Goal: Task Accomplishment & Management: Complete application form

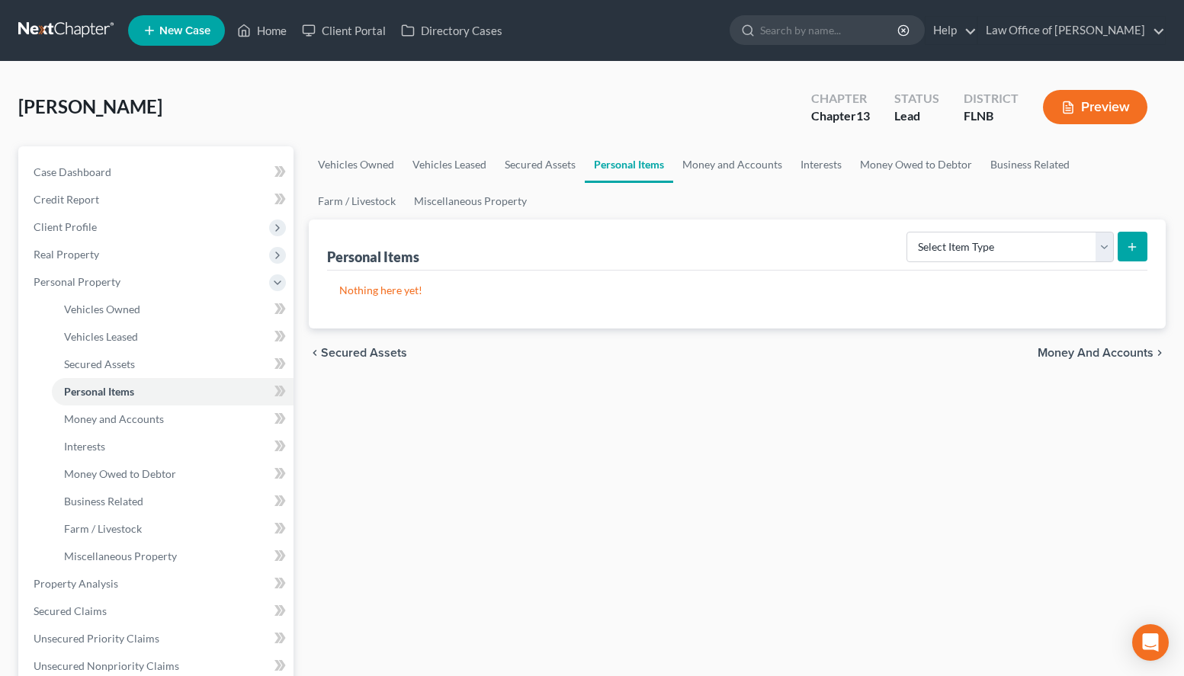
click at [1151, 499] on div "Vehicles Owned Vehicles Leased Secured Assets Personal Items Money and Accounts…" at bounding box center [737, 600] width 872 height 908
click at [18, 34] on link at bounding box center [67, 30] width 98 height 27
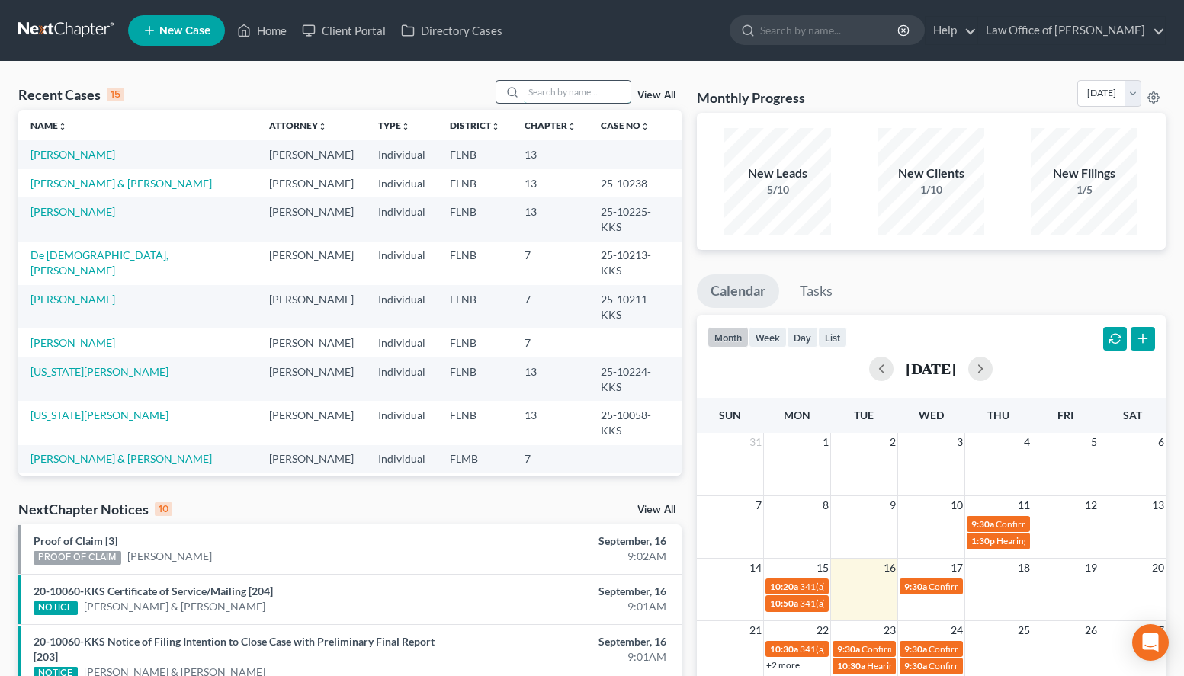
click at [571, 87] on input "search" at bounding box center [577, 92] width 107 height 22
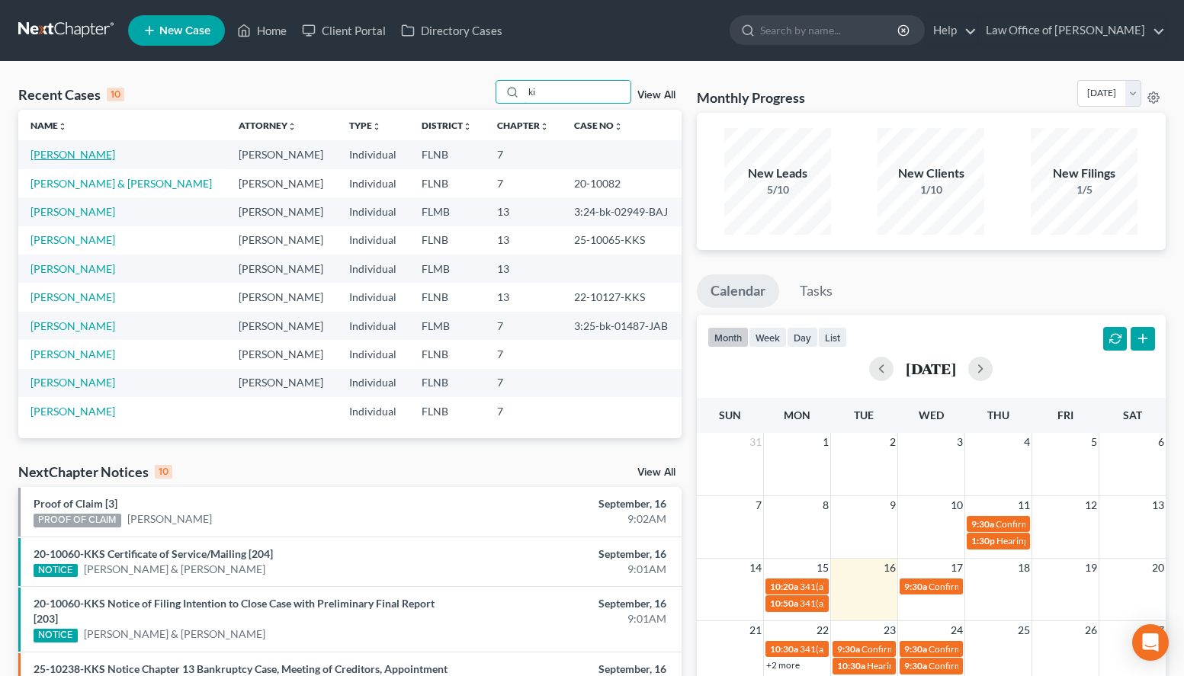
type input "ki"
click at [76, 154] on link "[PERSON_NAME]" at bounding box center [72, 154] width 85 height 13
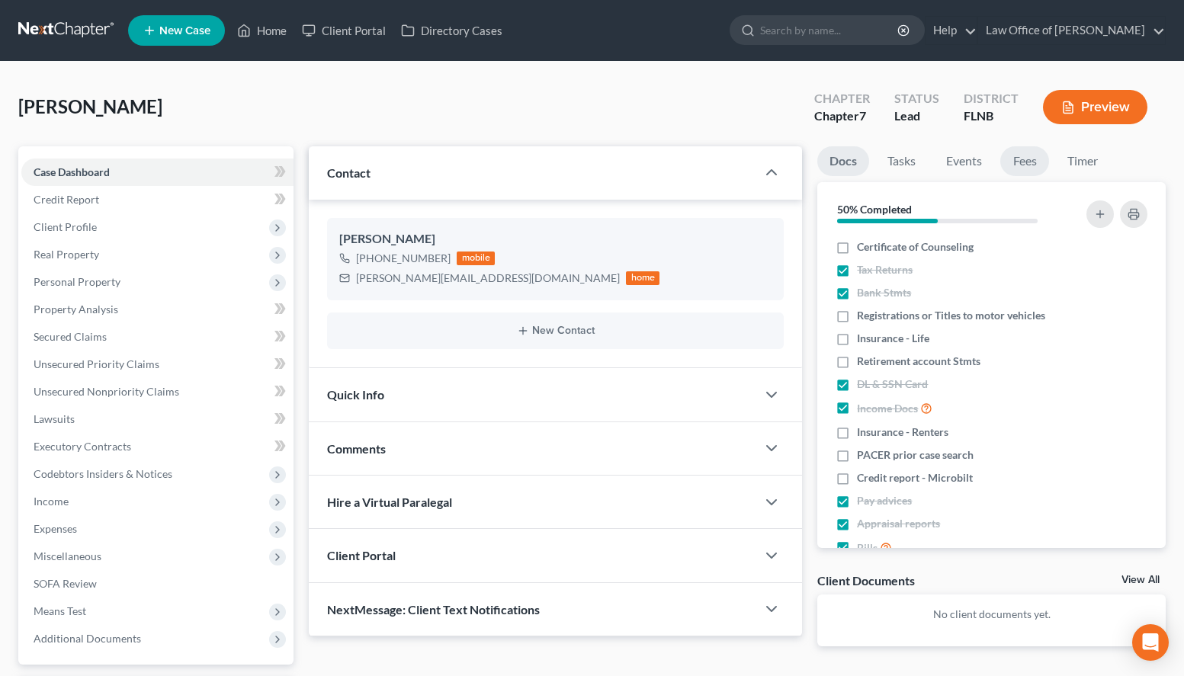
click at [1037, 157] on link "Fees" at bounding box center [1024, 161] width 49 height 30
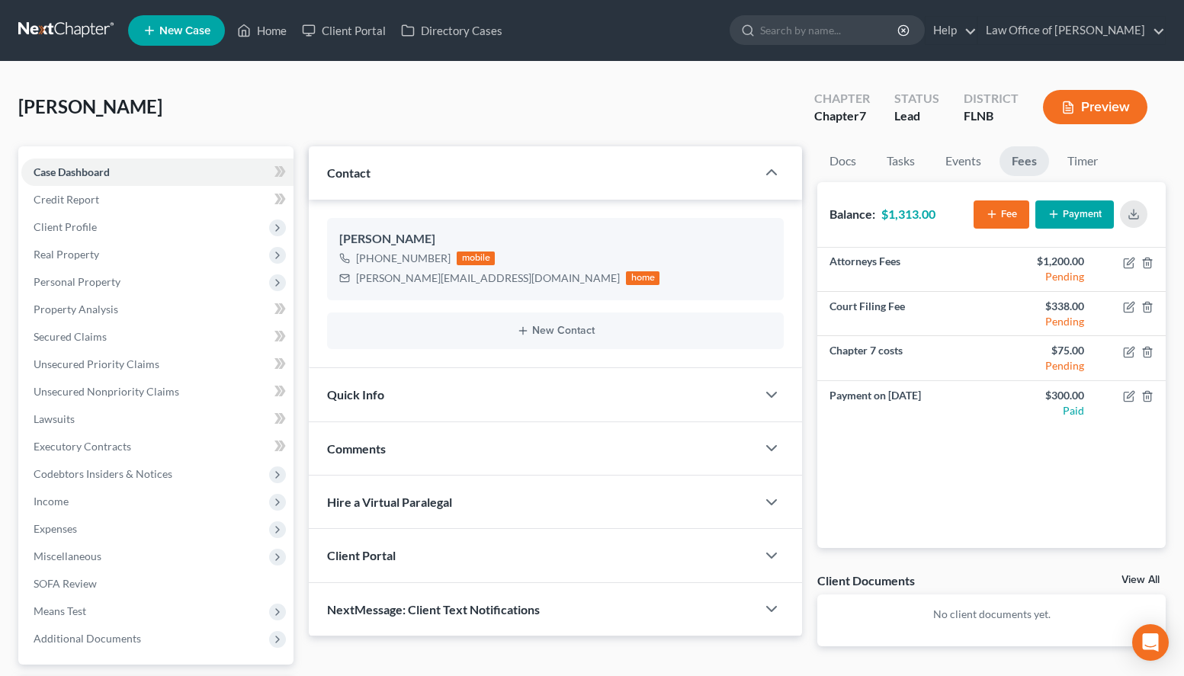
click at [1050, 214] on line "button" at bounding box center [1053, 214] width 7 height 0
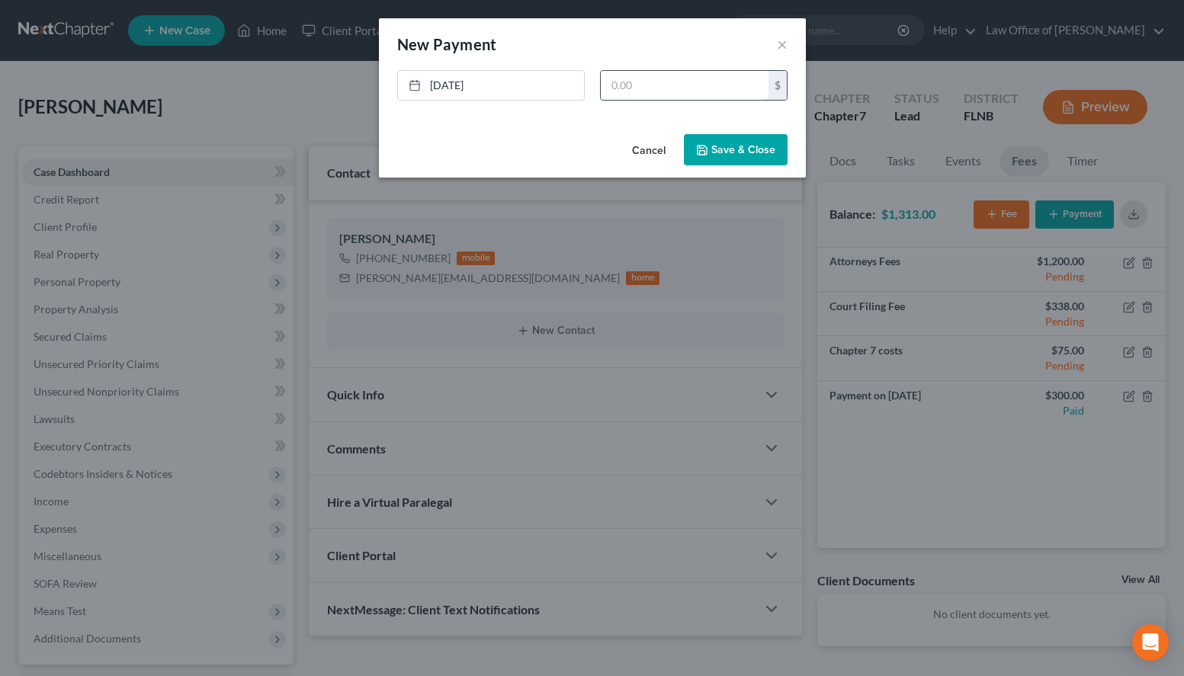
click at [668, 81] on input "text" at bounding box center [685, 85] width 168 height 29
type input "500.00"
click at [755, 159] on button "Save & Close" at bounding box center [736, 150] width 104 height 32
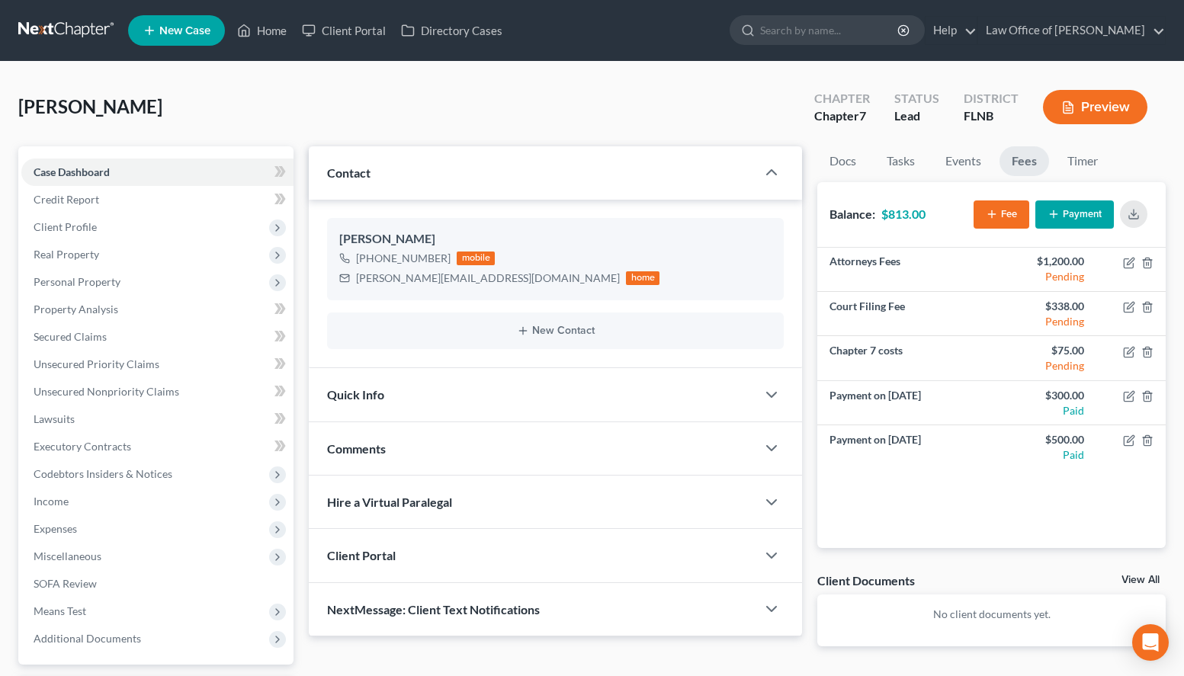
click at [43, 22] on link at bounding box center [67, 30] width 98 height 27
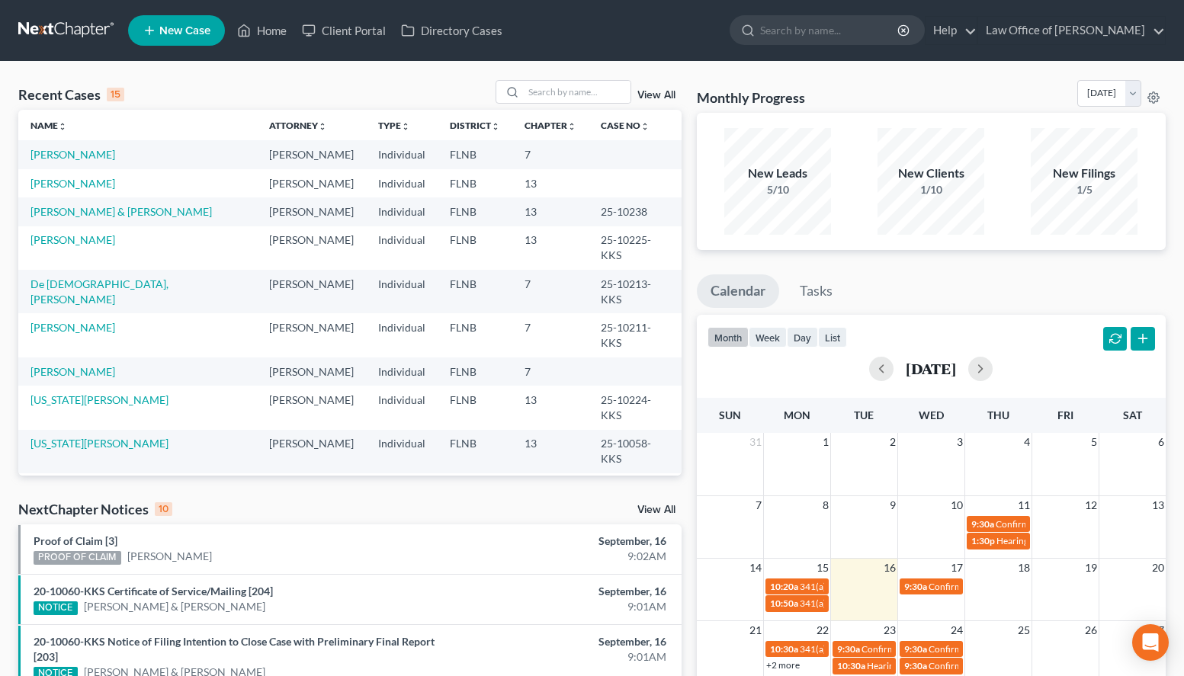
click at [60, 191] on td "[PERSON_NAME]" at bounding box center [137, 183] width 239 height 28
click at [60, 187] on link "[PERSON_NAME]" at bounding box center [72, 183] width 85 height 13
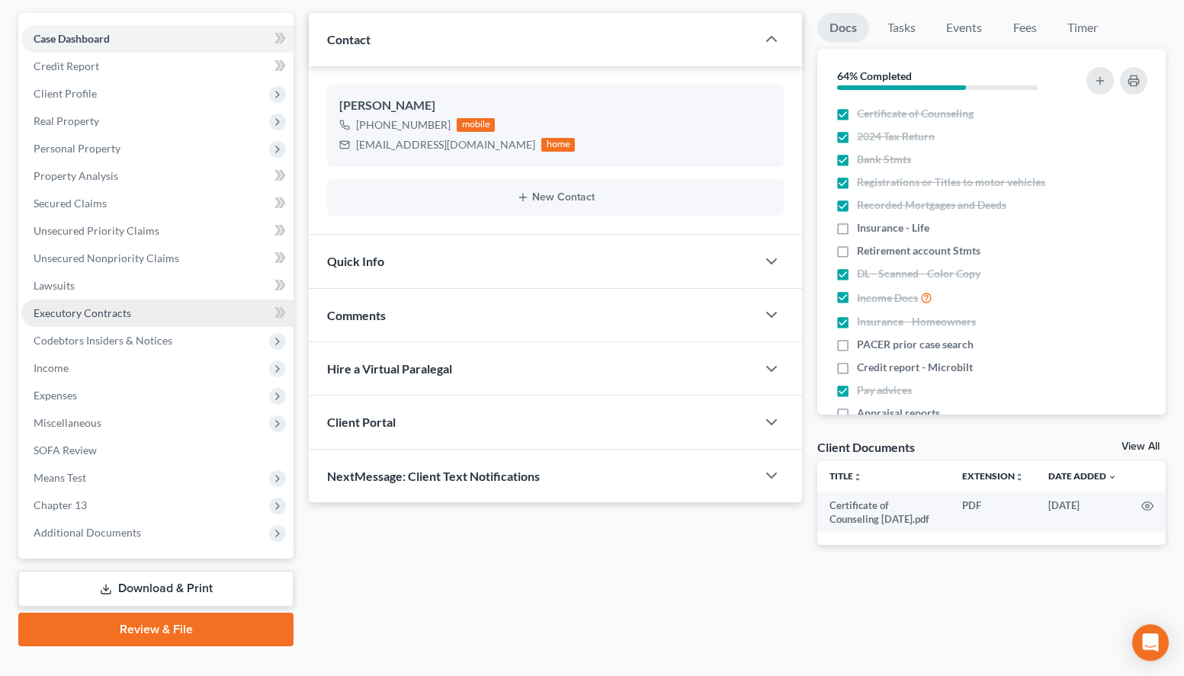
scroll to position [160, 0]
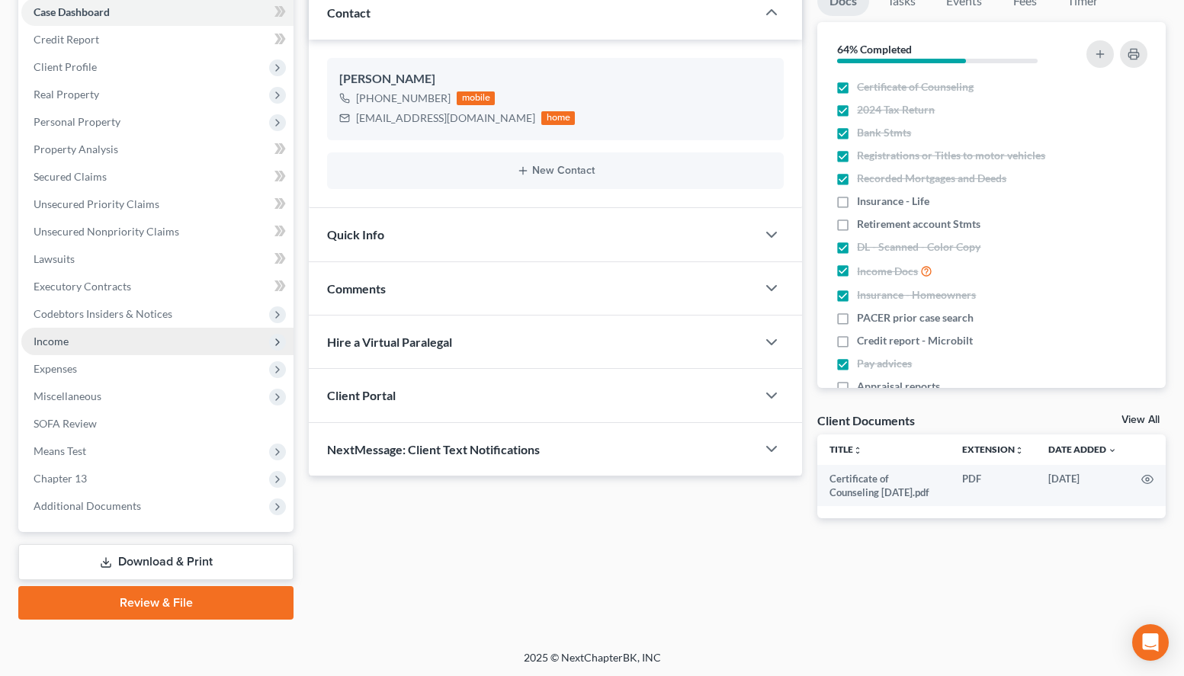
click at [143, 341] on span "Income" at bounding box center [157, 341] width 272 height 27
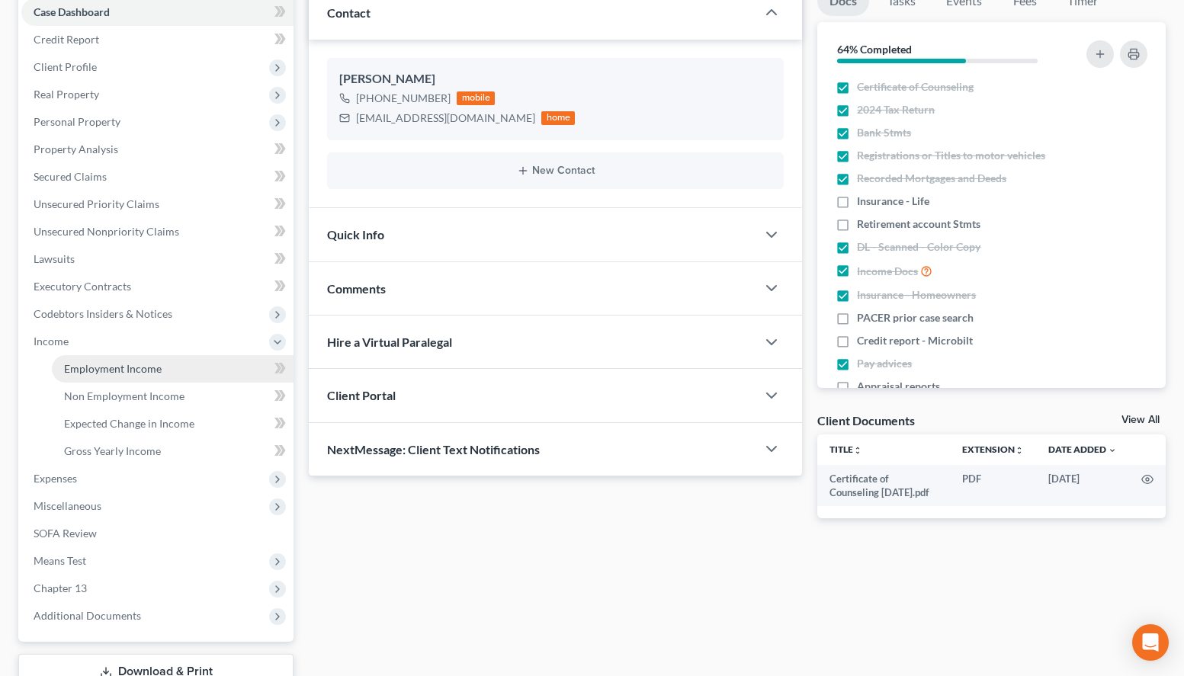
click at [143, 366] on span "Employment Income" at bounding box center [113, 368] width 98 height 13
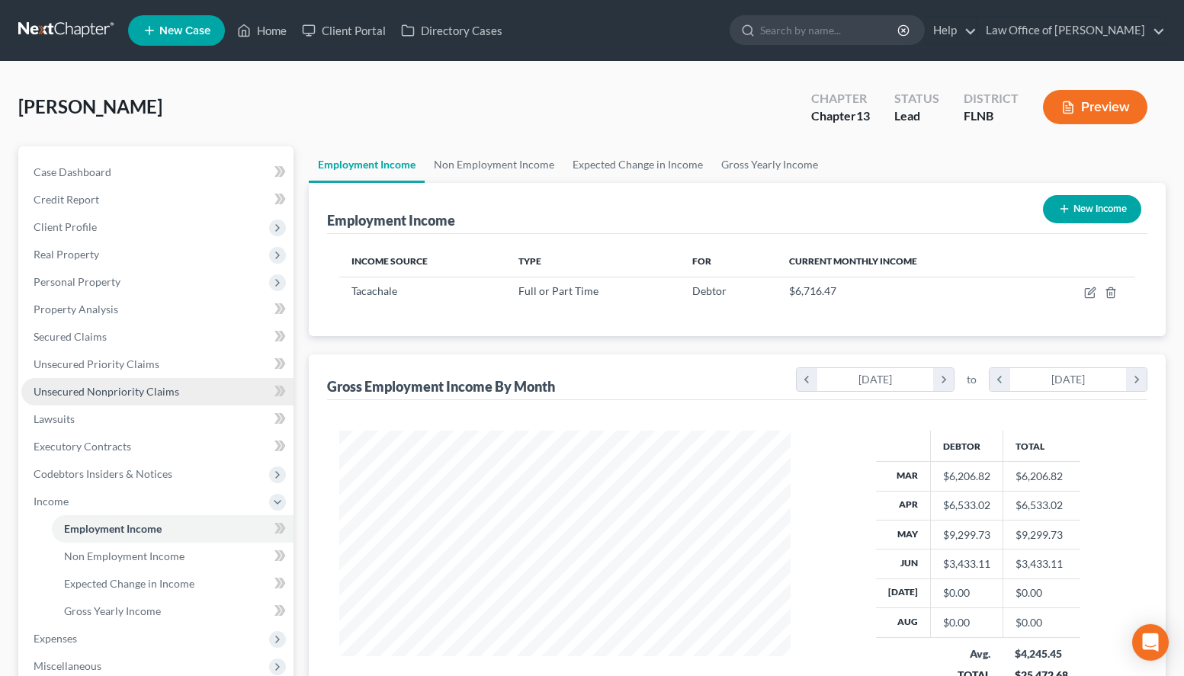
scroll to position [273, 482]
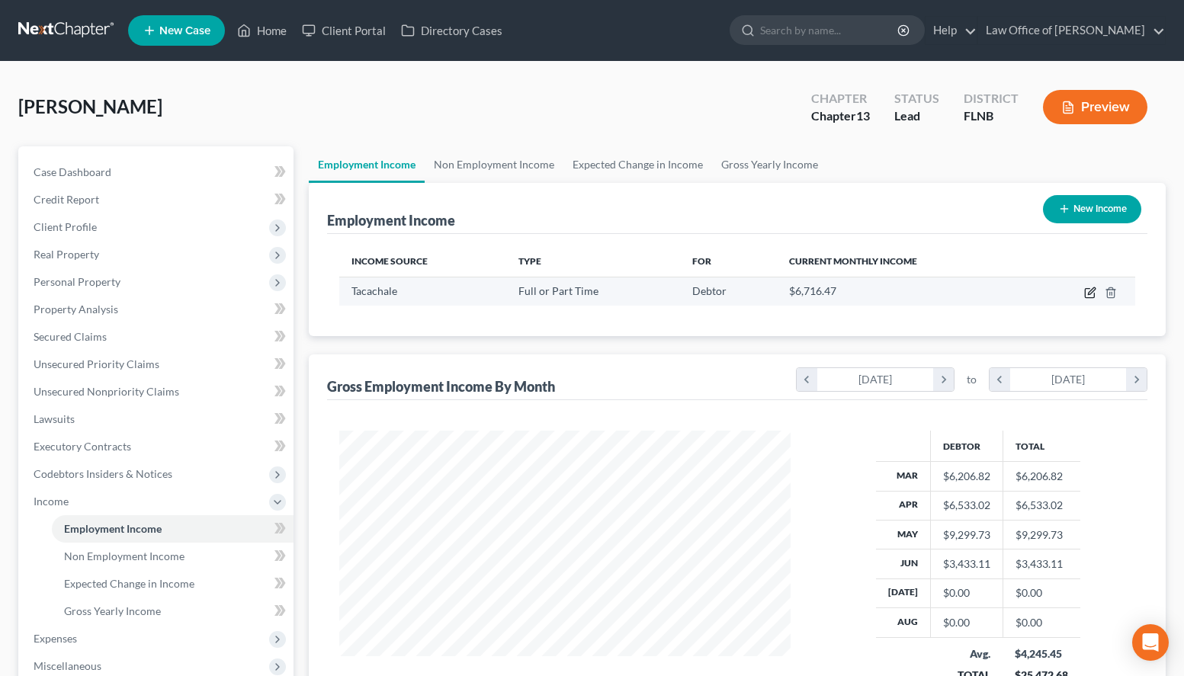
click at [1088, 293] on icon "button" at bounding box center [1090, 293] width 12 height 12
select select "0"
select select "9"
select select "2"
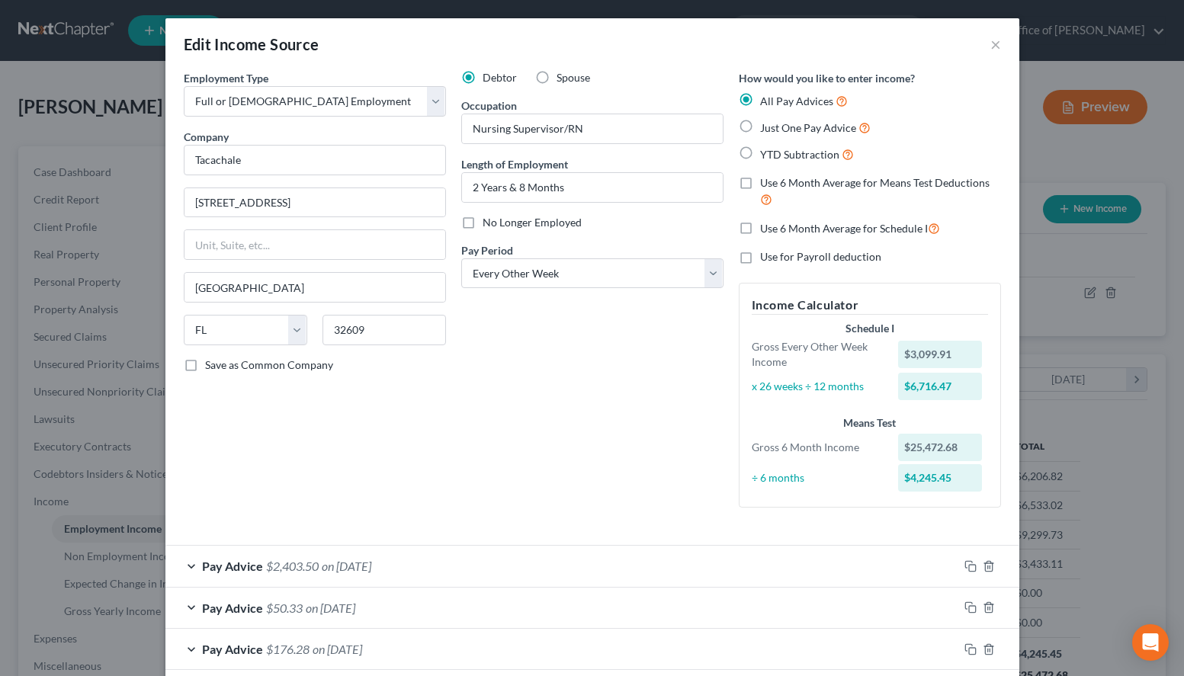
scroll to position [78, 0]
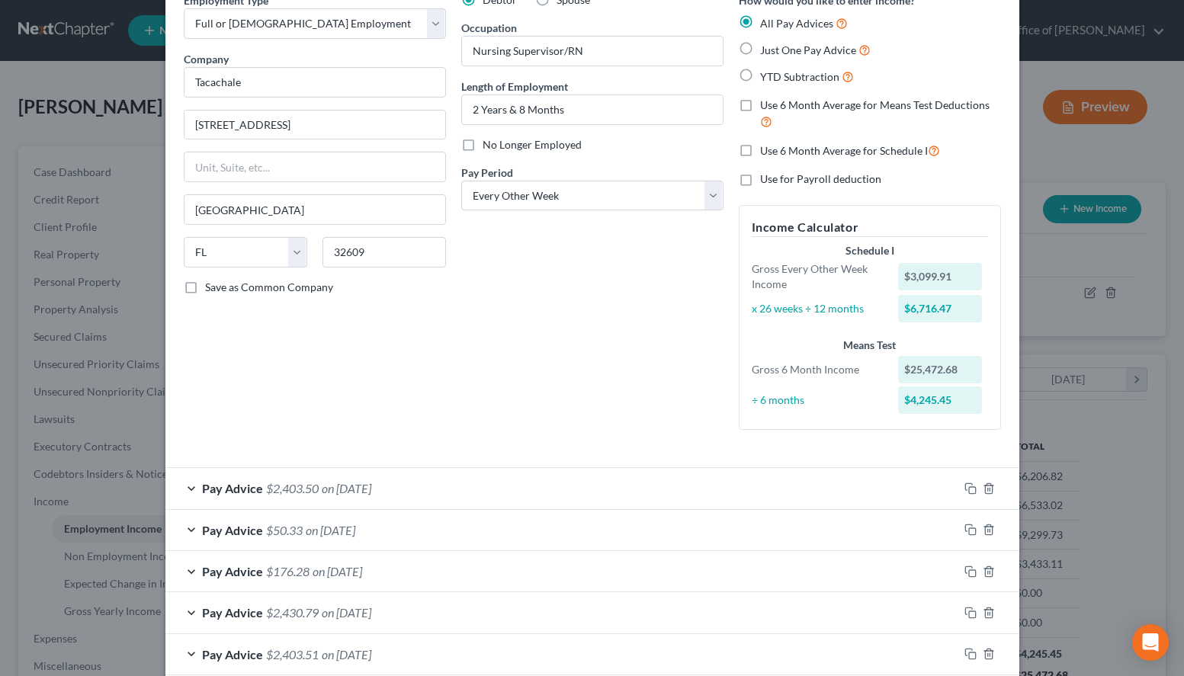
click at [922, 46] on div "Just One Pay Advice" at bounding box center [870, 50] width 262 height 18
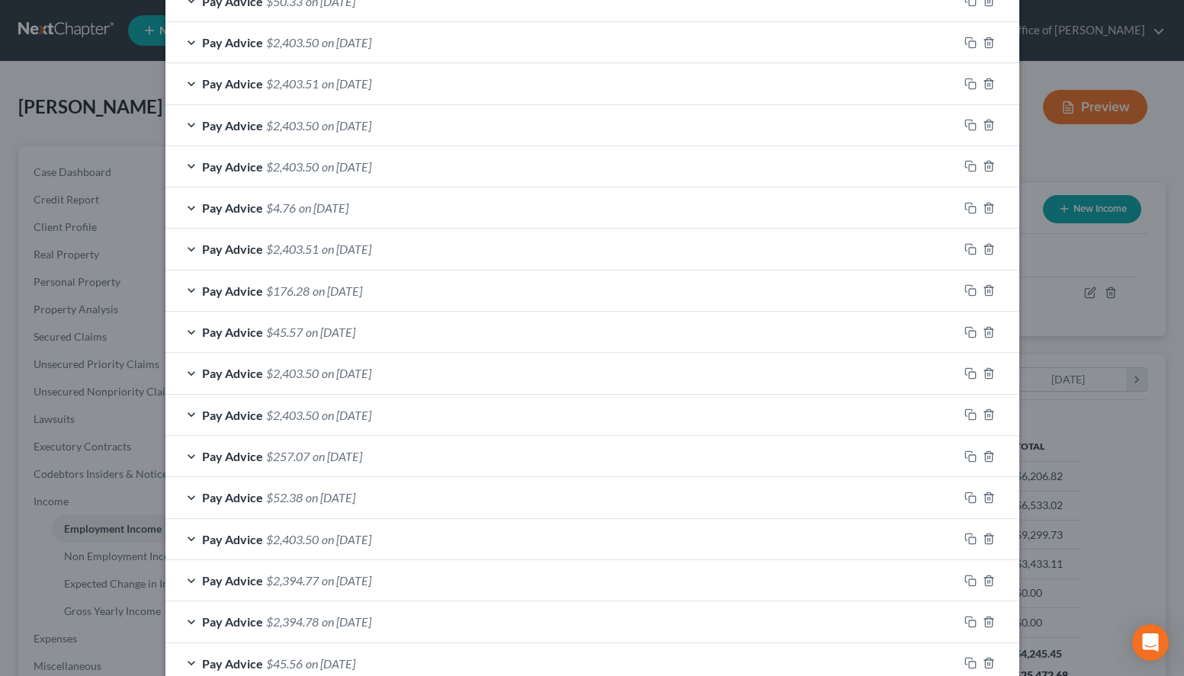
scroll to position [989, 0]
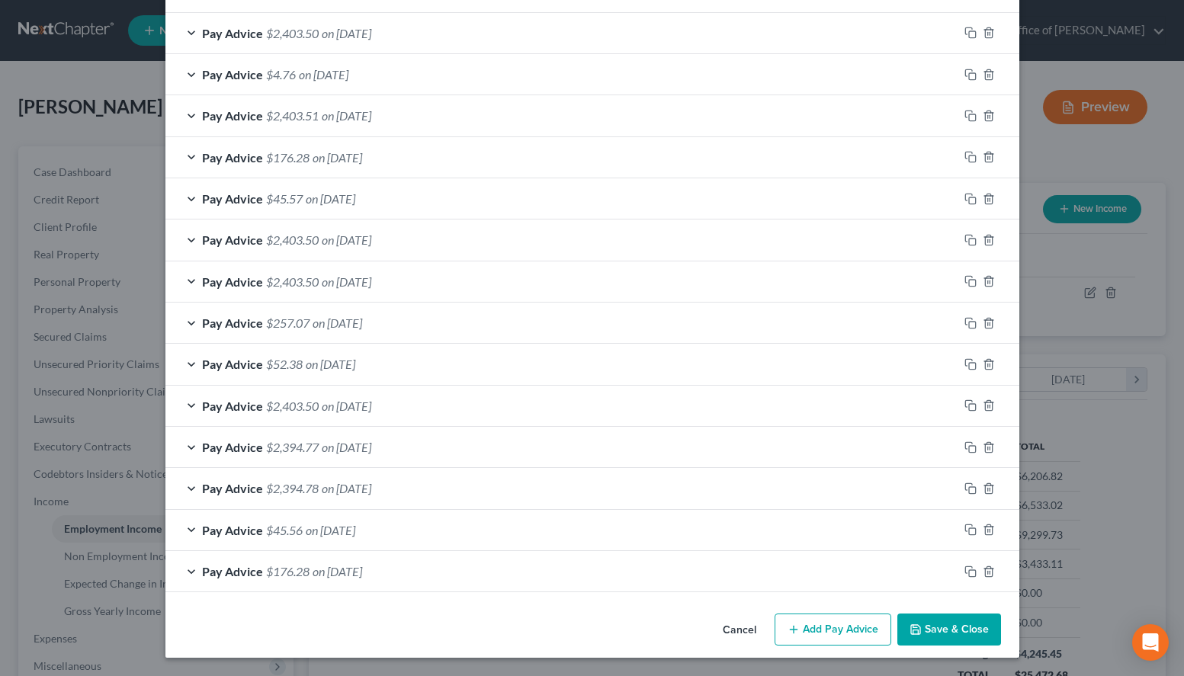
click at [816, 633] on button "Add Pay Advice" at bounding box center [832, 630] width 117 height 32
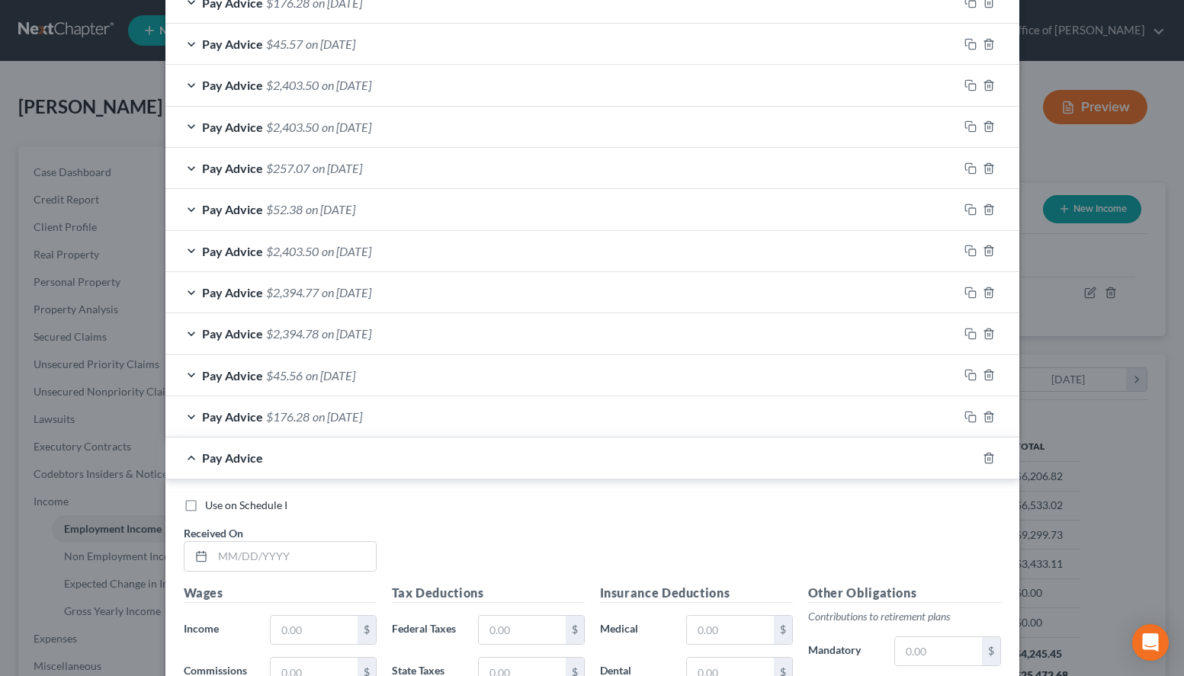
scroll to position [1222, 0]
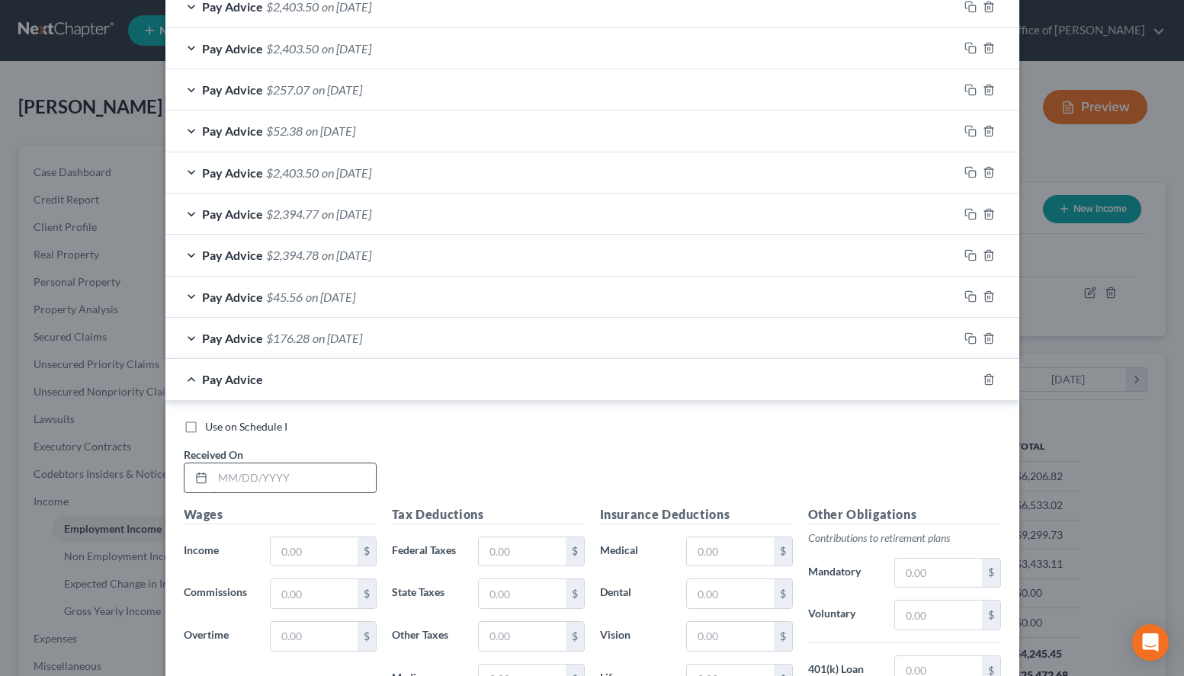
click at [301, 479] on input "text" at bounding box center [294, 477] width 163 height 29
type input "07/11/2025"
click at [824, 406] on div "Use on Schedule I Received On * 07/11/2025 Wages Income * $ Commissions $ Overt…" at bounding box center [592, 630] width 854 height 458
click at [346, 540] on input "text" at bounding box center [314, 551] width 86 height 29
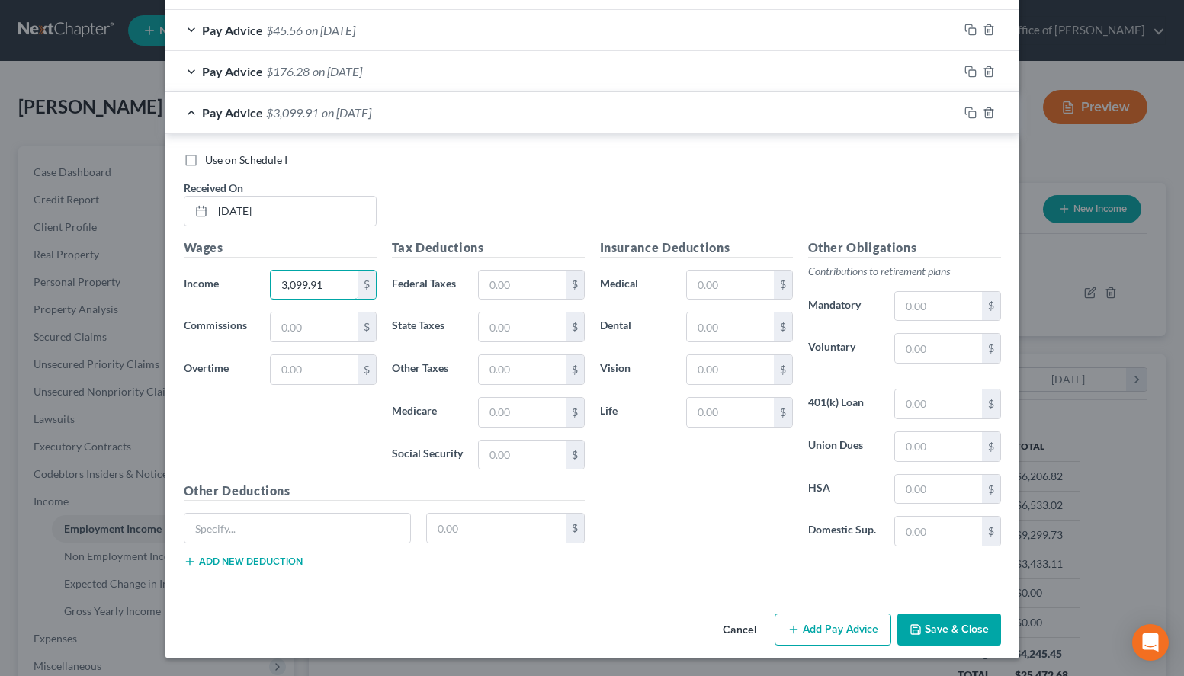
type input "3,099.91"
click at [827, 633] on button "Add Pay Advice" at bounding box center [832, 630] width 117 height 32
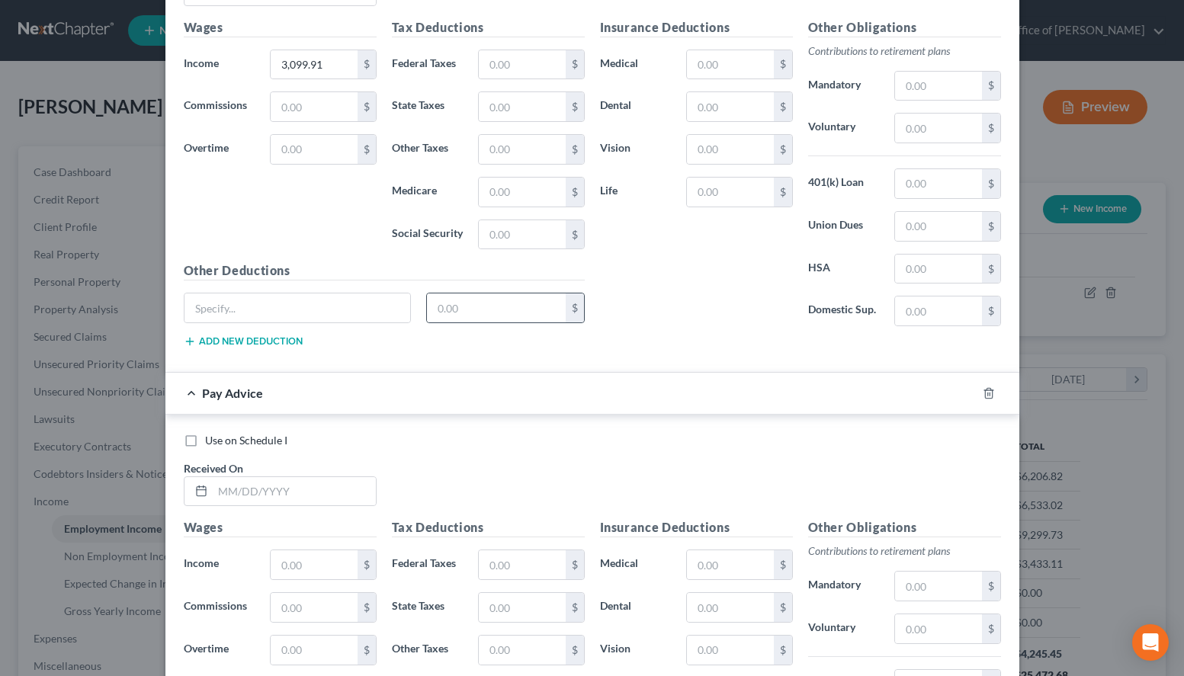
scroll to position [1722, 0]
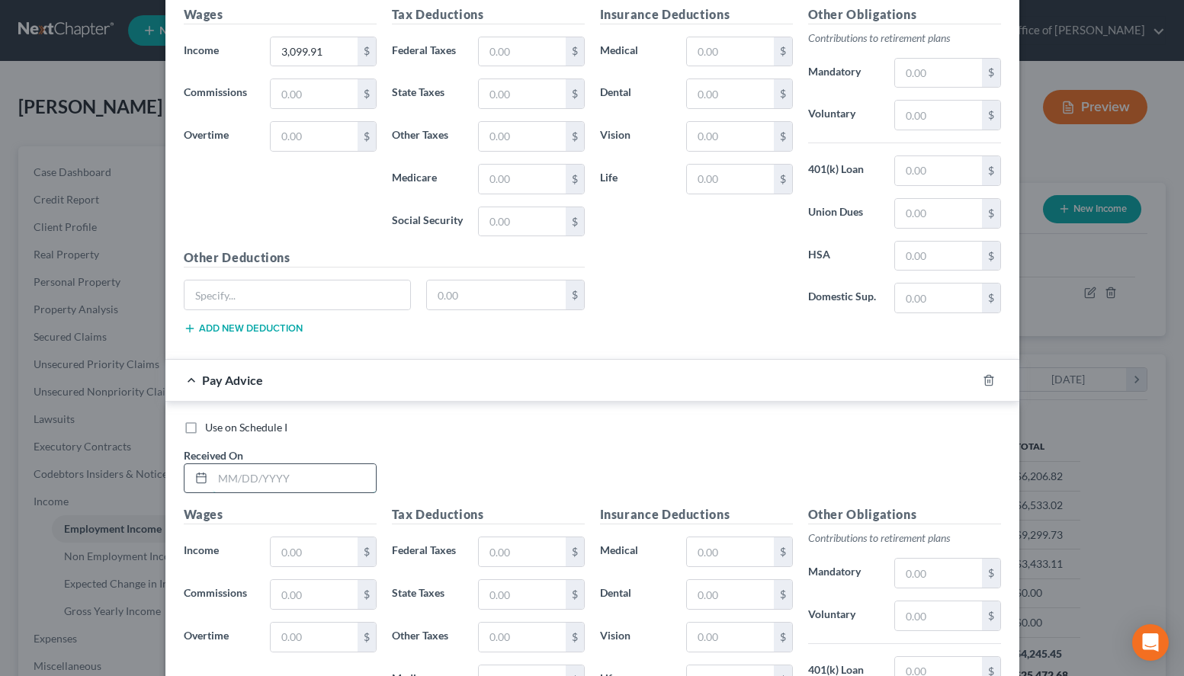
click at [351, 476] on input "text" at bounding box center [294, 478] width 163 height 29
type input "07/25/2025"
click at [815, 441] on div "Use on Schedule I Received On * 07/25/2025" at bounding box center [592, 463] width 832 height 86
click at [342, 552] on input "text" at bounding box center [314, 551] width 86 height 29
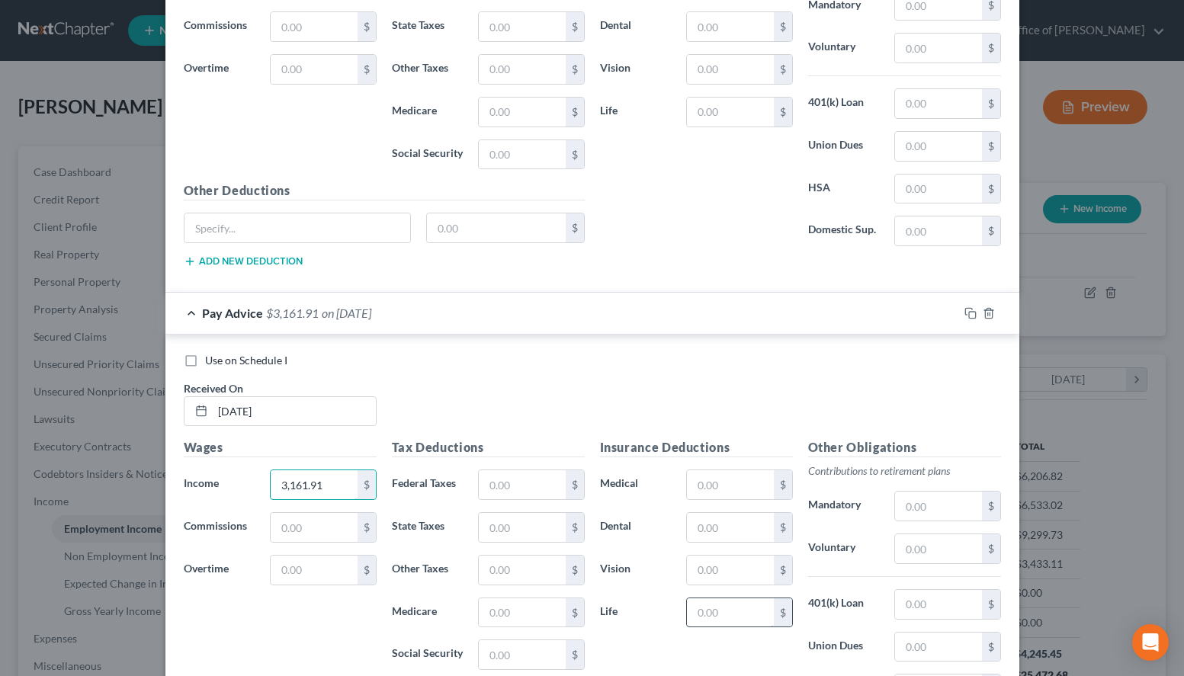
scroll to position [1989, 0]
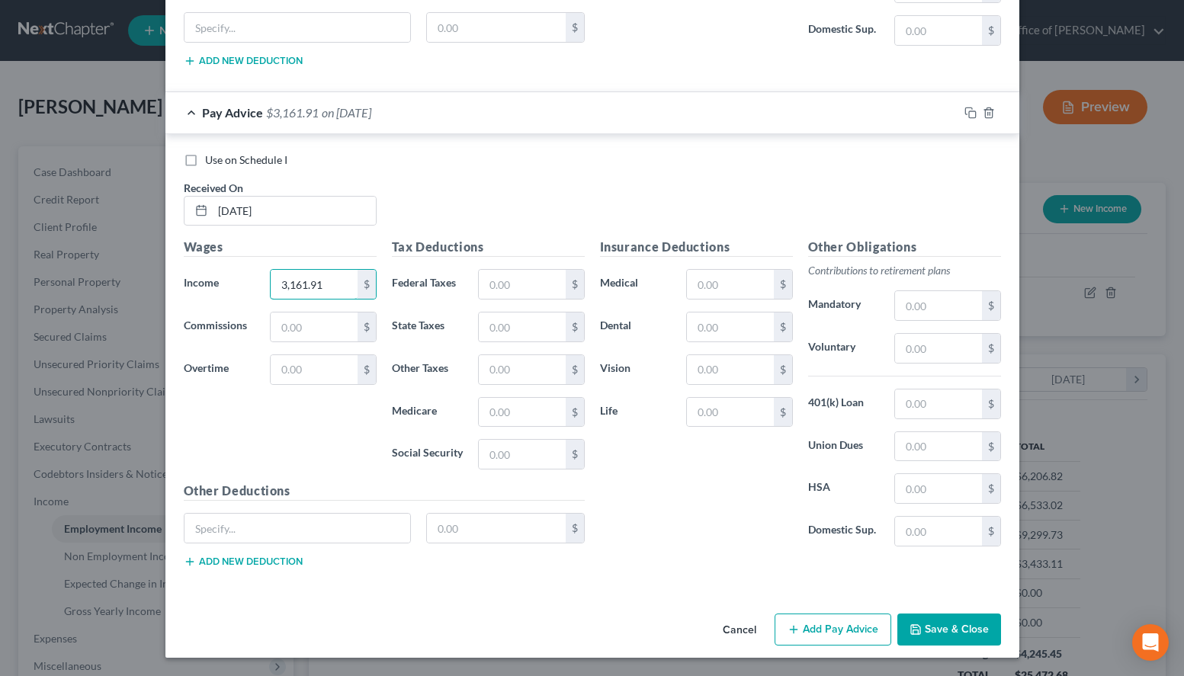
type input "3,161.91"
click at [800, 619] on button "Add Pay Advice" at bounding box center [832, 630] width 117 height 32
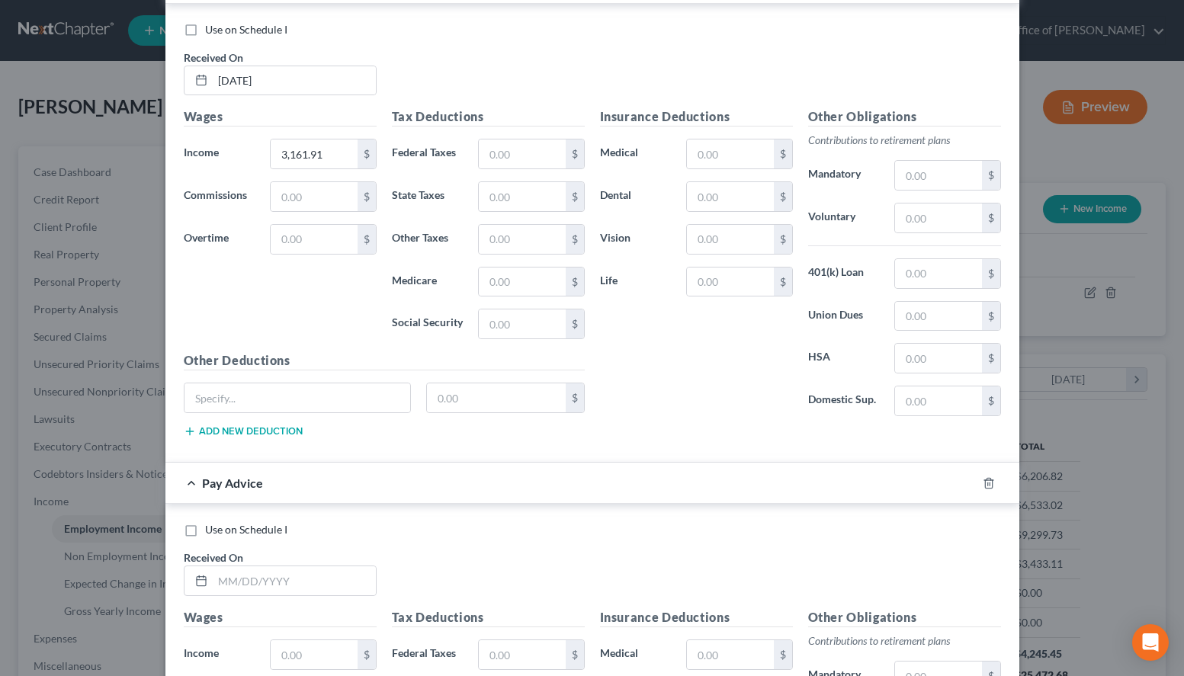
scroll to position [2300, 0]
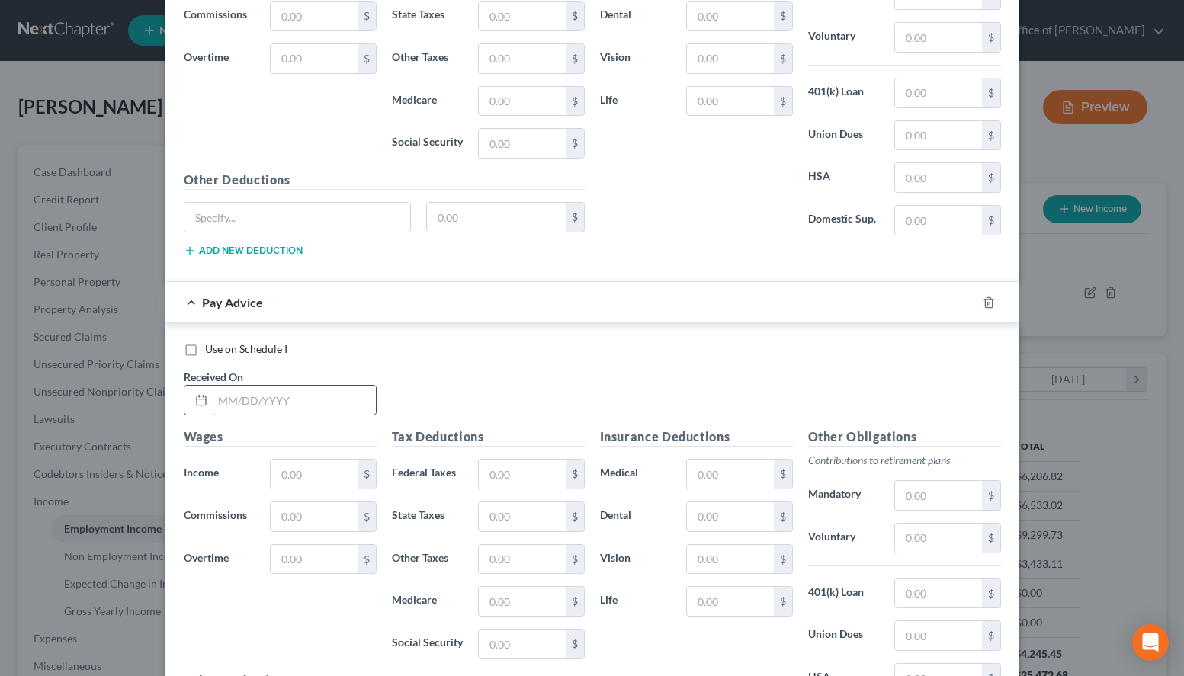
click at [319, 408] on input "text" at bounding box center [294, 400] width 163 height 29
type input "08/08/2025"
click at [807, 372] on div "Use on Schedule I Received On * 08/08/2025" at bounding box center [592, 384] width 832 height 86
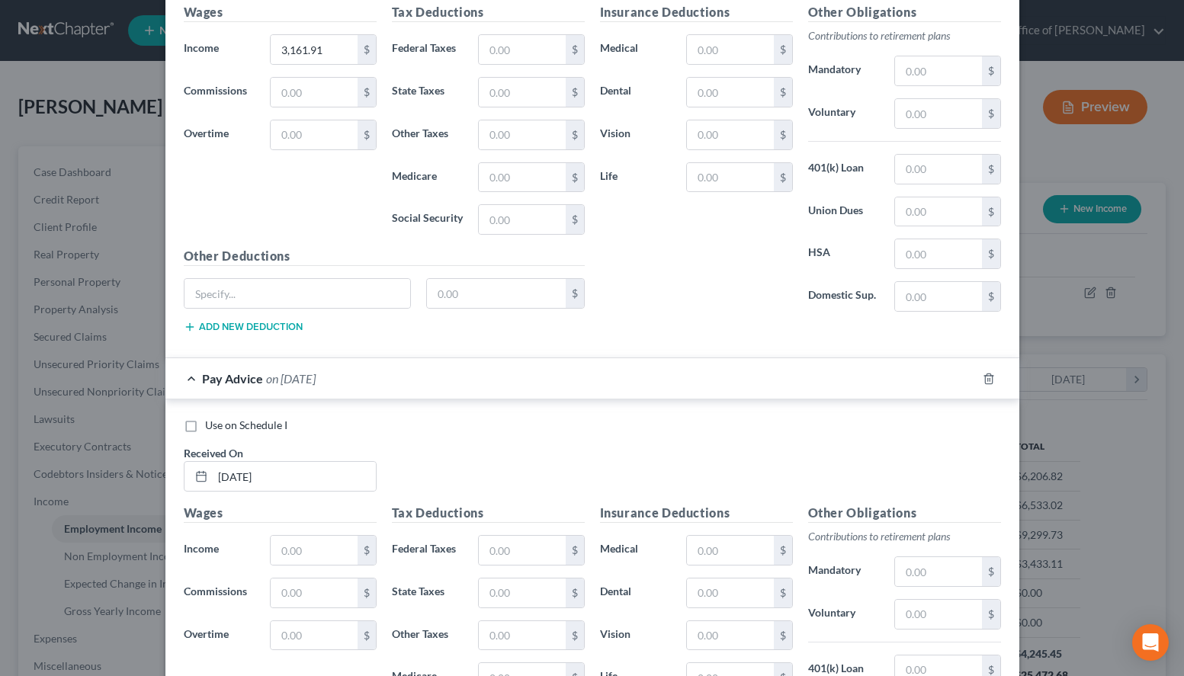
scroll to position [2223, 0]
click at [350, 548] on input "text" at bounding box center [314, 551] width 86 height 29
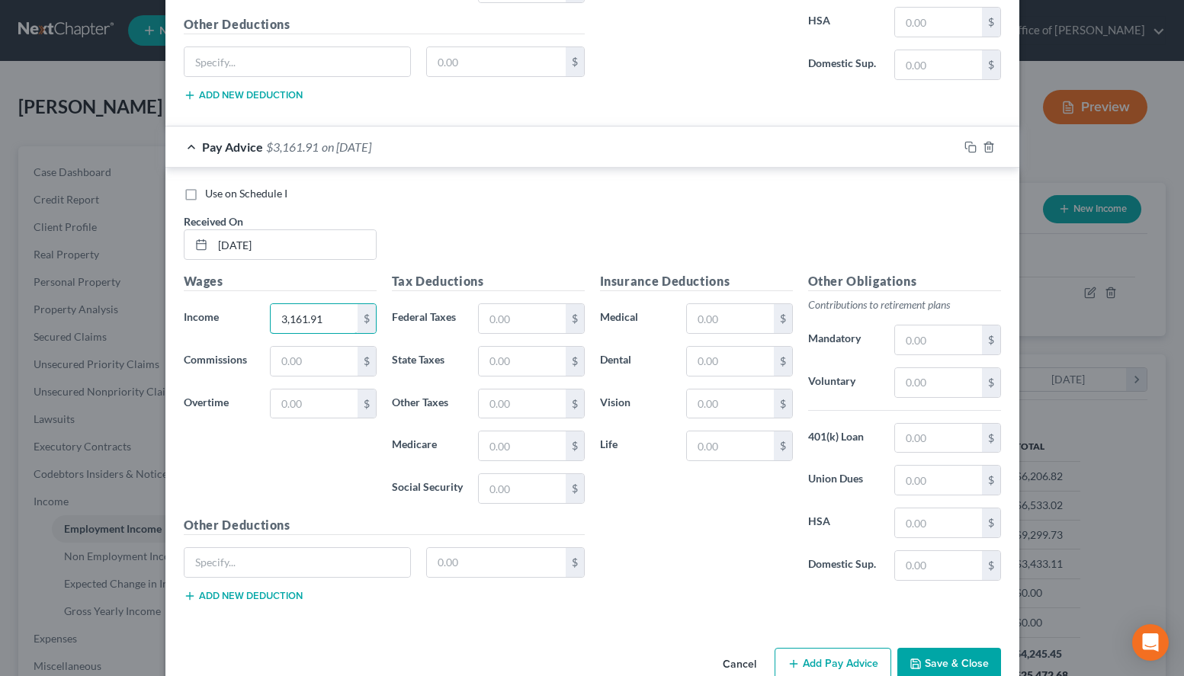
scroll to position [2490, 0]
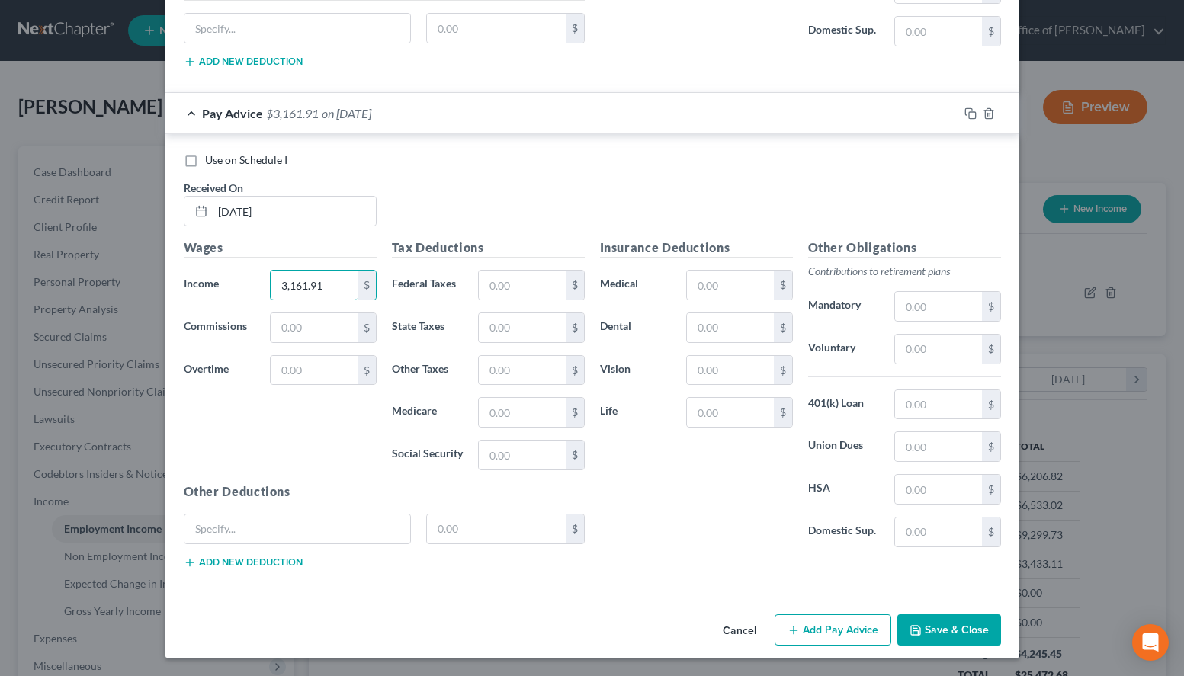
type input "3,161.91"
click at [816, 625] on button "Add Pay Advice" at bounding box center [832, 630] width 117 height 32
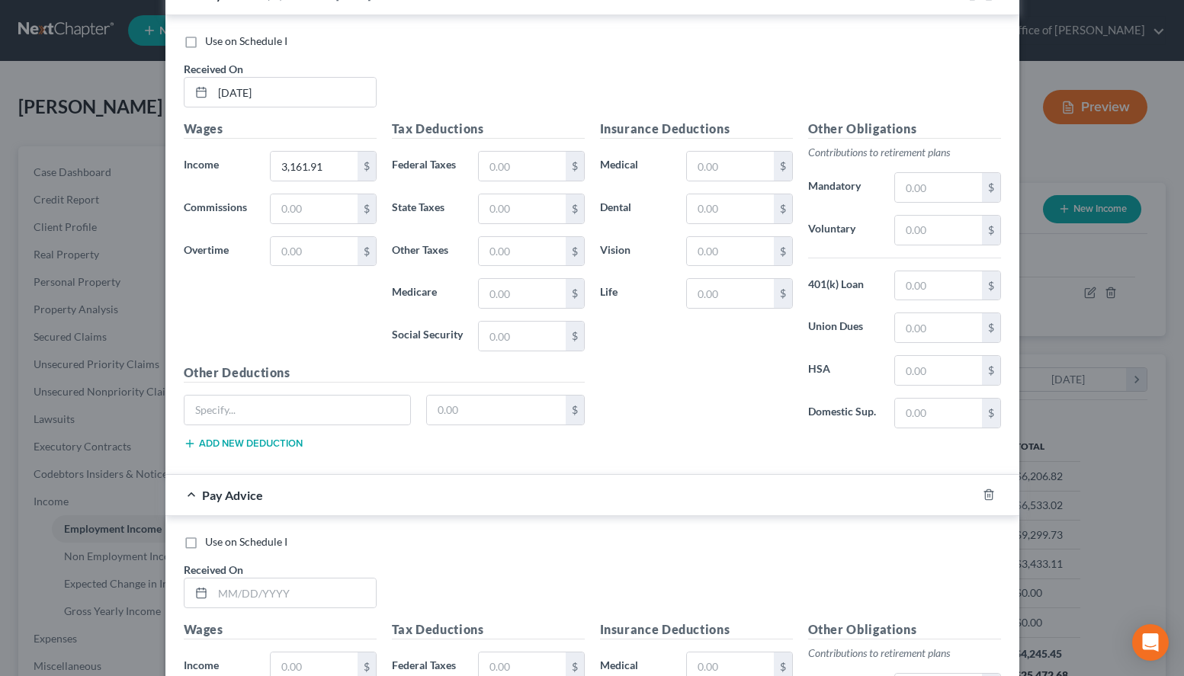
scroll to position [2646, 0]
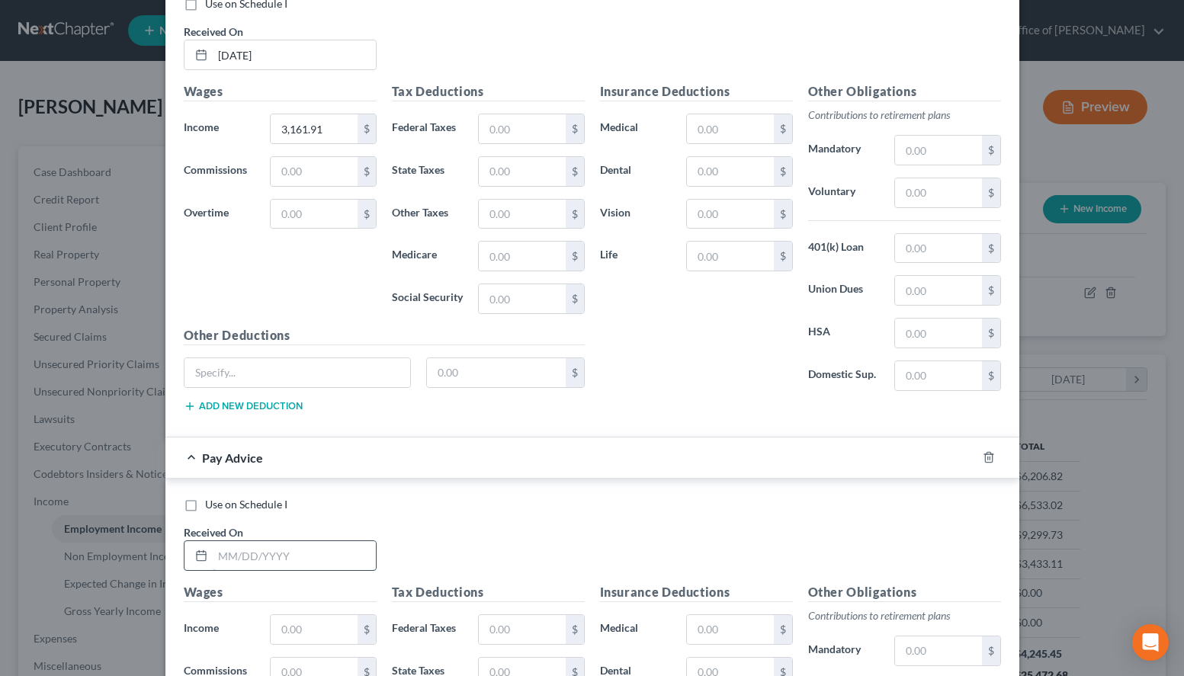
click at [308, 566] on input "text" at bounding box center [294, 555] width 163 height 29
click at [336, 564] on input "08/" at bounding box center [294, 555] width 163 height 29
type input "08/22/2025"
click at [343, 627] on input "text" at bounding box center [314, 629] width 86 height 29
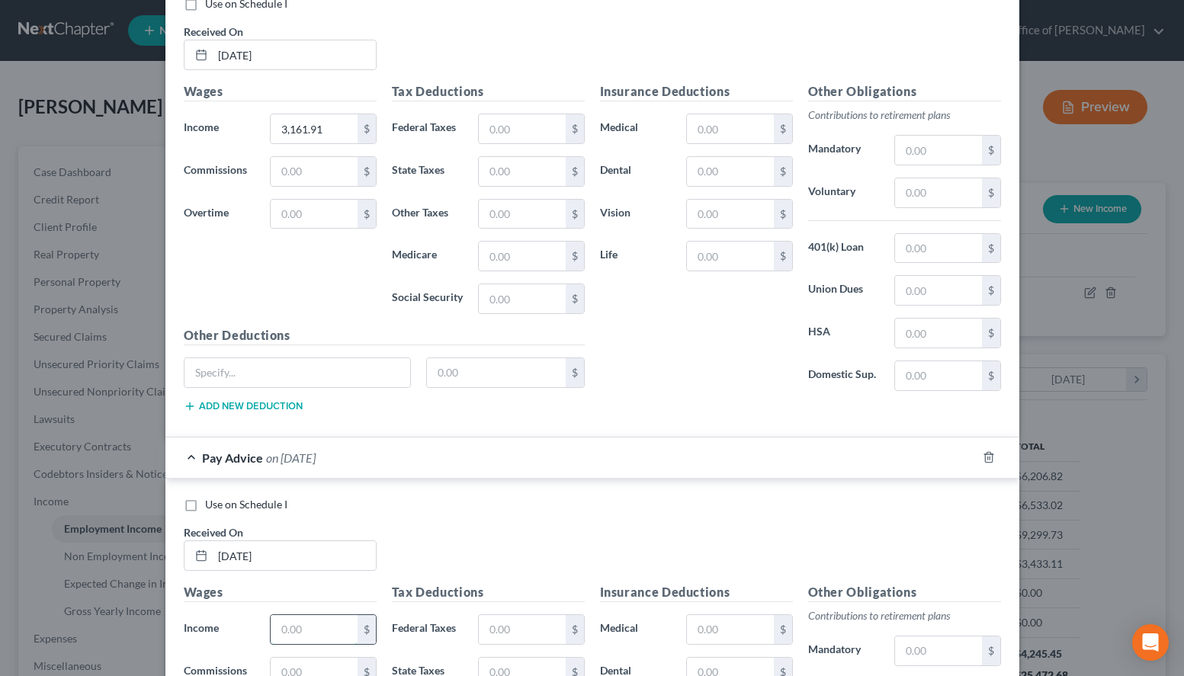
click at [320, 623] on input "text" at bounding box center [314, 629] width 86 height 29
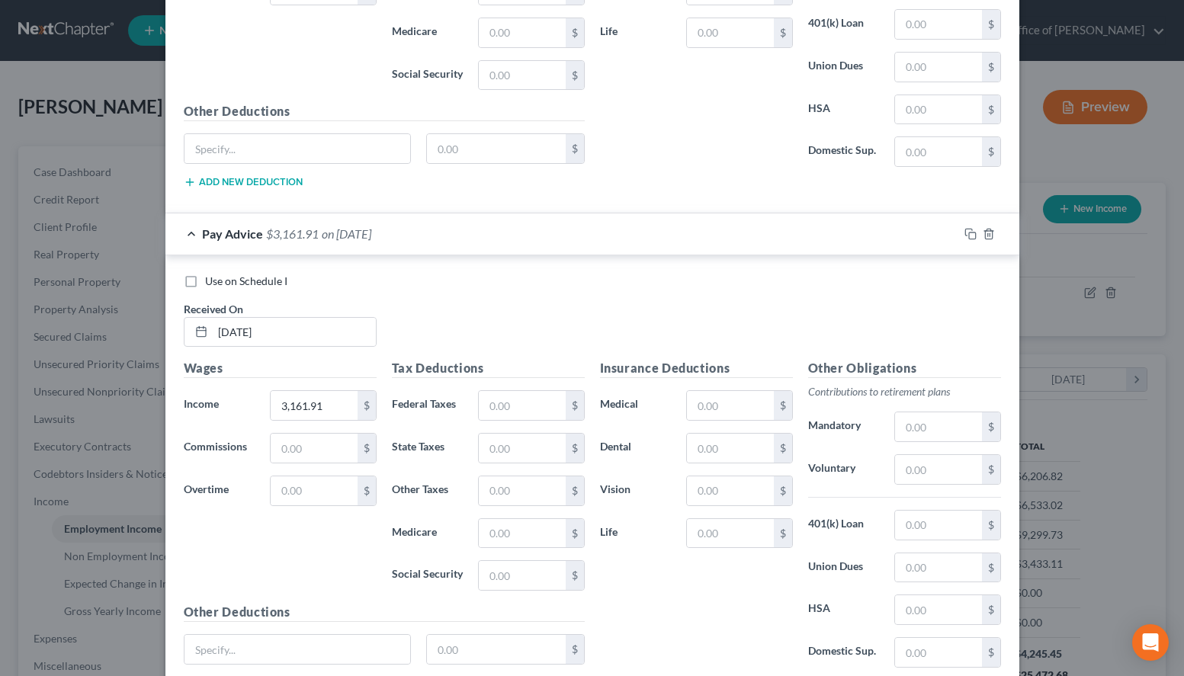
scroll to position [1479, 0]
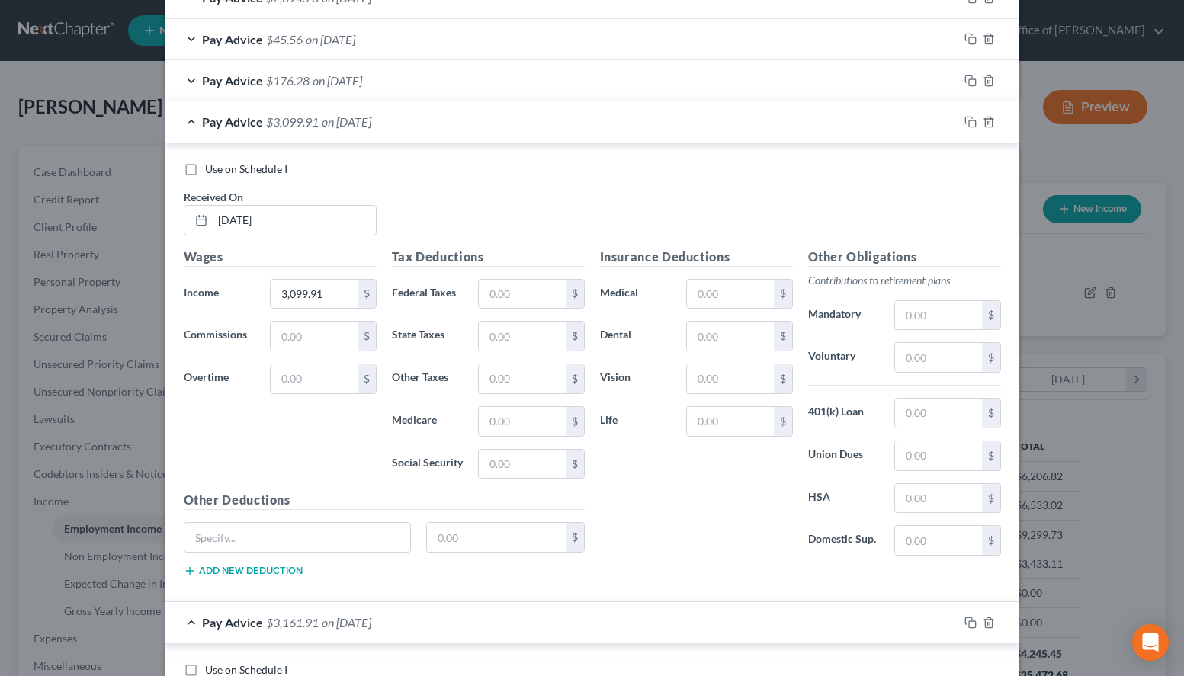
type input "3,161.91"
click at [445, 130] on div "Pay Advice $3,099.91 on 07/11/2025" at bounding box center [561, 121] width 793 height 40
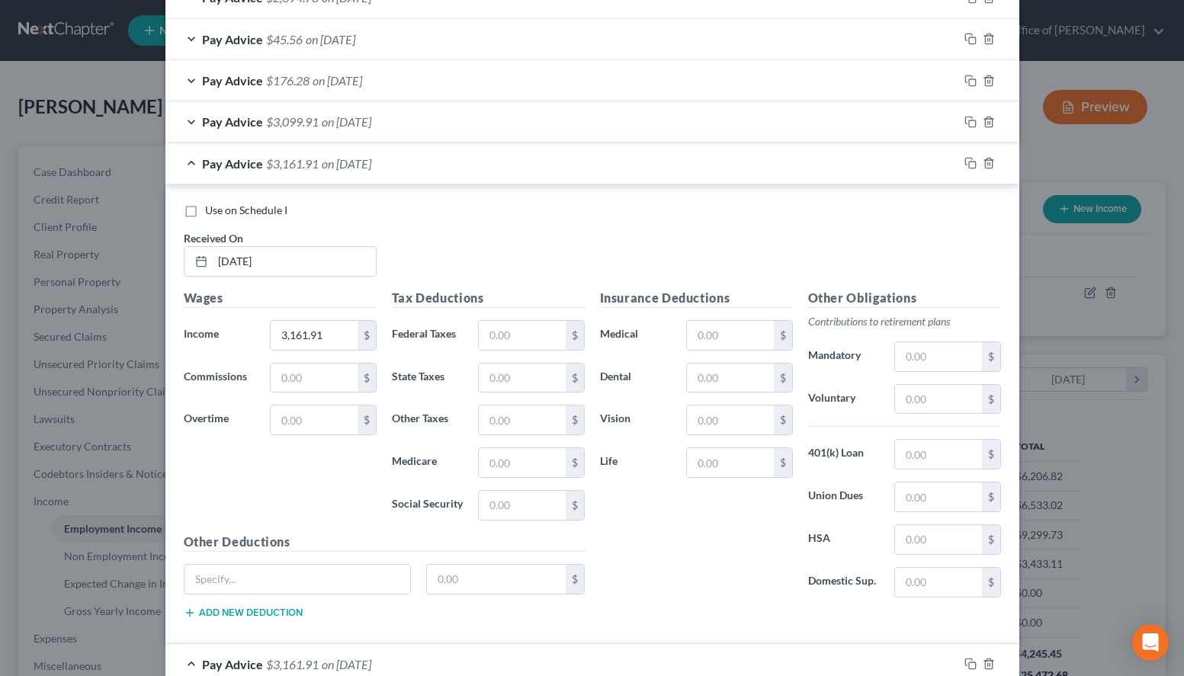
click at [447, 168] on div "Pay Advice $3,161.91 on 07/25/2025" at bounding box center [561, 163] width 793 height 40
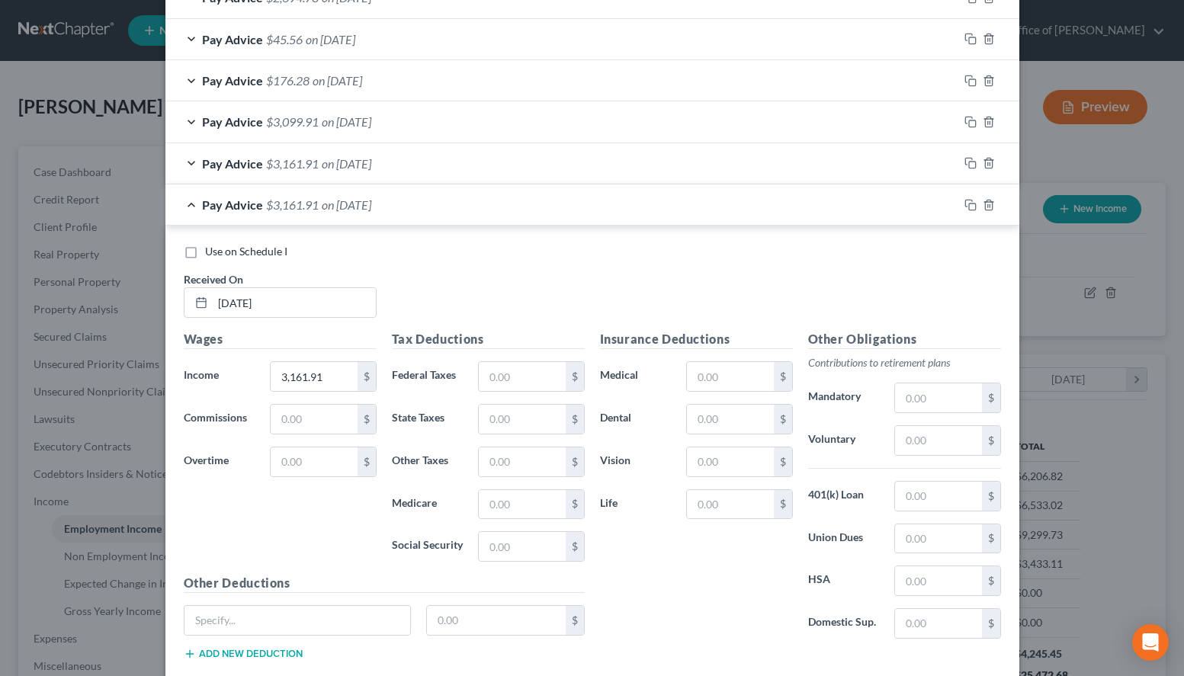
click at [447, 223] on div "Pay Advice $3,161.91 on 08/08/2025" at bounding box center [561, 204] width 793 height 40
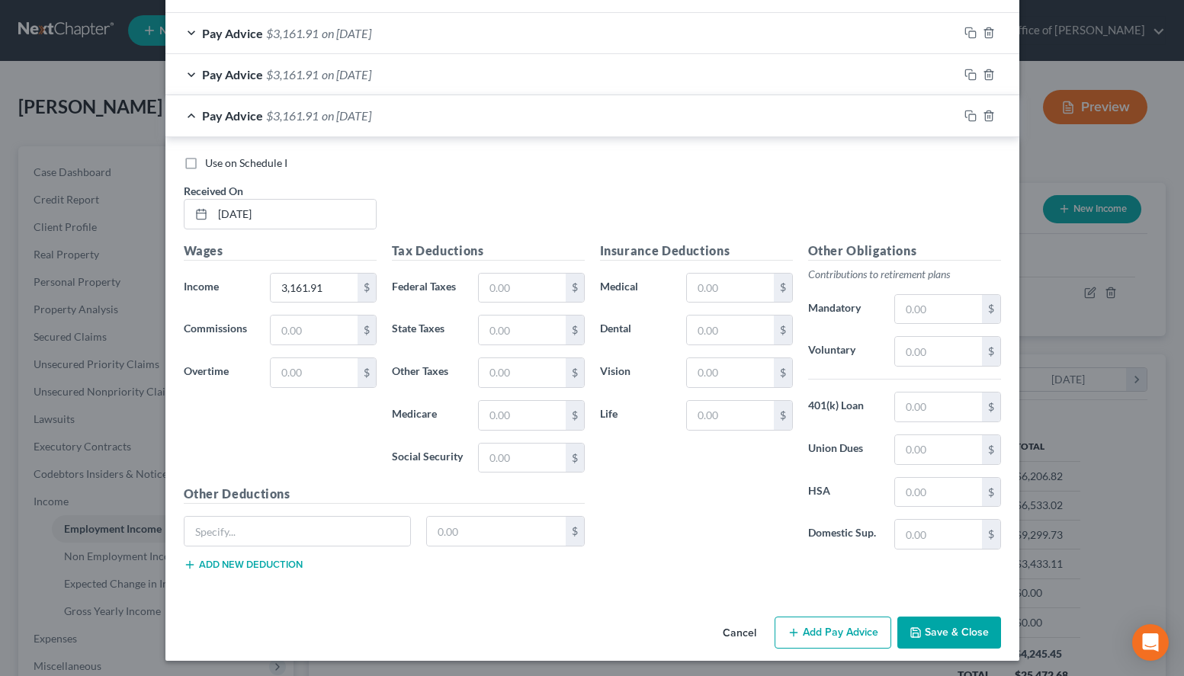
scroll to position [1613, 0]
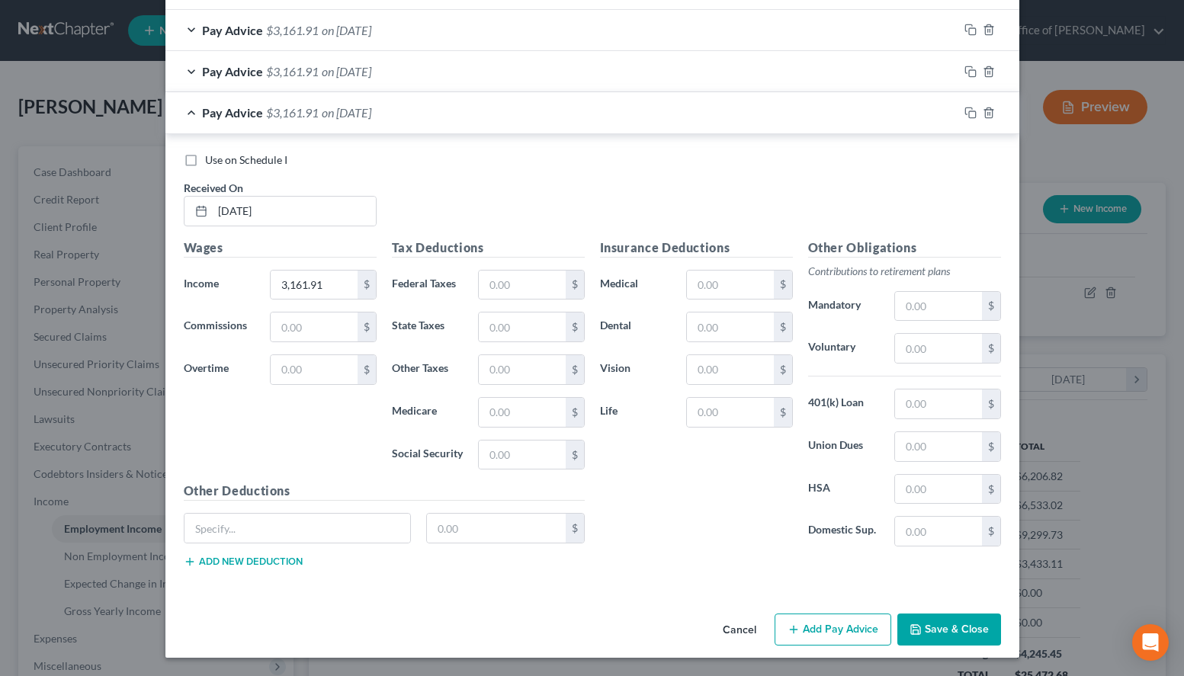
click at [819, 638] on button "Add Pay Advice" at bounding box center [832, 630] width 117 height 32
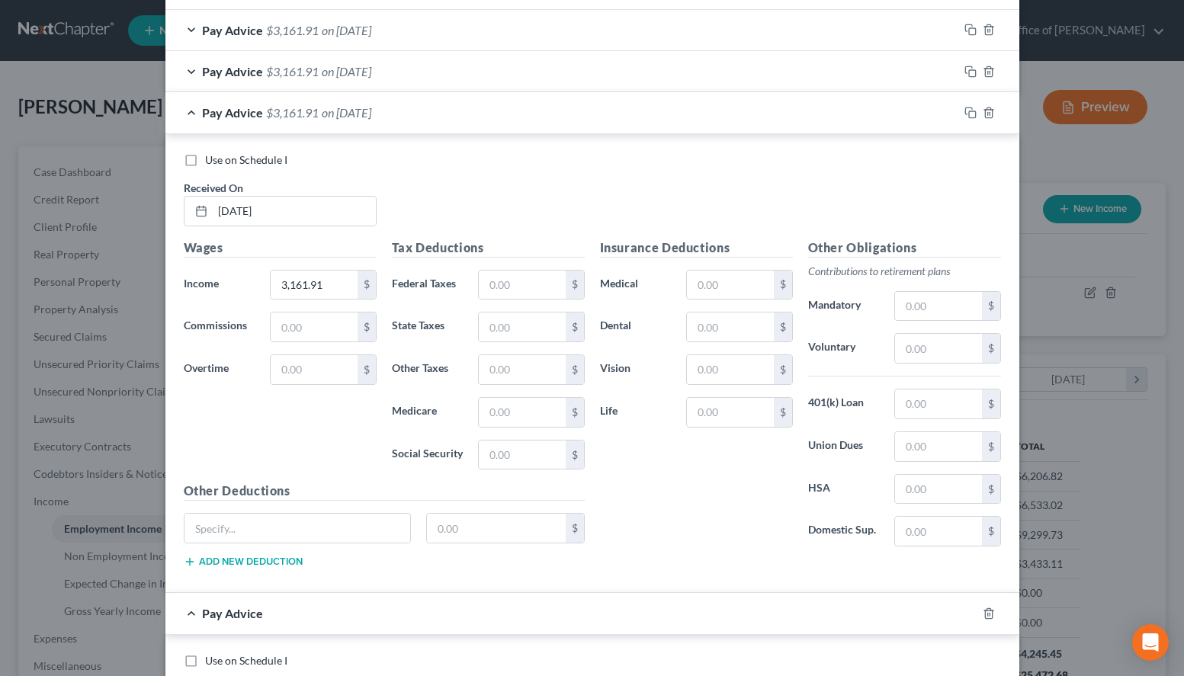
click at [733, 182] on div "Use on Schedule I Received On * 08/22/2025" at bounding box center [592, 195] width 832 height 86
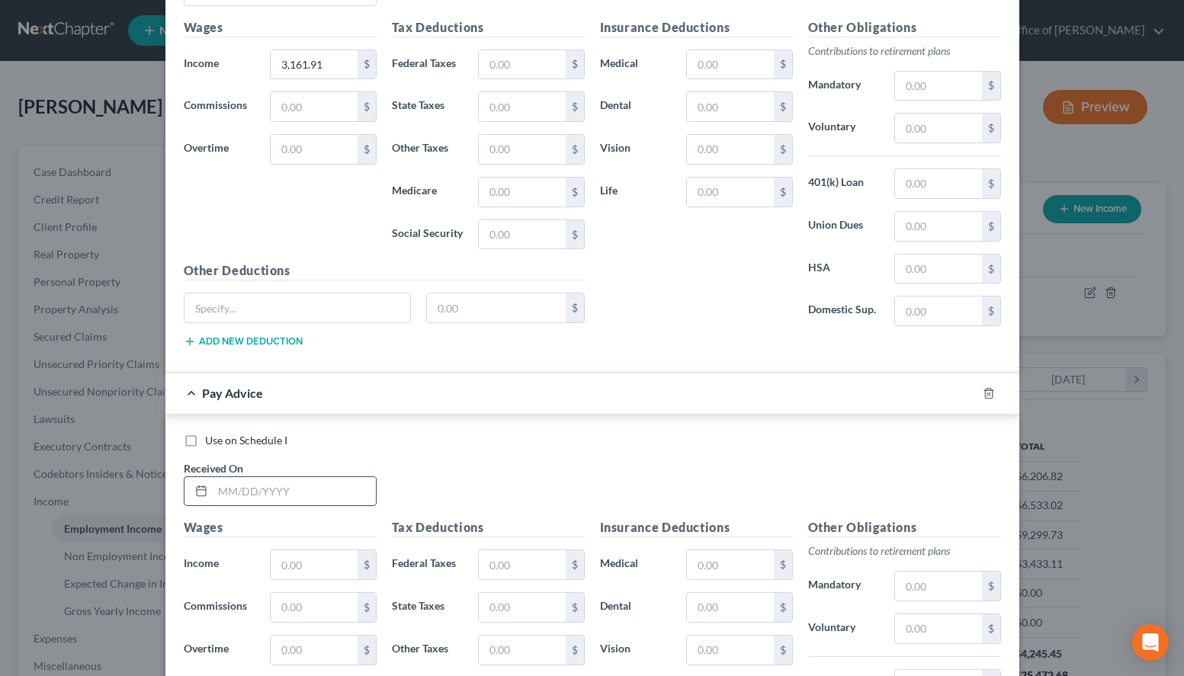
scroll to position [1846, 0]
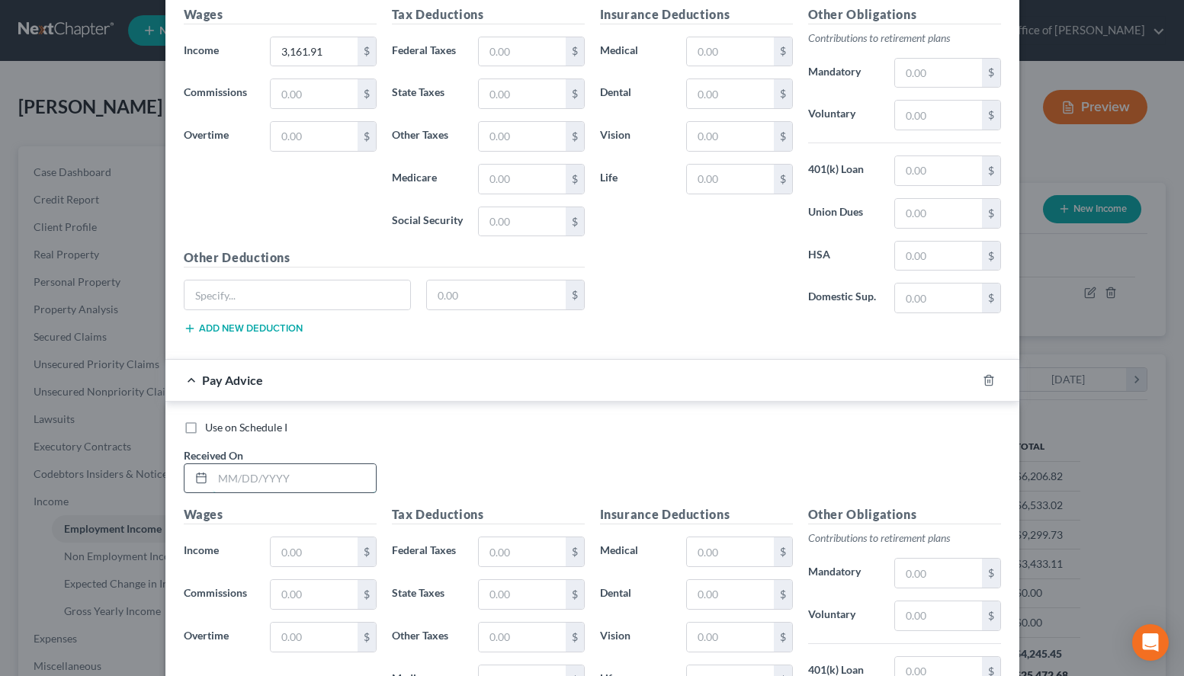
click at [293, 478] on input "text" at bounding box center [294, 478] width 163 height 29
type input "09/05/2025"
type input "3,161.91"
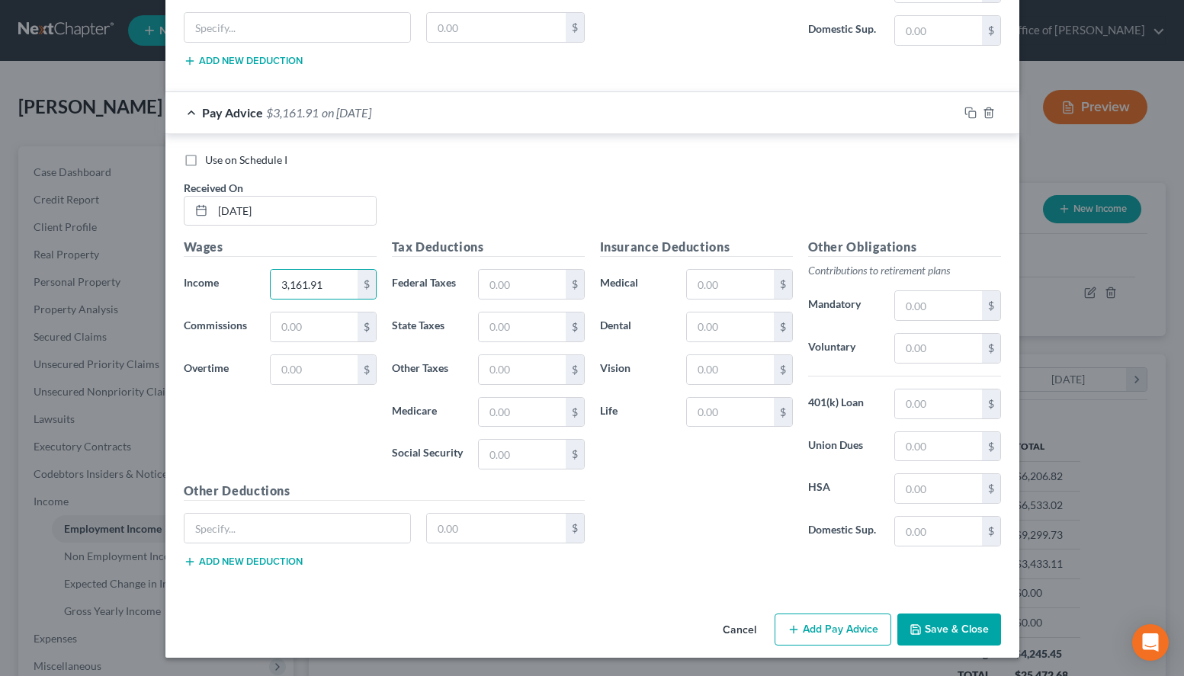
click at [927, 614] on button "Save & Close" at bounding box center [949, 630] width 104 height 32
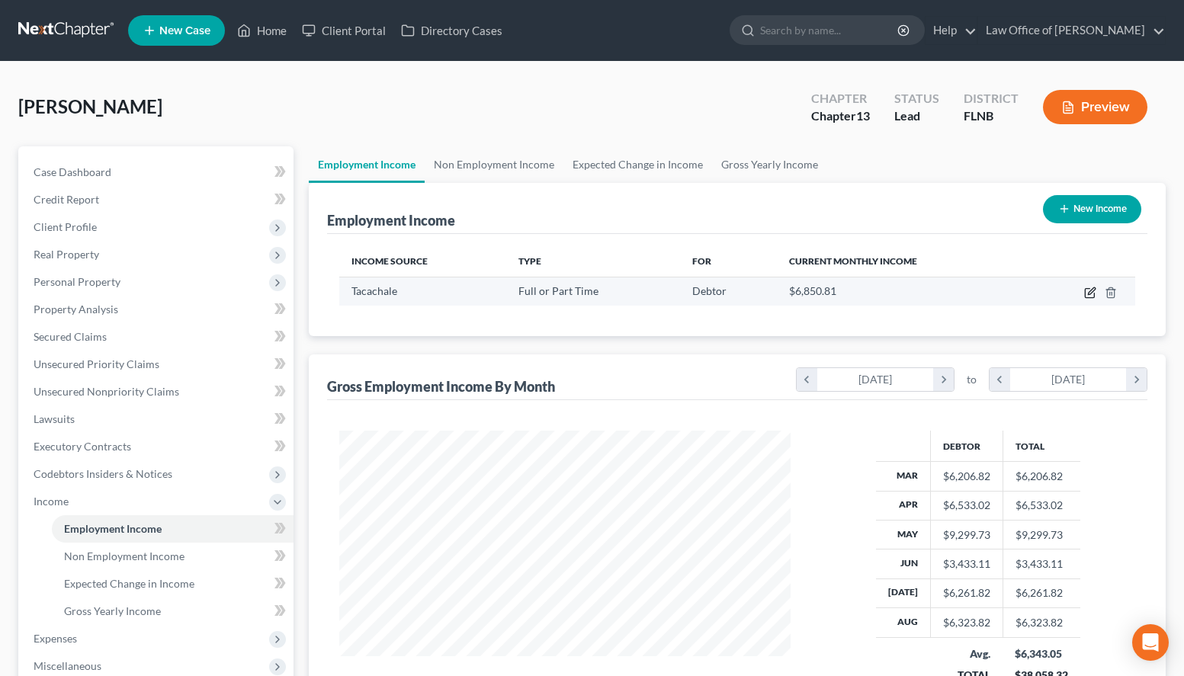
click at [1091, 288] on icon "button" at bounding box center [1090, 293] width 12 height 12
select select "0"
select select "9"
select select "2"
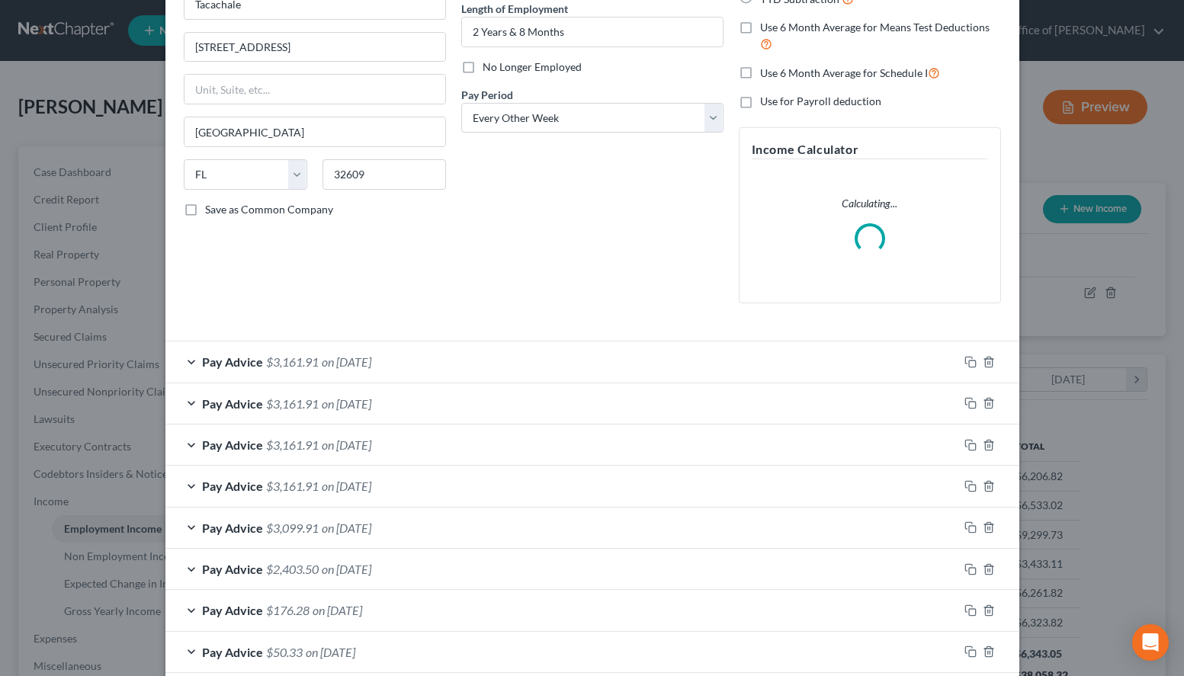
scroll to position [233, 0]
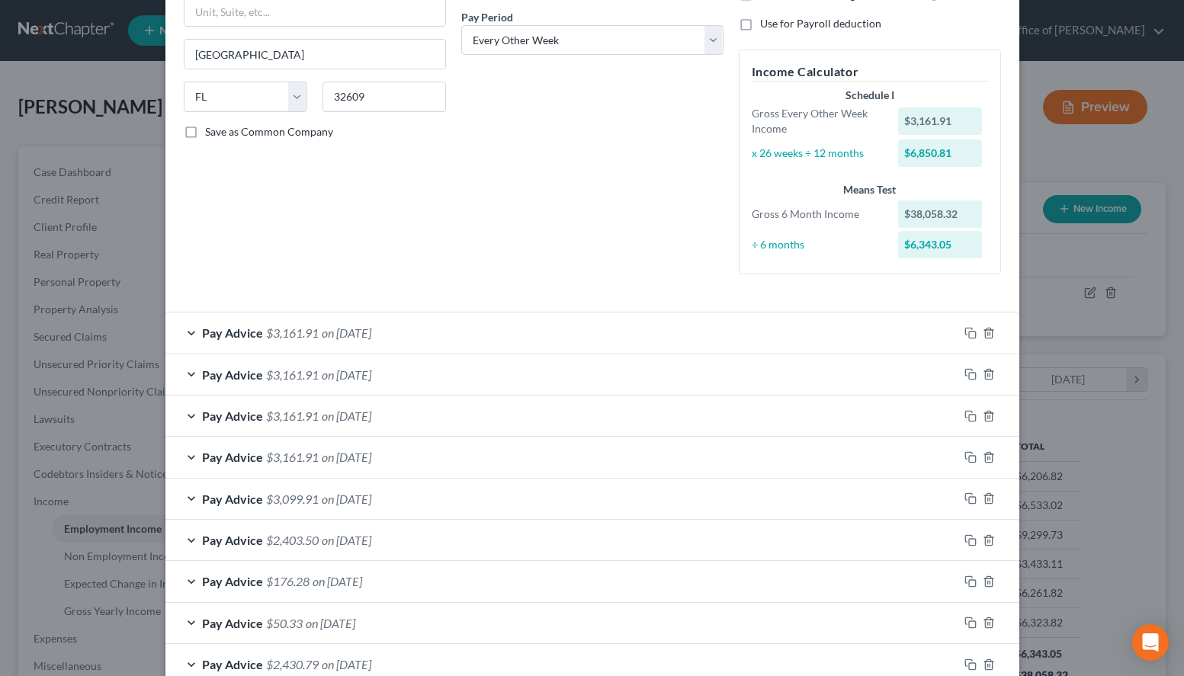
click at [494, 506] on div "Pay Advice $3,099.91 on 07/11/2025" at bounding box center [561, 499] width 793 height 40
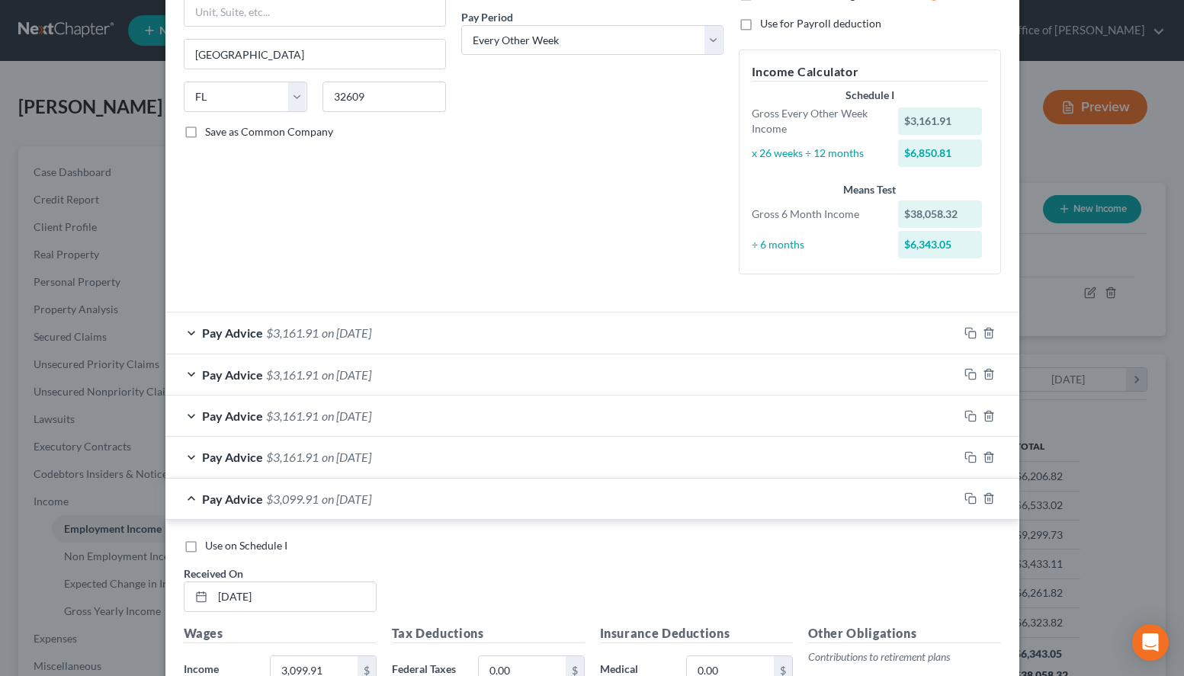
scroll to position [389, 0]
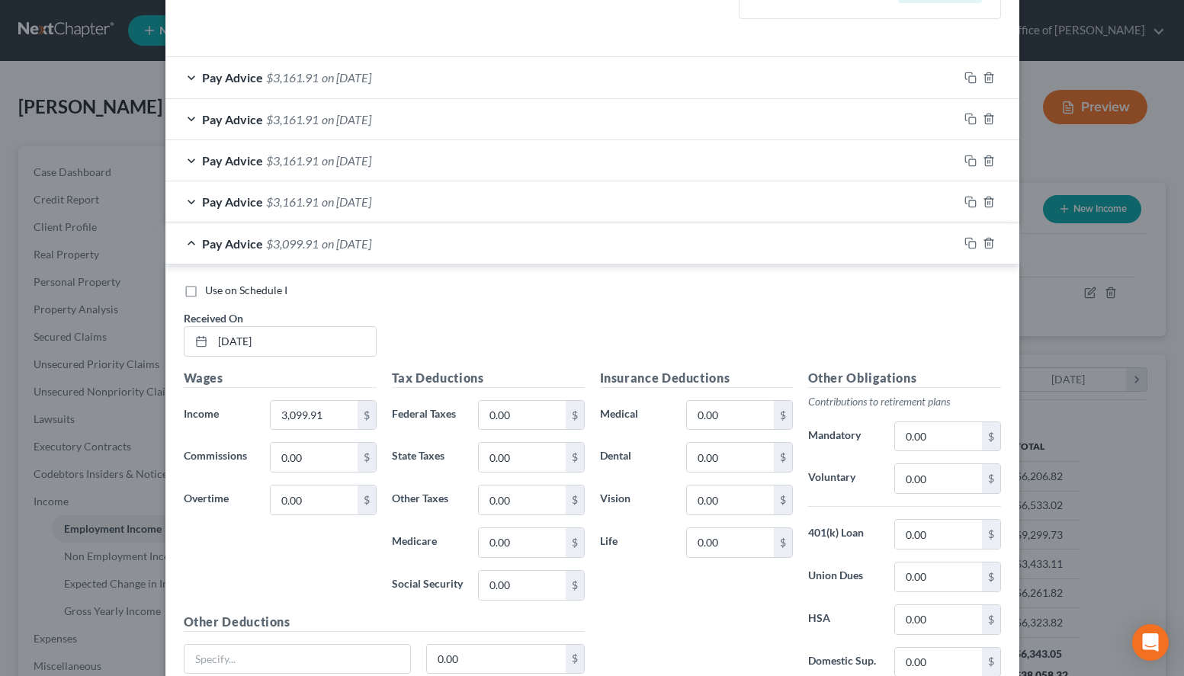
scroll to position [466, 0]
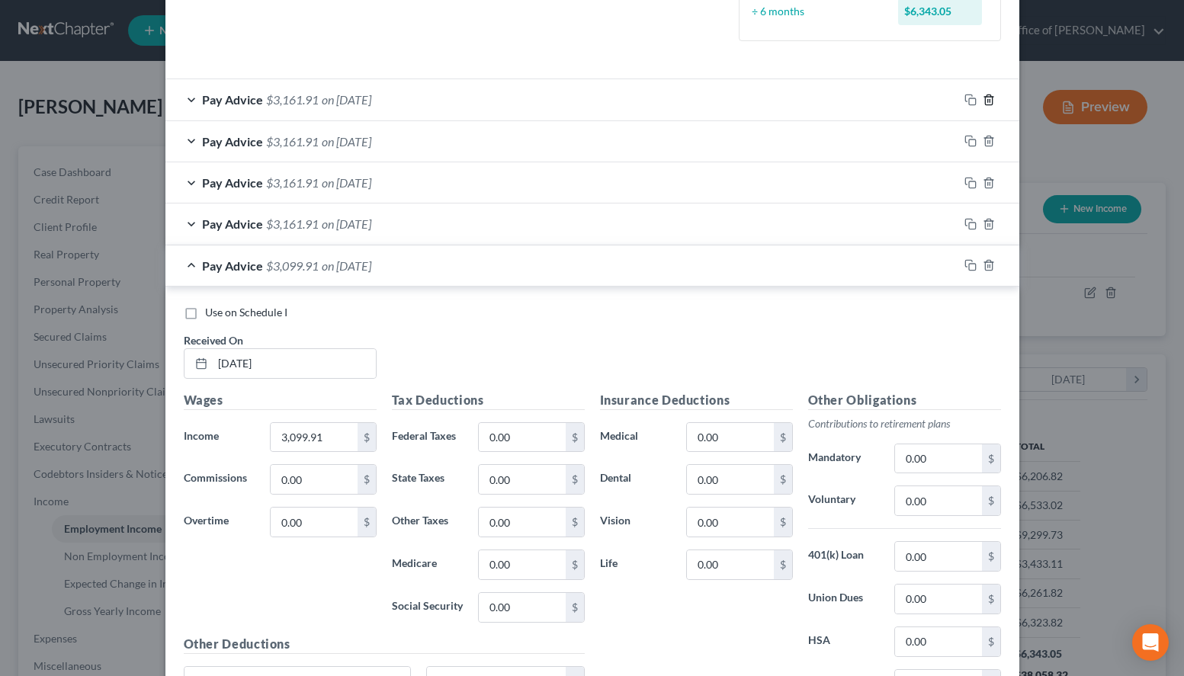
click at [992, 96] on icon "button" at bounding box center [989, 100] width 12 height 12
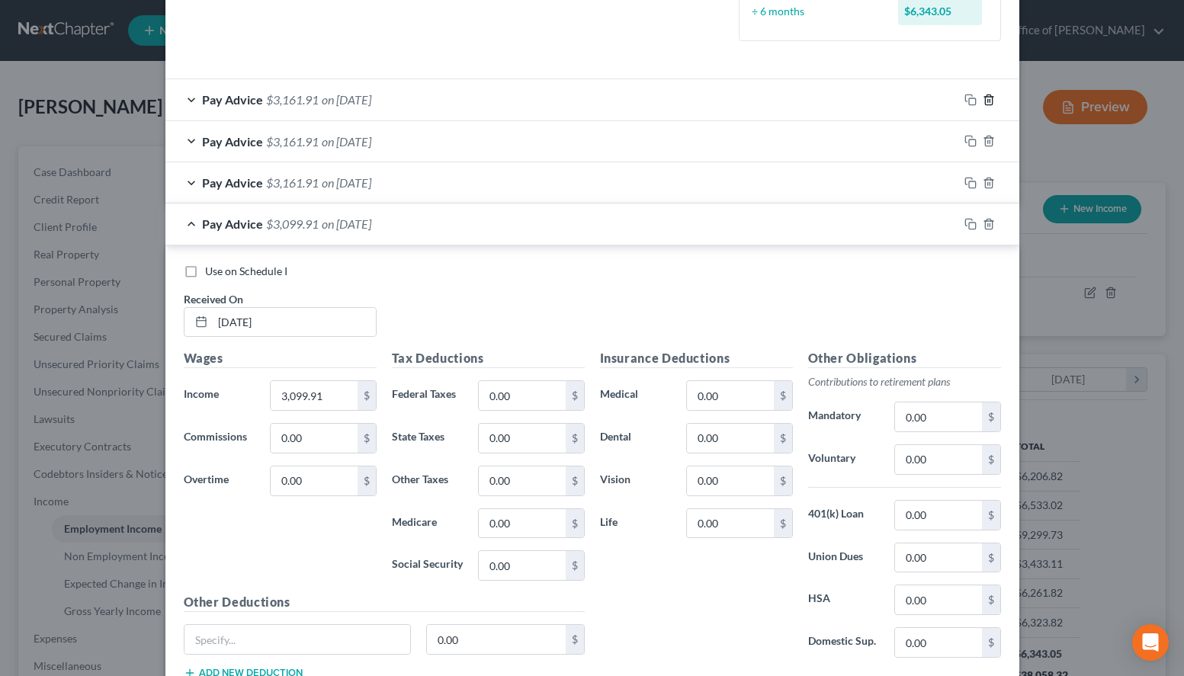
click at [992, 98] on icon "button" at bounding box center [988, 100] width 7 height 10
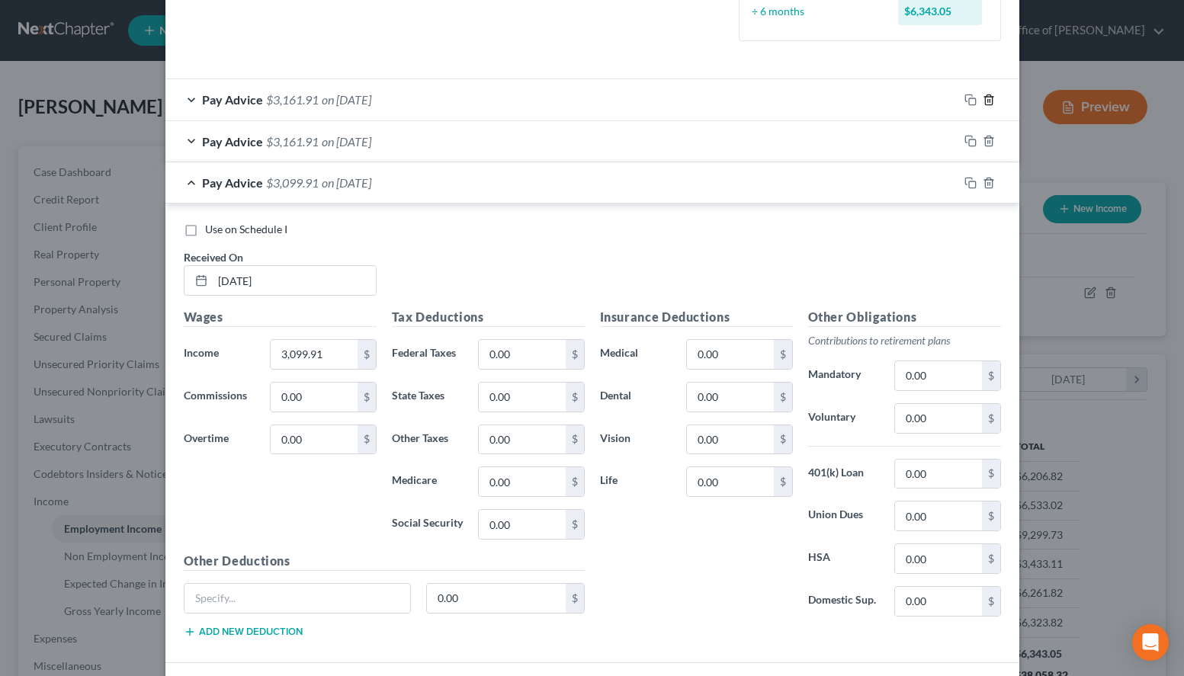
click at [992, 98] on icon "button" at bounding box center [988, 100] width 7 height 10
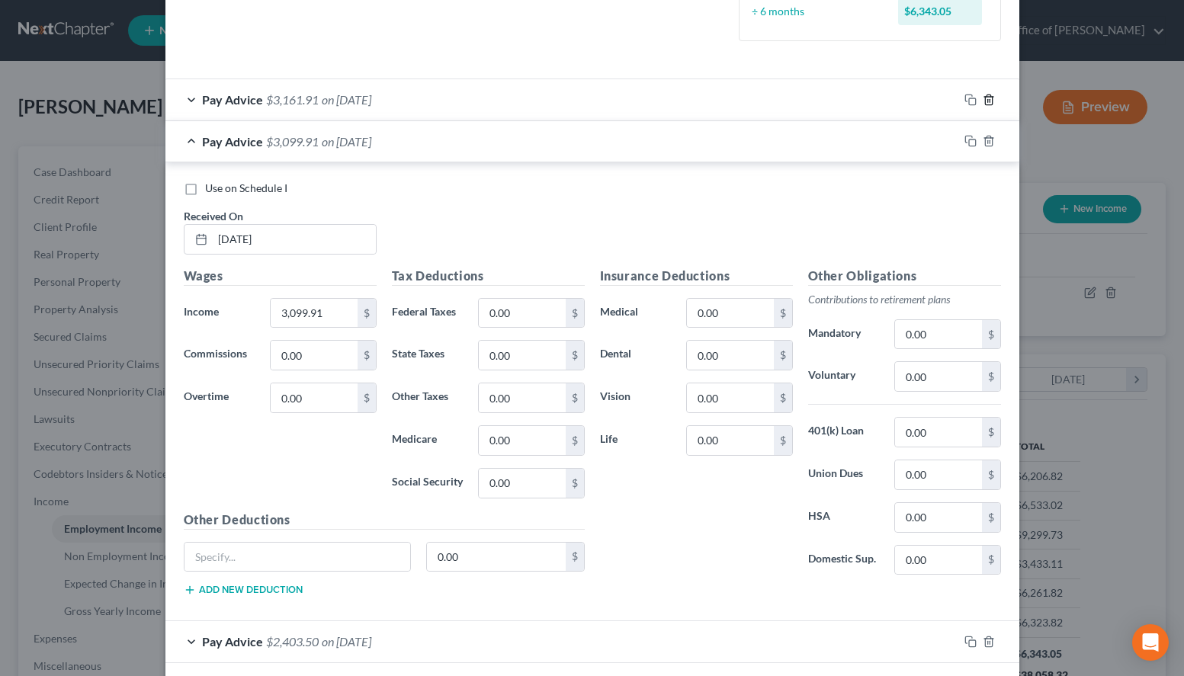
click at [992, 98] on icon "button" at bounding box center [988, 100] width 7 height 10
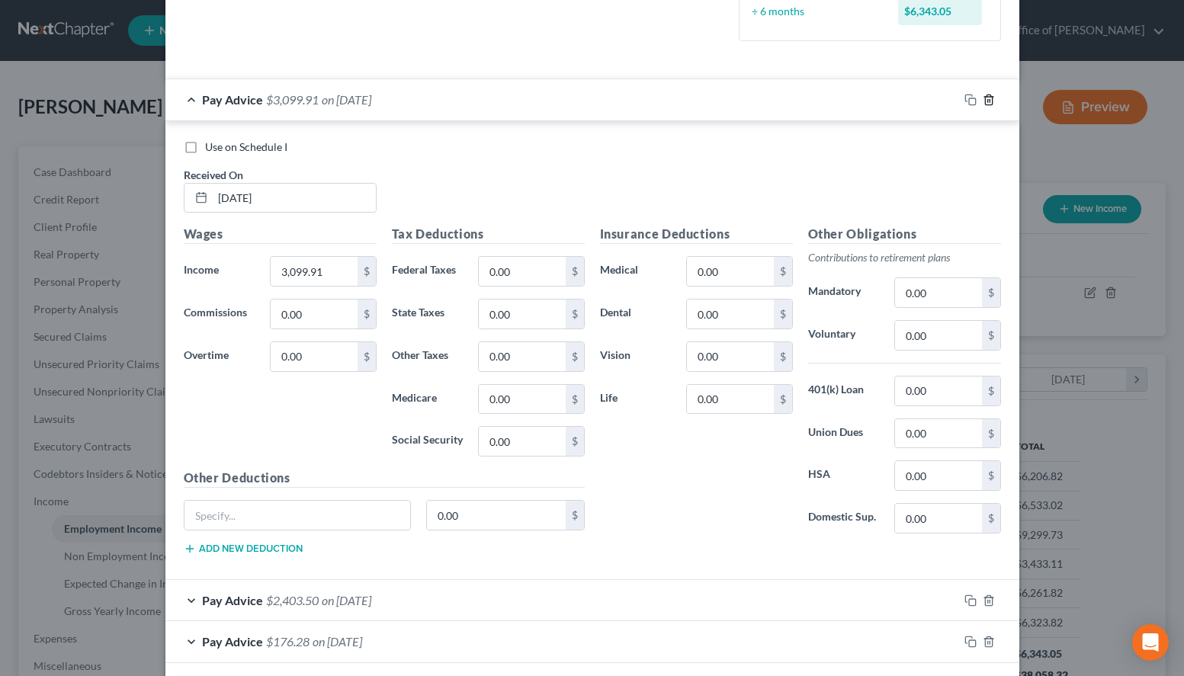
click at [992, 98] on icon "button" at bounding box center [988, 100] width 7 height 10
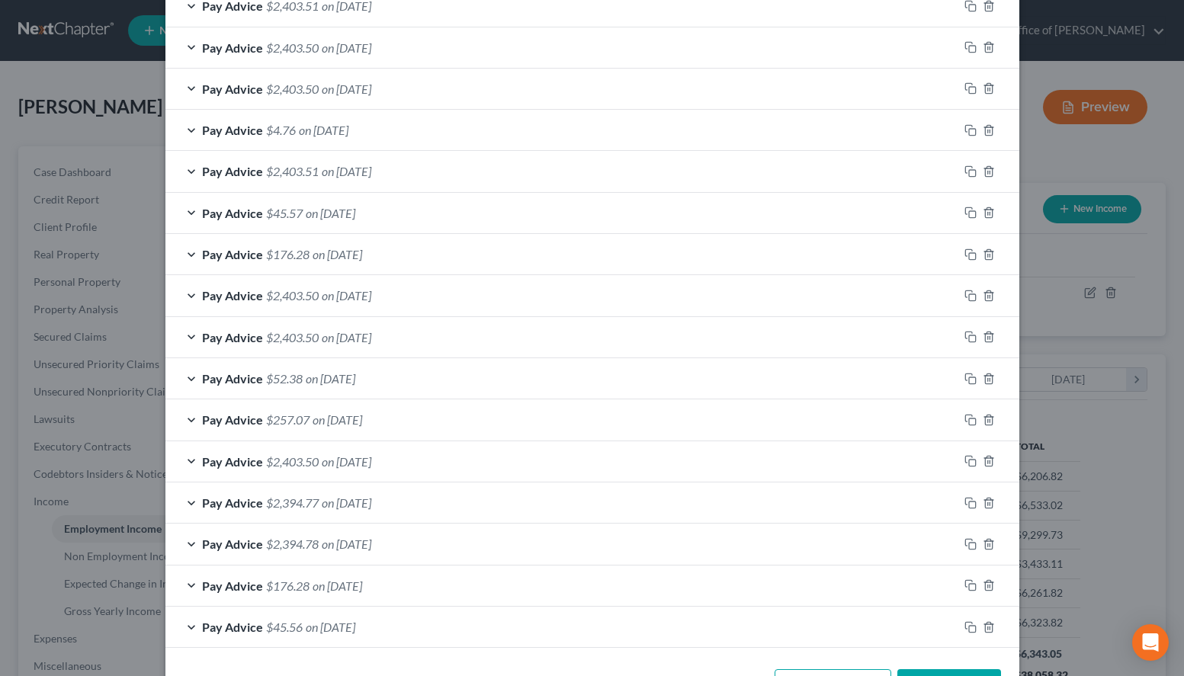
scroll to position [989, 0]
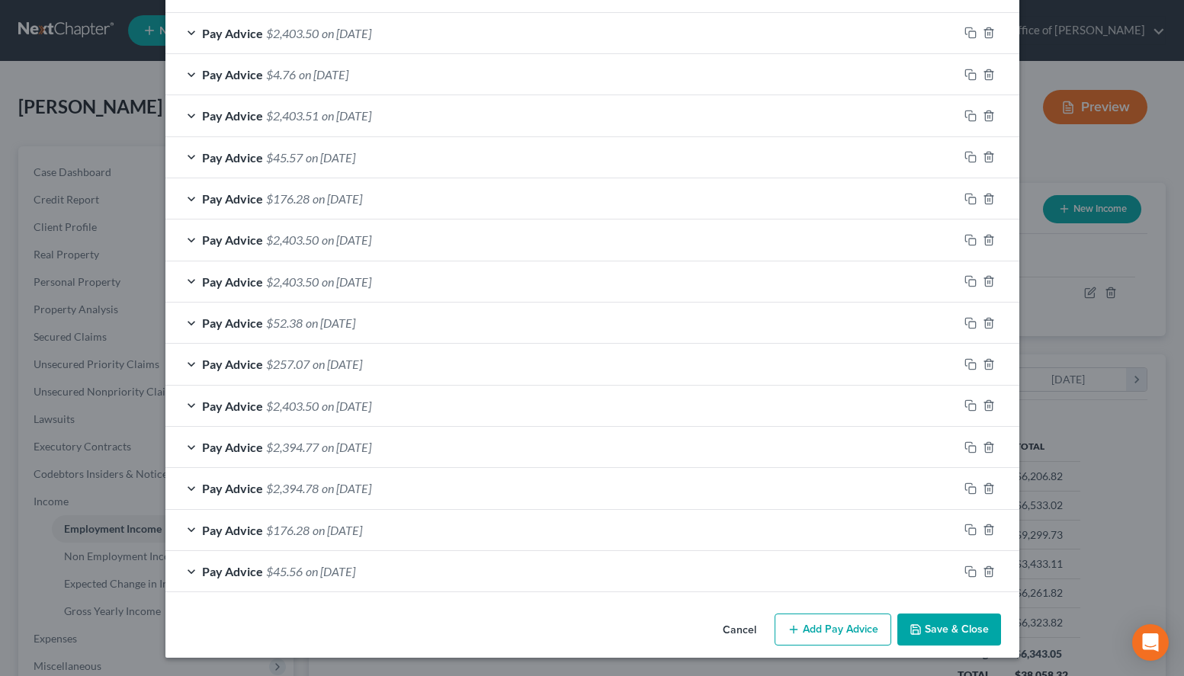
click at [806, 639] on button "Add Pay Advice" at bounding box center [832, 630] width 117 height 32
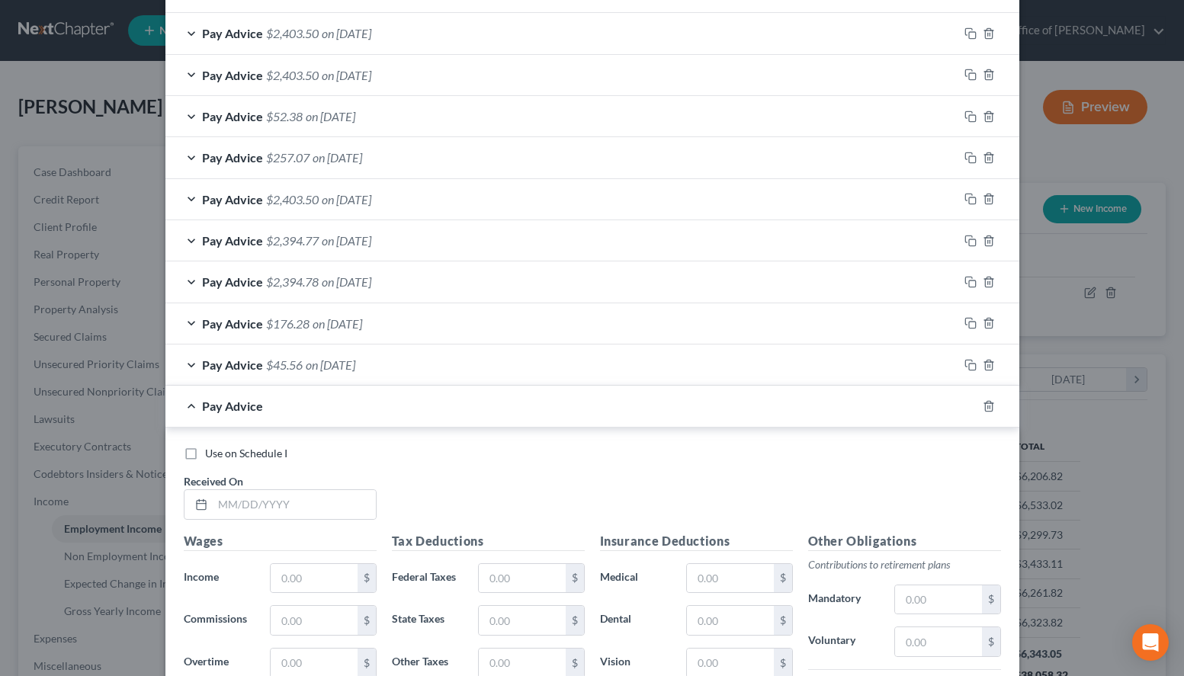
scroll to position [1222, 0]
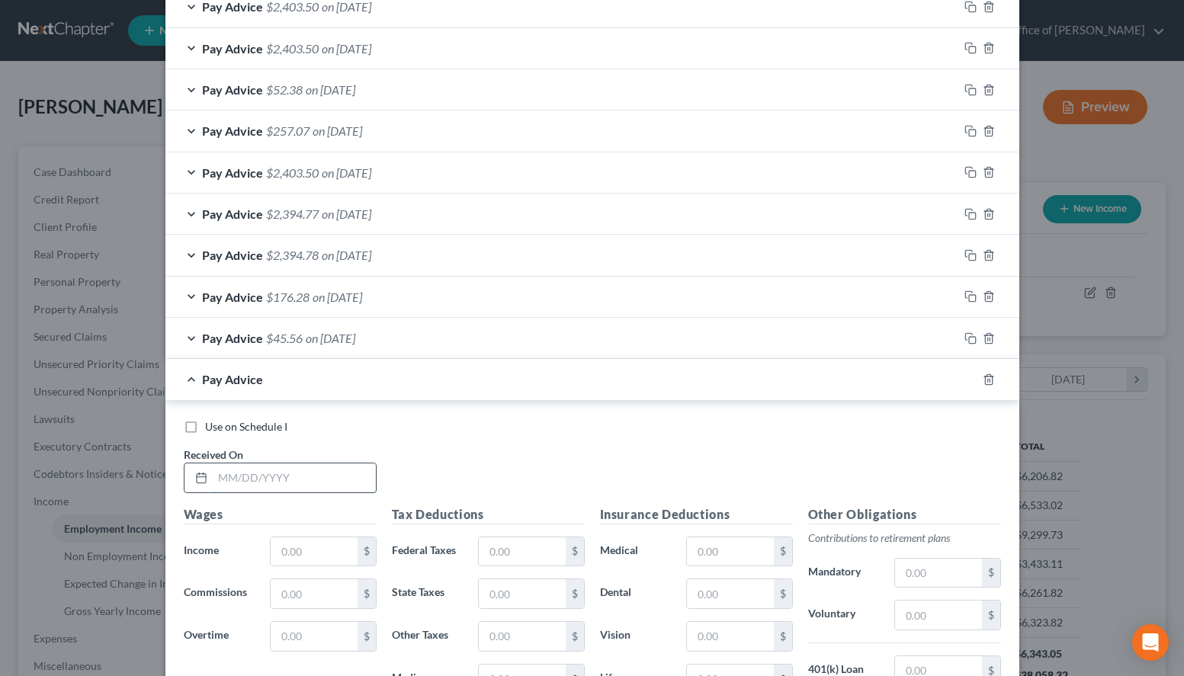
click at [354, 473] on input "text" at bounding box center [294, 477] width 163 height 29
type input "06/27/2025"
click at [281, 543] on input "text" at bounding box center [314, 551] width 86 height 29
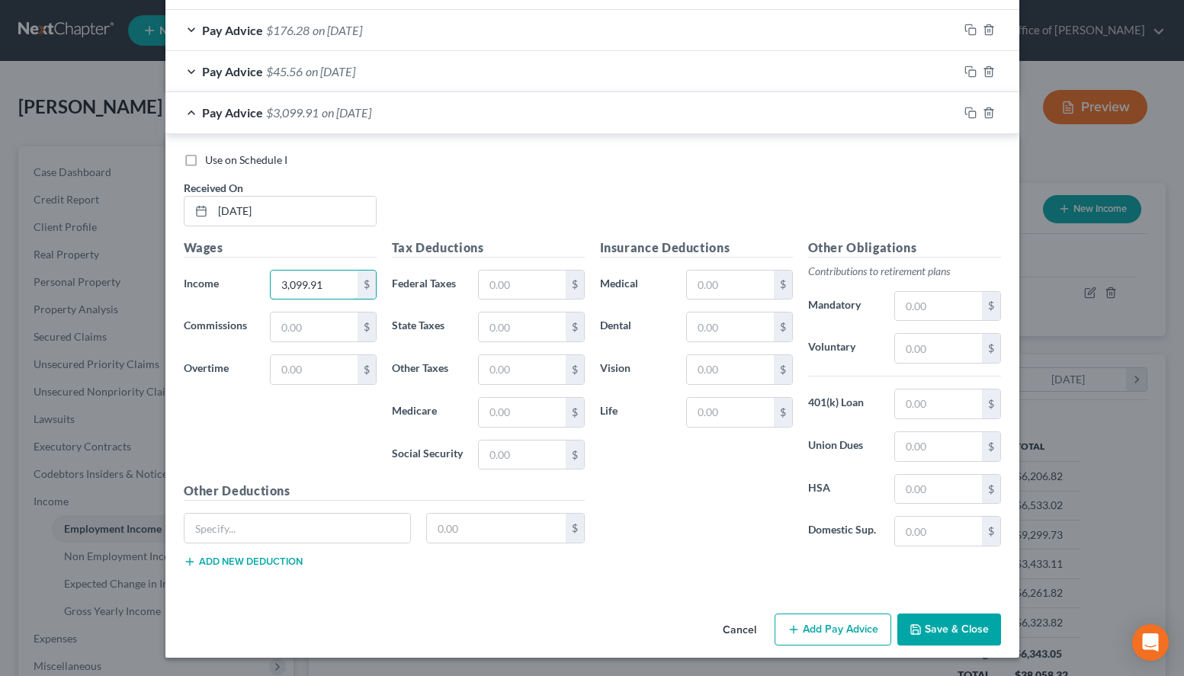
type input "3,099.91"
click at [798, 621] on button "Add Pay Advice" at bounding box center [832, 630] width 117 height 32
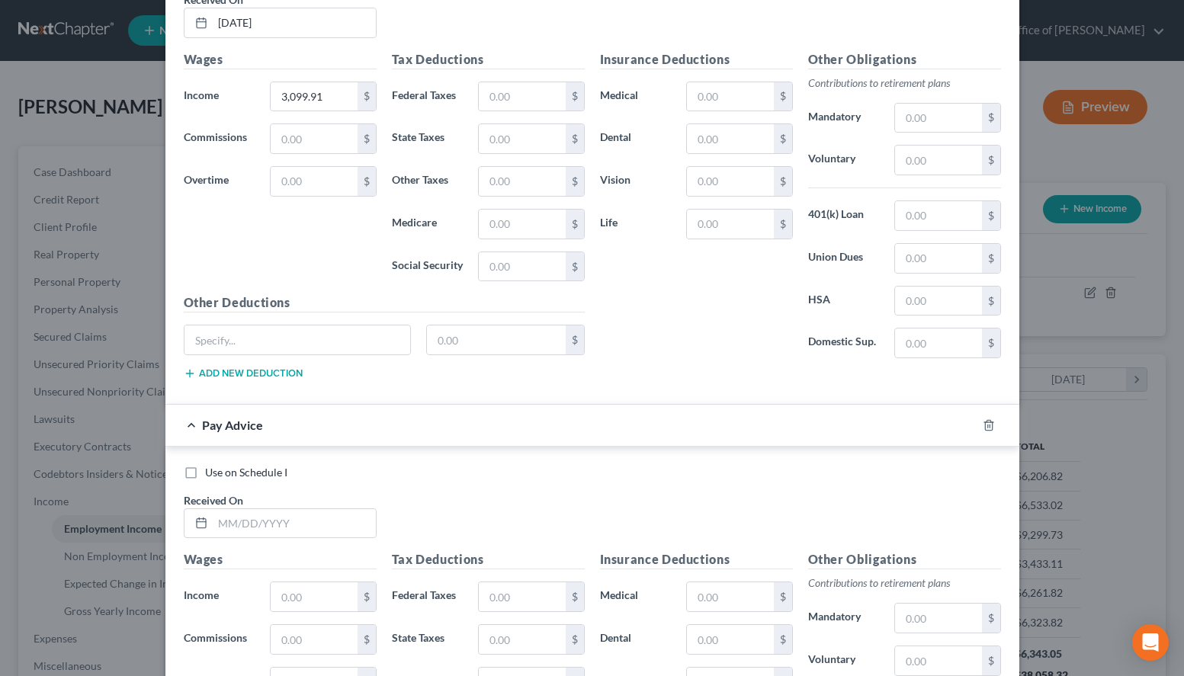
scroll to position [1800, 0]
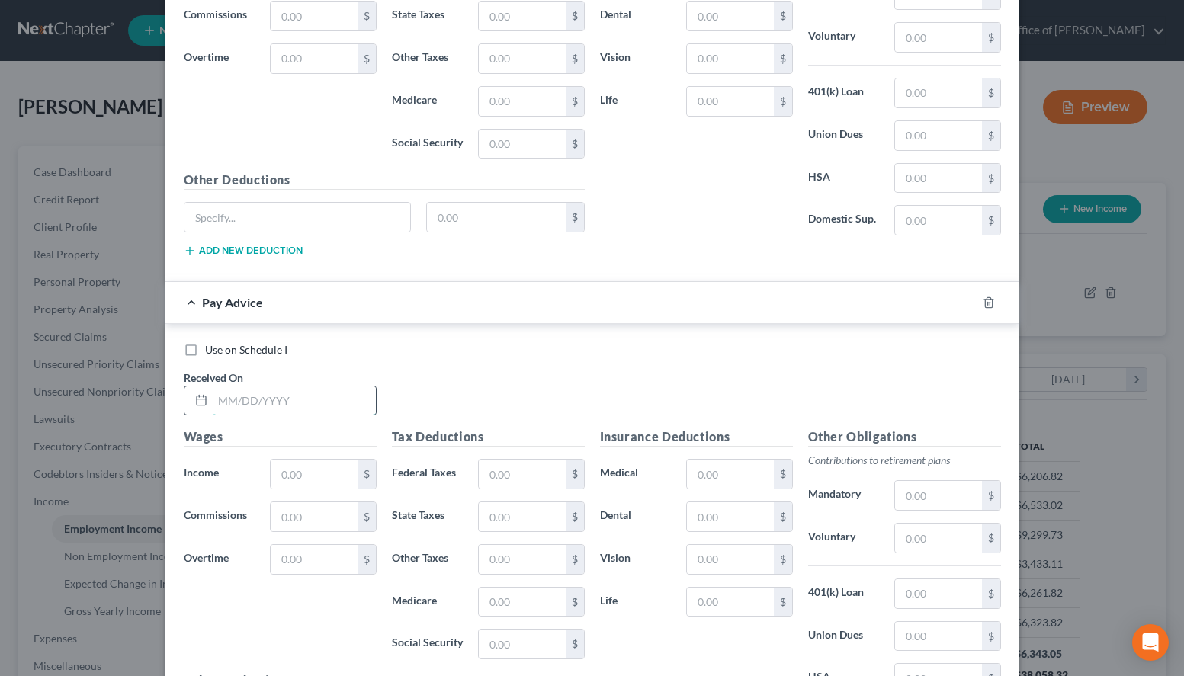
click at [306, 400] on input "text" at bounding box center [294, 400] width 163 height 29
type input "07/11/2025"
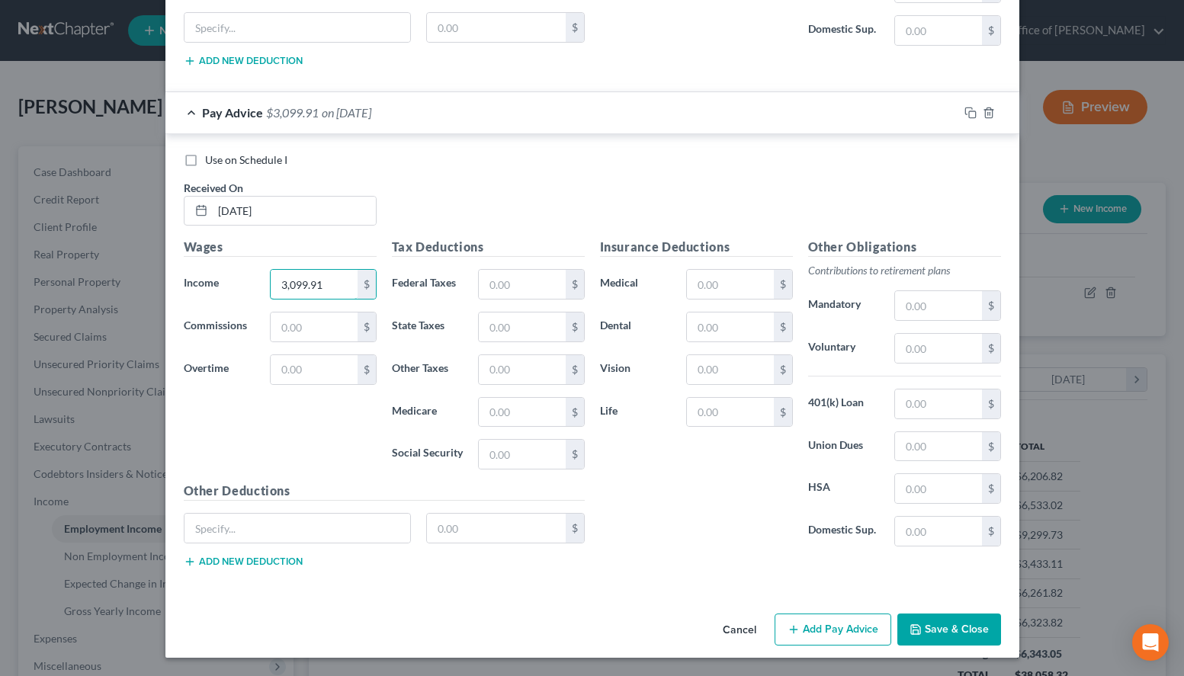
type input "3,099.91"
click at [858, 620] on button "Add Pay Advice" at bounding box center [832, 630] width 117 height 32
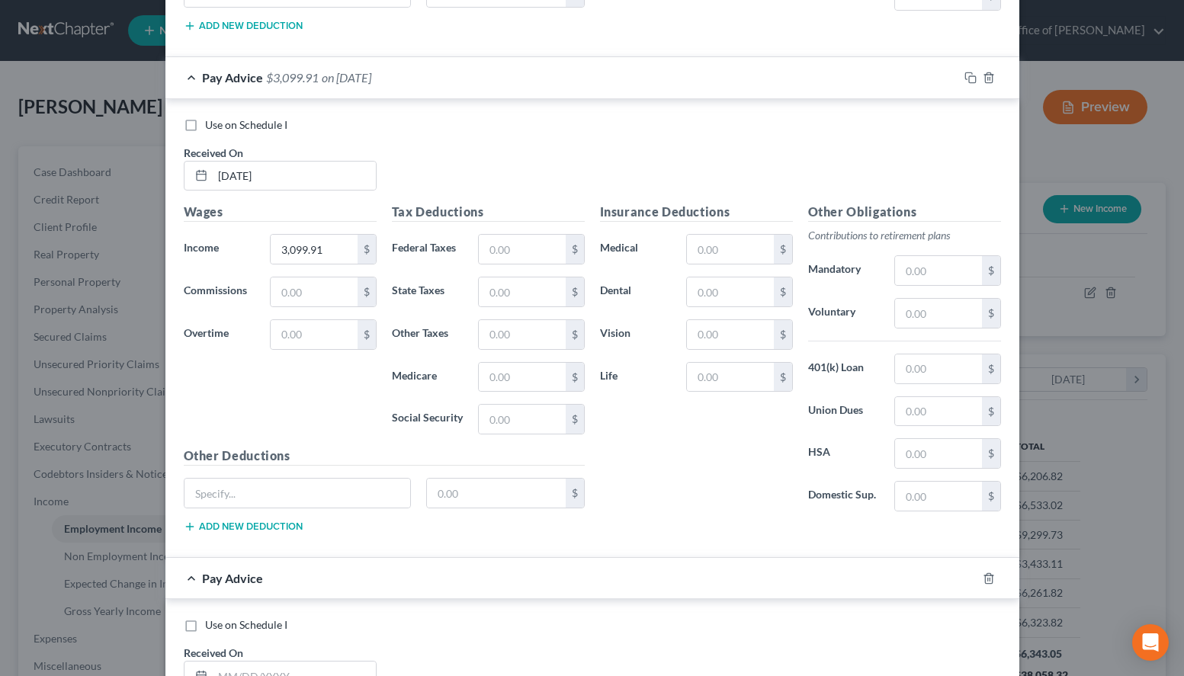
scroll to position [2378, 0]
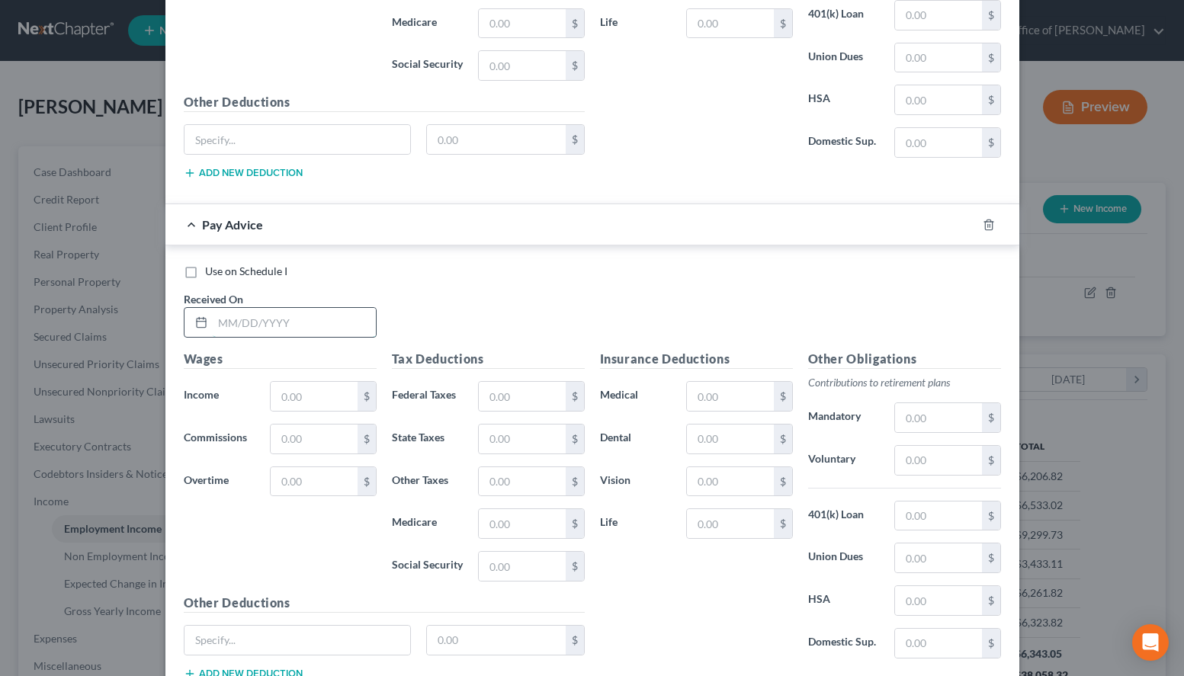
click at [303, 329] on input "text" at bounding box center [294, 322] width 163 height 29
type input "07/25/2025"
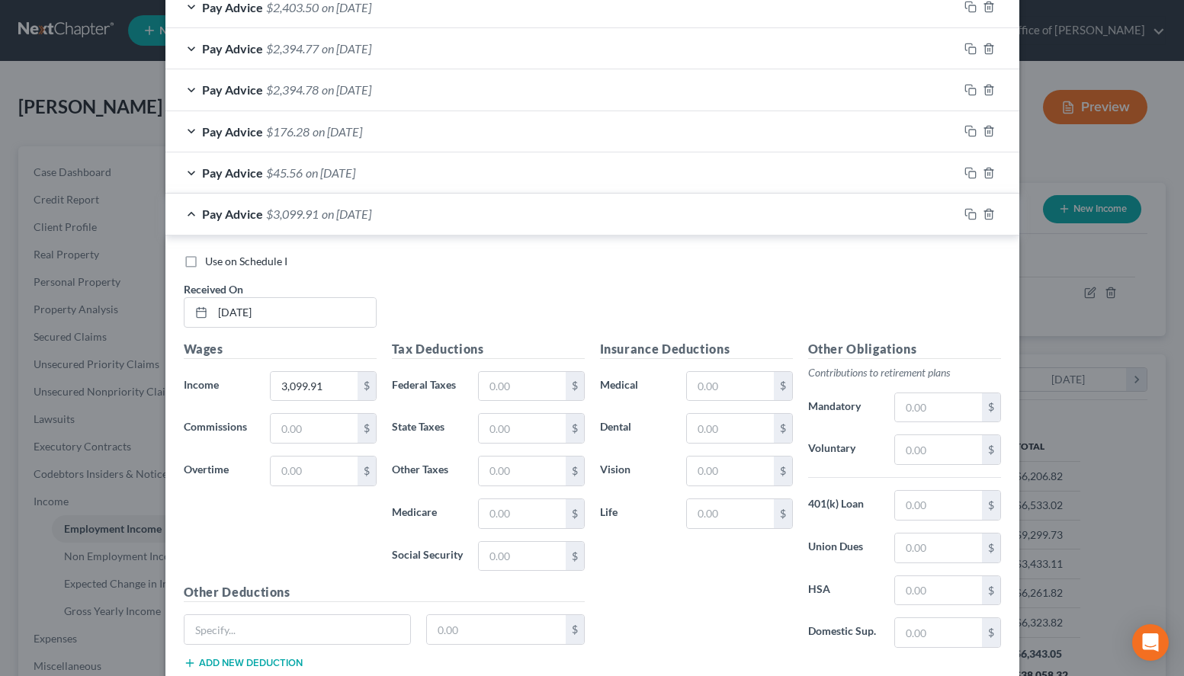
scroll to position [1367, 0]
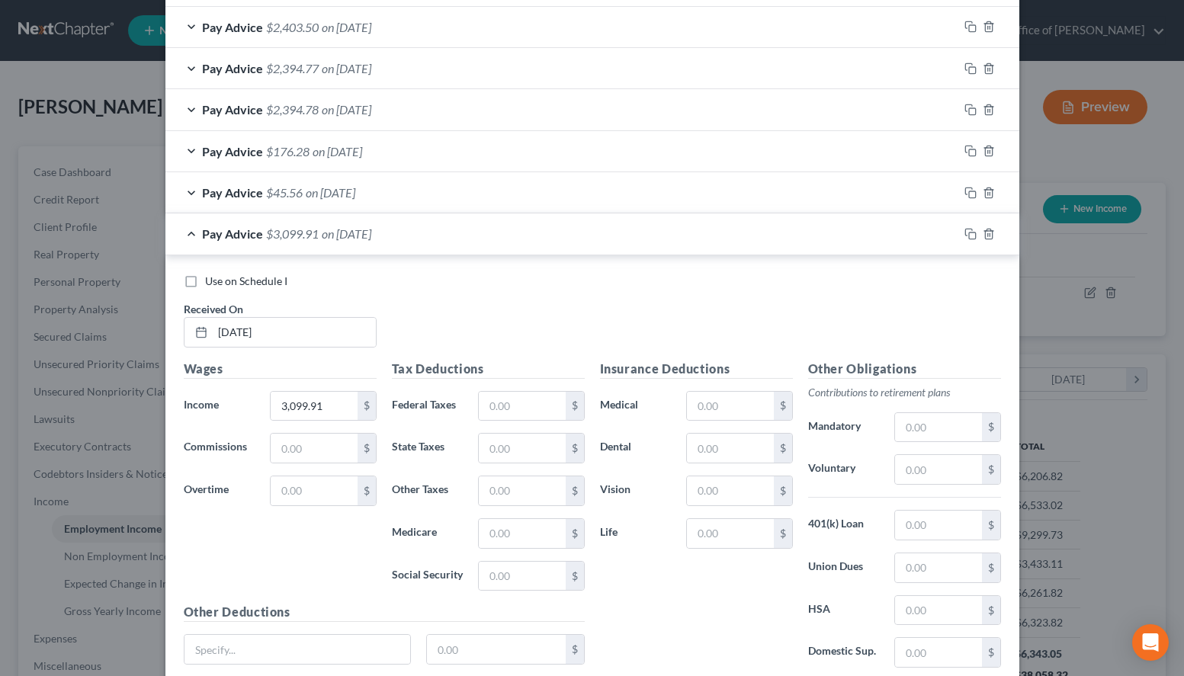
type input "3,161.91"
click at [611, 232] on div "Pay Advice $3,099.91 on 06/27/2025" at bounding box center [561, 233] width 793 height 40
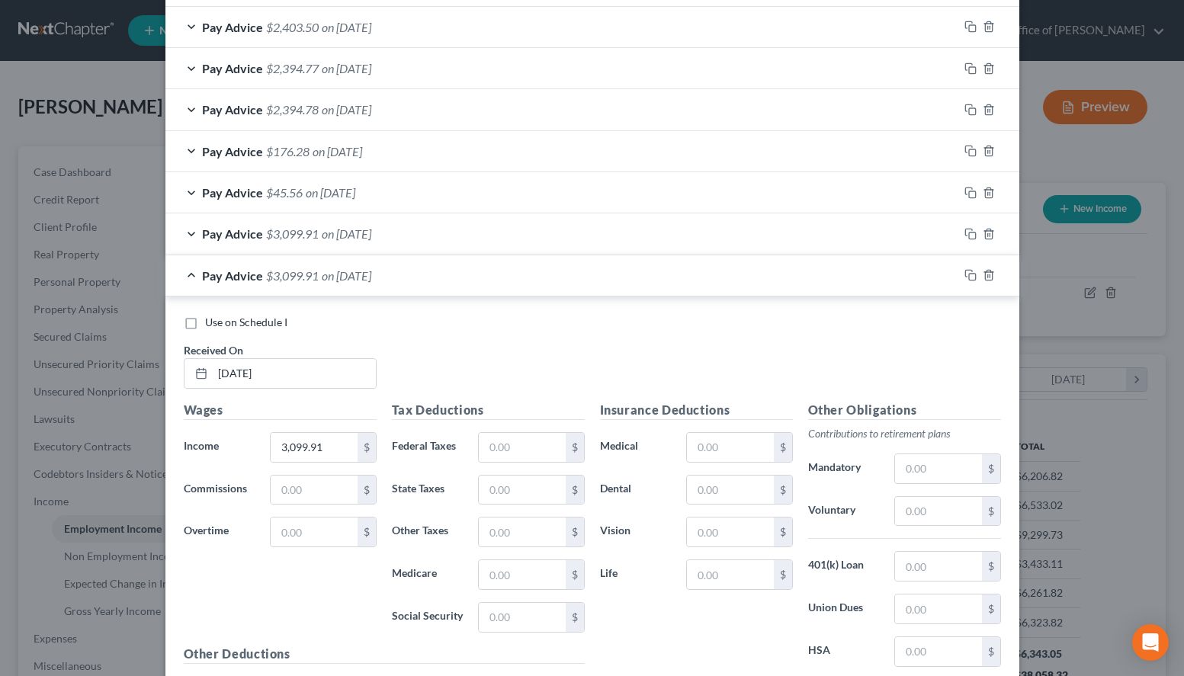
click at [609, 283] on div "Pay Advice $3,099.91 on 07/11/2025" at bounding box center [561, 275] width 793 height 40
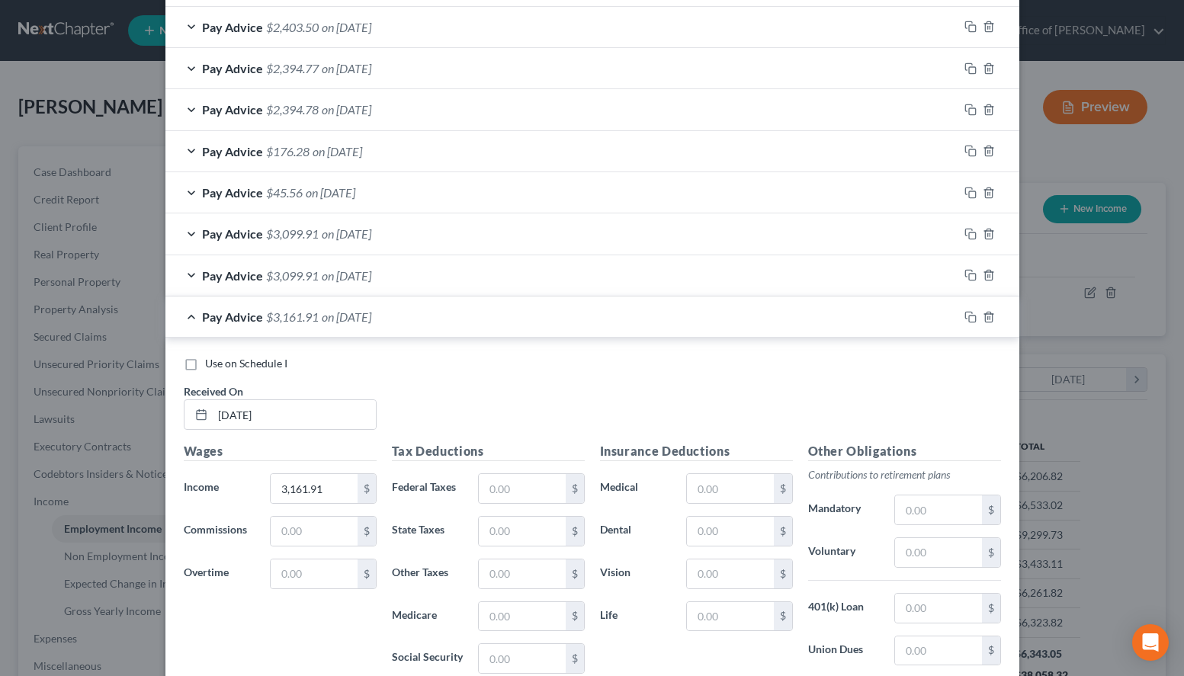
scroll to position [1572, 0]
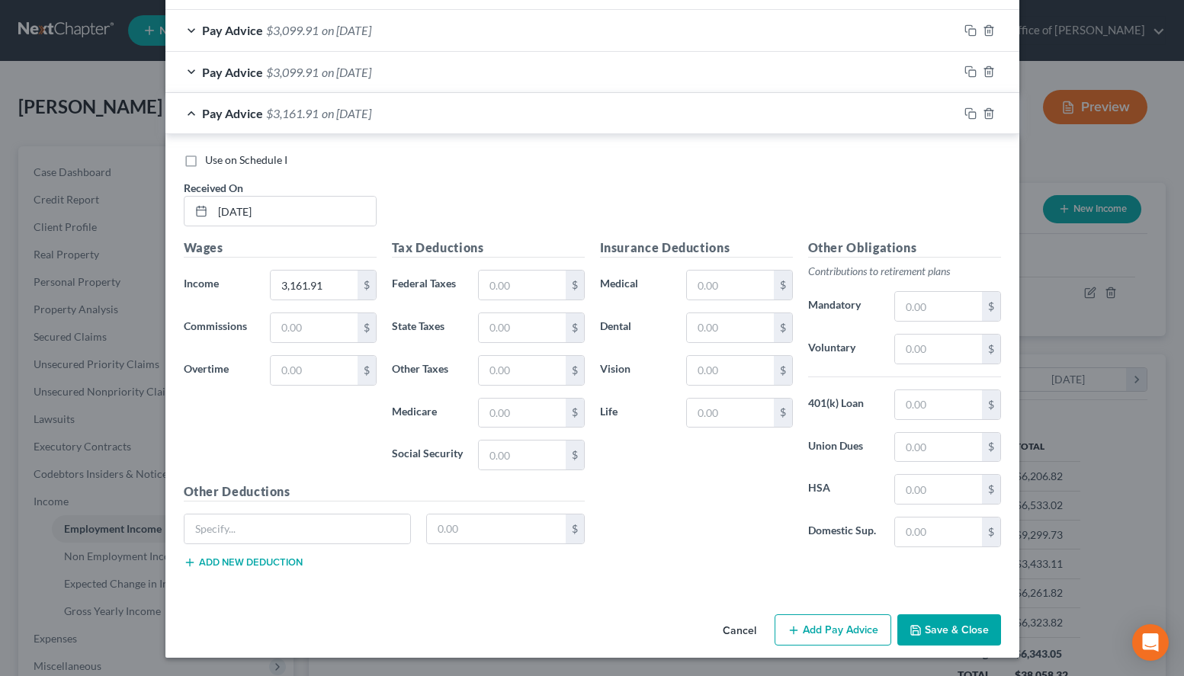
click at [806, 644] on button "Add Pay Advice" at bounding box center [832, 630] width 117 height 32
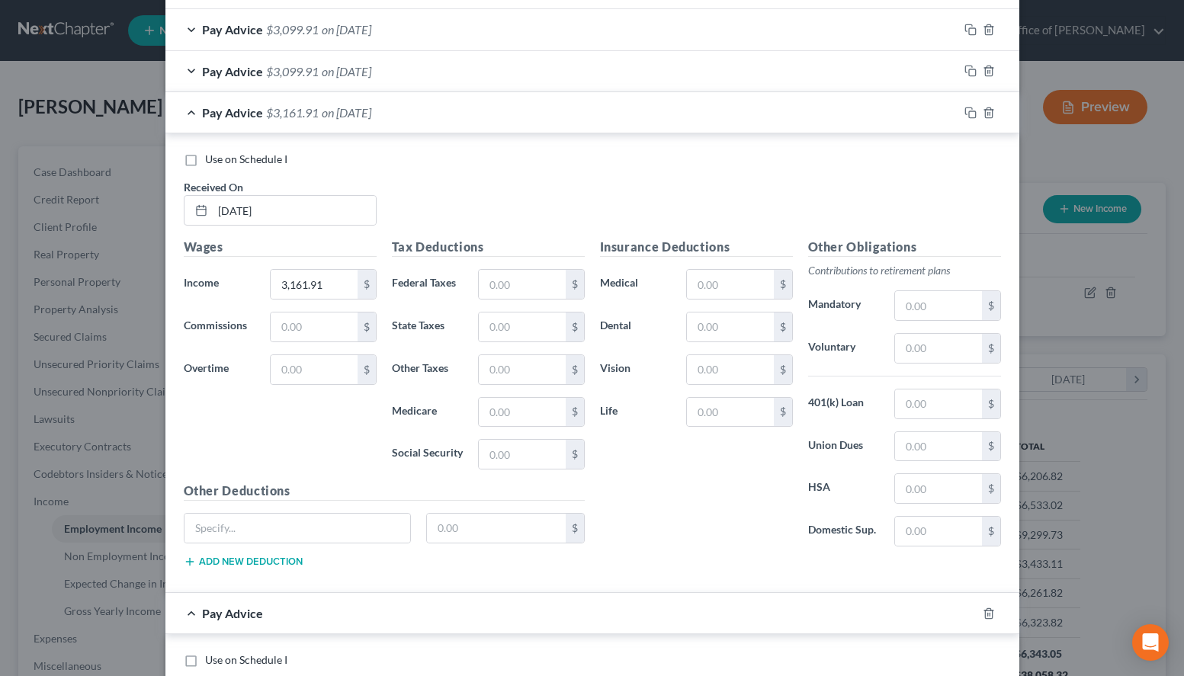
click at [740, 165] on div "Use on Schedule I" at bounding box center [592, 159] width 817 height 15
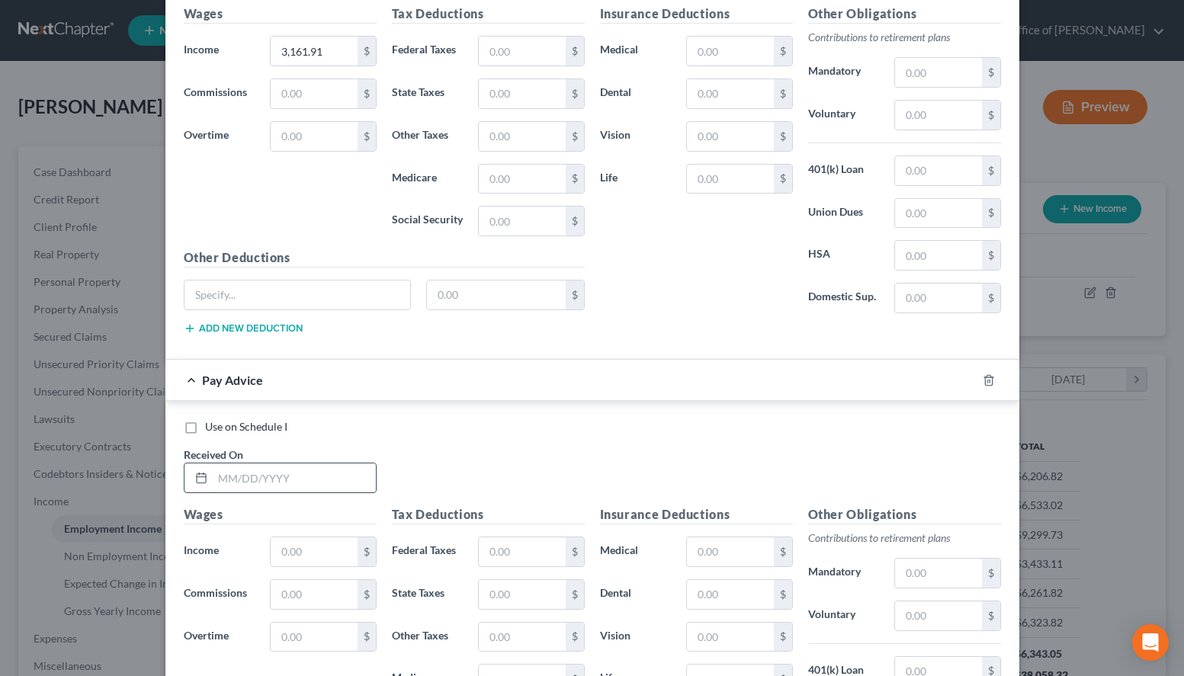
click at [335, 482] on input "text" at bounding box center [294, 477] width 163 height 29
type input "08/08/2025"
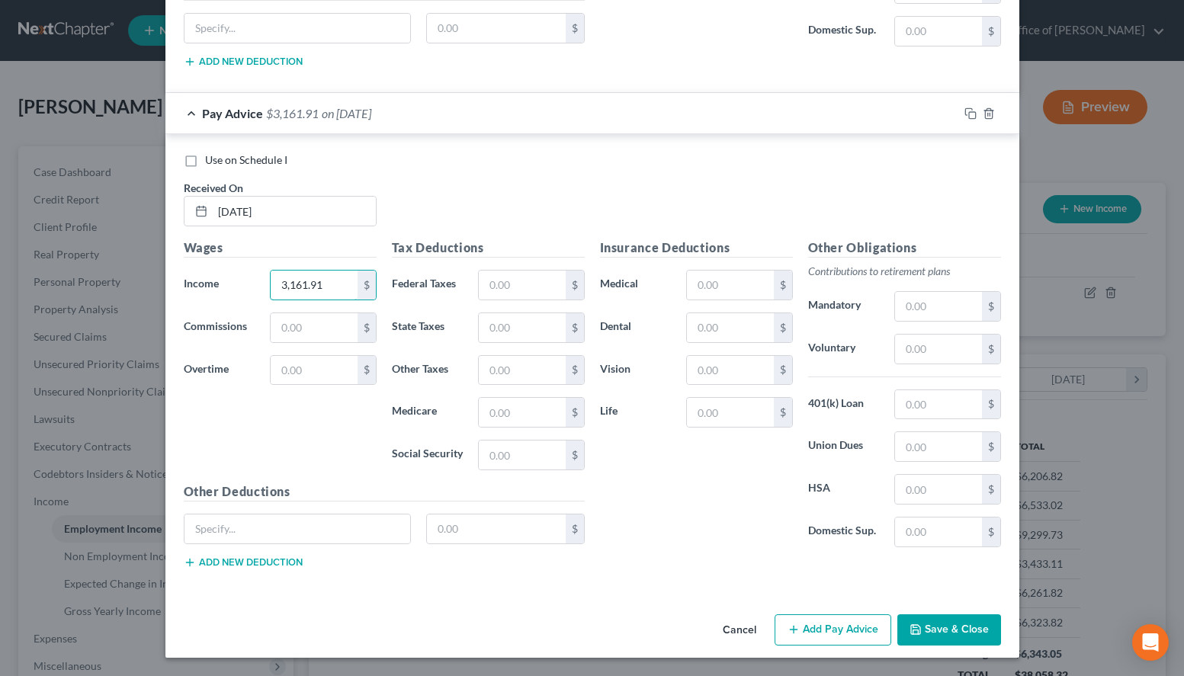
type input "3,161.91"
click at [806, 630] on button "Add Pay Advice" at bounding box center [832, 630] width 117 height 32
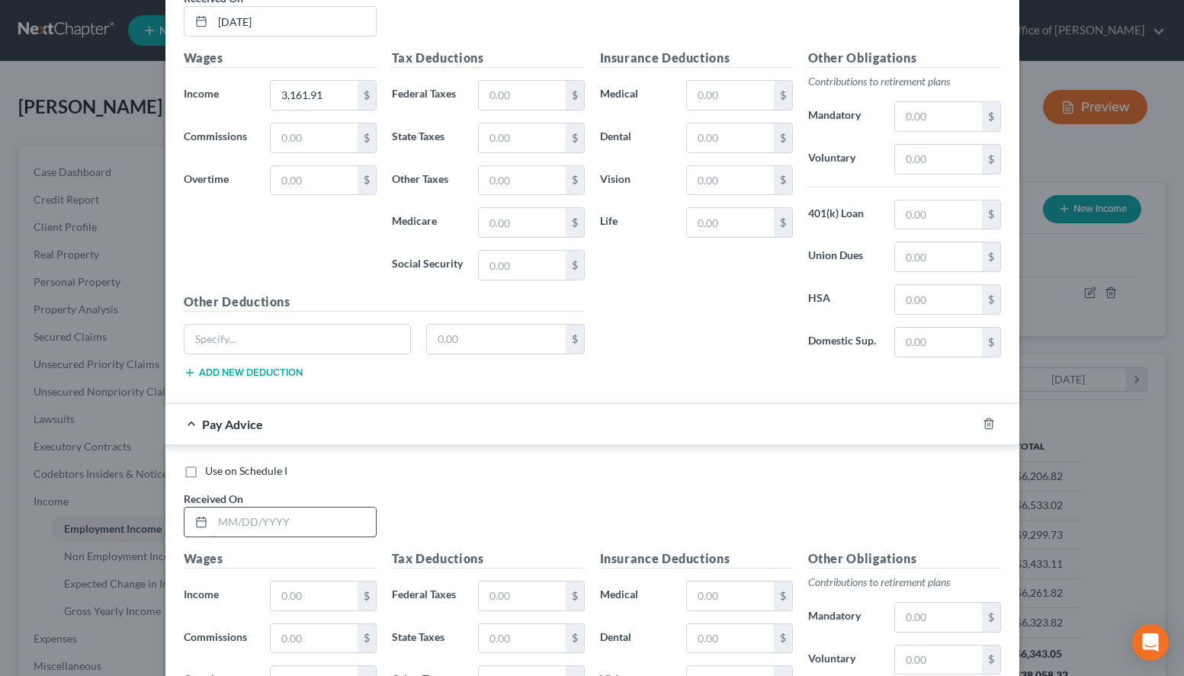
scroll to position [2306, 0]
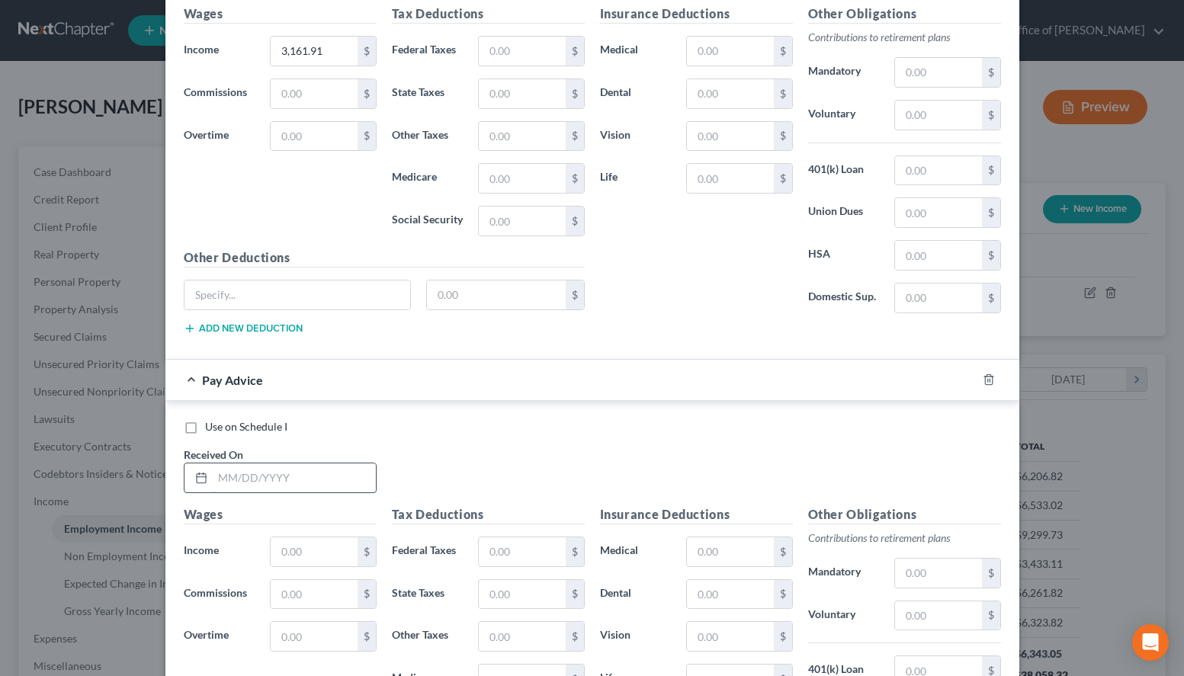
click at [302, 480] on input "text" at bounding box center [294, 477] width 163 height 29
type input "08/22/2025"
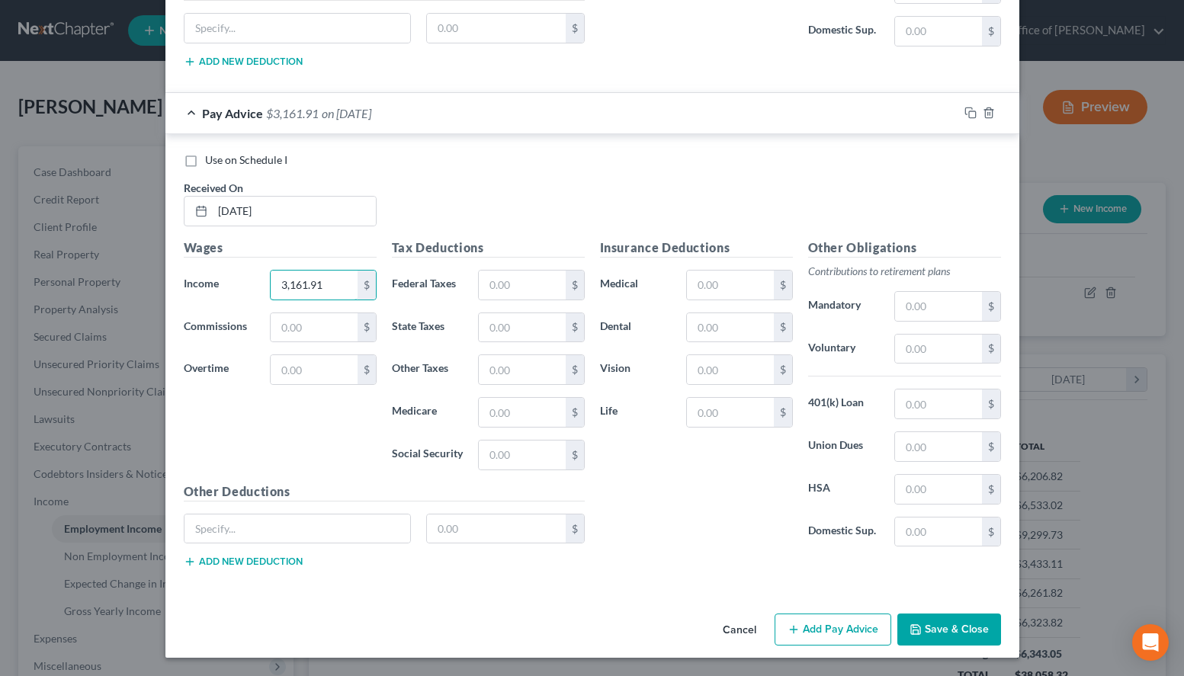
type input "3,161.91"
click at [806, 632] on button "Add Pay Advice" at bounding box center [832, 630] width 117 height 32
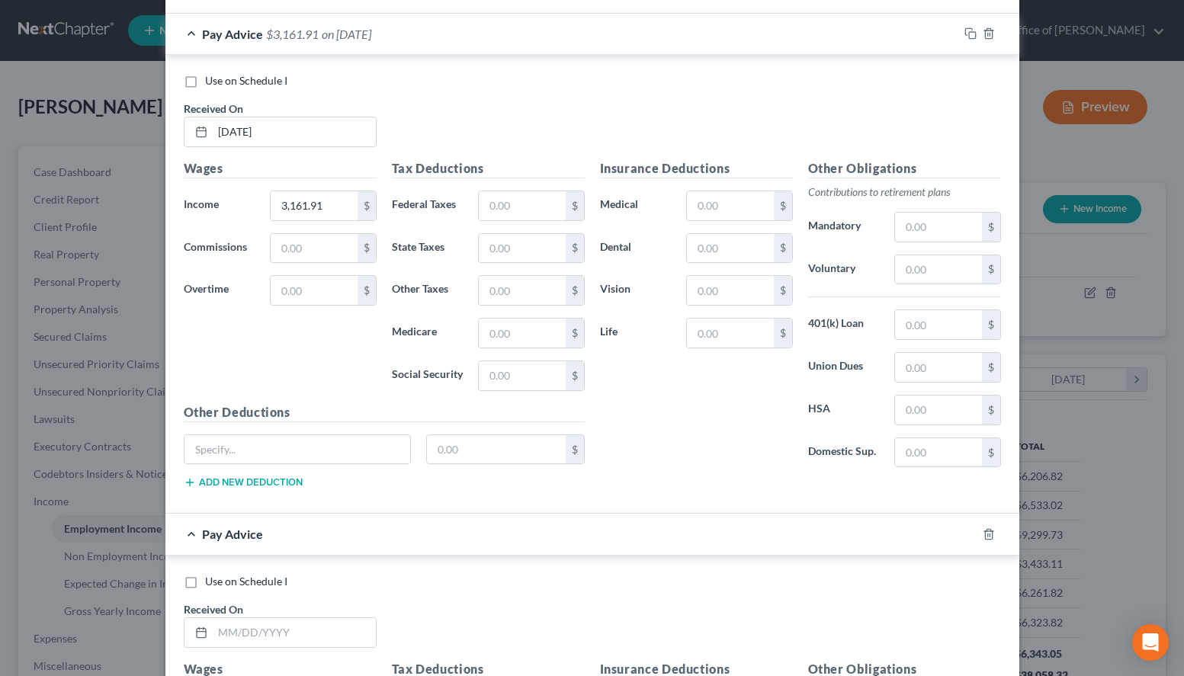
scroll to position [2729, 0]
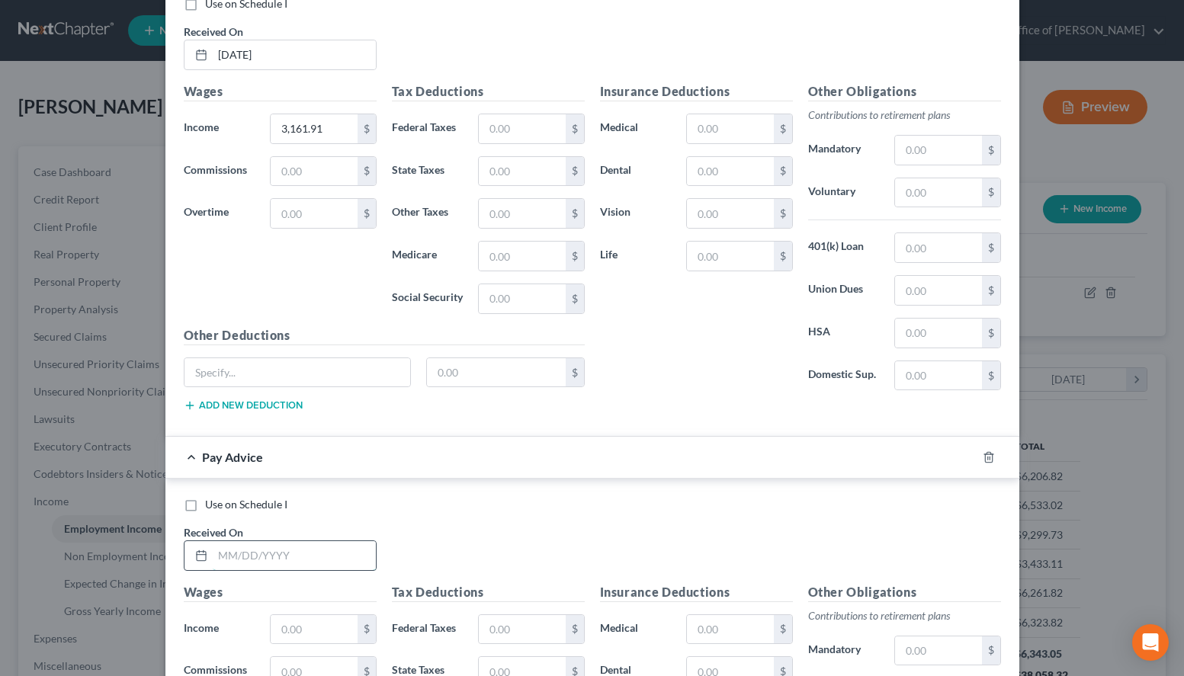
click at [350, 546] on input "text" at bounding box center [294, 555] width 163 height 29
type input "09/05/2025"
click at [745, 369] on div "Insurance Deductions Medical $ Dental $ Vision $ Life $" at bounding box center [696, 242] width 208 height 321
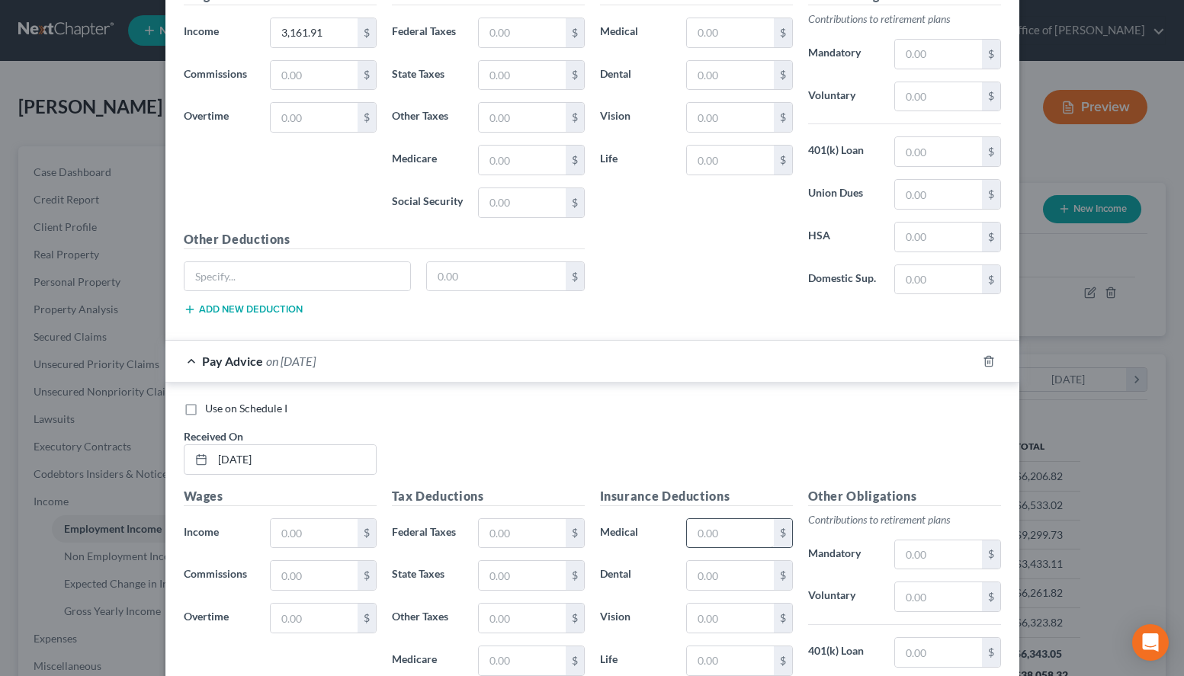
scroll to position [2962, 0]
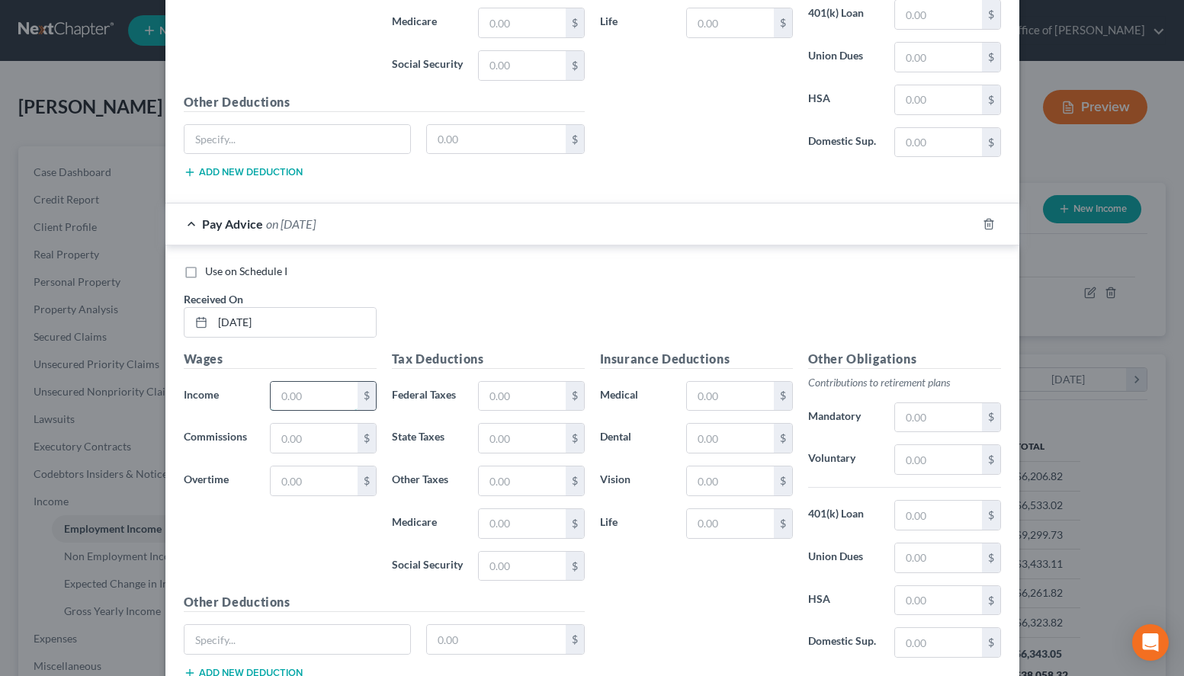
click at [353, 393] on input "text" at bounding box center [314, 396] width 86 height 29
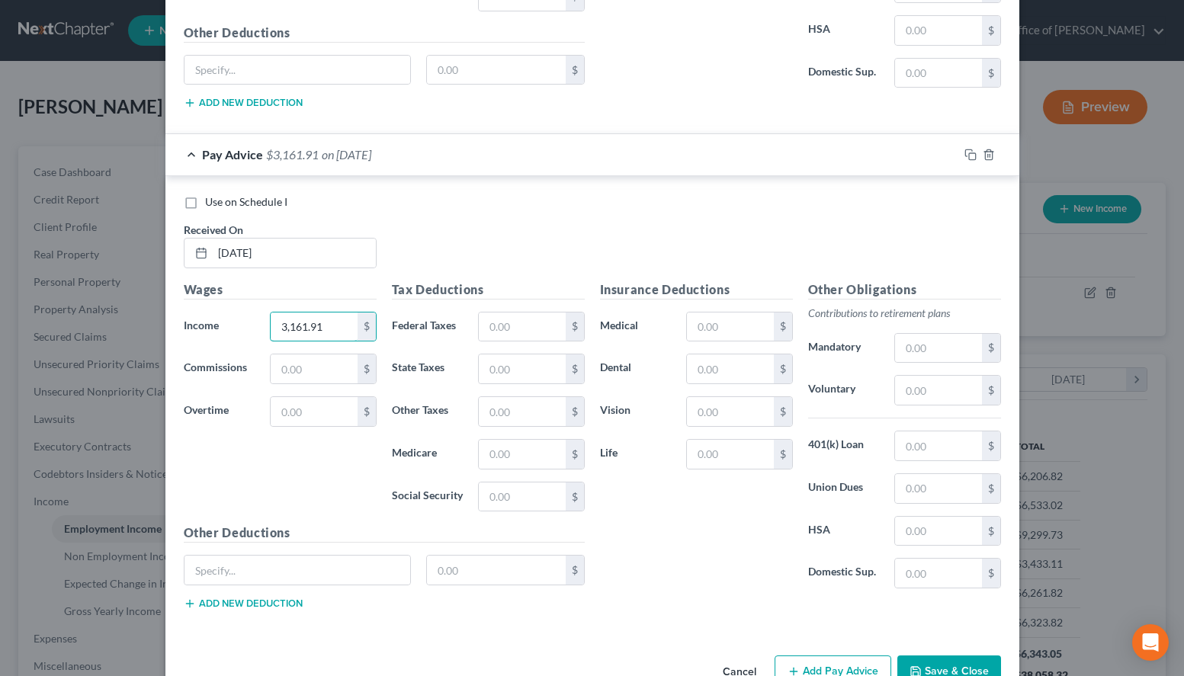
scroll to position [3074, 0]
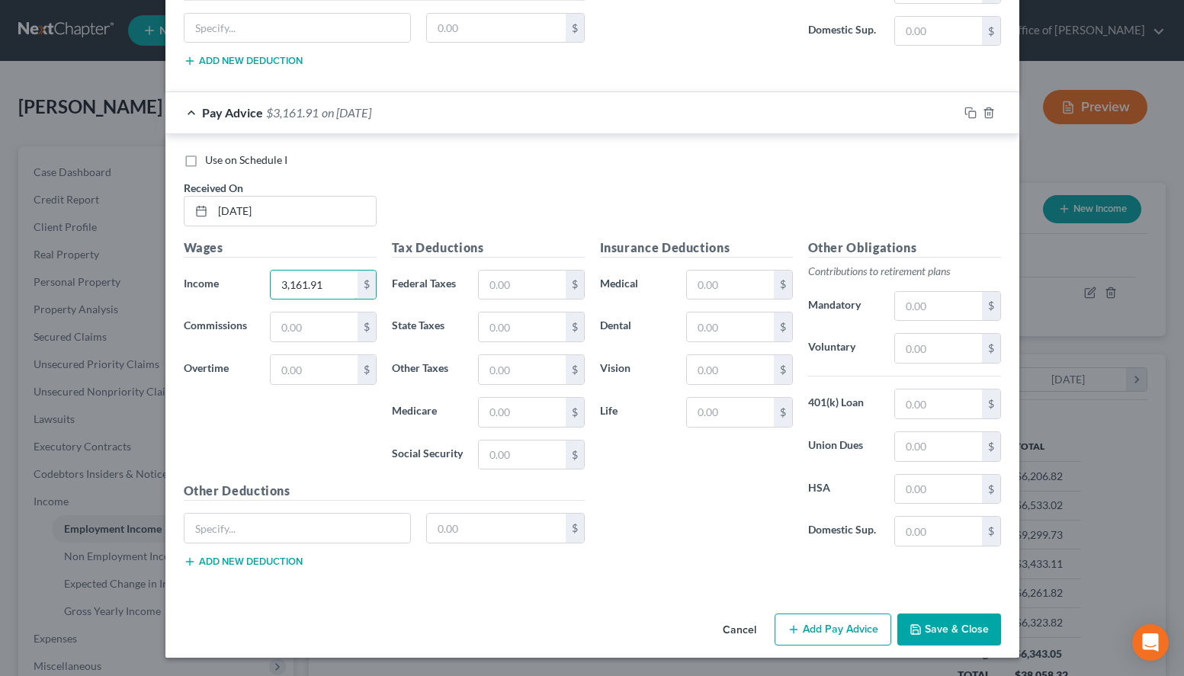
type input "3,161.91"
click at [932, 631] on button "Save & Close" at bounding box center [949, 630] width 104 height 32
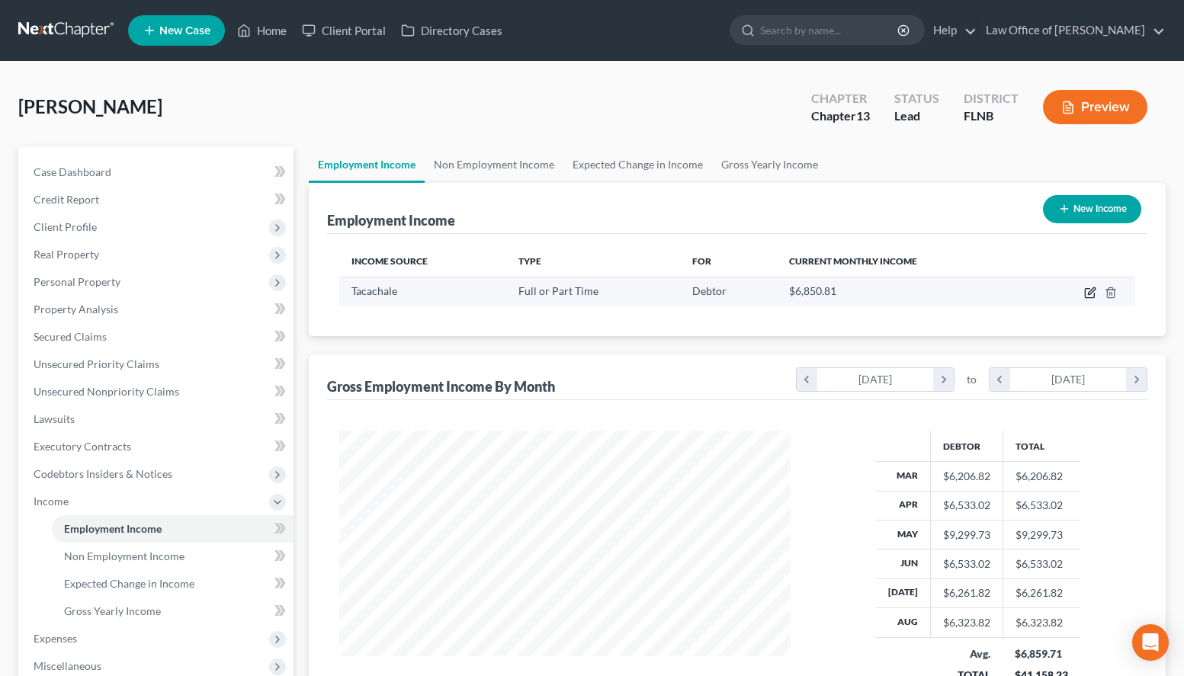
click at [1088, 293] on icon "button" at bounding box center [1091, 290] width 7 height 7
select select "0"
select select "9"
select select "2"
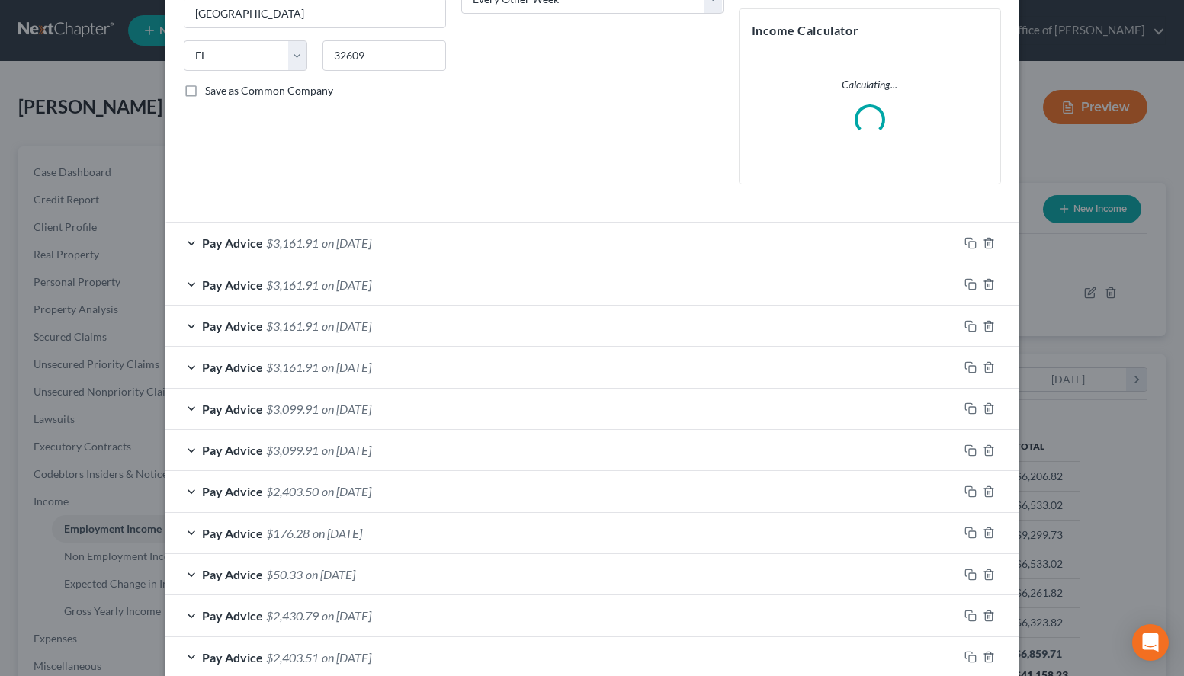
scroll to position [466, 0]
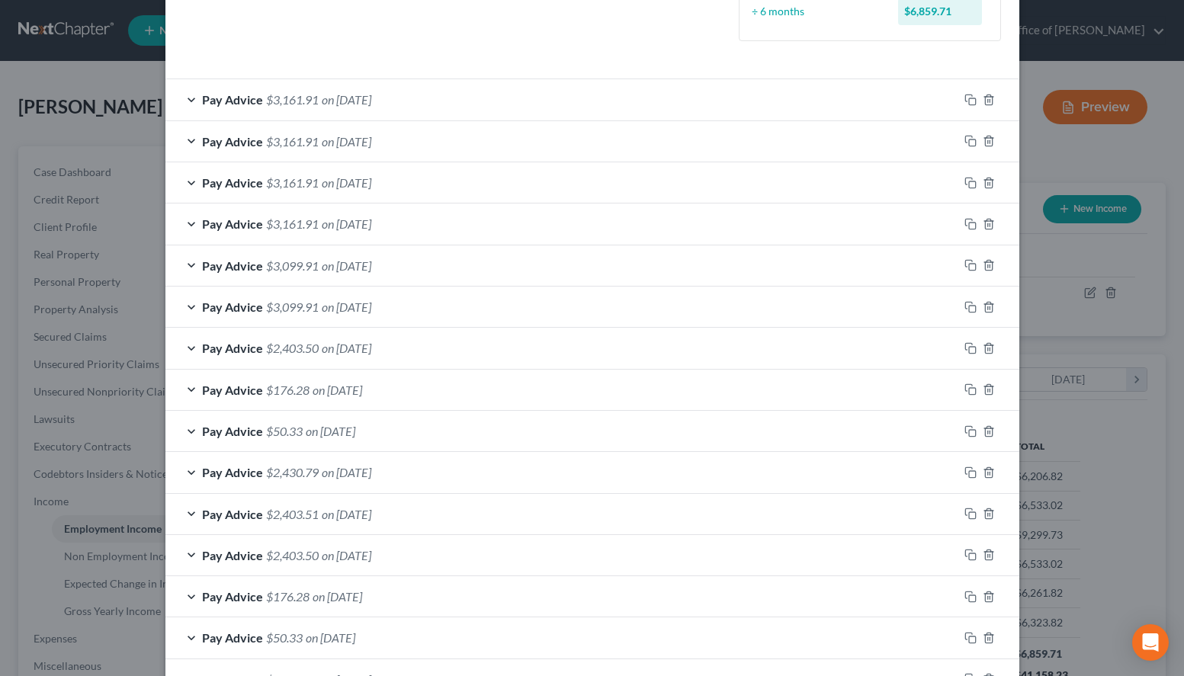
click at [469, 351] on div "Pay Advice $2,403.50 on 06/13/2025" at bounding box center [561, 348] width 793 height 40
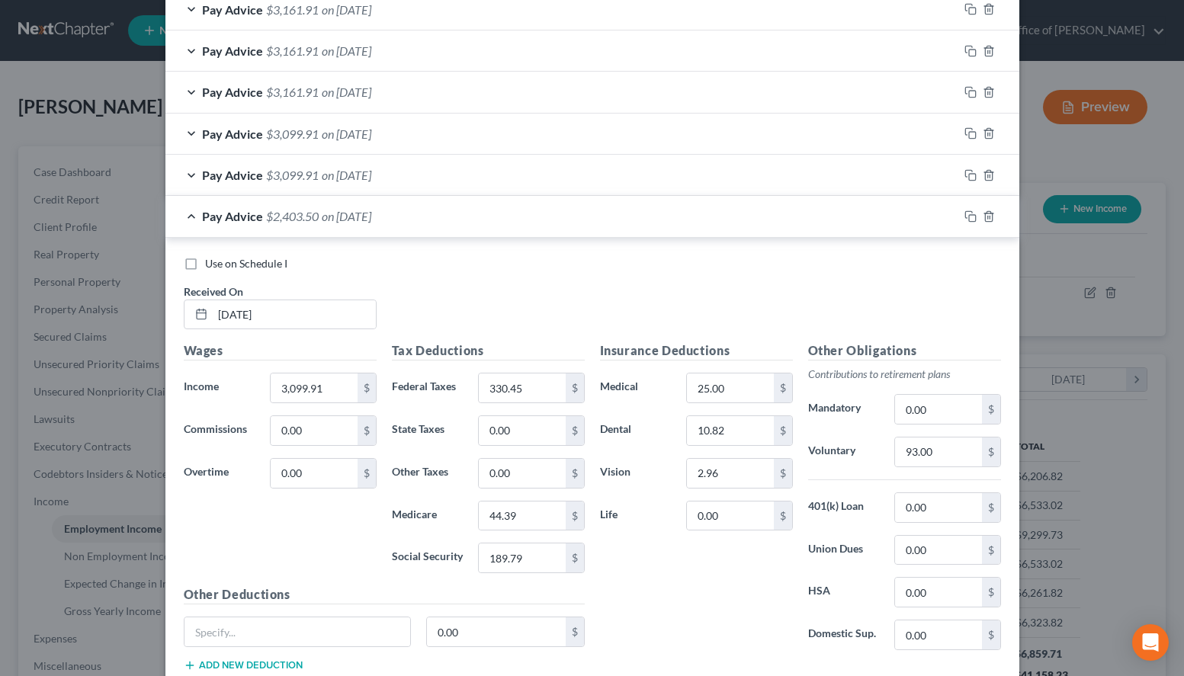
scroll to position [622, 0]
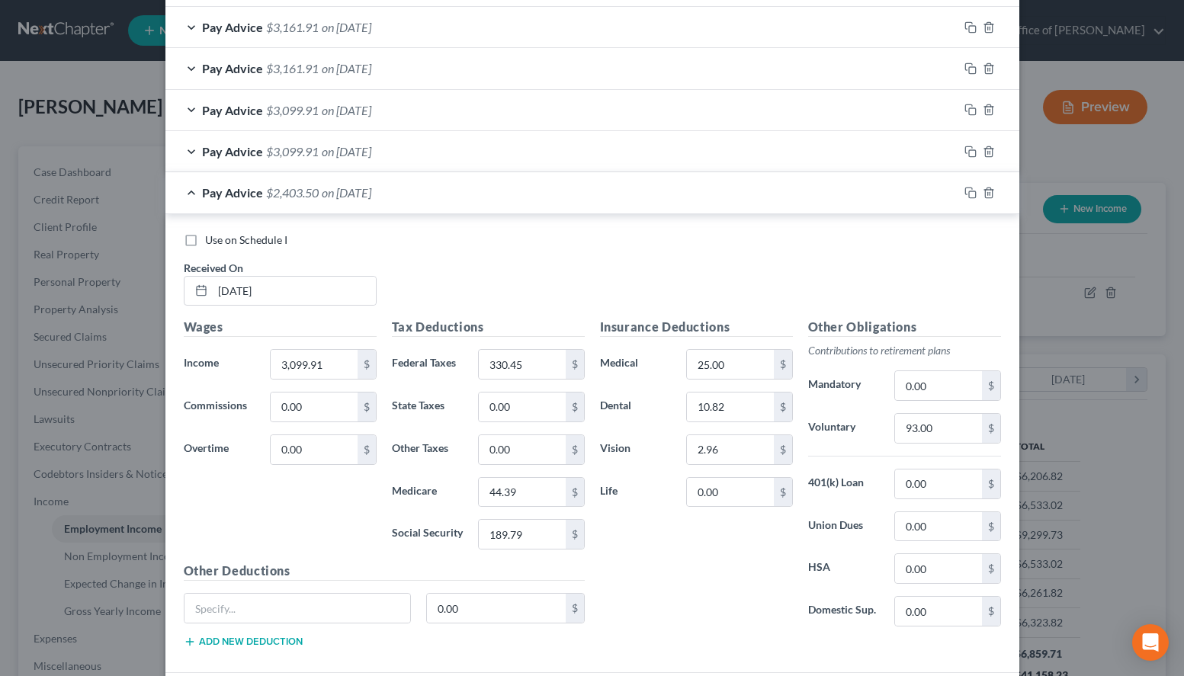
click at [504, 158] on div "Pay Advice $3,099.91 on 06/27/2025" at bounding box center [561, 151] width 793 height 40
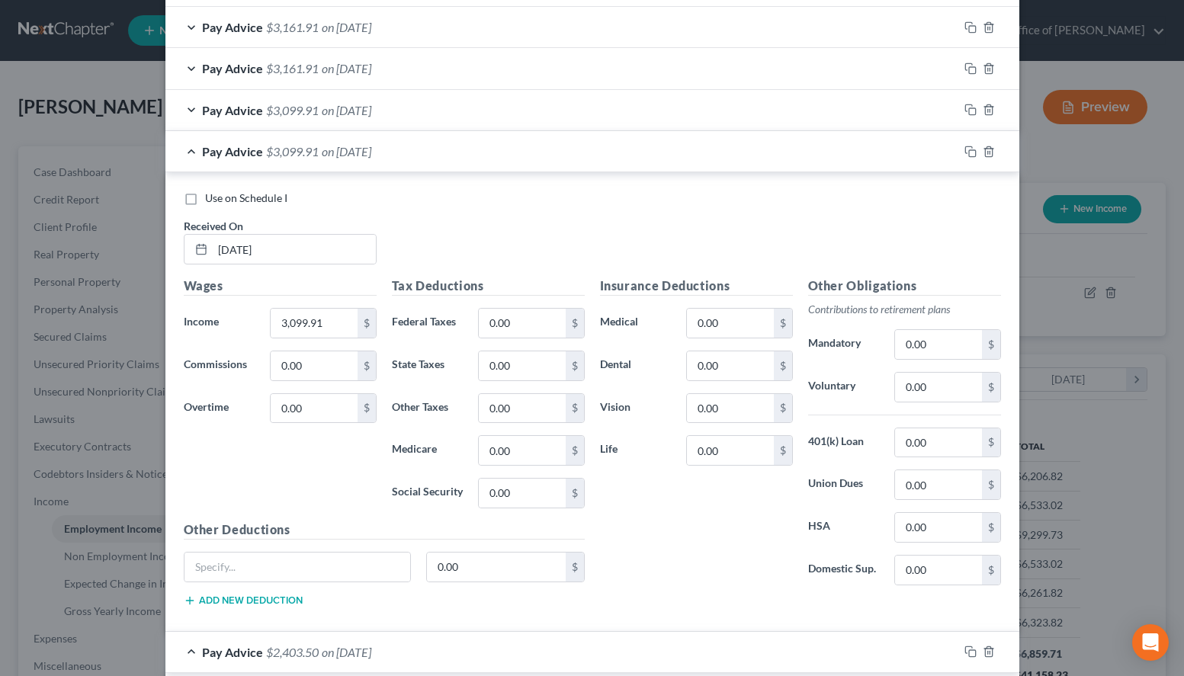
click at [756, 222] on div "Use on Schedule I Received On * 06/27/2025" at bounding box center [592, 234] width 832 height 86
click at [495, 319] on input "0.00" at bounding box center [522, 323] width 86 height 29
type input "330.45"
click at [508, 453] on input "0.00" at bounding box center [522, 450] width 86 height 29
type input "44.39"
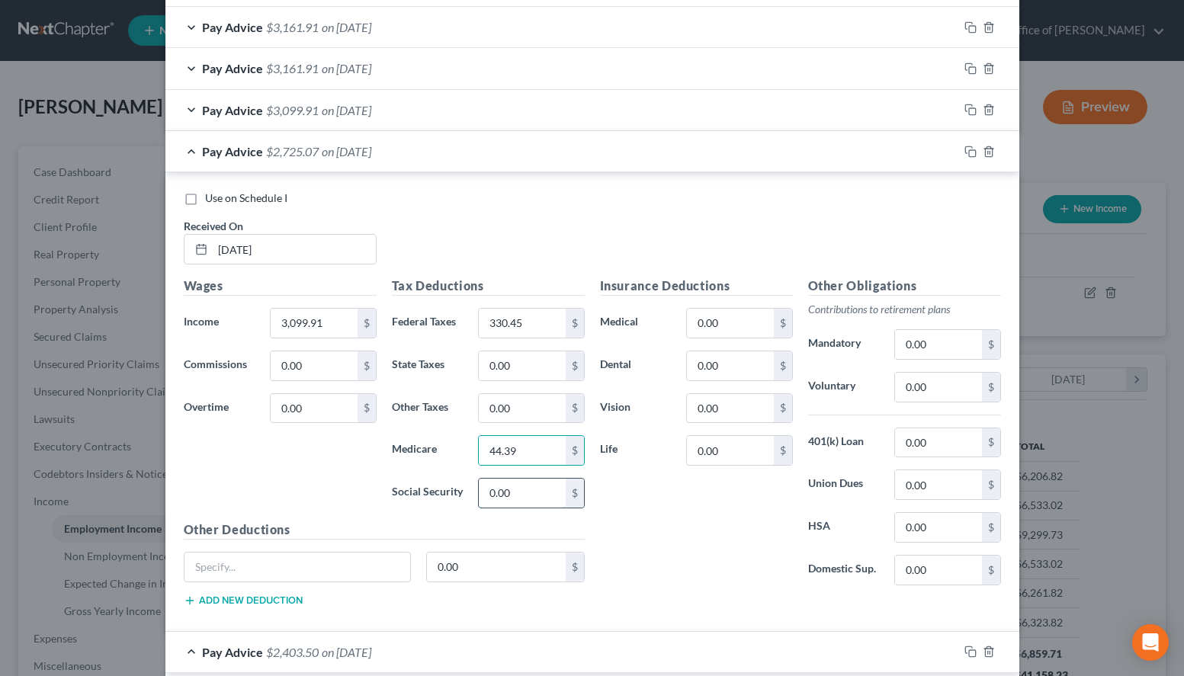
click at [536, 495] on input "0.00" at bounding box center [522, 493] width 86 height 29
click at [751, 216] on div "Use on Schedule I Received On * 06/27/2025" at bounding box center [592, 234] width 832 height 86
click at [529, 495] on input "0.00" at bounding box center [522, 493] width 86 height 29
type input "189.79"
click at [822, 189] on div "Use on Schedule I Received On * 06/27/2025 Wages Income * 3,099.91 $ Commission…" at bounding box center [592, 401] width 854 height 459
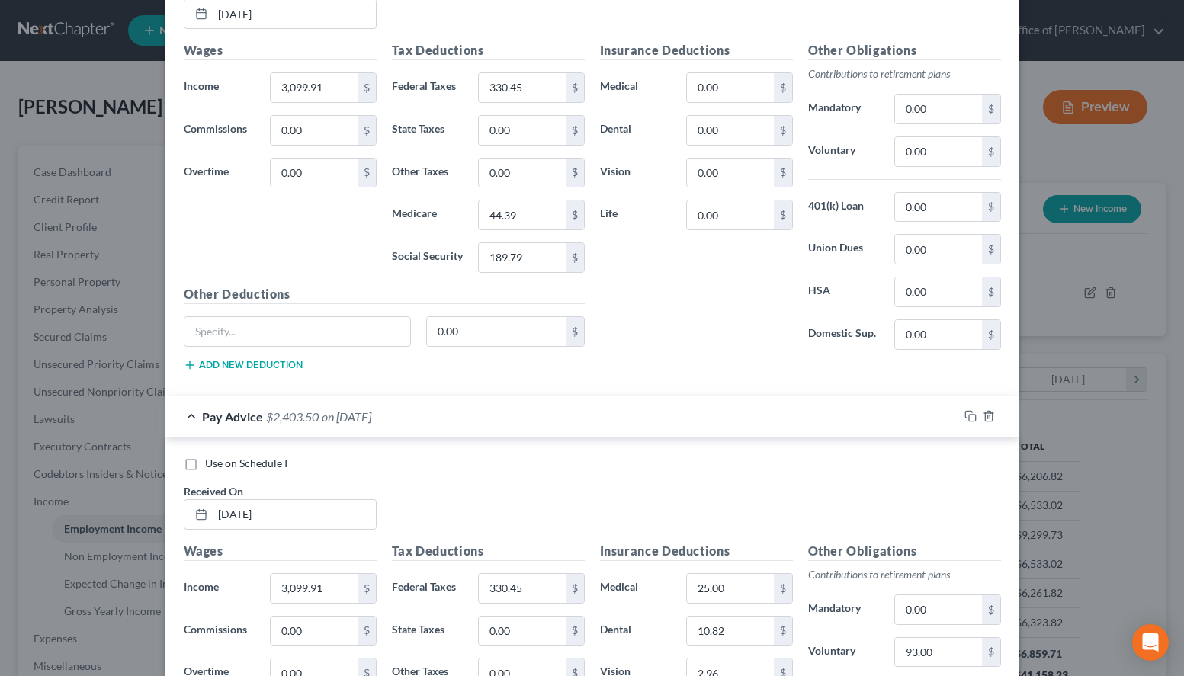
scroll to position [855, 0]
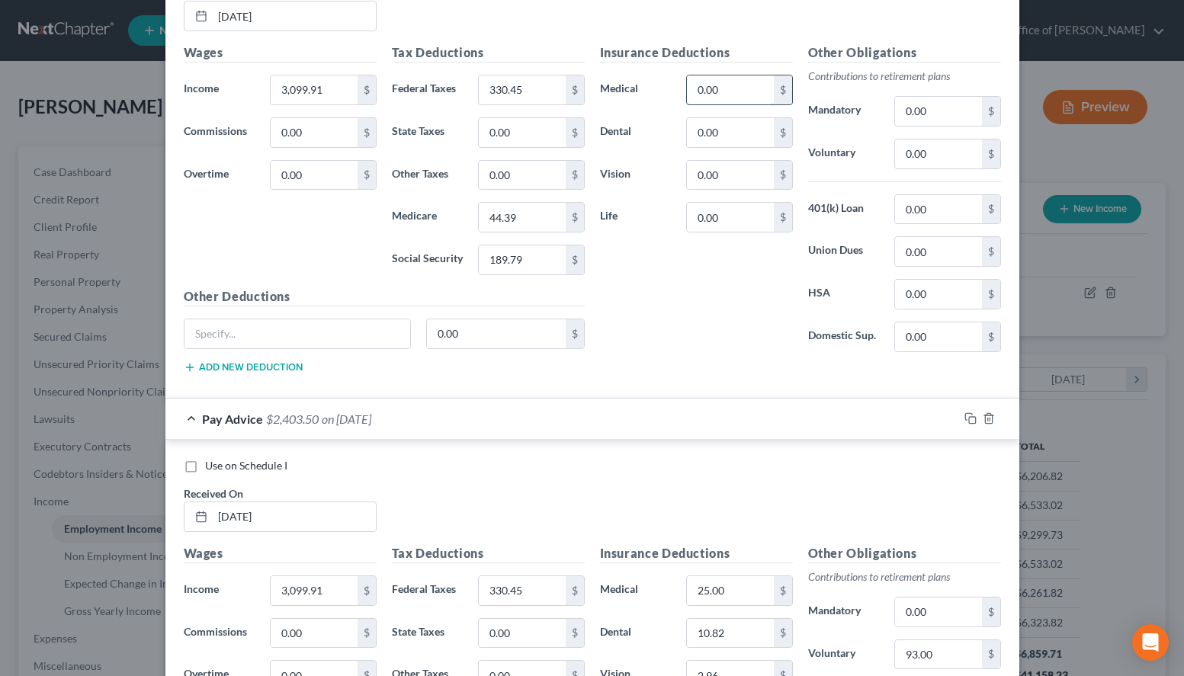
click at [720, 88] on input "0.00" at bounding box center [730, 89] width 86 height 29
type input "25.00"
click at [724, 131] on input "0.00" at bounding box center [730, 132] width 86 height 29
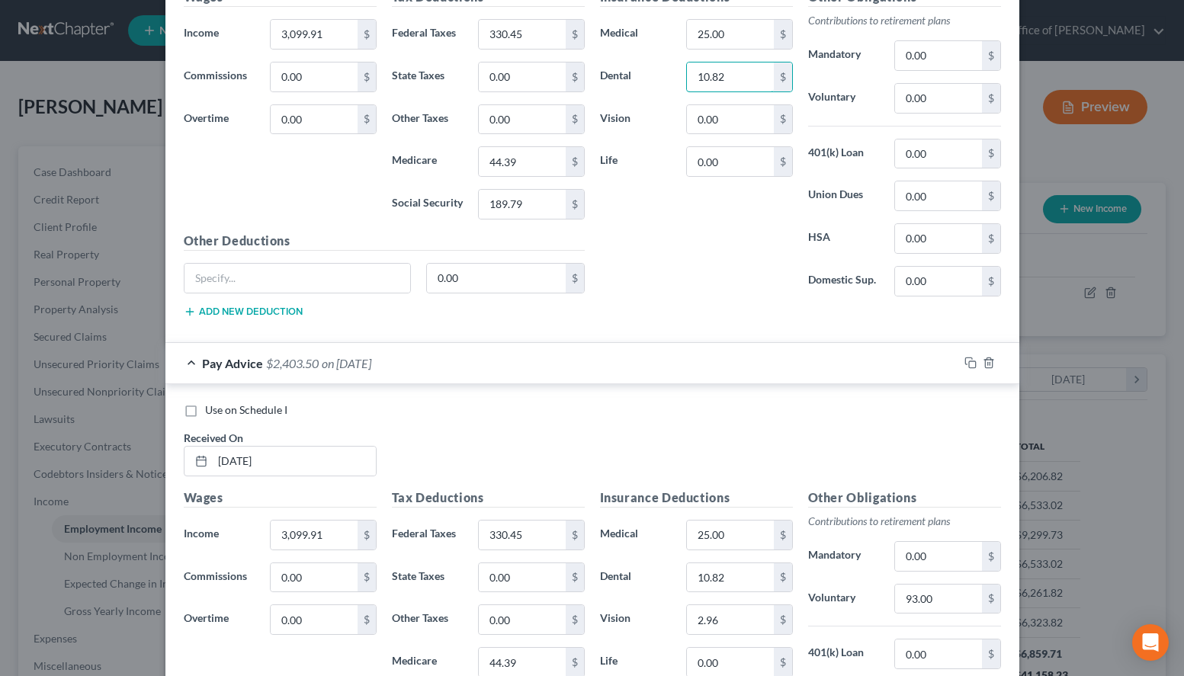
scroll to position [933, 0]
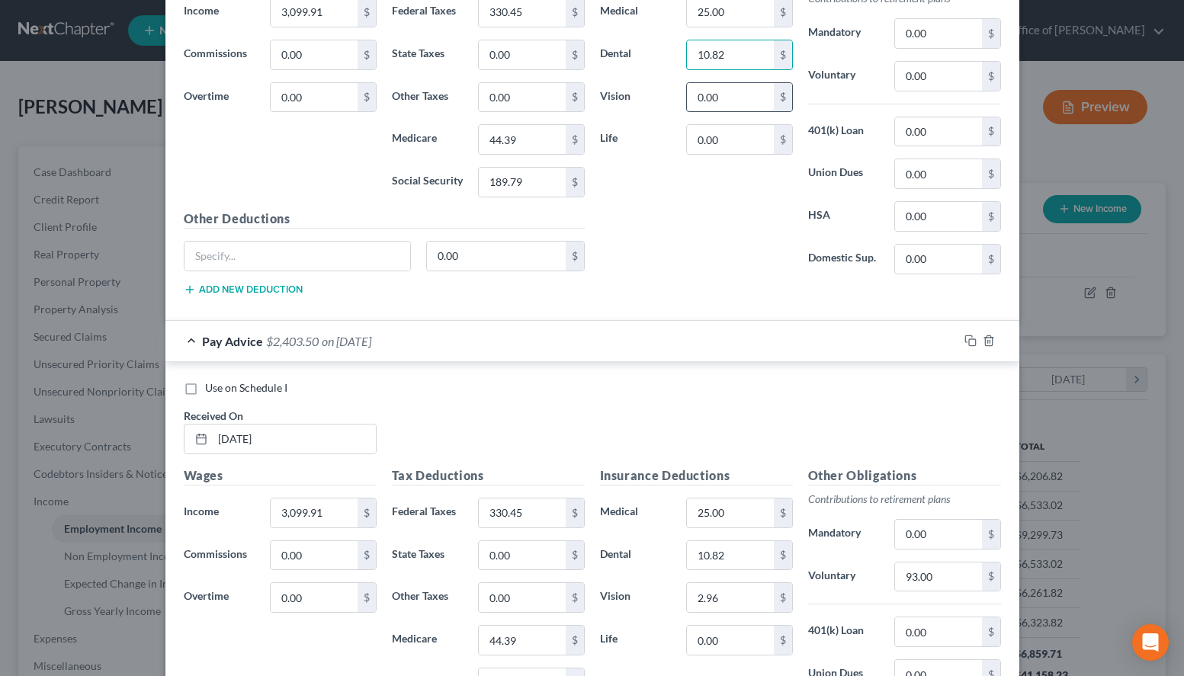
type input "10.82"
click at [730, 86] on input "0.00" at bounding box center [730, 97] width 86 height 29
drag, startPoint x: 736, startPoint y: 107, endPoint x: 675, endPoint y: 114, distance: 61.4
click at [687, 112] on input "0.00" at bounding box center [730, 97] width 86 height 29
type input "2.96"
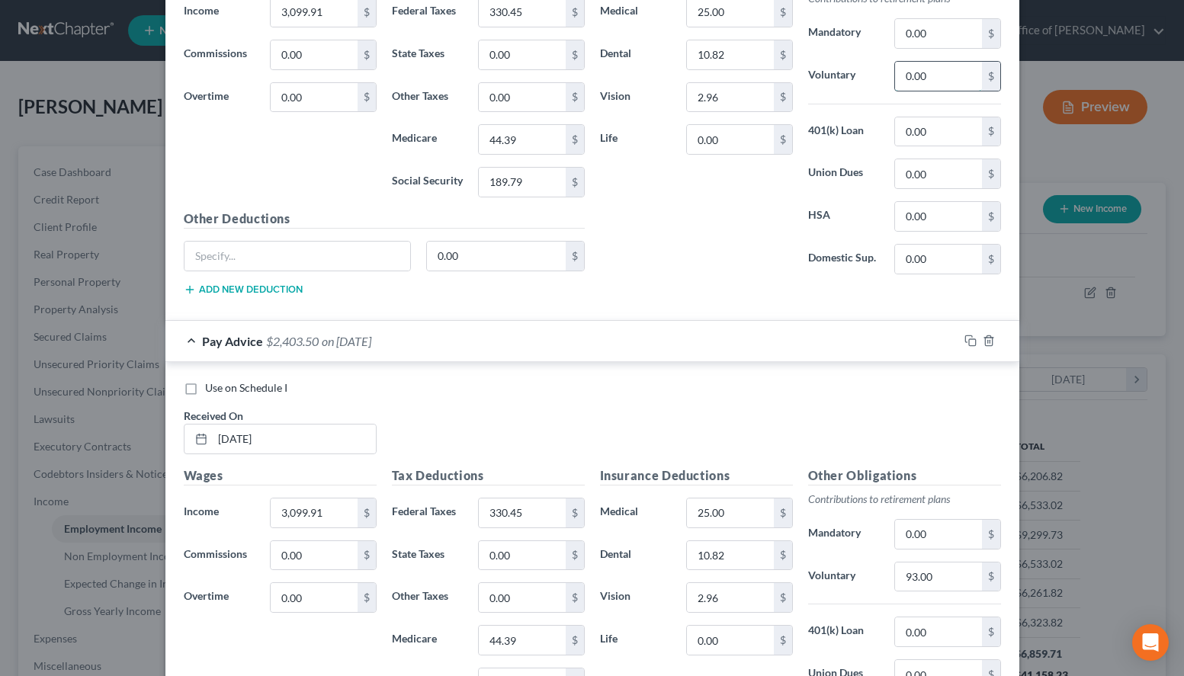
click at [934, 78] on input "0.00" at bounding box center [938, 76] width 86 height 29
drag, startPoint x: 951, startPoint y: 72, endPoint x: 890, endPoint y: 85, distance: 62.3
click at [895, 85] on input "0.00" at bounding box center [938, 76] width 86 height 29
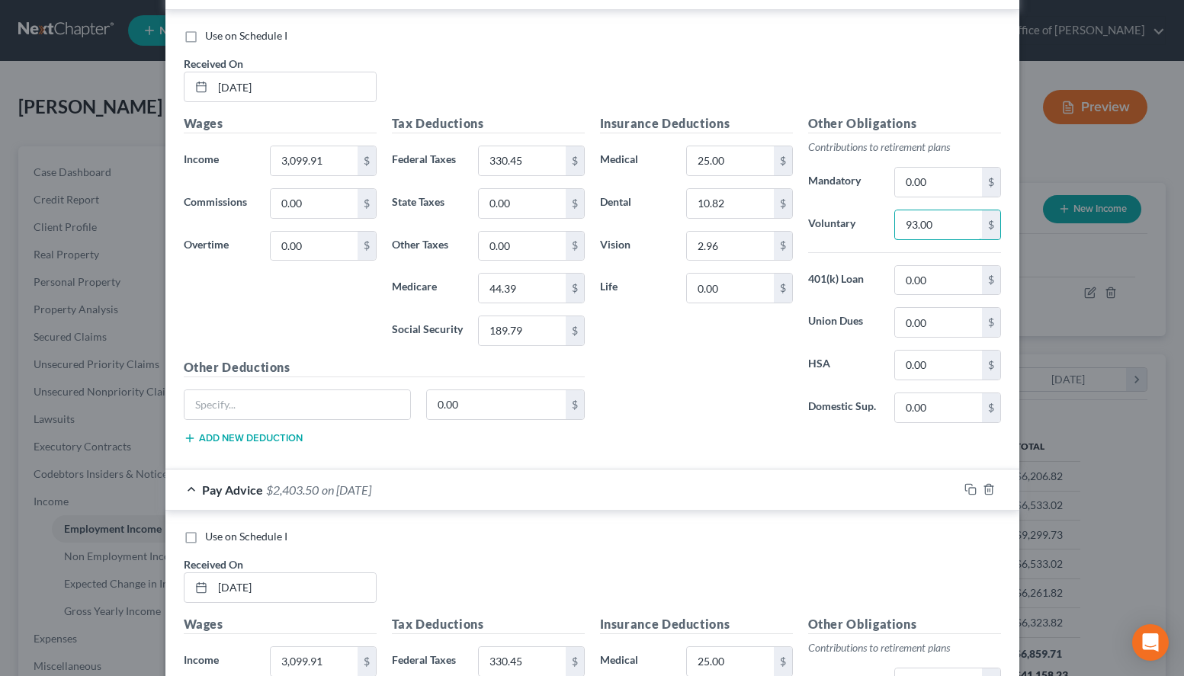
scroll to position [777, 0]
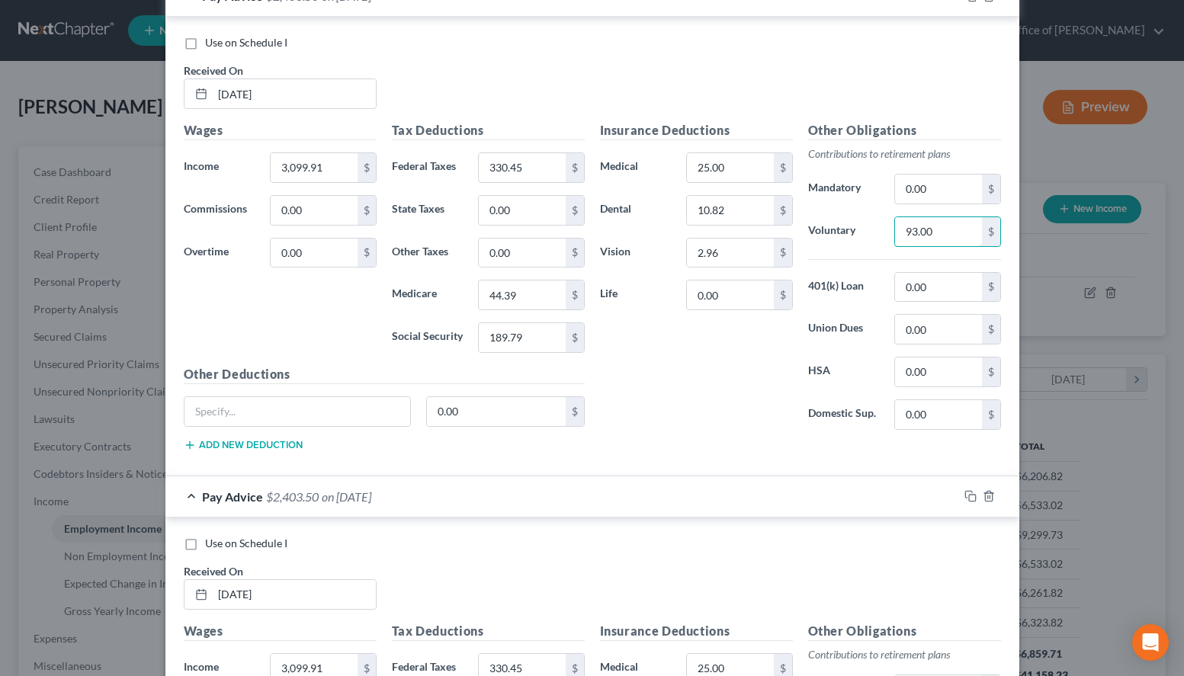
type input "93.00"
click at [697, 487] on div "Pay Advice $2,403.50 on 06/13/2025" at bounding box center [561, 496] width 793 height 40
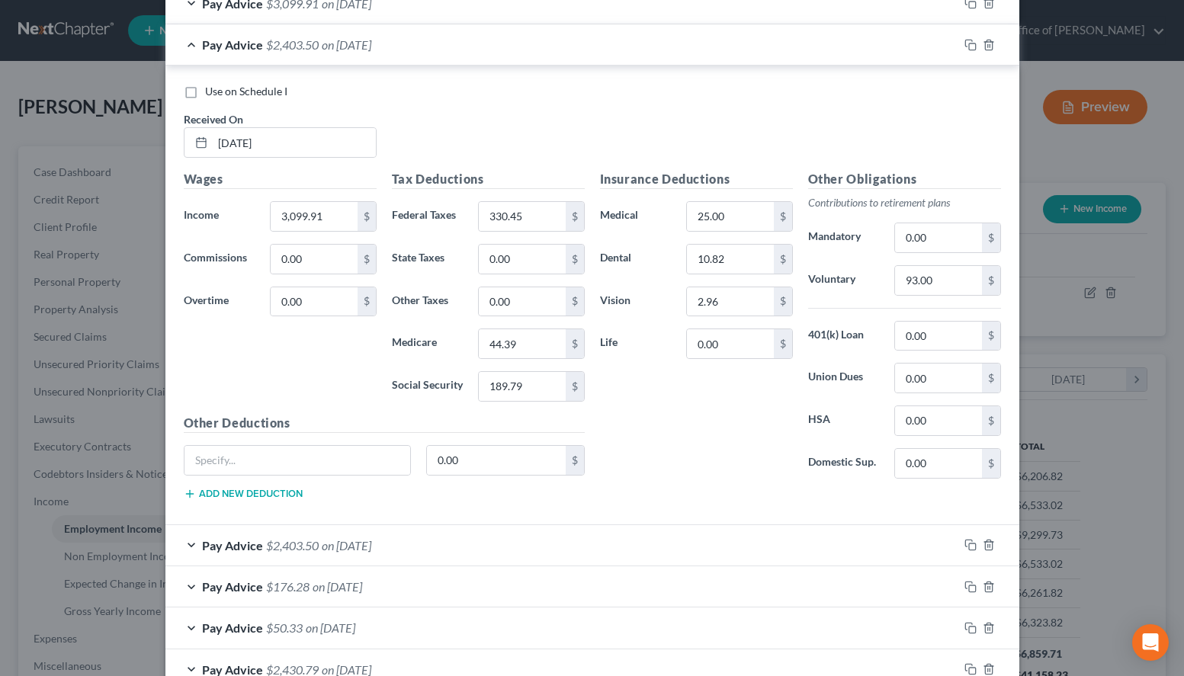
scroll to position [700, 0]
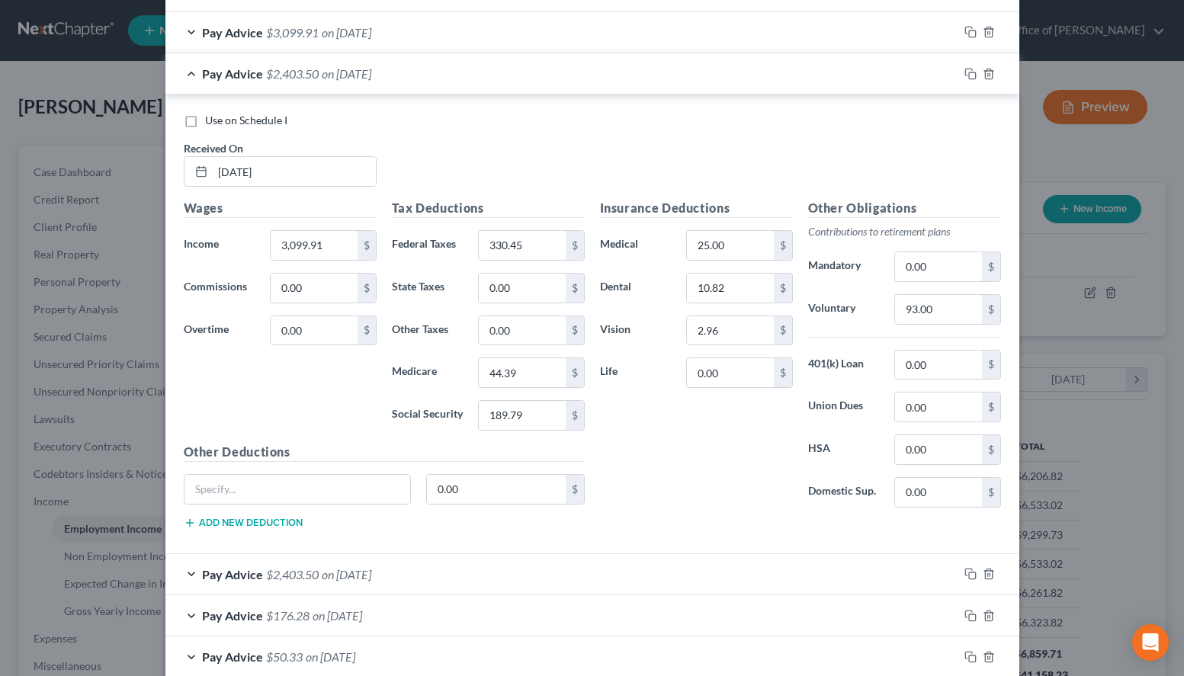
click at [589, 34] on div "Pay Advice $3,099.91 on 07/11/2025" at bounding box center [561, 32] width 793 height 40
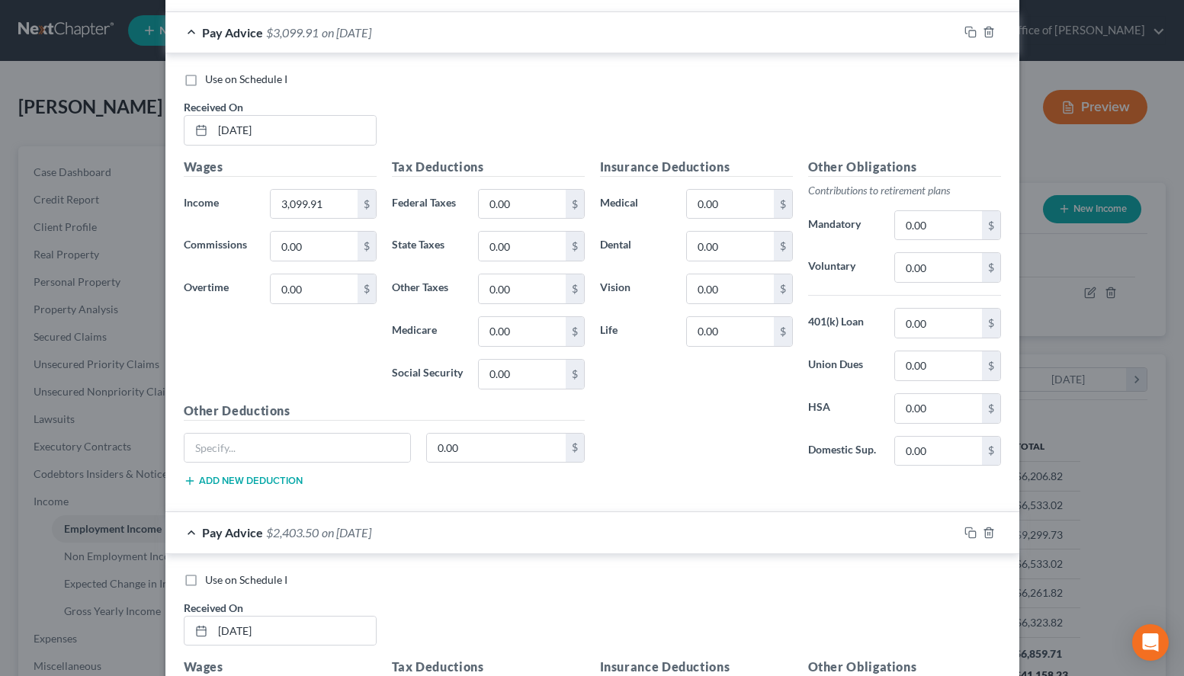
click at [808, 145] on div "Use on Schedule I Received On * 07/11/2025" at bounding box center [592, 115] width 832 height 86
click at [533, 203] on input "0.00" at bounding box center [522, 204] width 86 height 29
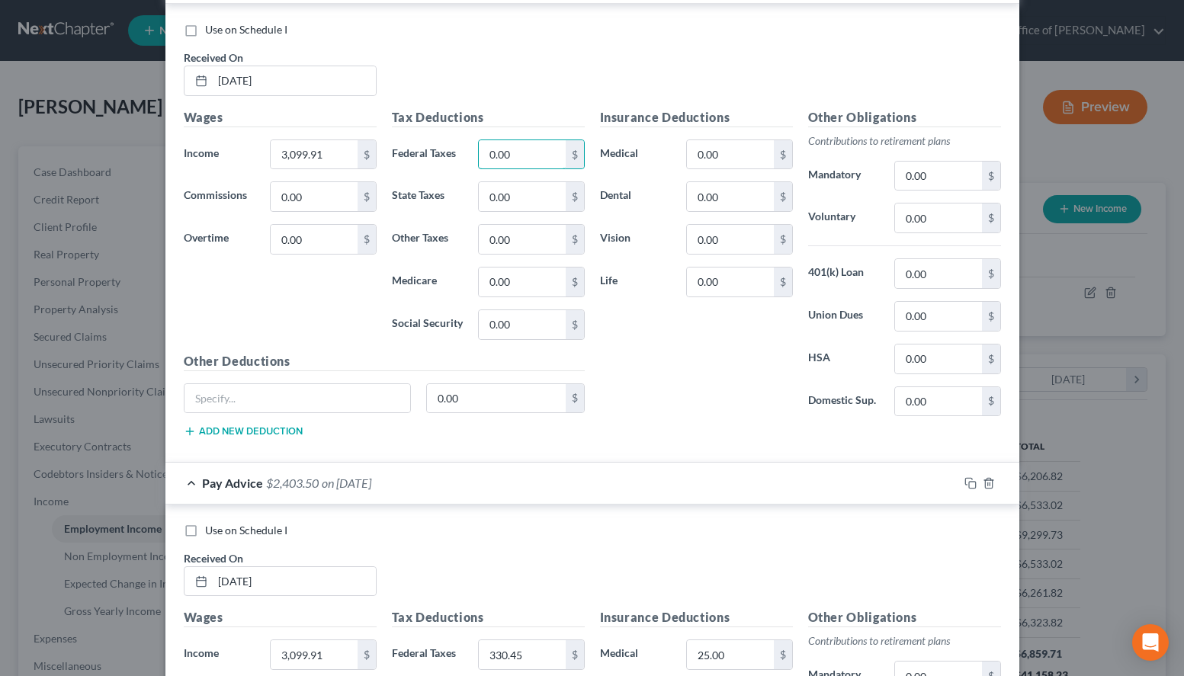
scroll to position [777, 0]
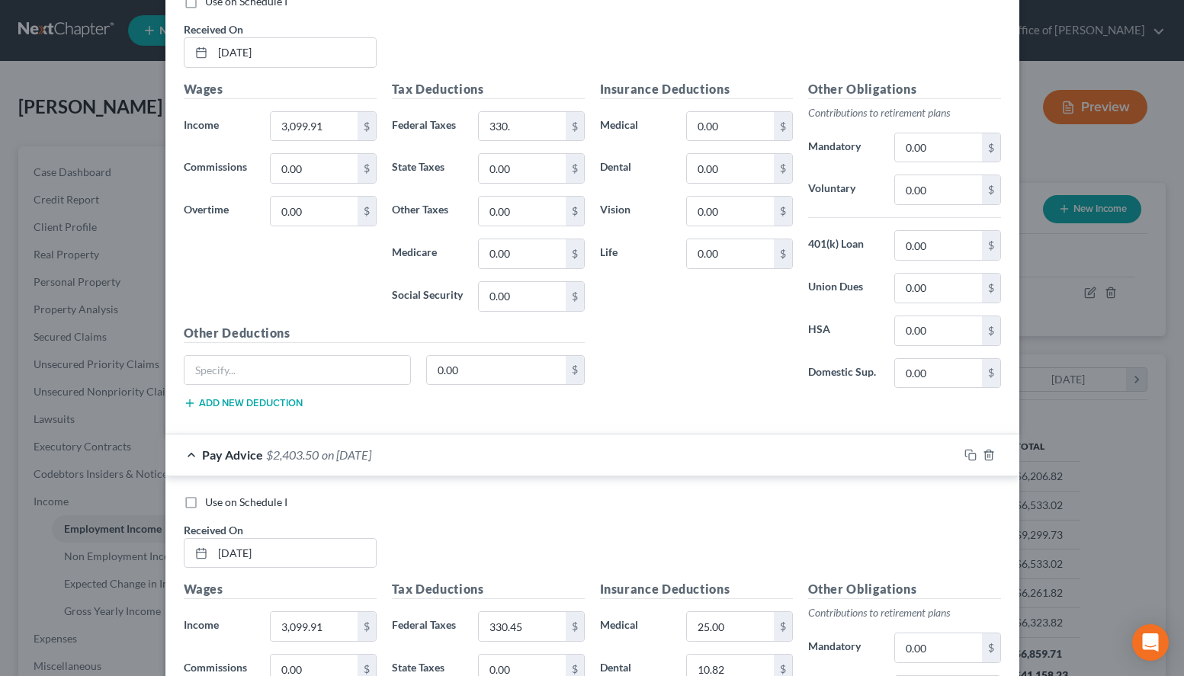
click at [791, 327] on div "Insurance Deductions Medical 0.00 $ Dental 0.00 $ Vision 0.00 $ Life 0.00 $" at bounding box center [696, 240] width 208 height 321
click at [537, 130] on input "330." at bounding box center [522, 126] width 86 height 29
click at [539, 130] on input "330." at bounding box center [522, 126] width 86 height 29
type input "330.45"
click at [539, 262] on input "0.00" at bounding box center [522, 253] width 86 height 29
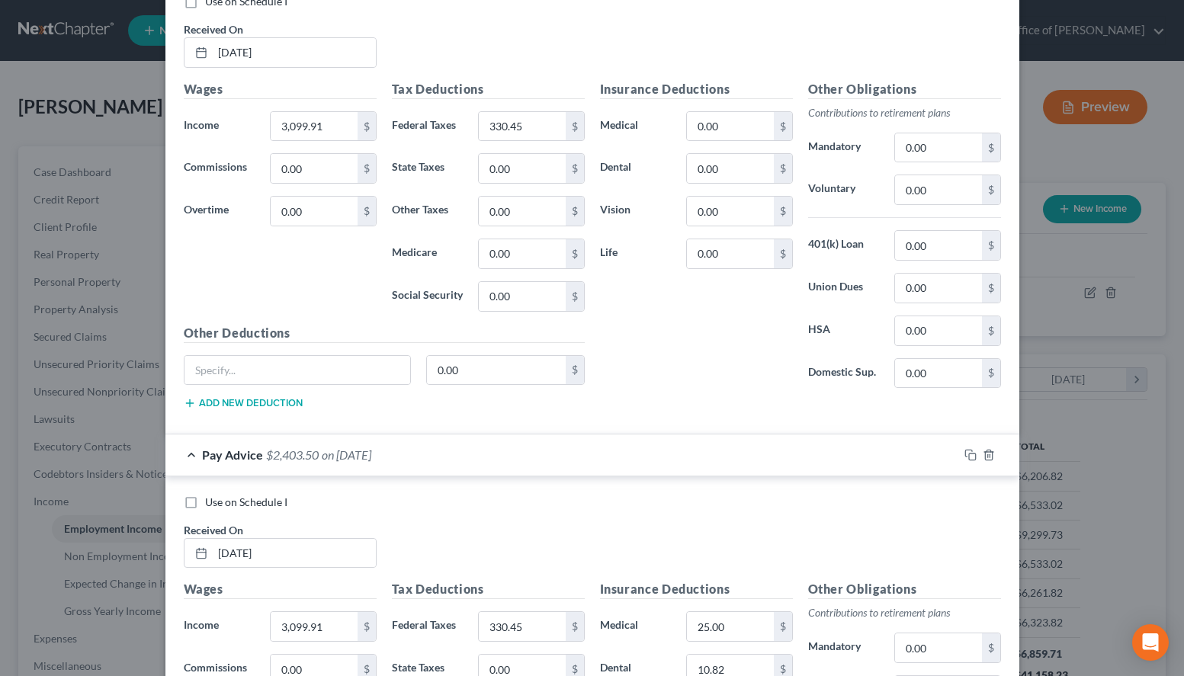
click at [836, 463] on div "Pay Advice $2,403.50 on 06/27/2025" at bounding box center [561, 454] width 793 height 40
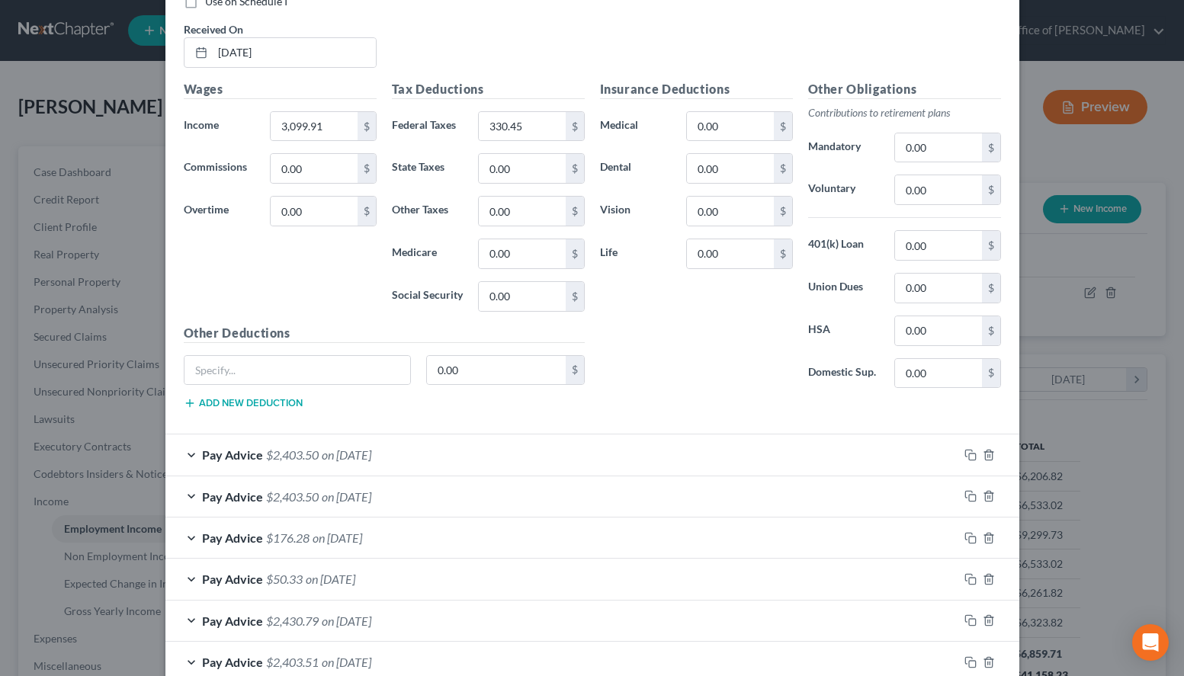
click at [511, 450] on div "Pay Advice $2,403.50 on 06/27/2025" at bounding box center [561, 454] width 793 height 40
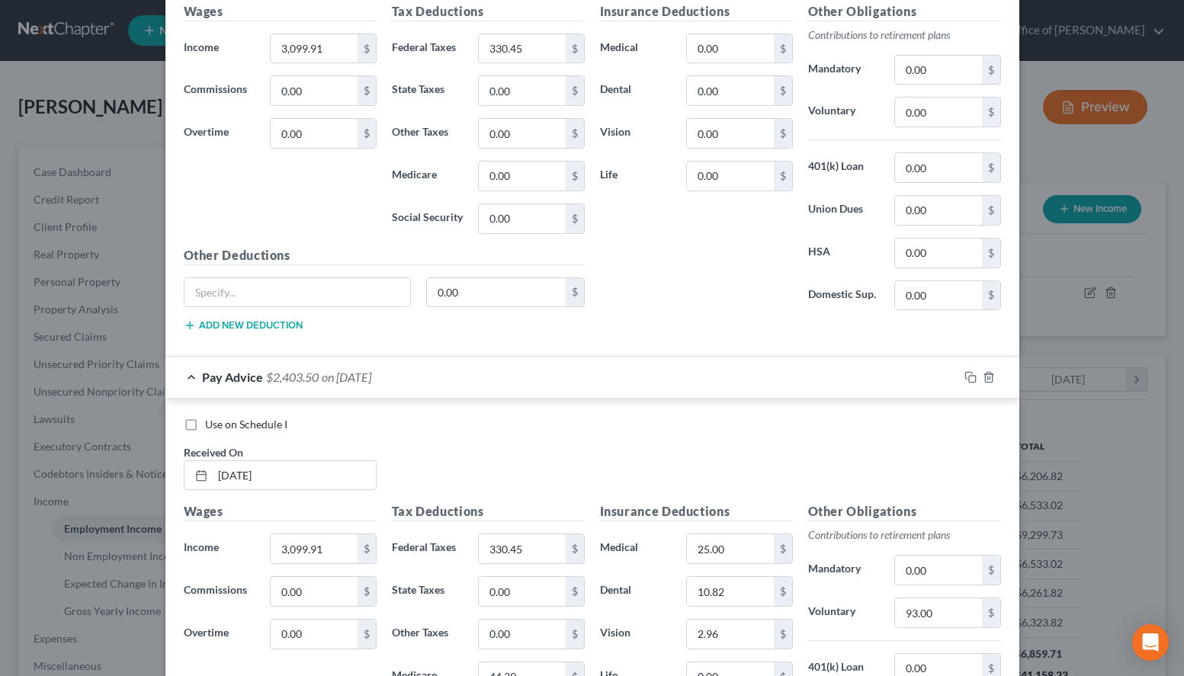
scroll to position [933, 0]
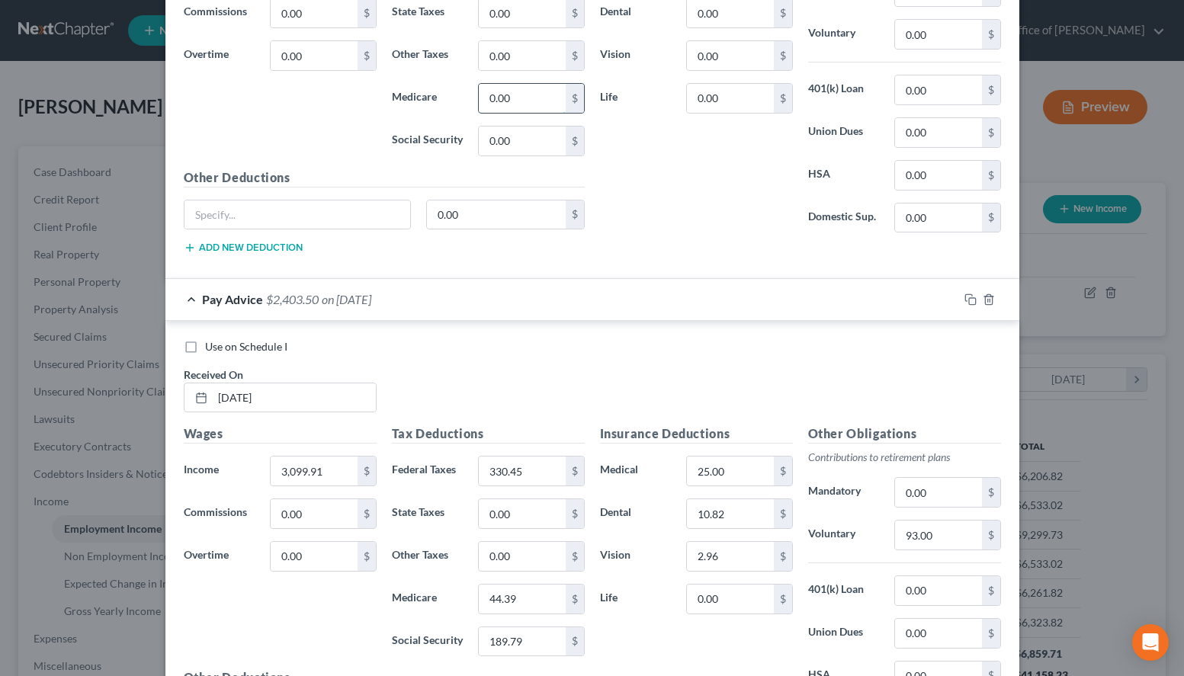
click at [528, 98] on input "0.00" at bounding box center [522, 98] width 86 height 29
click at [755, 271] on div "Use on Schedule I Received On * 07/11/2025 Wages Income * 3,099.91 $ Commission…" at bounding box center [592, 49] width 854 height 459
click at [508, 95] on input "44." at bounding box center [522, 98] width 86 height 29
click at [511, 98] on input "44." at bounding box center [522, 98] width 86 height 29
type input "44.38"
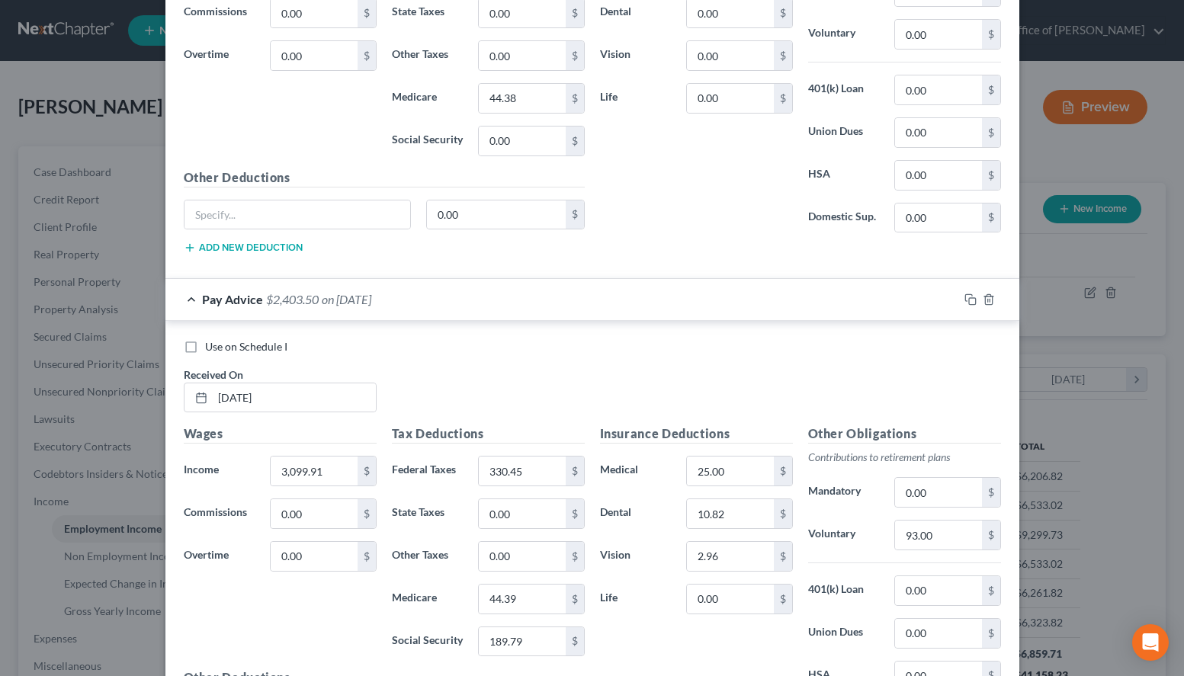
click at [735, 209] on div "Insurance Deductions Medical 0.00 $ Dental 0.00 $ Vision 0.00 $ Life 0.00 $" at bounding box center [696, 85] width 208 height 321
click at [537, 139] on input "0.00" at bounding box center [522, 141] width 86 height 29
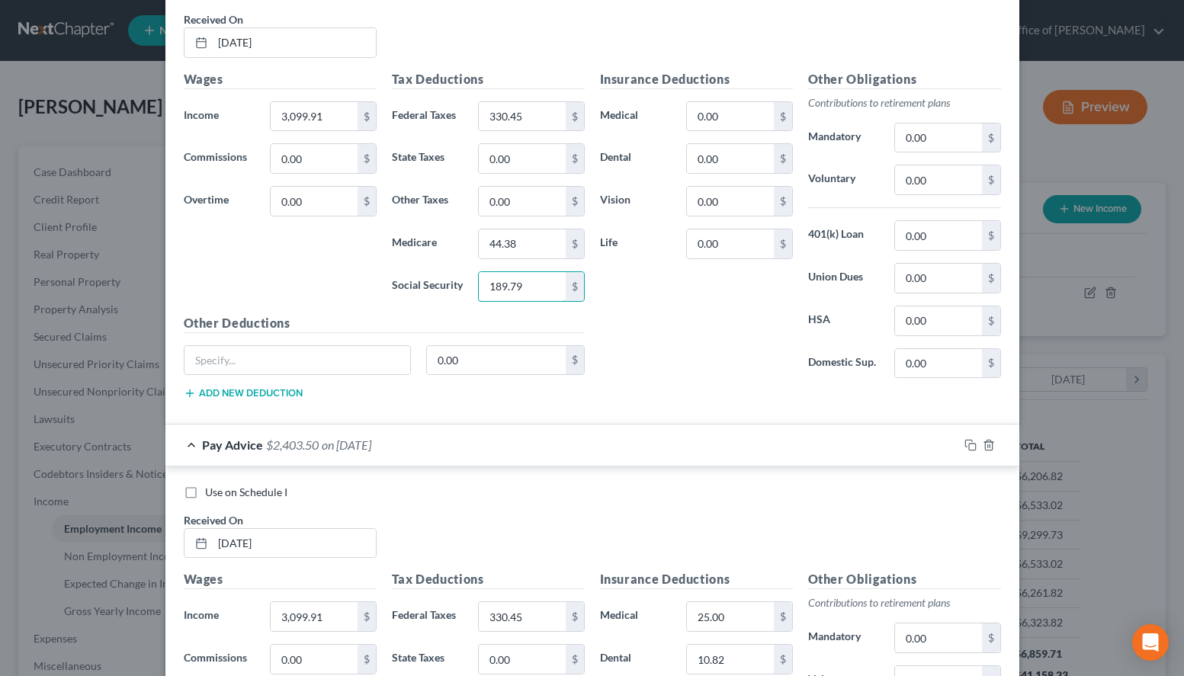
scroll to position [777, 0]
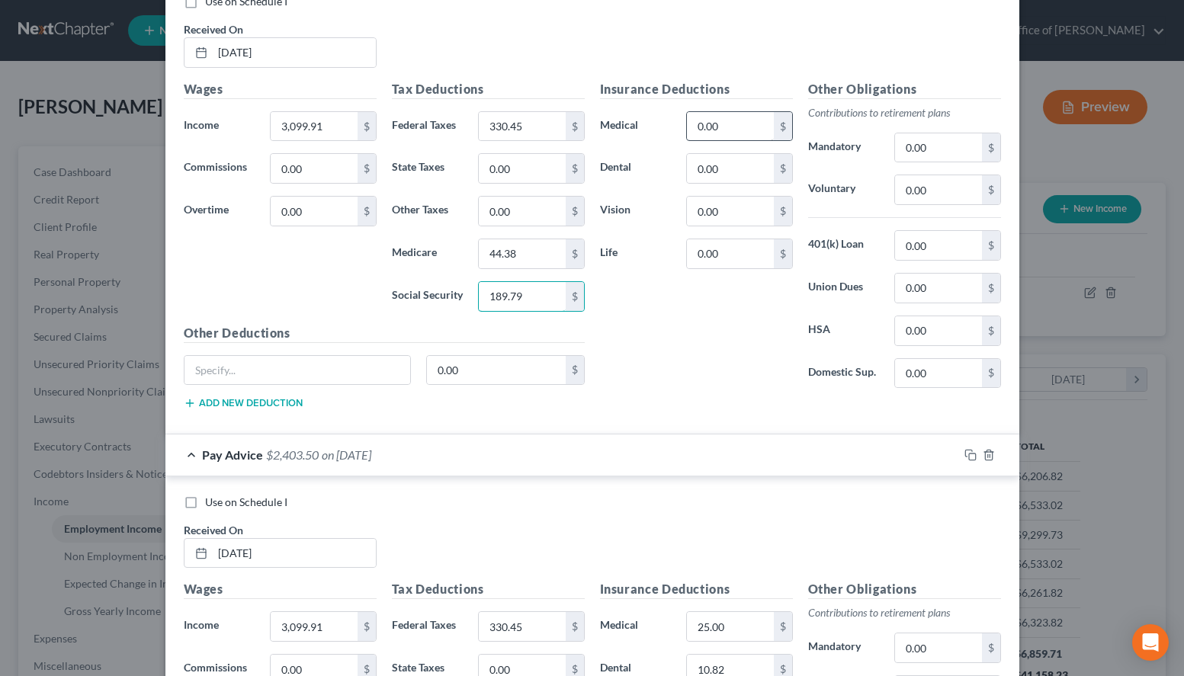
type input "189.79"
click at [737, 129] on input "0.00" at bounding box center [730, 126] width 86 height 29
type input "25.00"
click at [736, 163] on input "0.00" at bounding box center [730, 168] width 86 height 29
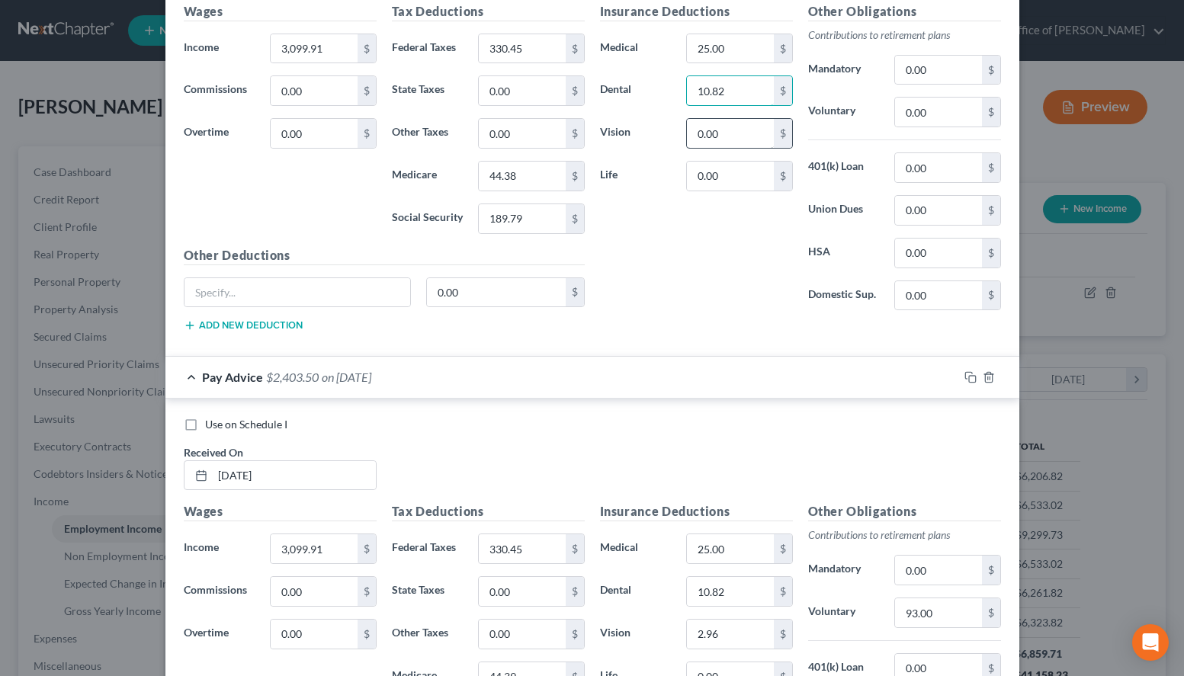
type input "10.82"
click at [739, 140] on input "0.00" at bounding box center [730, 133] width 86 height 29
type input "2.96"
click at [957, 128] on div "Other Obligations Contributions to retirement plans Mandatory 0.00 $ Voluntary …" at bounding box center [904, 162] width 208 height 321
click at [953, 107] on input "0.00" at bounding box center [938, 112] width 86 height 29
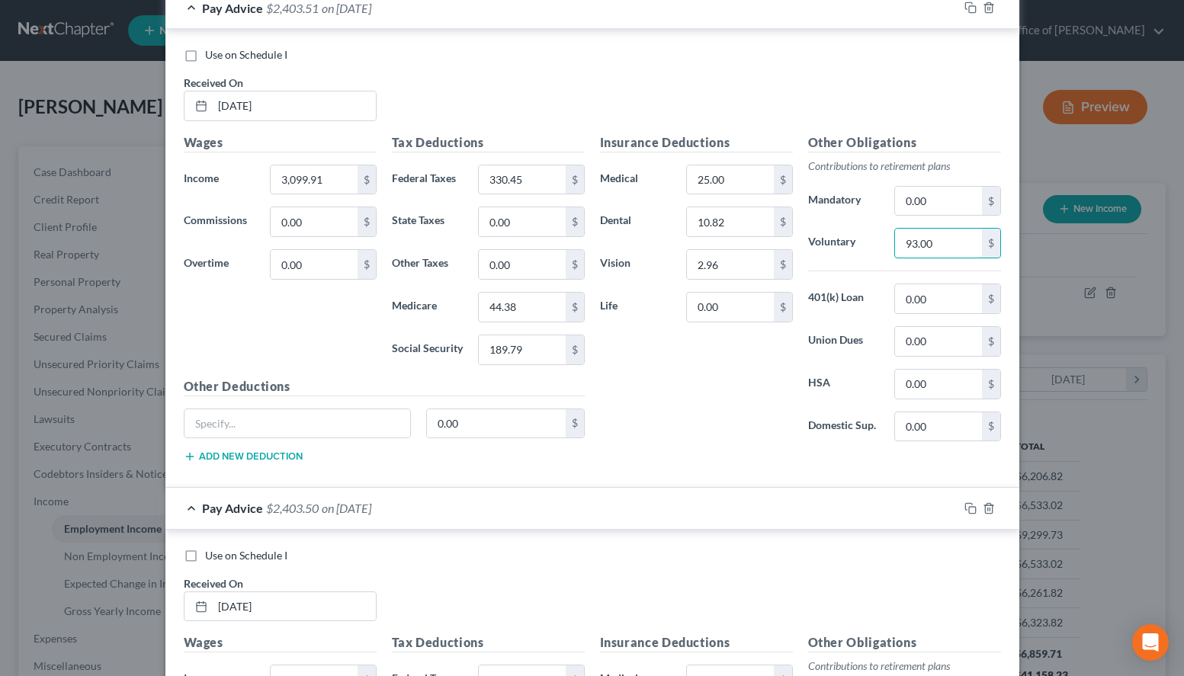
scroll to position [700, 0]
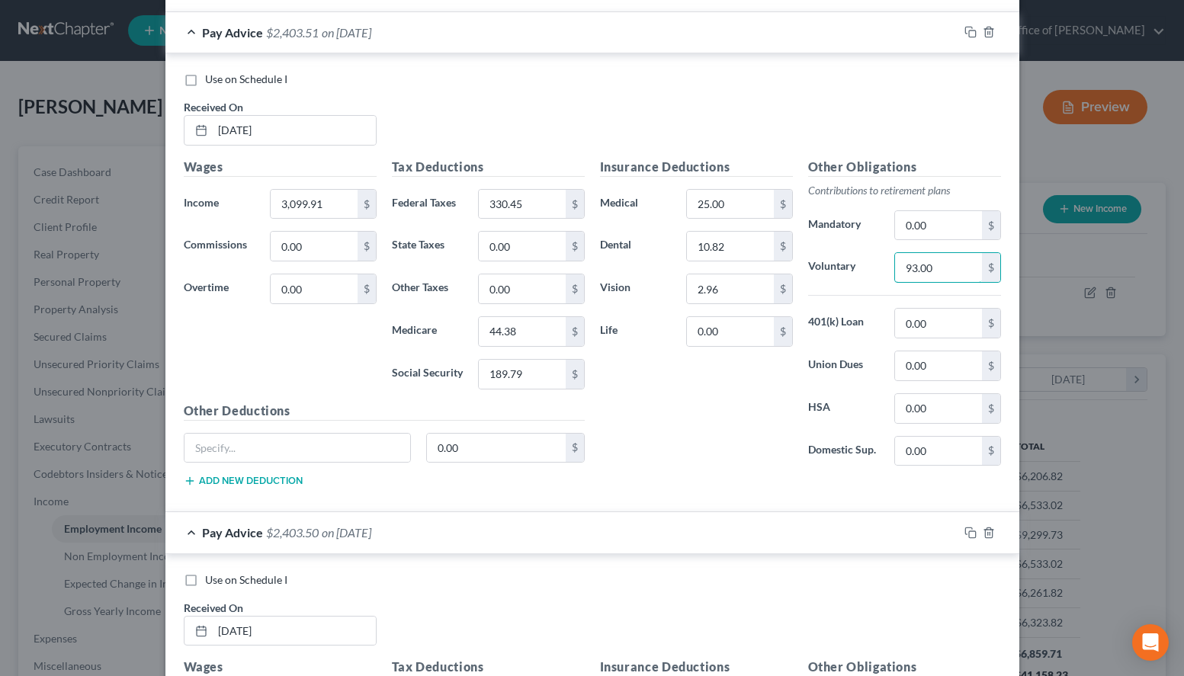
type input "93.00"
click at [581, 545] on div "Pay Advice $2,403.50 on 06/27/2025" at bounding box center [561, 532] width 793 height 40
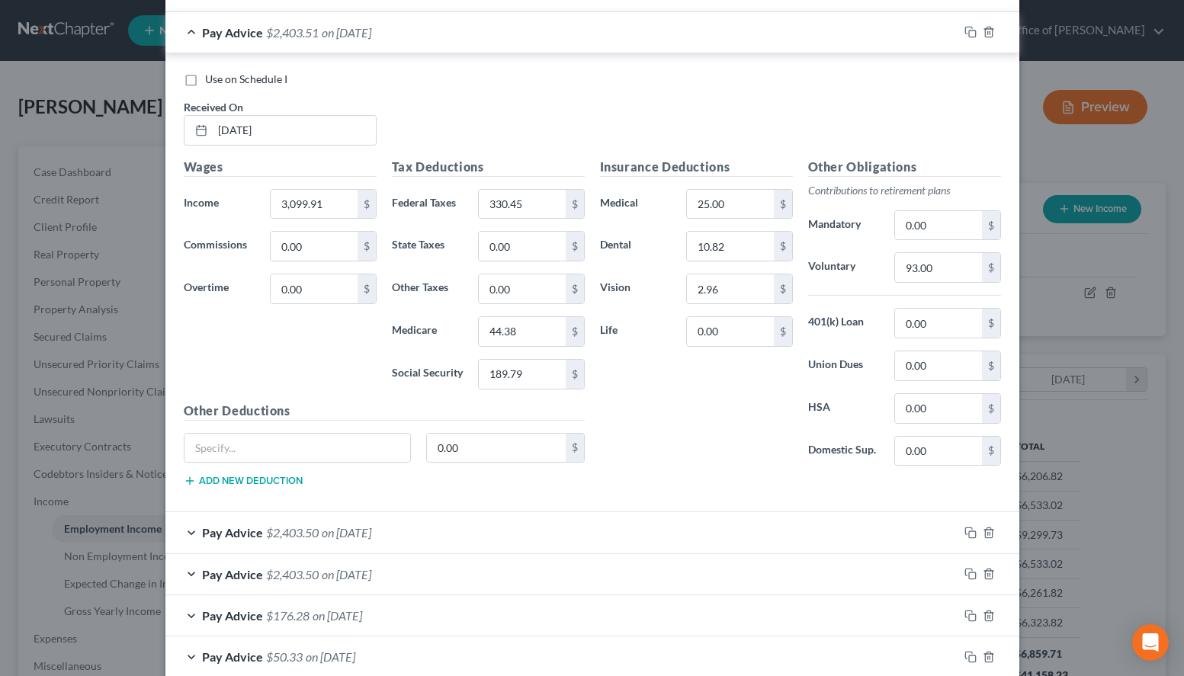
scroll to position [622, 0]
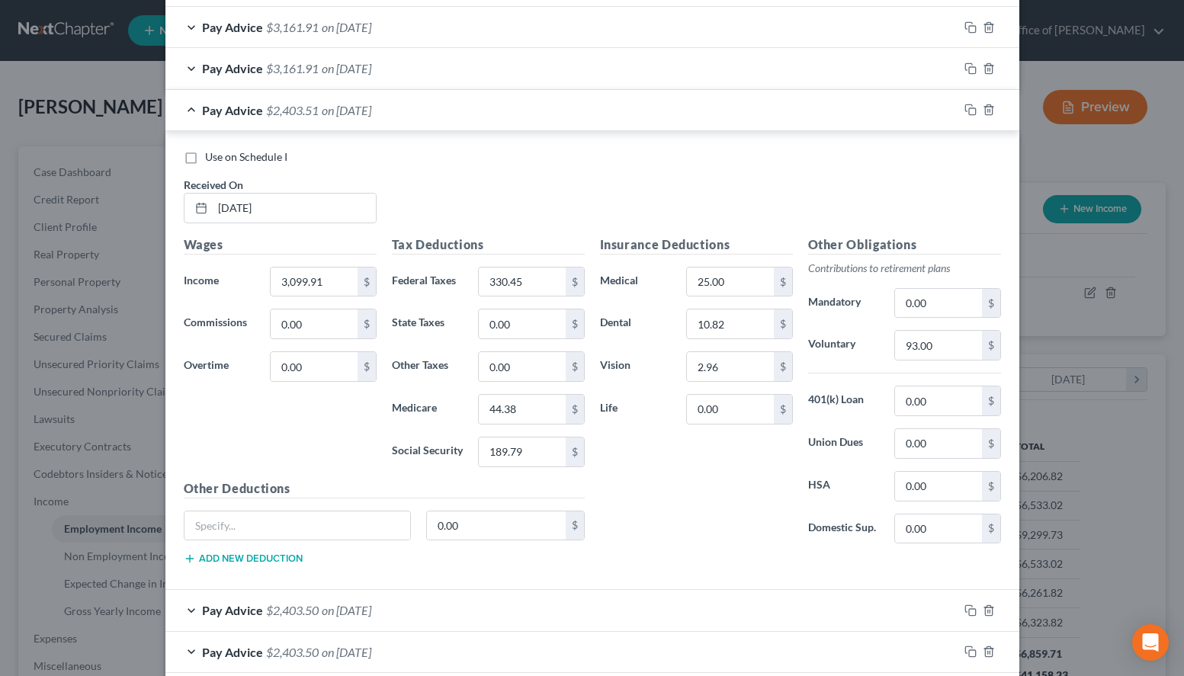
click at [563, 75] on div "Pay Advice $3,161.91 on 07/25/2025" at bounding box center [561, 68] width 793 height 40
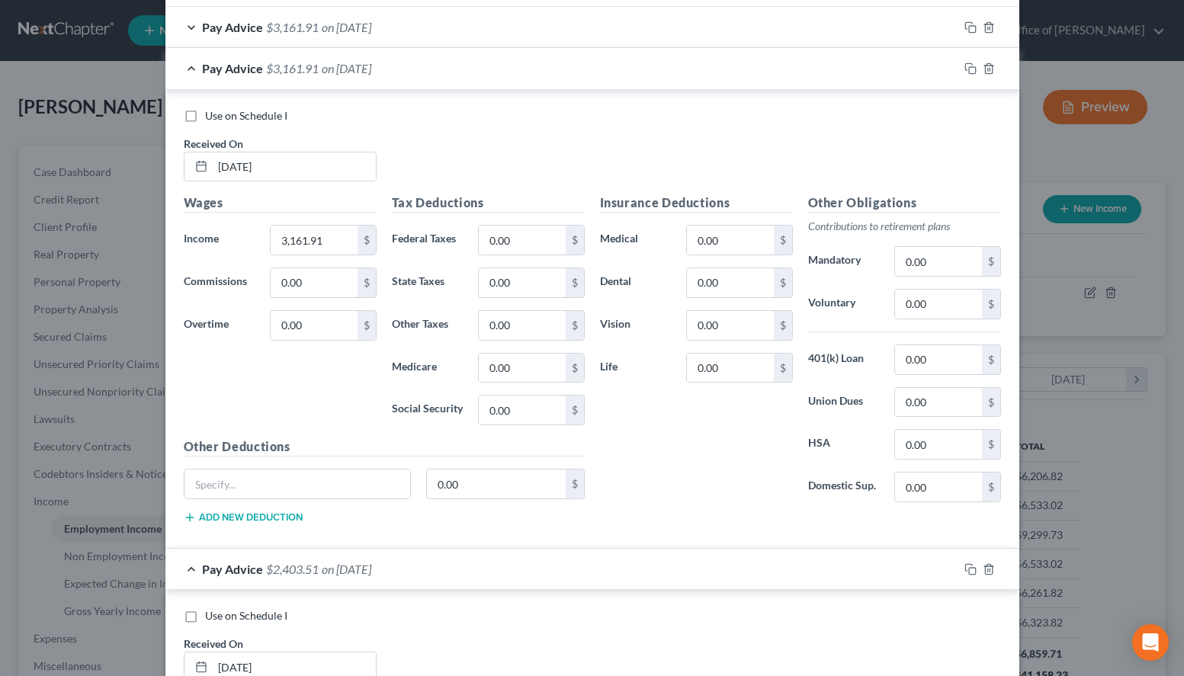
click at [755, 127] on div "Use on Schedule I Received On * 07/25/2025" at bounding box center [592, 151] width 832 height 86
click at [546, 259] on div "Tax Deductions Federal Taxes 0.00 $ State Taxes 0.00 $ Other Taxes 0.00 $ Medic…" at bounding box center [488, 316] width 208 height 244
click at [534, 242] on input "0.00" at bounding box center [522, 240] width 86 height 29
click at [755, 185] on div "Use on Schedule I Received On * 07/25/2025" at bounding box center [592, 151] width 832 height 86
click at [519, 240] on input "343." at bounding box center [522, 240] width 86 height 29
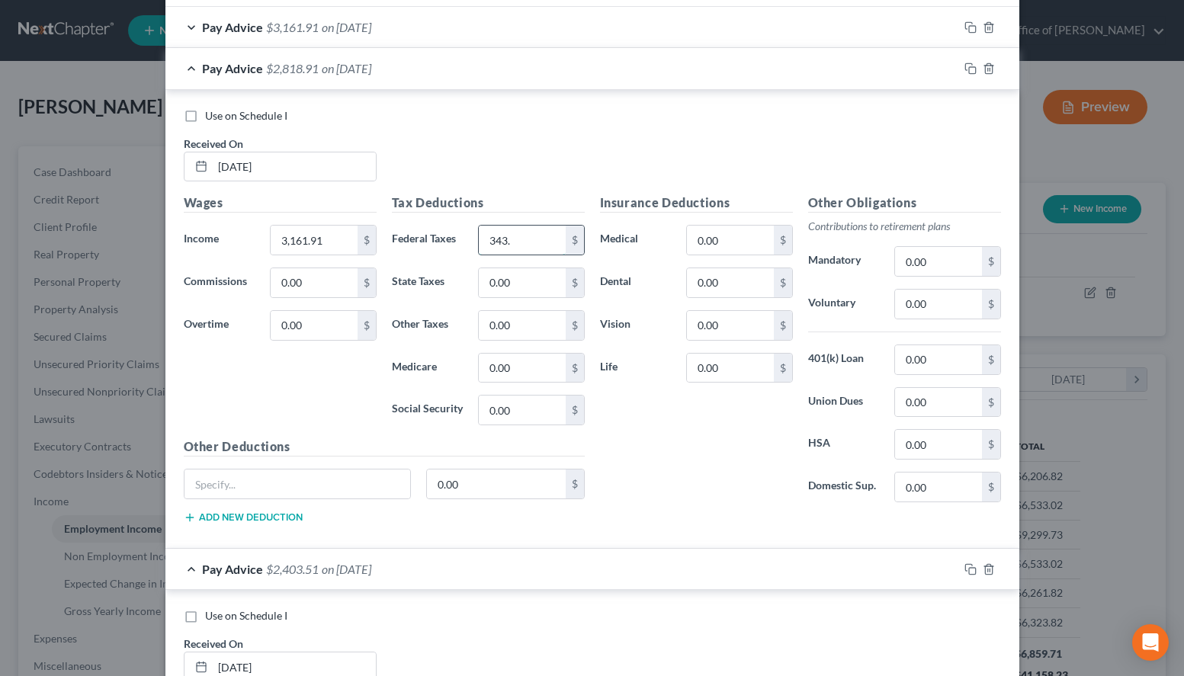
click at [519, 252] on input "343." at bounding box center [522, 240] width 86 height 29
type input "343.68"
click at [537, 355] on input "0.00" at bounding box center [522, 368] width 86 height 29
type input "45.28"
click at [535, 406] on input "0.00" at bounding box center [522, 410] width 86 height 29
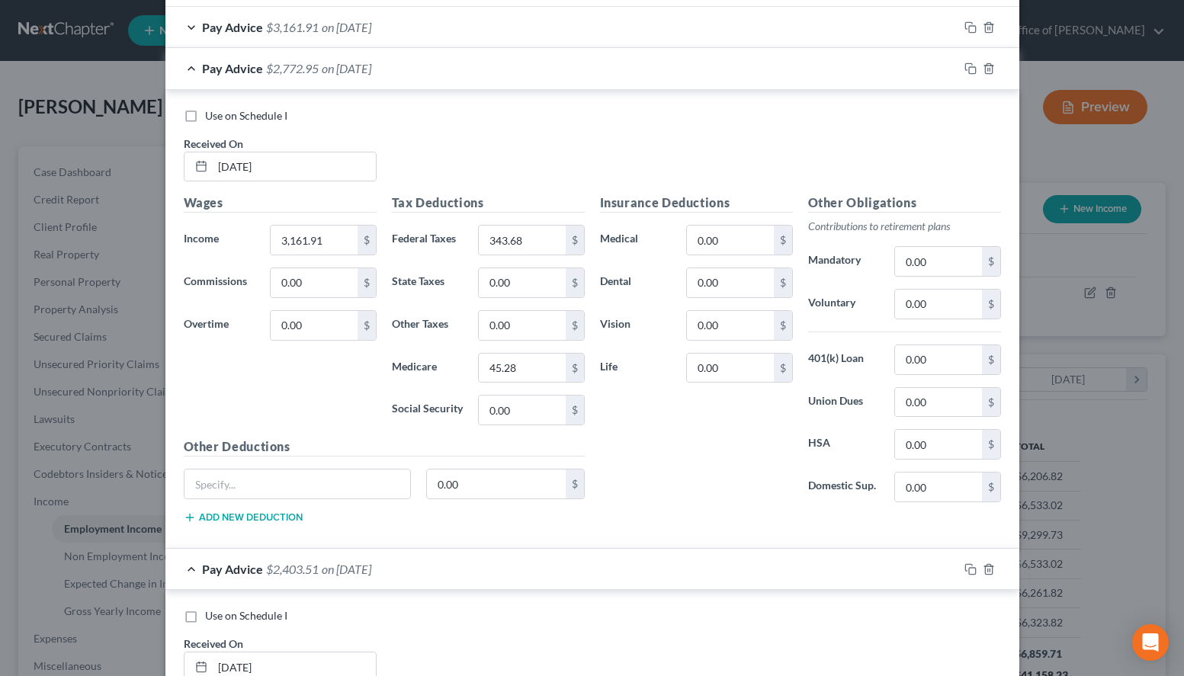
click at [808, 146] on div "Use on Schedule I Received On * 07/25/2025" at bounding box center [592, 151] width 832 height 86
click at [557, 404] on input "0.00" at bounding box center [522, 410] width 86 height 29
type input "193.63"
click at [755, 251] on input "0.00" at bounding box center [730, 240] width 86 height 29
drag, startPoint x: 749, startPoint y: 239, endPoint x: 664, endPoint y: 239, distance: 84.6
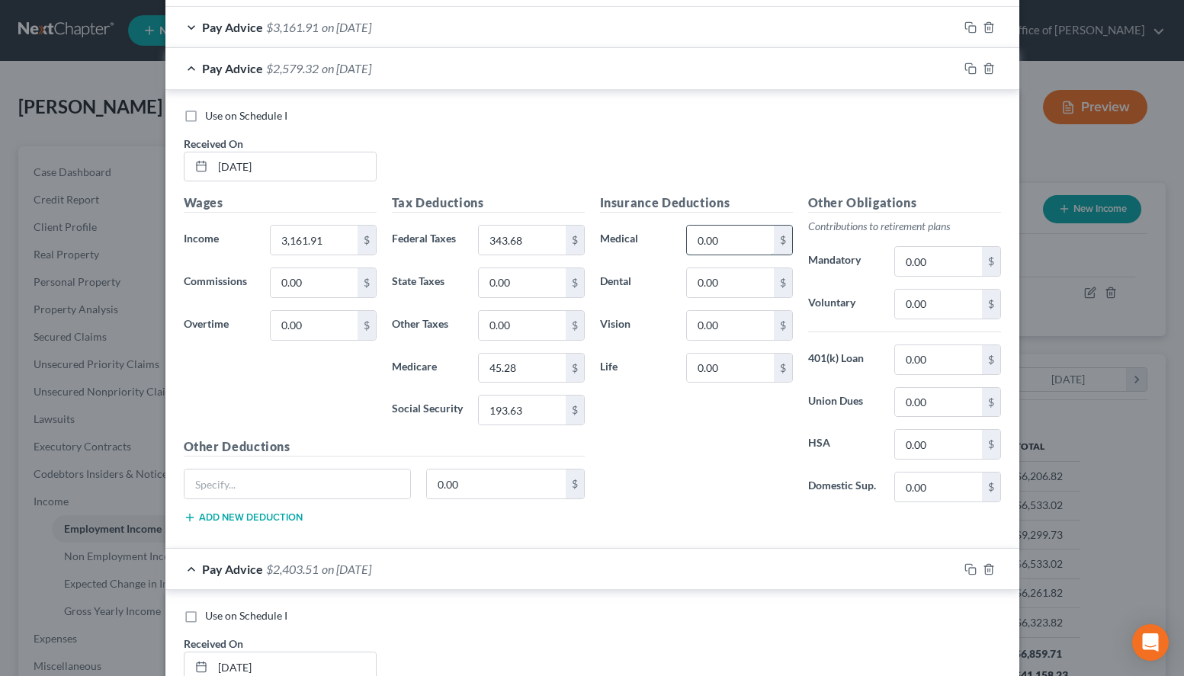
click at [687, 239] on input "0.00" at bounding box center [730, 240] width 86 height 29
type input "25.00"
type input "10.82"
click at [744, 337] on input "0.00" at bounding box center [730, 325] width 86 height 29
drag, startPoint x: 742, startPoint y: 335, endPoint x: 686, endPoint y: 333, distance: 56.4
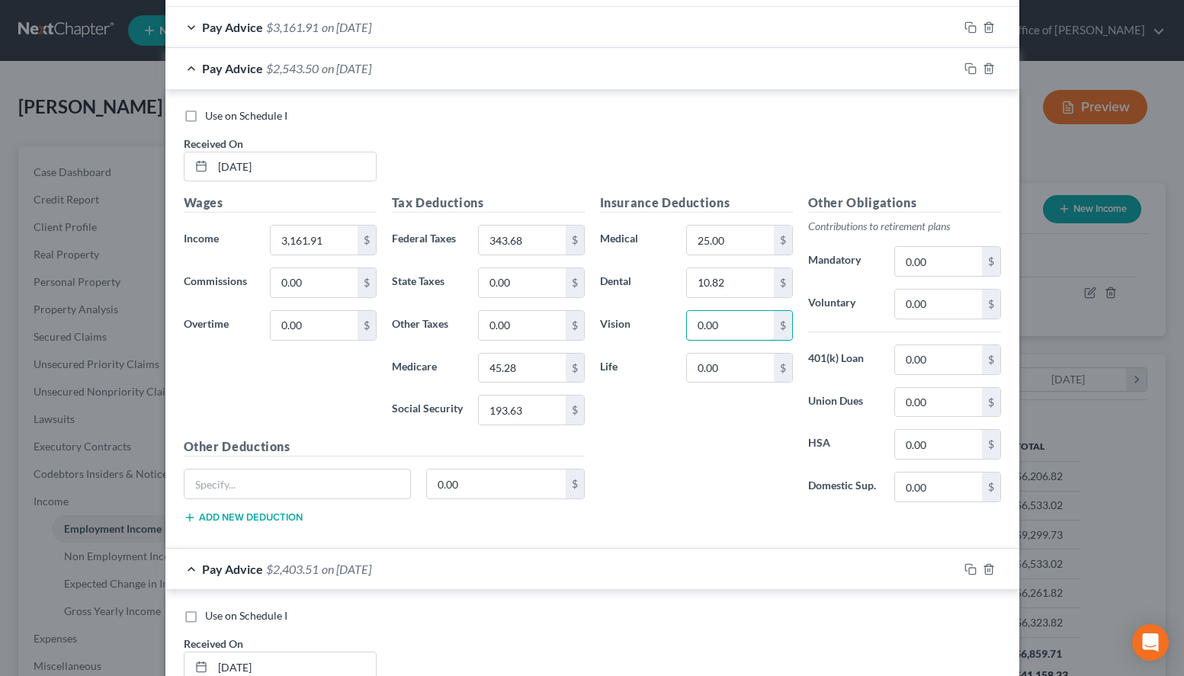
click at [690, 333] on input "0.00" at bounding box center [730, 325] width 86 height 29
type input "2.96"
click at [928, 303] on input "0.00" at bounding box center [938, 304] width 86 height 29
drag, startPoint x: 956, startPoint y: 297, endPoint x: 887, endPoint y: 302, distance: 68.8
click at [895, 302] on input "0.00" at bounding box center [938, 304] width 86 height 29
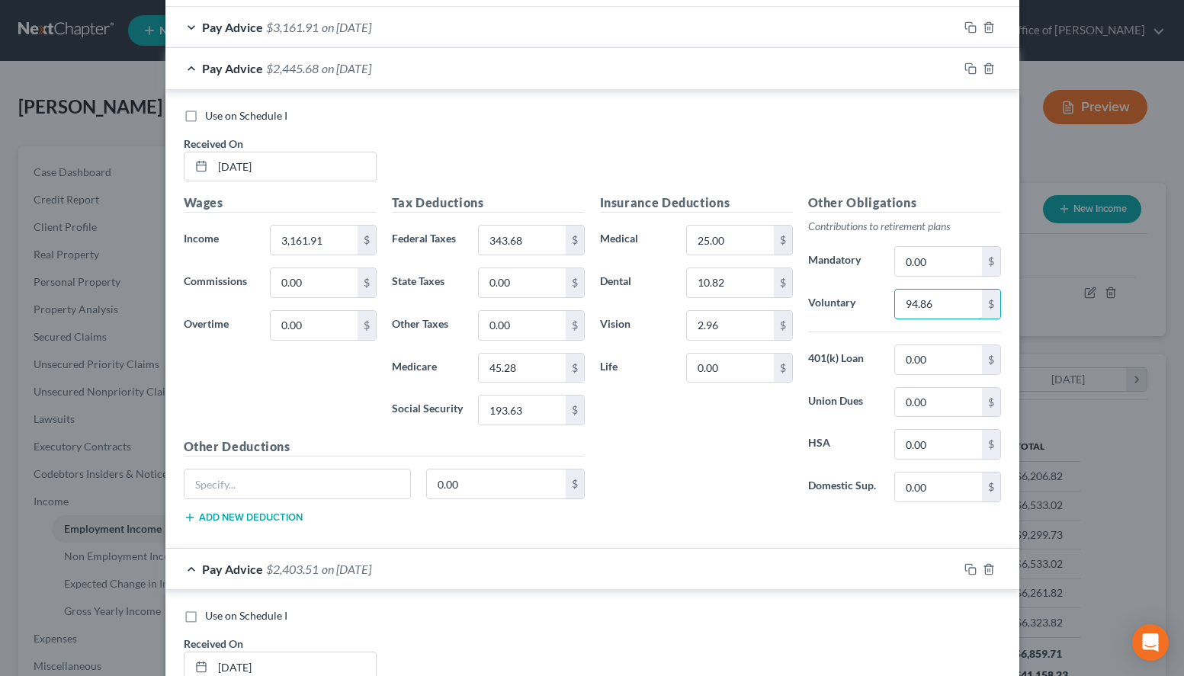
type input "94.86"
click at [561, 575] on div "Pay Advice $2,403.51 on 07/11/2025" at bounding box center [561, 569] width 793 height 40
click at [587, 28] on div "Pay Advice $3,161.91 on 08/08/2025" at bounding box center [561, 27] width 793 height 40
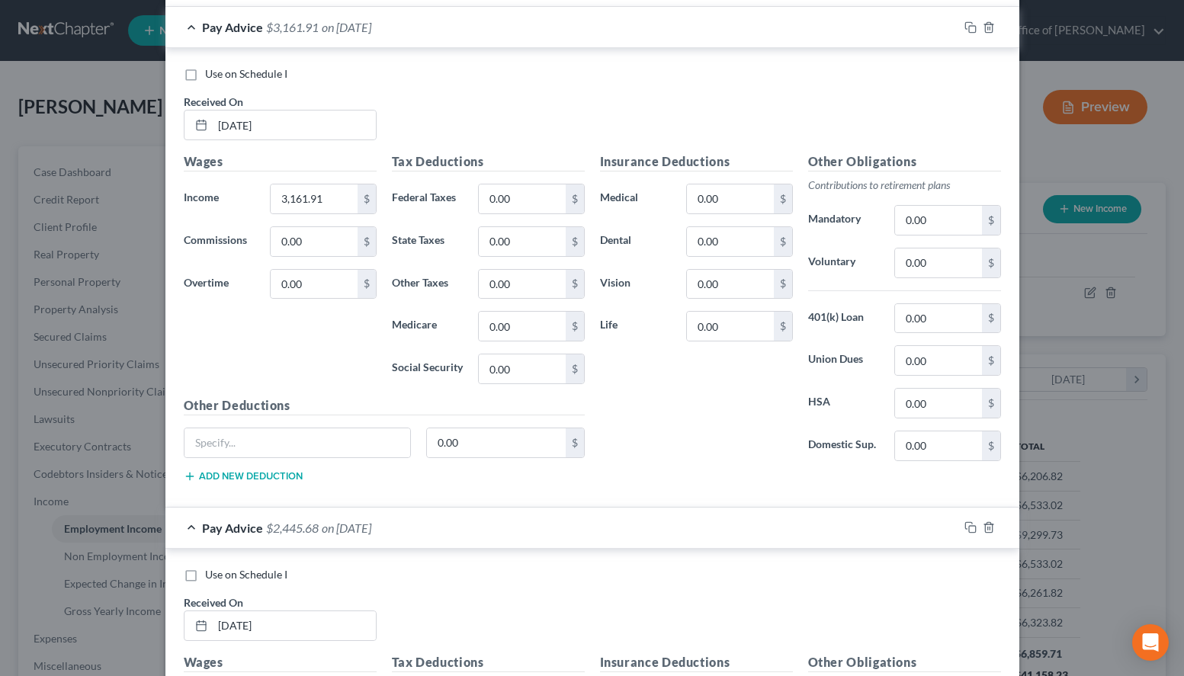
click at [831, 104] on div "Use on Schedule I Received On * 08/08/2025" at bounding box center [592, 109] width 832 height 86
click at [553, 189] on input "0.00" at bounding box center [522, 198] width 86 height 29
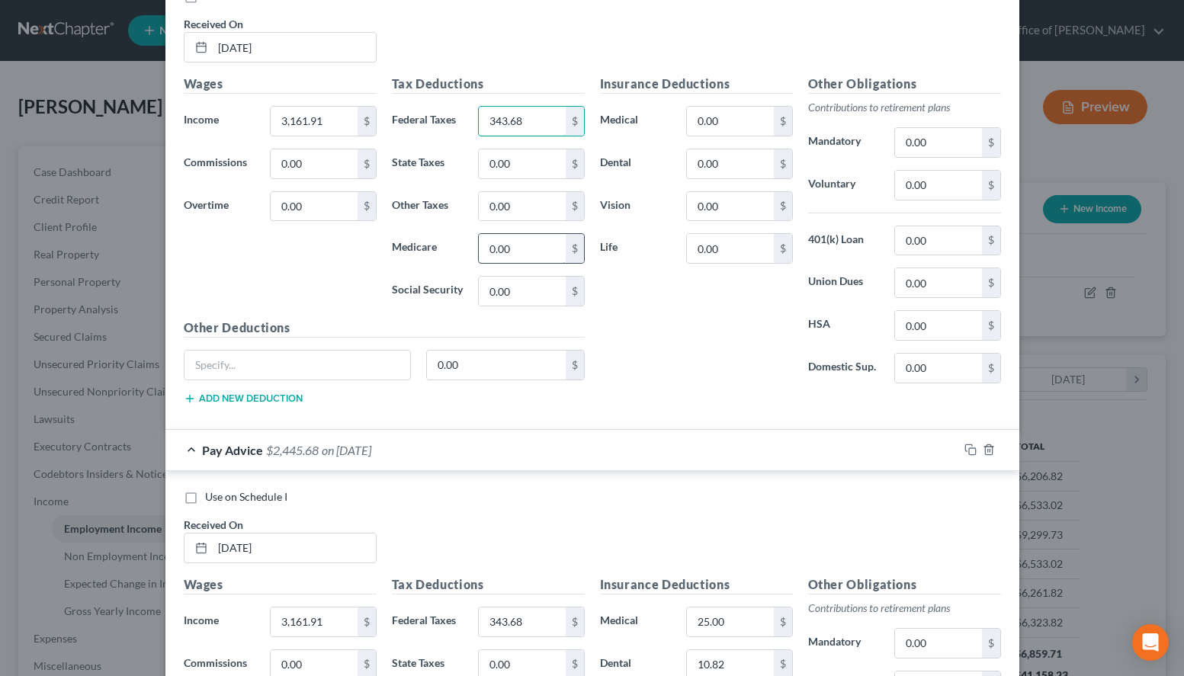
type input "343.68"
click at [533, 248] on input "0.00" at bounding box center [522, 248] width 86 height 29
click at [765, 297] on div "Insurance Deductions Medical 0.00 $ Dental 0.00 $ Vision 0.00 $ Life 0.00 $" at bounding box center [696, 235] width 208 height 321
click at [513, 252] on input "0.00" at bounding box center [522, 248] width 86 height 29
type input "45.29"
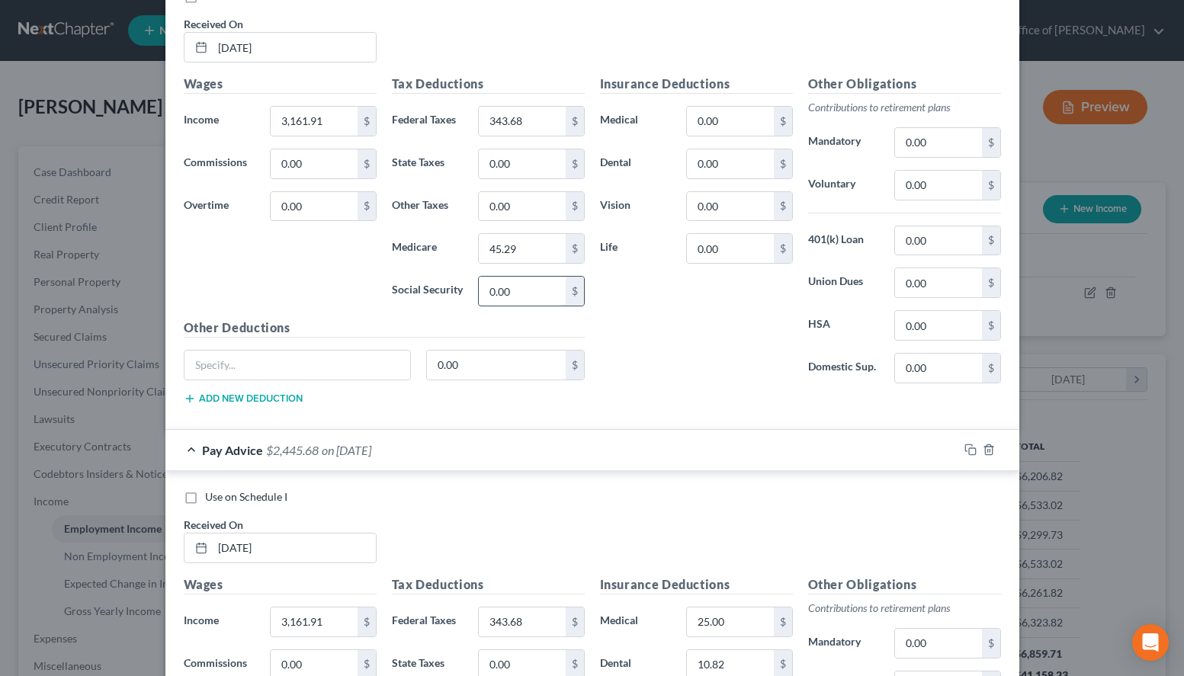
click at [527, 297] on input "0.00" at bounding box center [522, 291] width 86 height 29
click at [781, 290] on div "Insurance Deductions Medical 0.00 $ Dental 0.00 $ Vision 0.00 $ Life 0.00 $" at bounding box center [696, 235] width 208 height 321
click at [504, 297] on input "0.00" at bounding box center [522, 291] width 86 height 29
type input "193.64"
click at [728, 125] on input "0.00" at bounding box center [730, 121] width 86 height 29
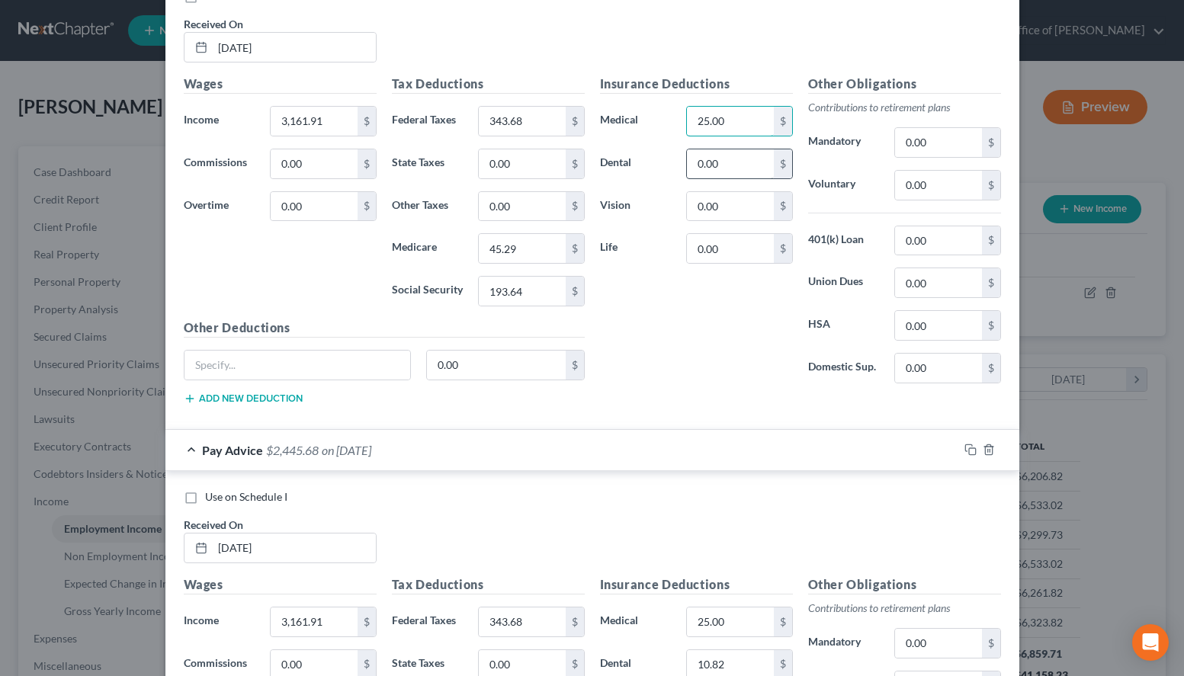
type input "25.00"
click at [721, 175] on input "0.00" at bounding box center [730, 163] width 86 height 29
type input "10.82"
click at [761, 210] on input "0.00" at bounding box center [730, 206] width 86 height 29
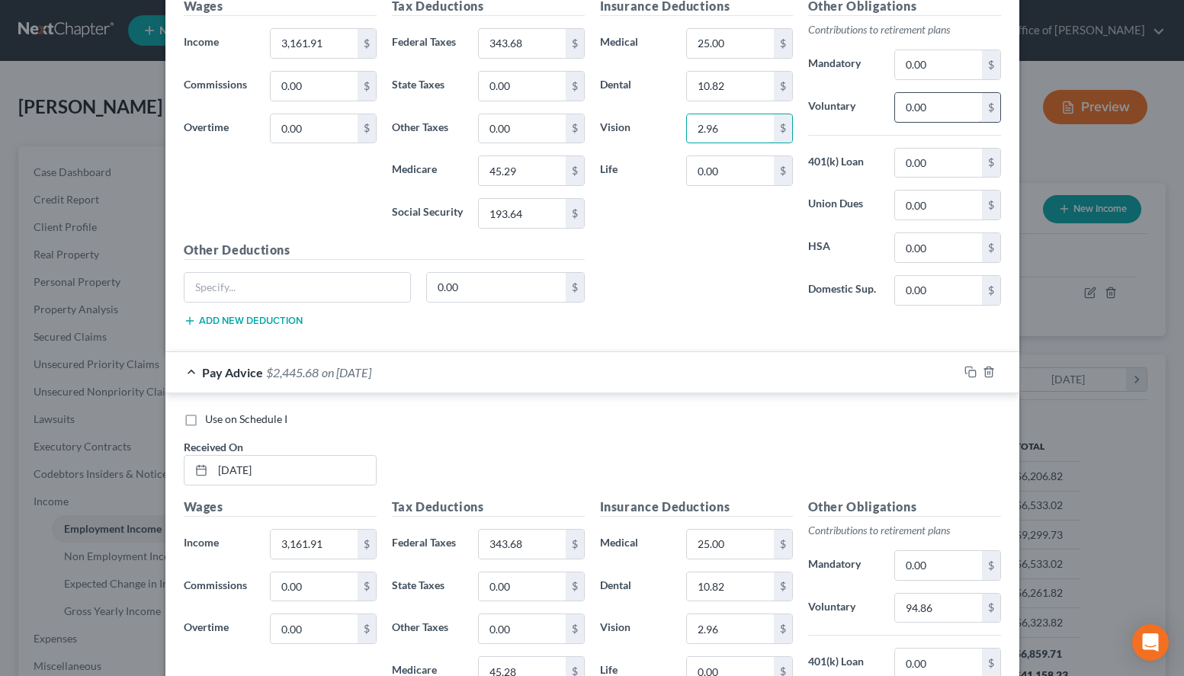
type input "2.96"
click at [950, 109] on input "0.00" at bounding box center [938, 107] width 86 height 29
click at [790, 438] on div "Use on Schedule I Received On * 07/25/2025" at bounding box center [592, 455] width 832 height 86
click at [947, 107] on input "0.00" at bounding box center [938, 107] width 86 height 29
type input "94.86"
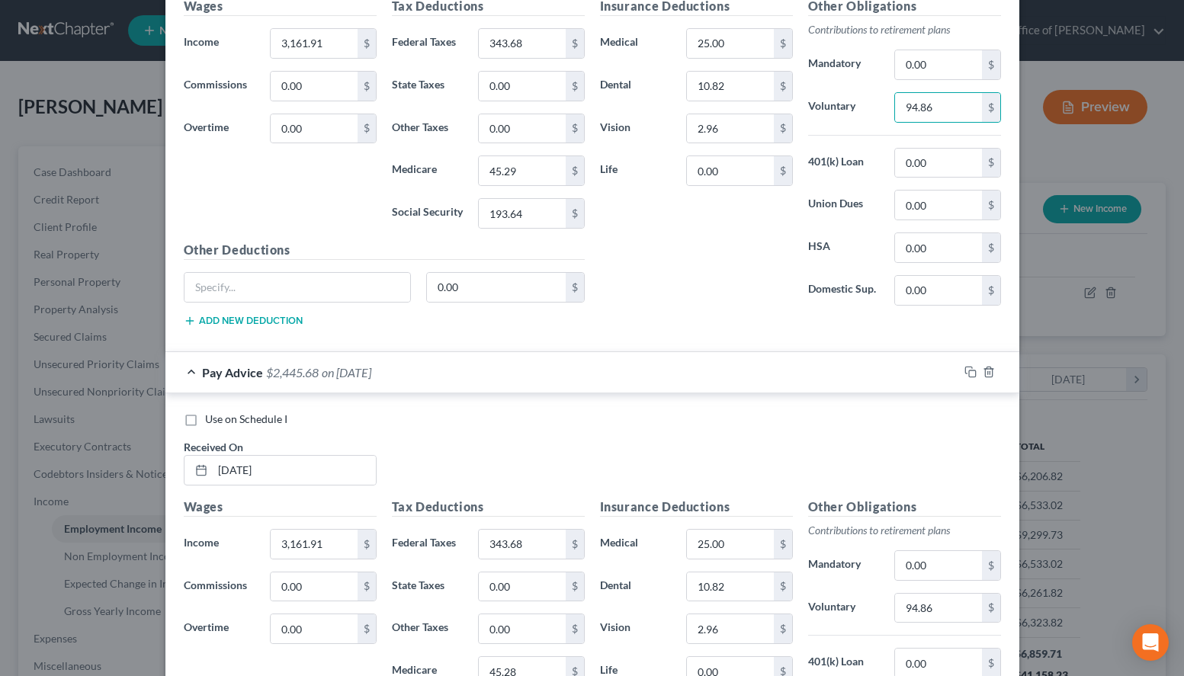
click at [665, 373] on div "Pay Advice $2,445.68 on 07/25/2025" at bounding box center [561, 372] width 793 height 40
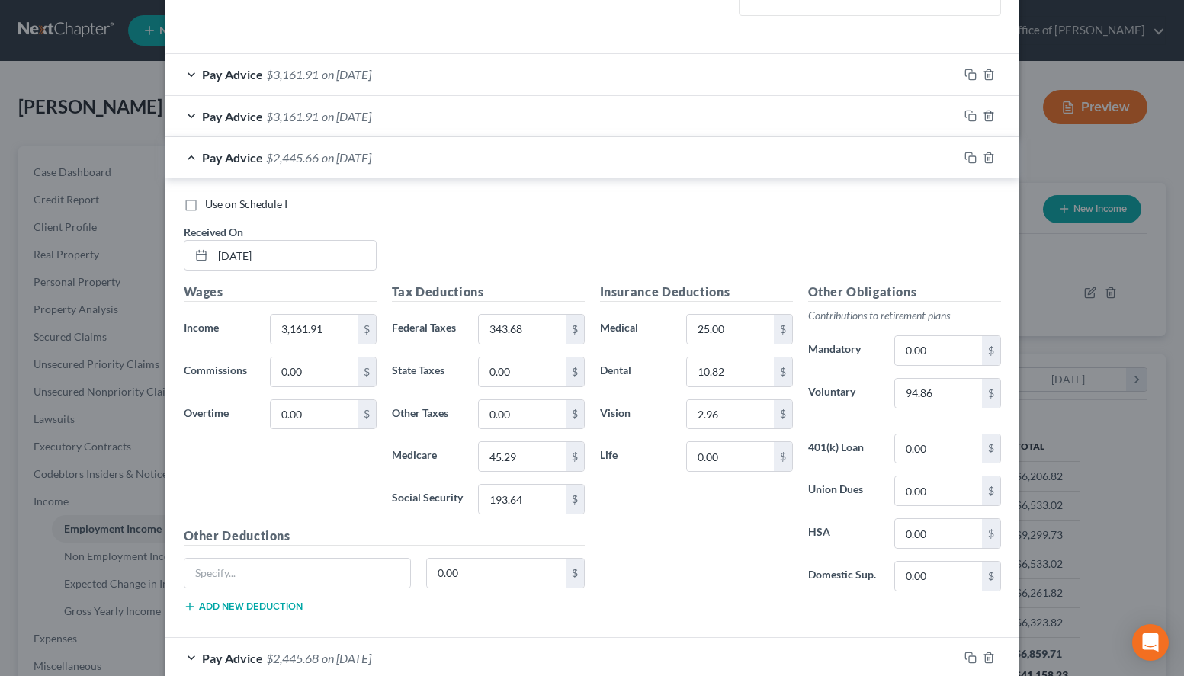
scroll to position [466, 0]
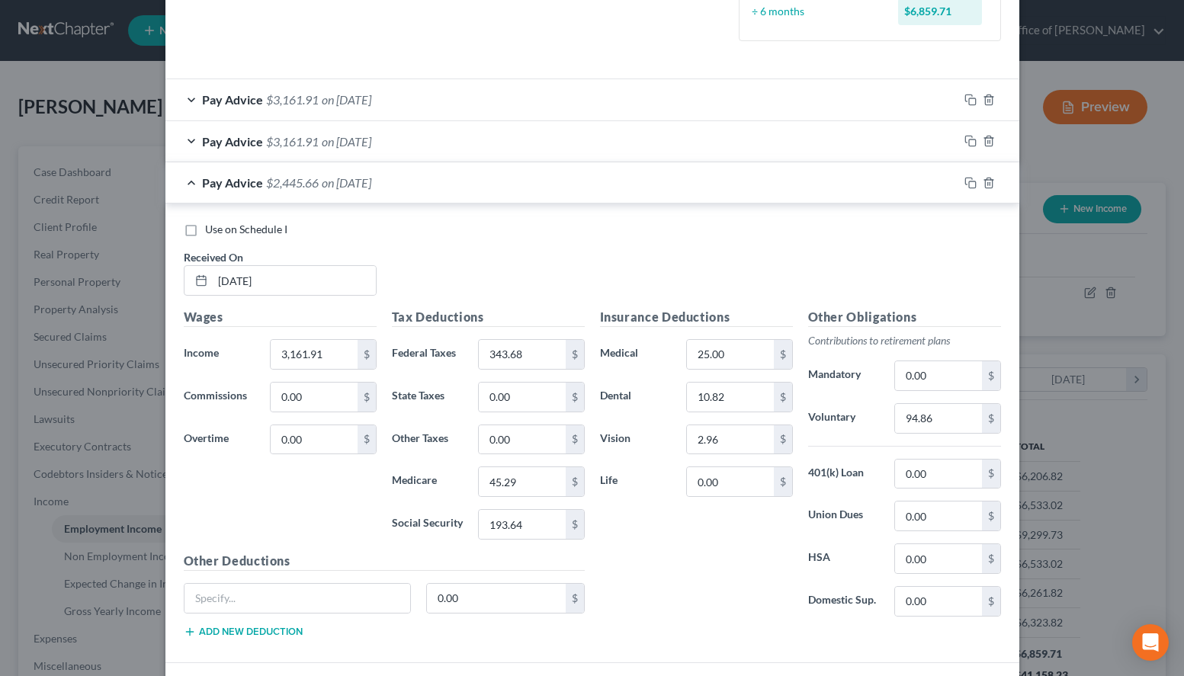
click at [564, 139] on div "Pay Advice $3,161.91 on 08/22/2025" at bounding box center [561, 141] width 793 height 40
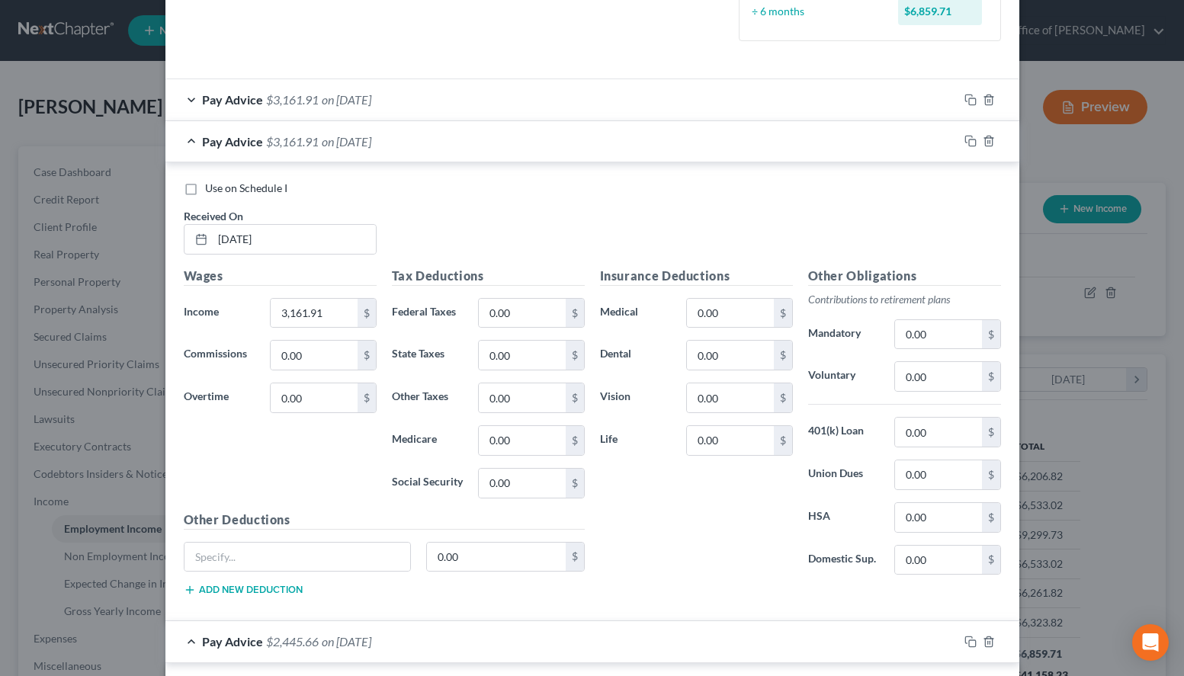
click at [783, 232] on div "Use on Schedule I Received On * 08/22/2025" at bounding box center [592, 224] width 832 height 86
click at [527, 326] on input "0.00" at bounding box center [522, 313] width 86 height 29
type input "343.68"
click at [537, 454] on input "0.00" at bounding box center [522, 440] width 86 height 29
type input "45.28"
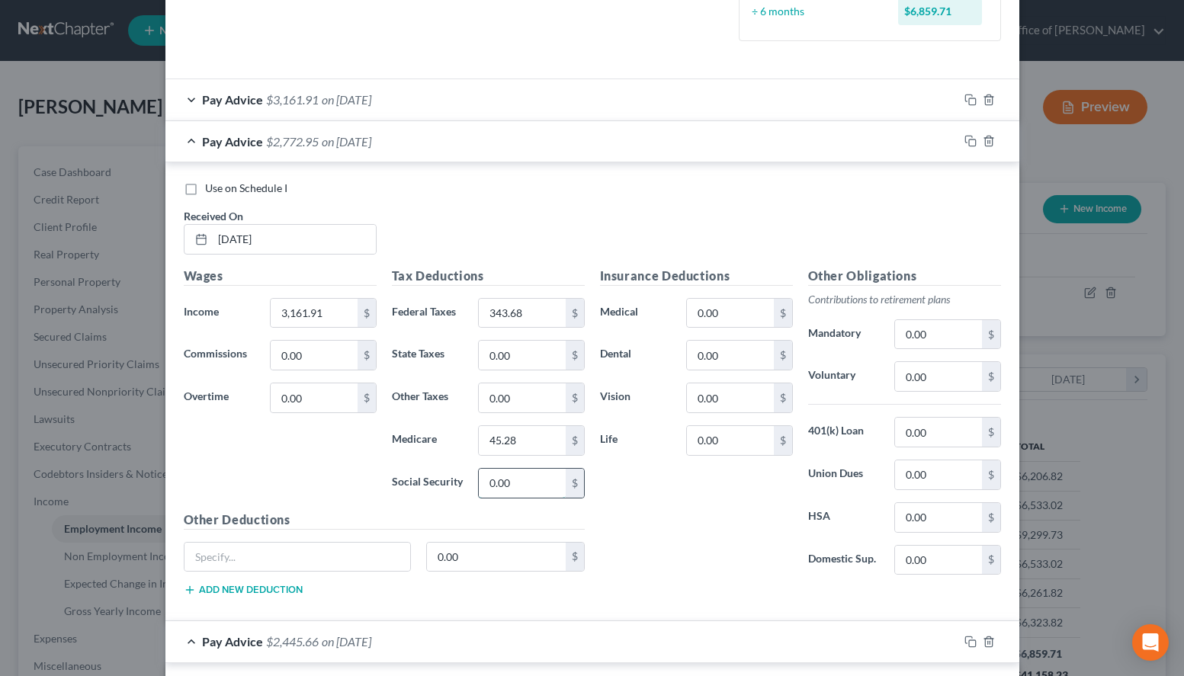
click at [538, 478] on input "0.00" at bounding box center [522, 483] width 86 height 29
drag, startPoint x: 778, startPoint y: 248, endPoint x: 762, endPoint y: 266, distance: 23.7
click at [778, 247] on div "Use on Schedule I Received On * 08/22/2025" at bounding box center [592, 224] width 832 height 86
click at [532, 486] on input "0.00" at bounding box center [522, 483] width 86 height 29
type input "193.63"
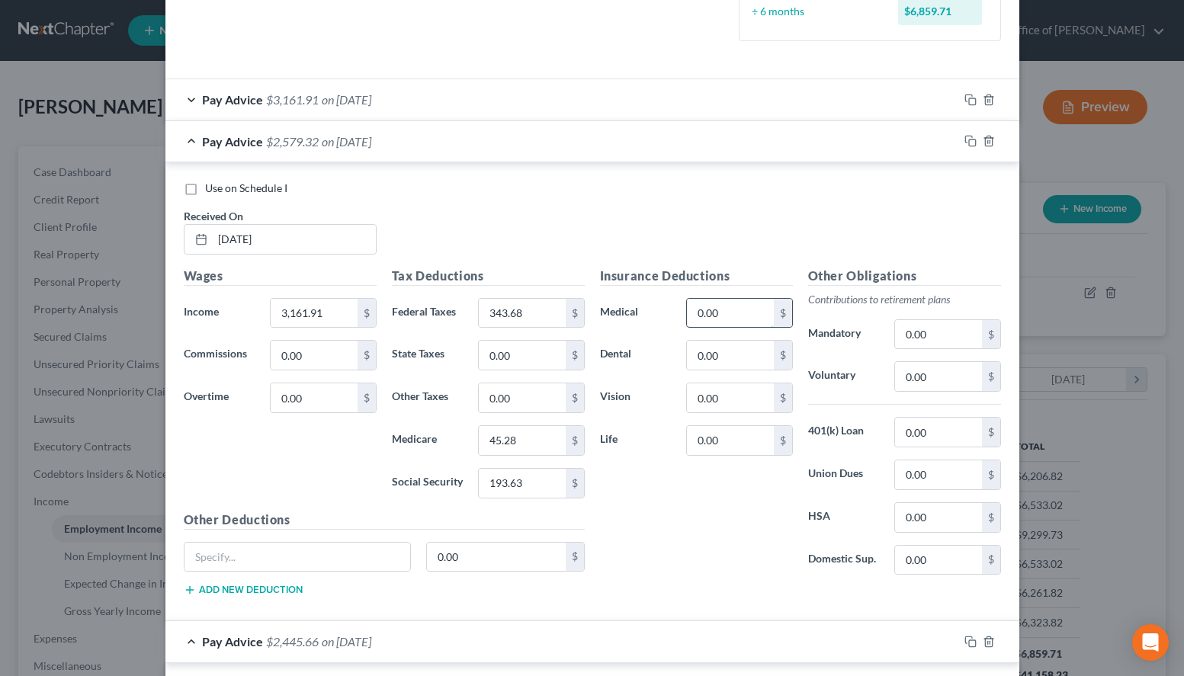
click at [770, 303] on input "0.00" at bounding box center [730, 313] width 86 height 29
type input "25.00"
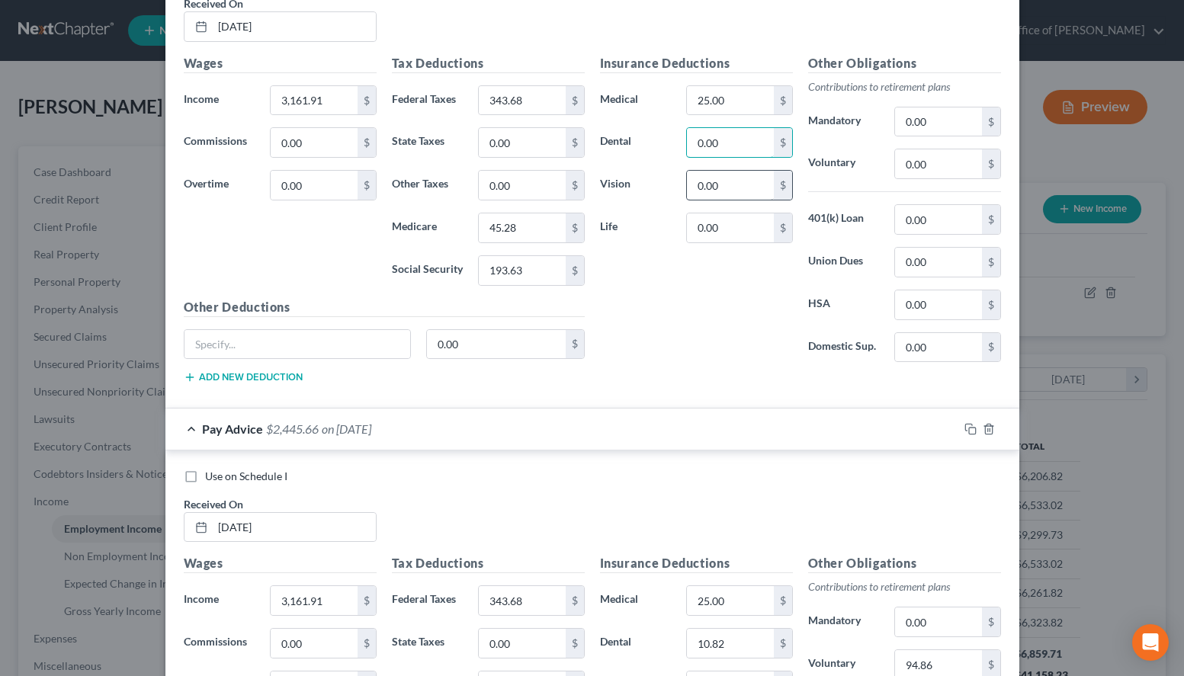
scroll to position [700, 0]
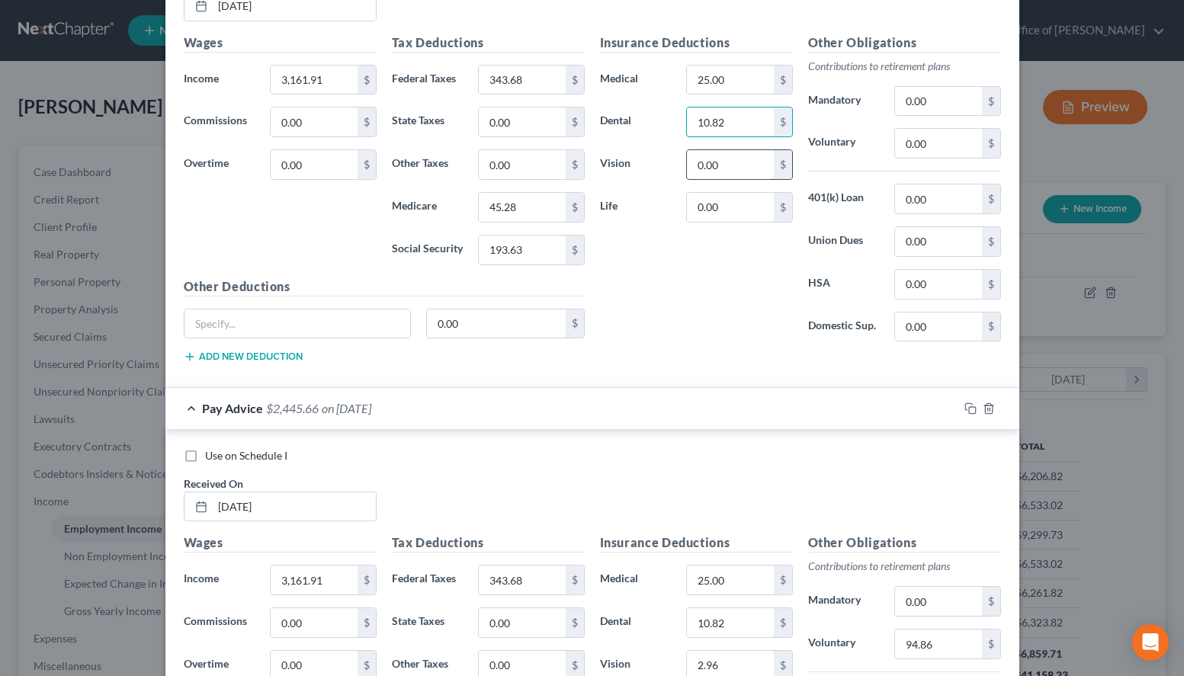
type input "10.82"
click at [755, 168] on input "0.00" at bounding box center [730, 164] width 86 height 29
type input "2.96"
click at [934, 155] on input "0.00" at bounding box center [938, 143] width 86 height 29
drag, startPoint x: 960, startPoint y: 156, endPoint x: 849, endPoint y: 177, distance: 112.4
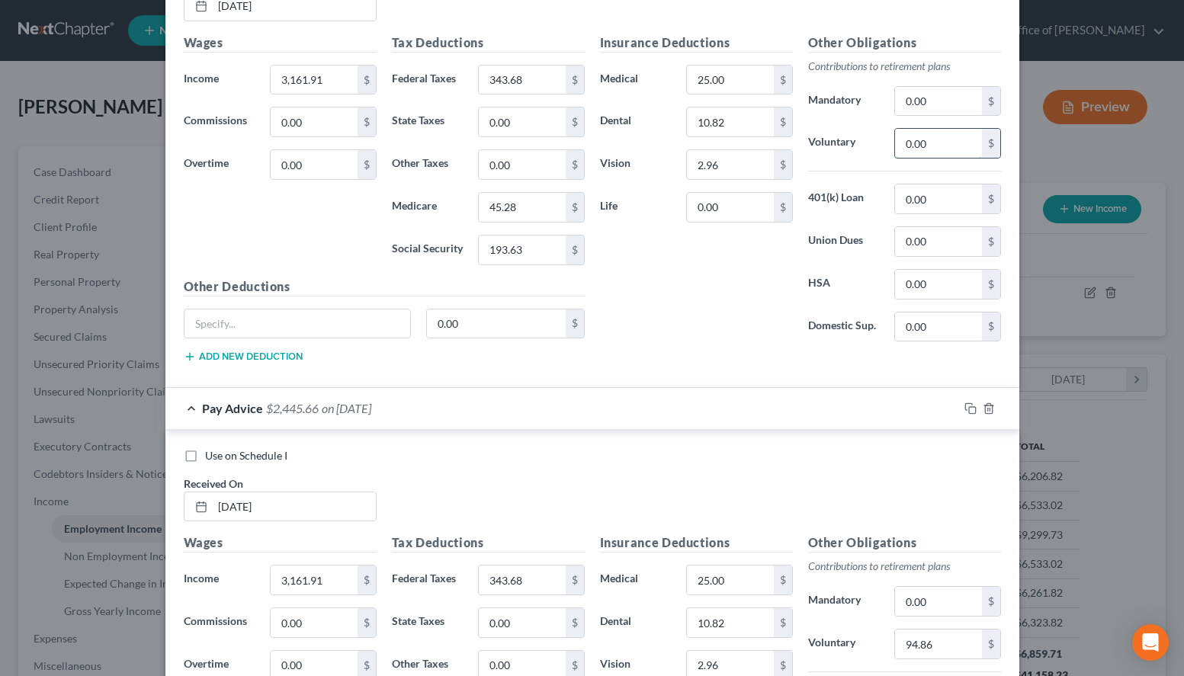
click at [895, 158] on input "0.00" at bounding box center [938, 143] width 86 height 29
type input "94.86"
click at [644, 402] on div "Pay Advice $2,445.66 on 08/08/2025" at bounding box center [561, 408] width 793 height 40
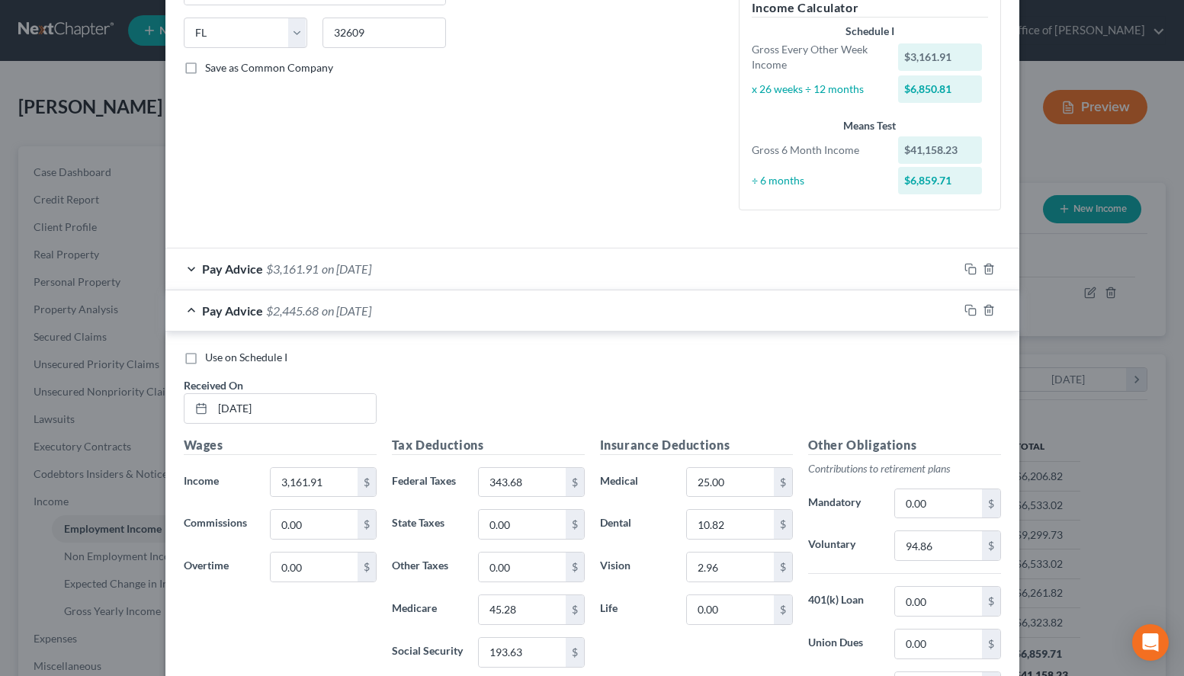
scroll to position [233, 0]
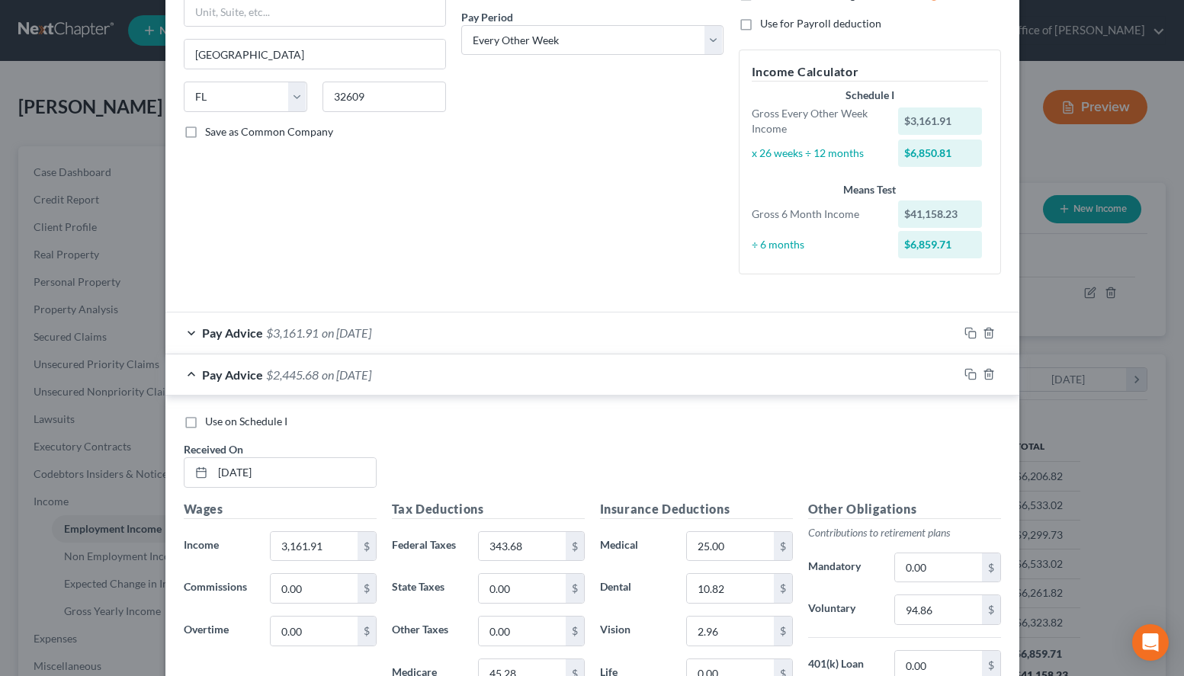
click at [569, 323] on div "Pay Advice $3,161.91 on 09/05/2025" at bounding box center [561, 333] width 793 height 40
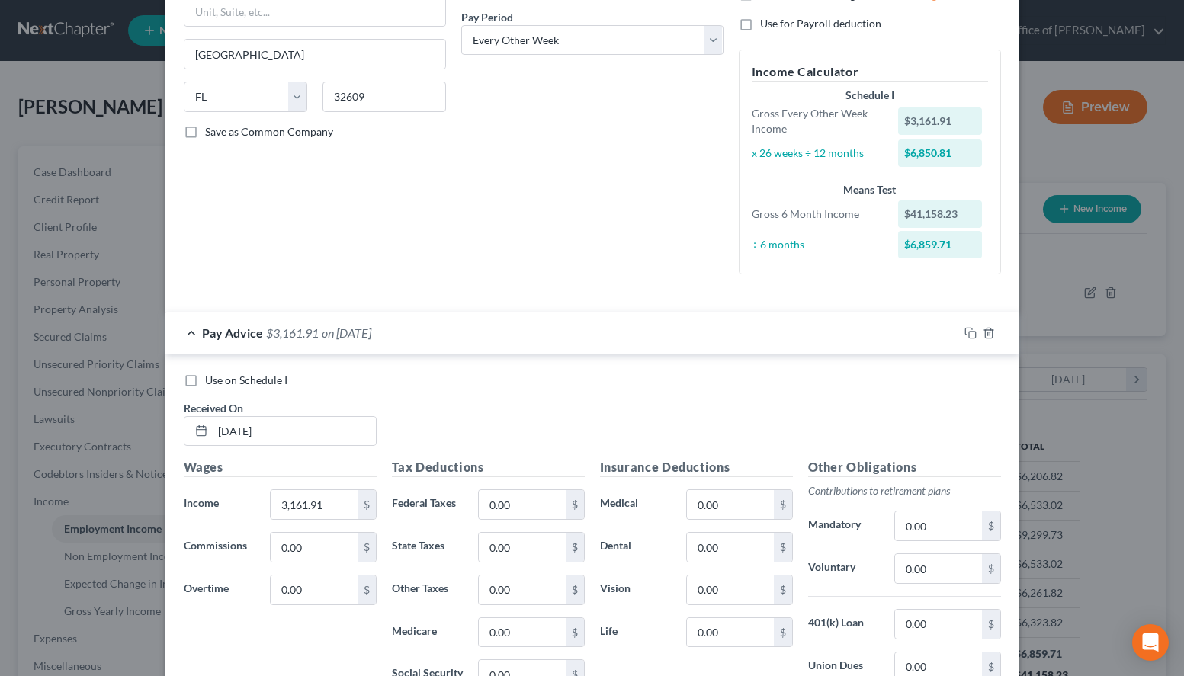
click at [766, 405] on div "Use on Schedule I Received On * 09/05/2025" at bounding box center [592, 416] width 832 height 86
click at [530, 496] on input "0.00" at bounding box center [522, 504] width 86 height 29
type input "343.68"
click at [515, 631] on input "0.00" at bounding box center [522, 632] width 86 height 29
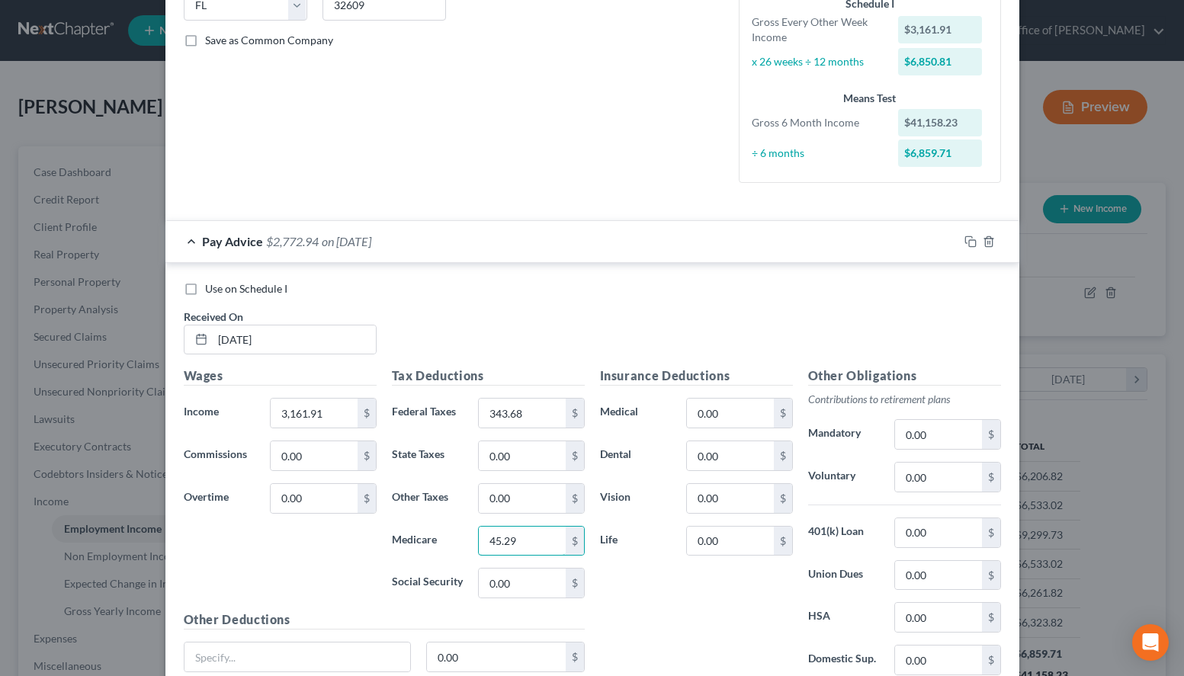
scroll to position [389, 0]
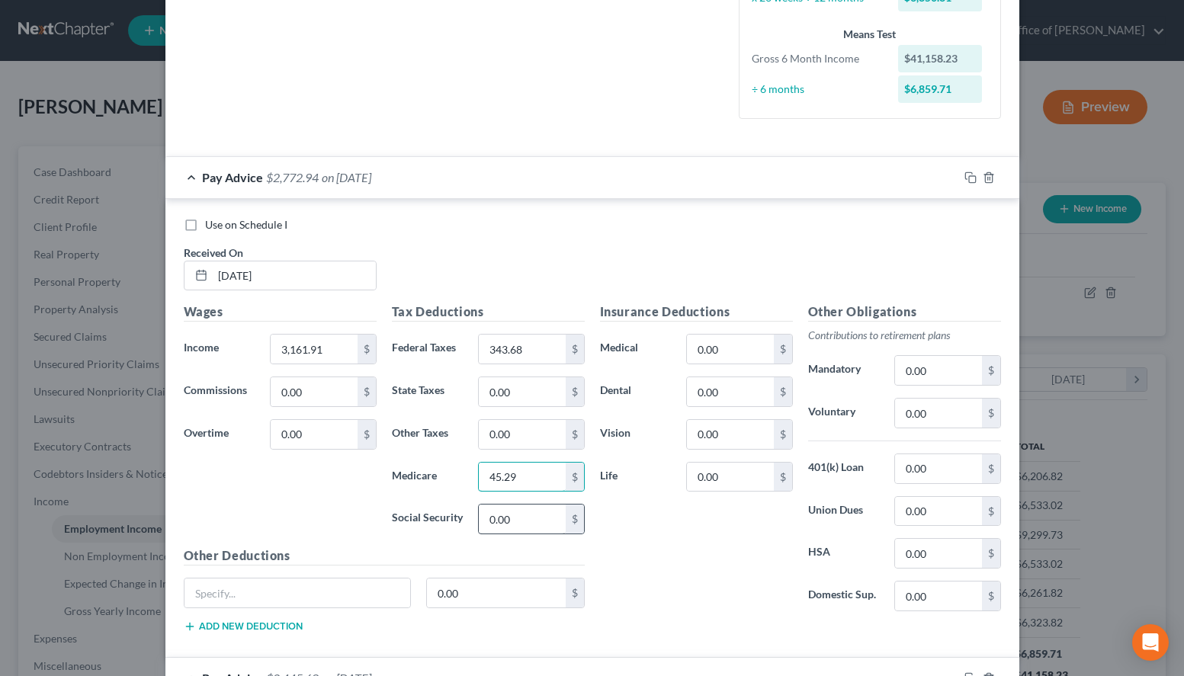
type input "45.29"
click at [540, 530] on input "0.00" at bounding box center [522, 519] width 86 height 29
type input "193.63"
click at [762, 348] on input "0.00" at bounding box center [730, 349] width 86 height 29
type input "25.00"
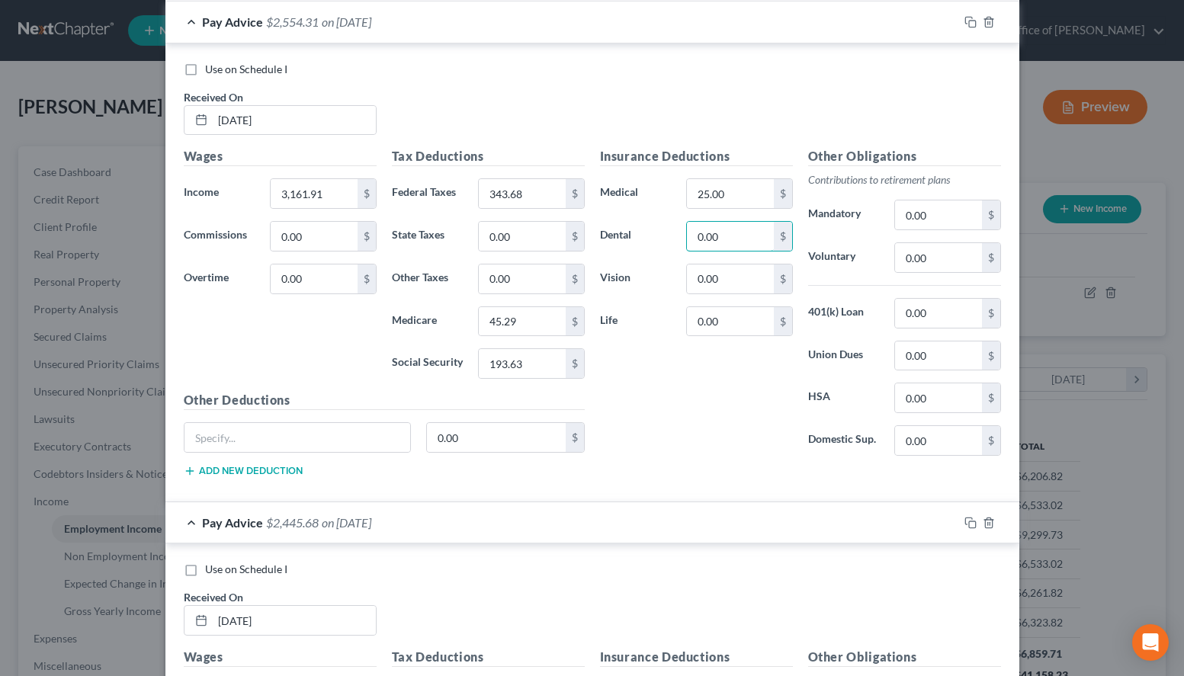
scroll to position [622, 0]
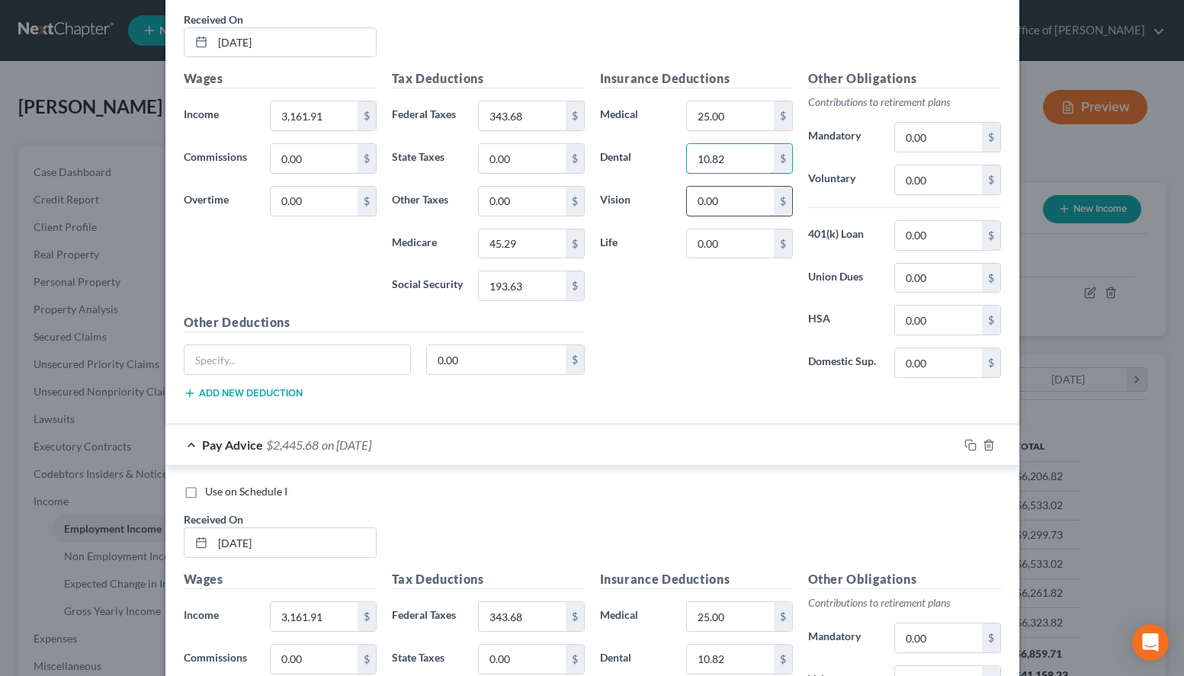
type input "10.82"
click at [740, 204] on input "0.00" at bounding box center [730, 201] width 86 height 29
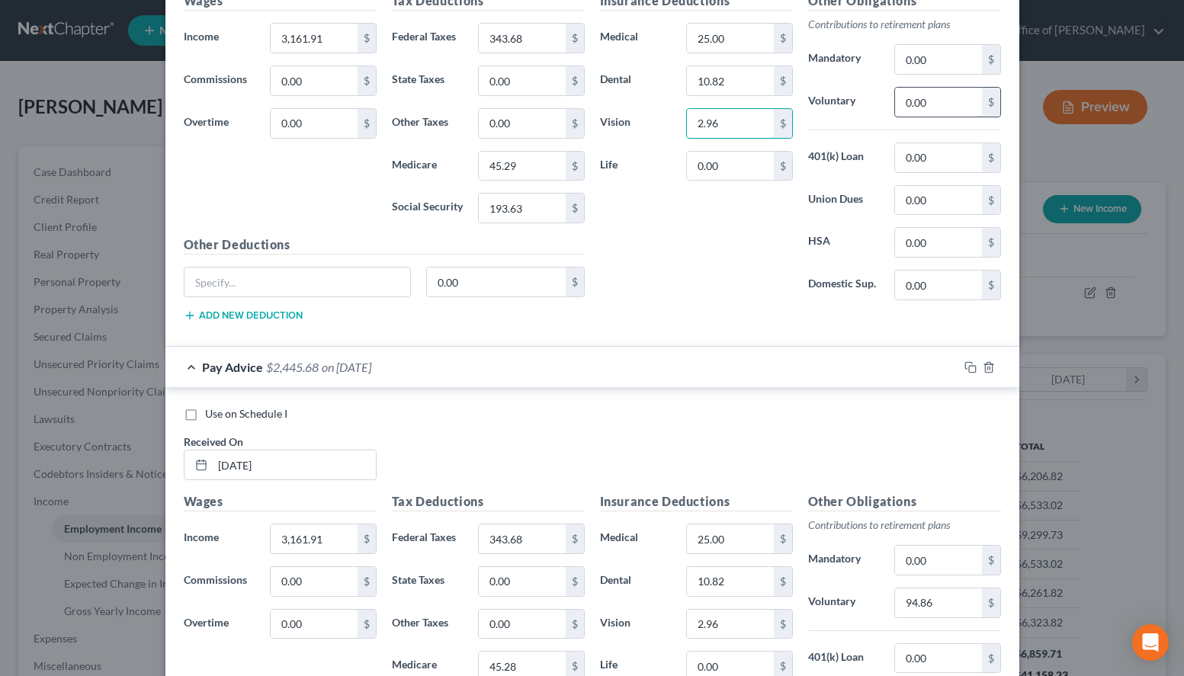
type input "2.96"
click at [951, 104] on input "0.00" at bounding box center [938, 102] width 86 height 29
drag, startPoint x: 947, startPoint y: 100, endPoint x: 806, endPoint y: 123, distance: 142.2
click at [895, 117] on input "0.00" at bounding box center [938, 102] width 86 height 29
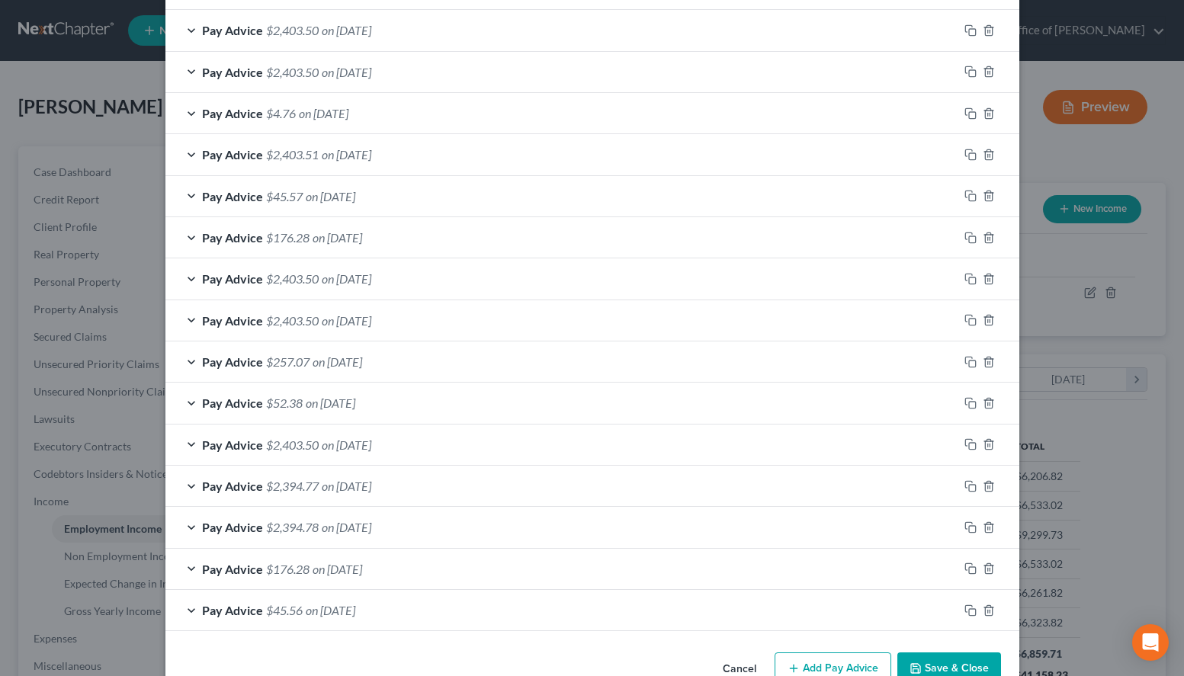
scroll to position [2156, 0]
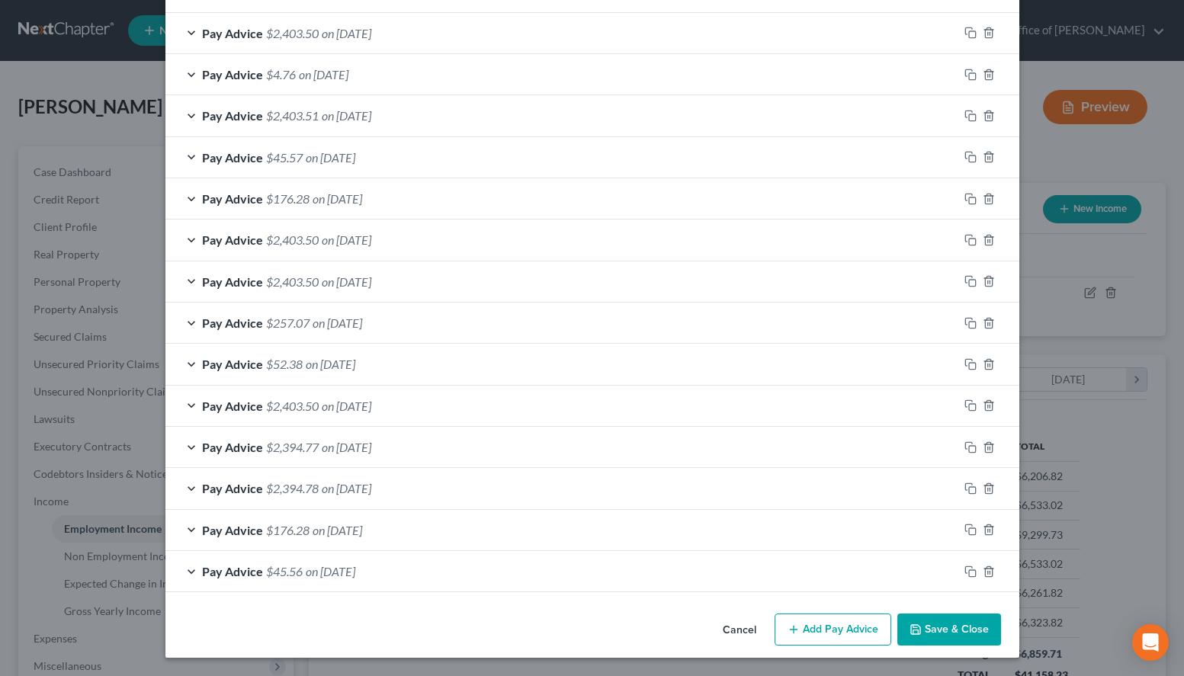
type input "94.86"
click at [938, 628] on button "Save & Close" at bounding box center [949, 630] width 104 height 32
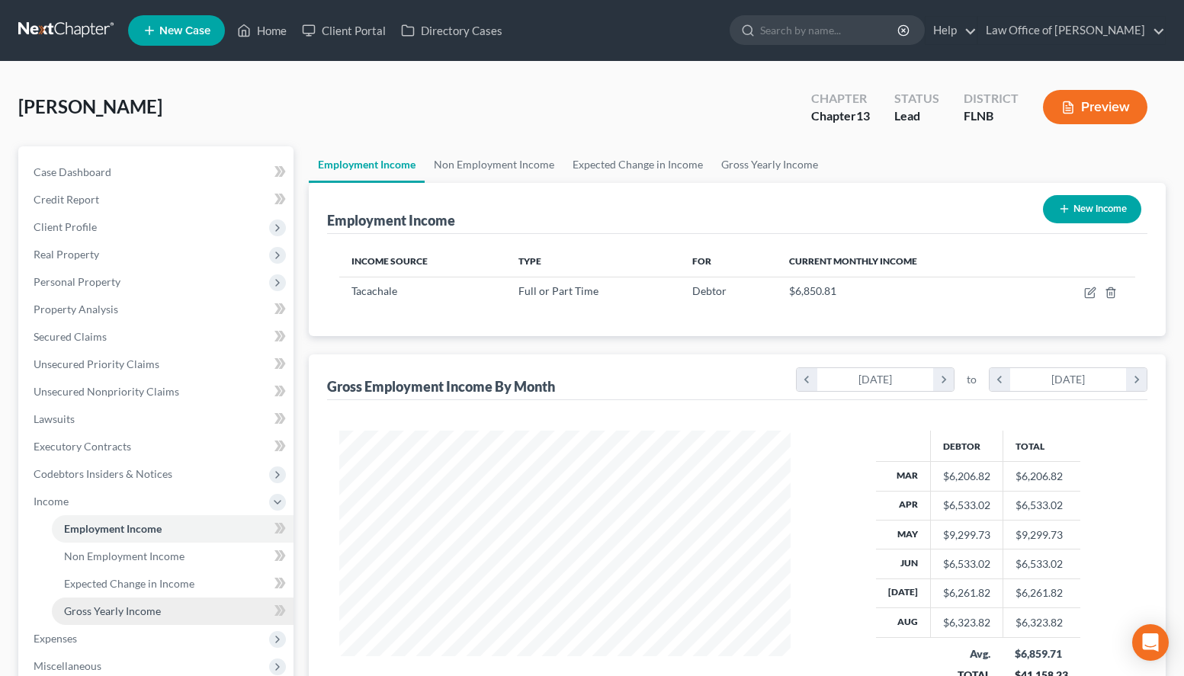
click at [79, 606] on span "Gross Yearly Income" at bounding box center [112, 610] width 97 height 13
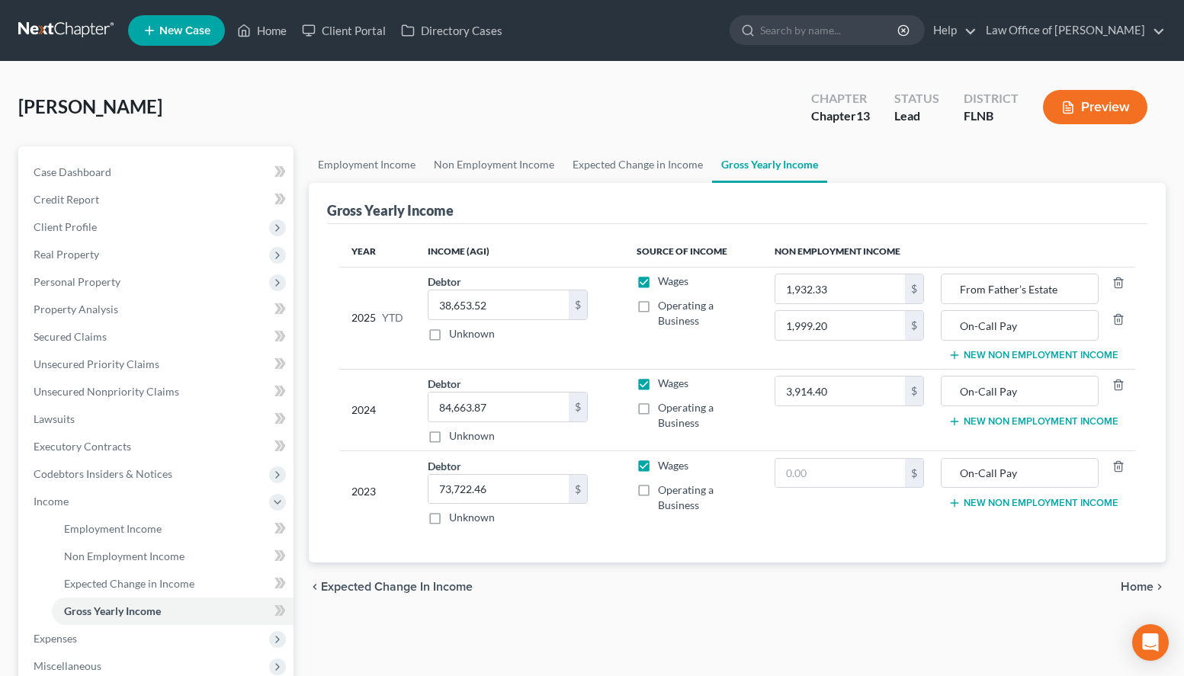
click at [818, 553] on div "Year Income (AGI) Source of Income Non Employment Income 2025 YTD Debtor 38,653…" at bounding box center [737, 393] width 820 height 338
drag, startPoint x: 556, startPoint y: 306, endPoint x: 579, endPoint y: 297, distance: 25.3
click at [569, 297] on input "38,653.52" at bounding box center [498, 304] width 140 height 29
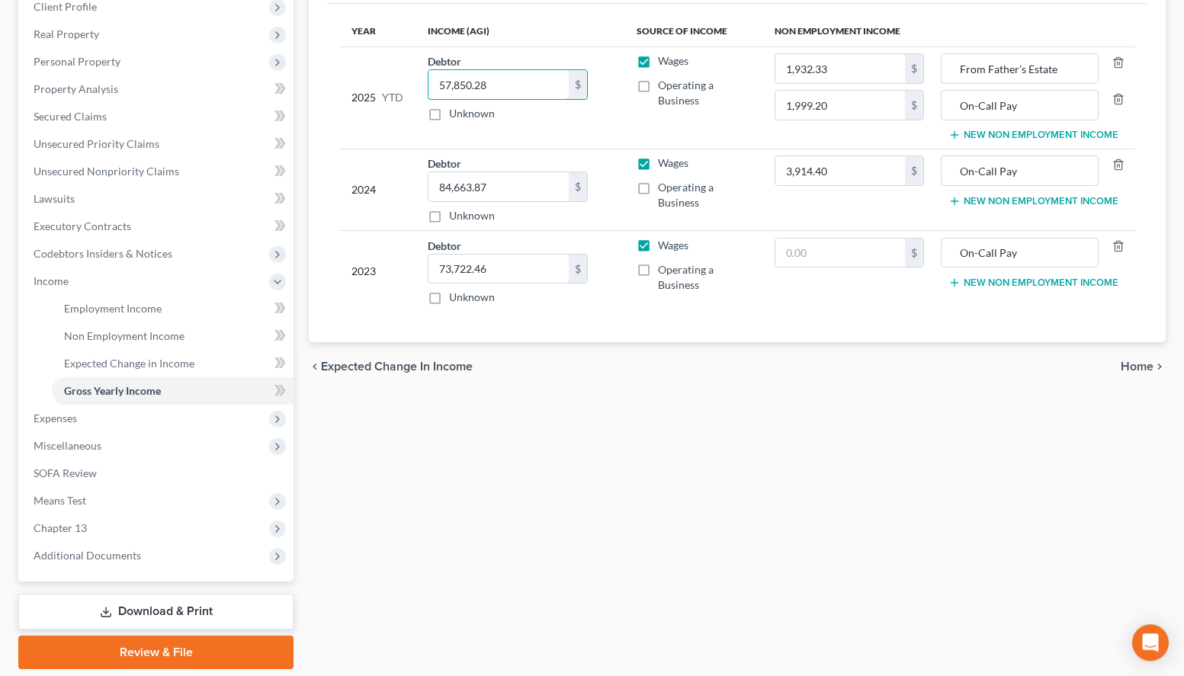
scroll to position [233, 0]
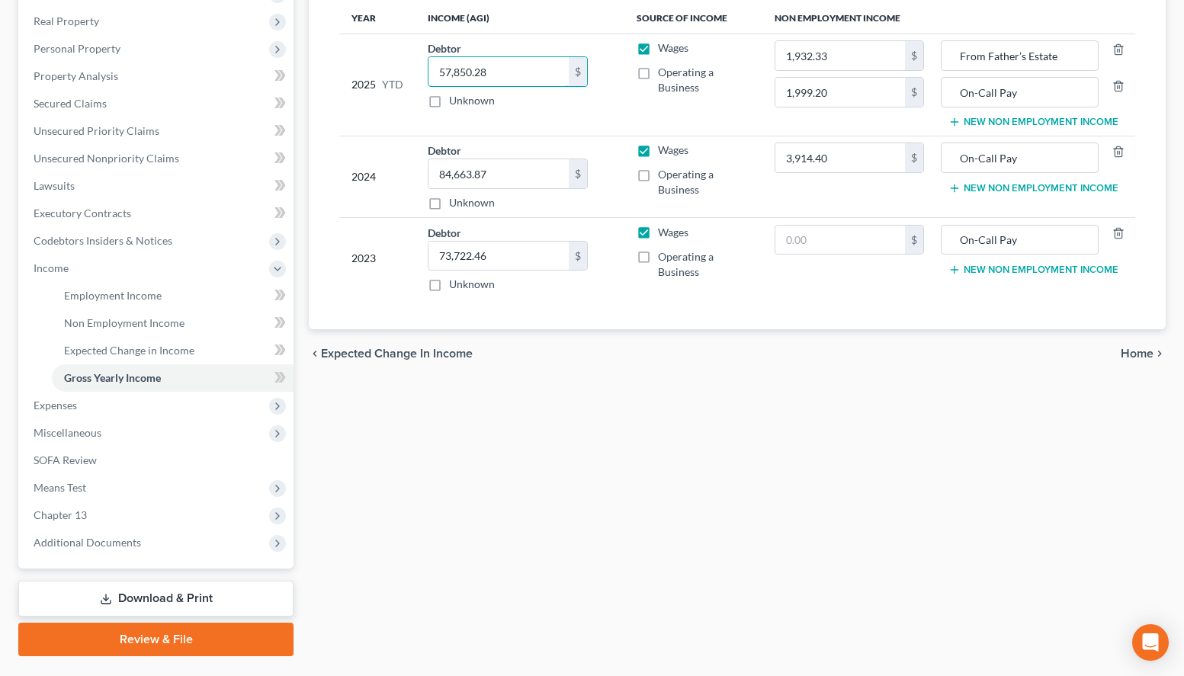
type input "57,850.28"
click at [902, 428] on div "Employment Income Non Employment Income Expected Change in Income Gross Yearly …" at bounding box center [737, 284] width 872 height 743
click at [795, 432] on div "Employment Income Non Employment Income Expected Change in Income Gross Yearly …" at bounding box center [737, 284] width 872 height 743
click at [232, 407] on span "Expenses" at bounding box center [157, 405] width 272 height 27
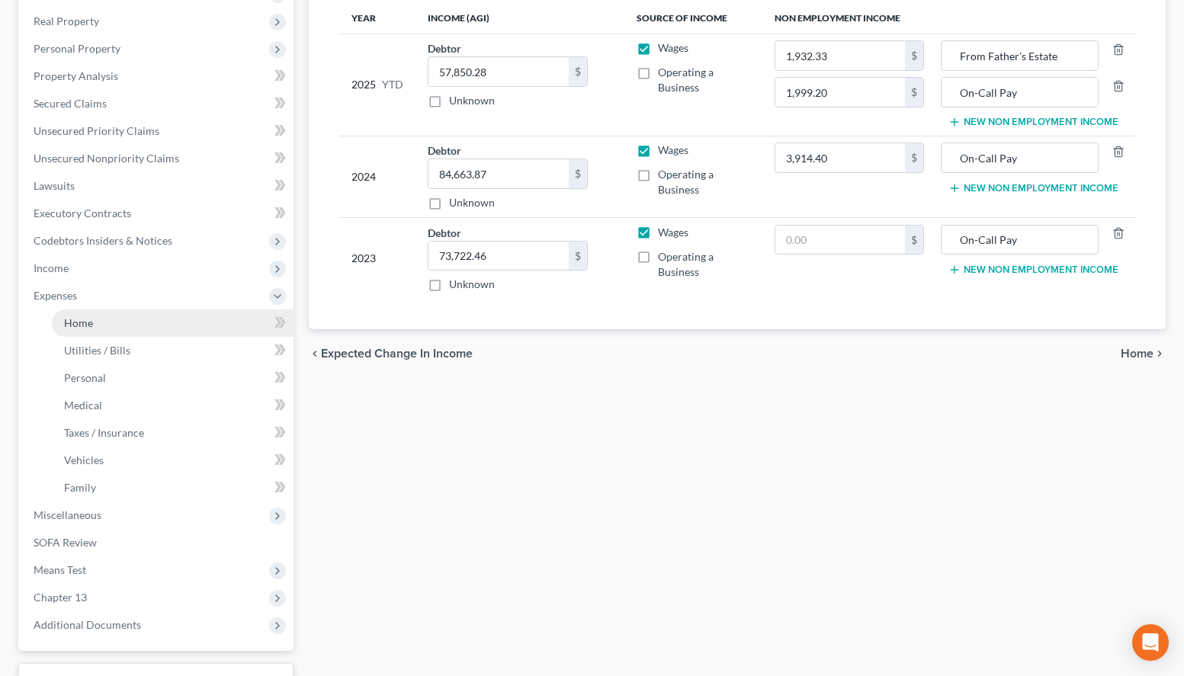
click at [215, 322] on link "Home" at bounding box center [173, 322] width 242 height 27
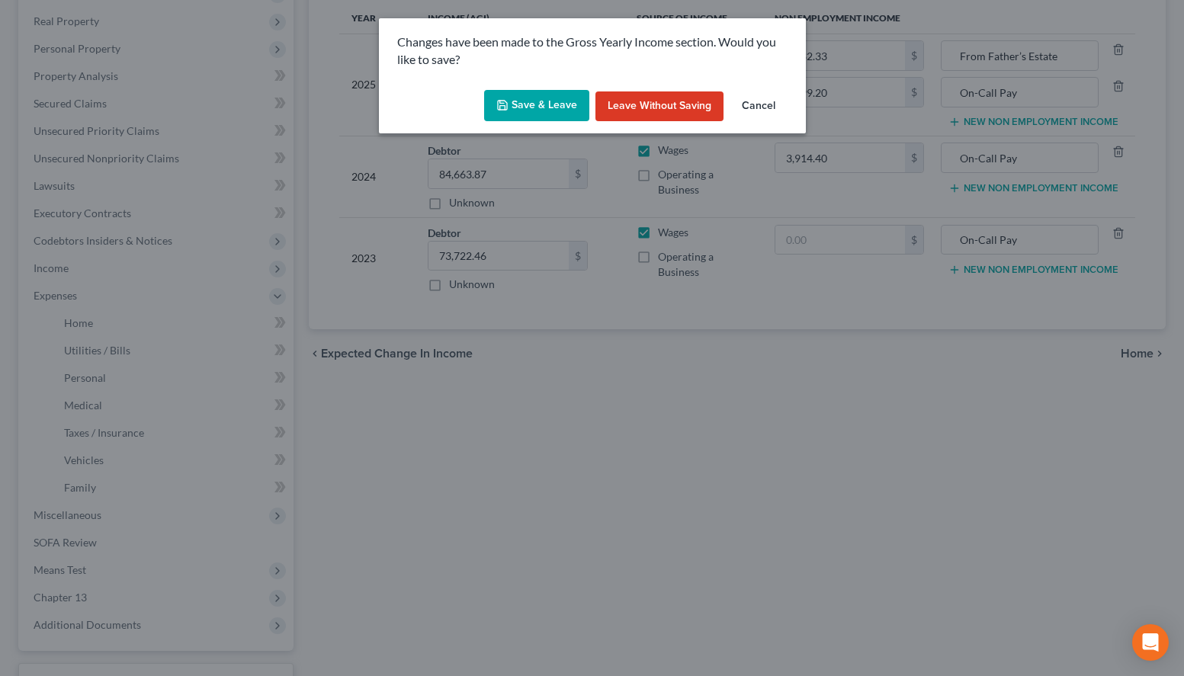
click at [523, 102] on button "Save & Leave" at bounding box center [536, 106] width 105 height 32
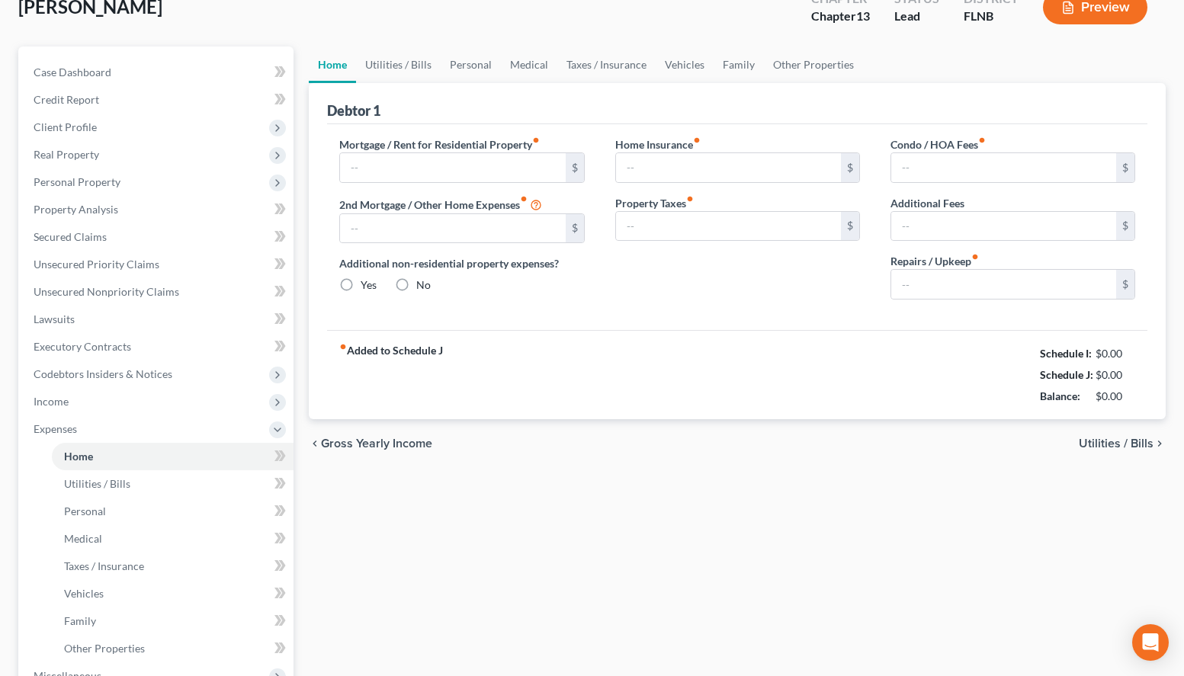
type input "1,500.00"
type input "0.00"
radio input "true"
type input "143.00"
type input "212.34"
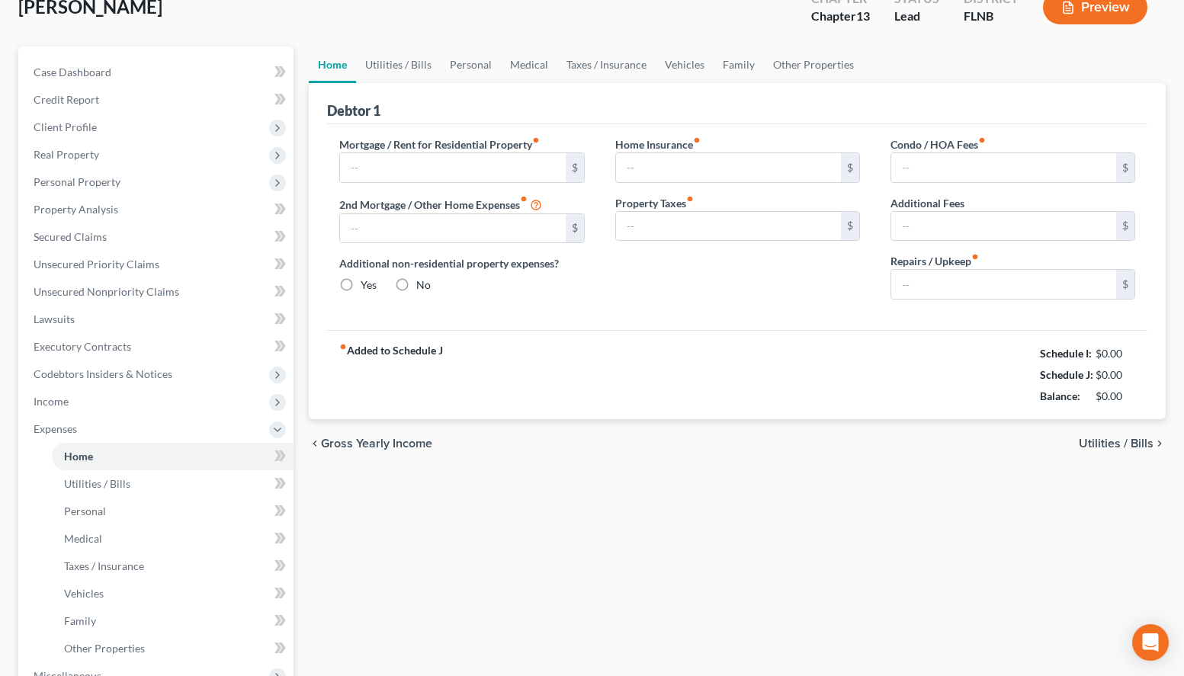
type input "389.00"
type input "0.00"
type input "100.00"
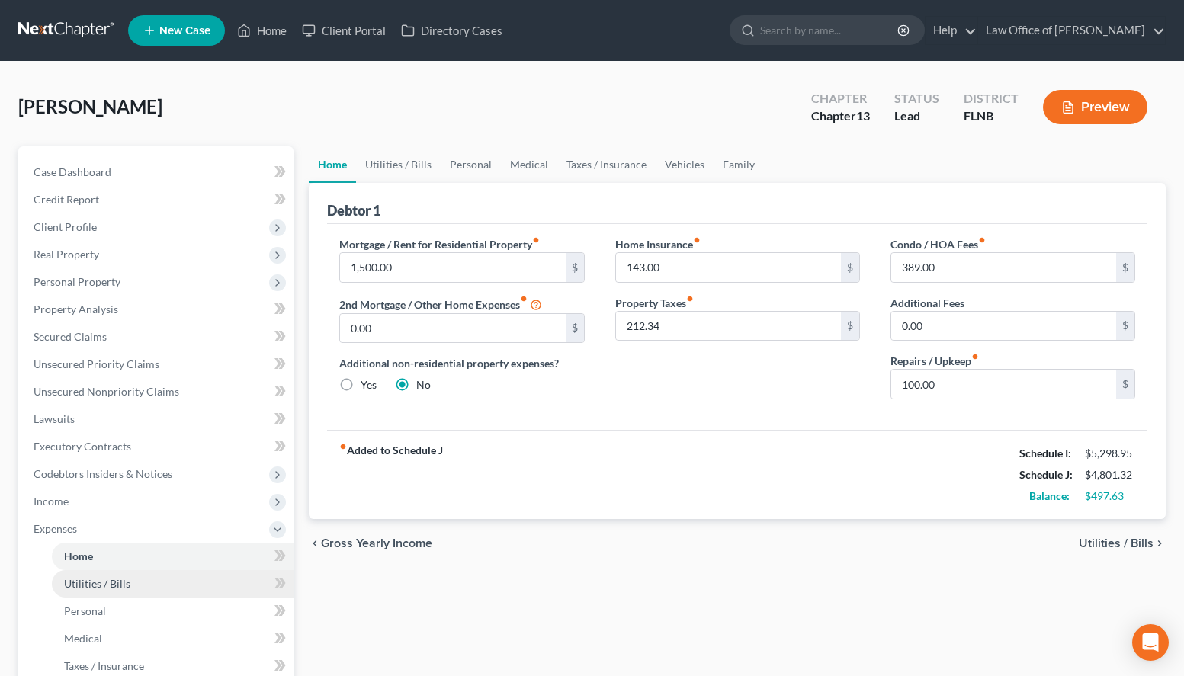
click at [91, 579] on span "Utilities / Bills" at bounding box center [97, 583] width 66 height 13
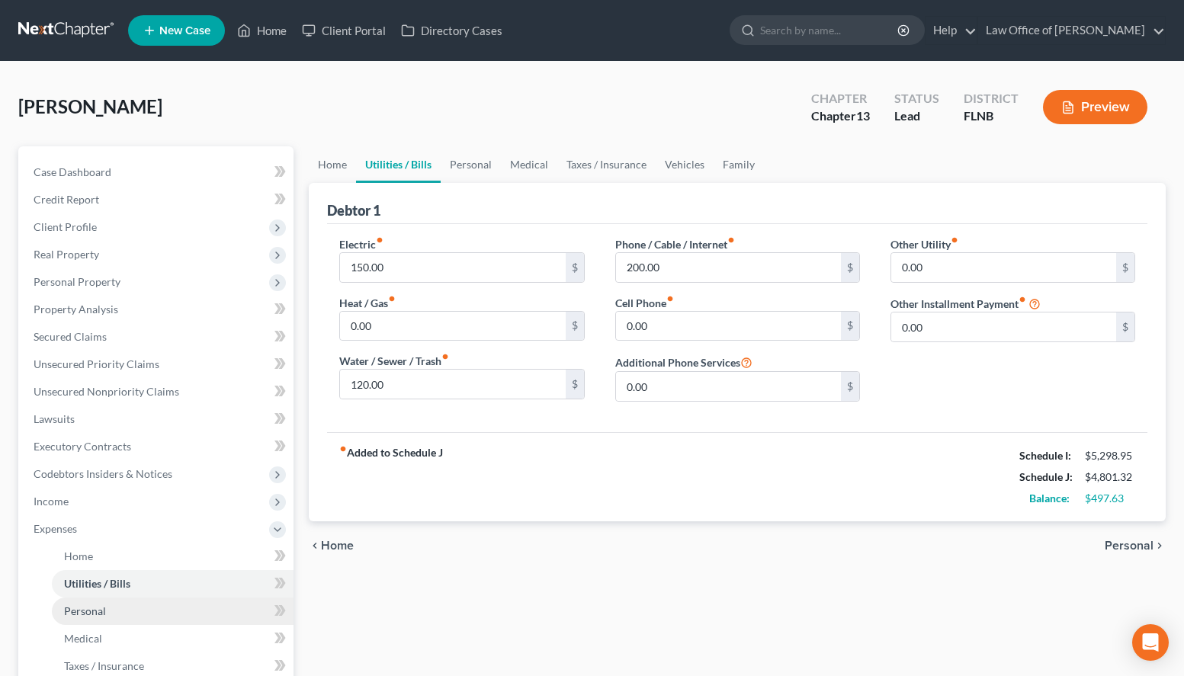
click at [99, 608] on span "Personal" at bounding box center [85, 610] width 42 height 13
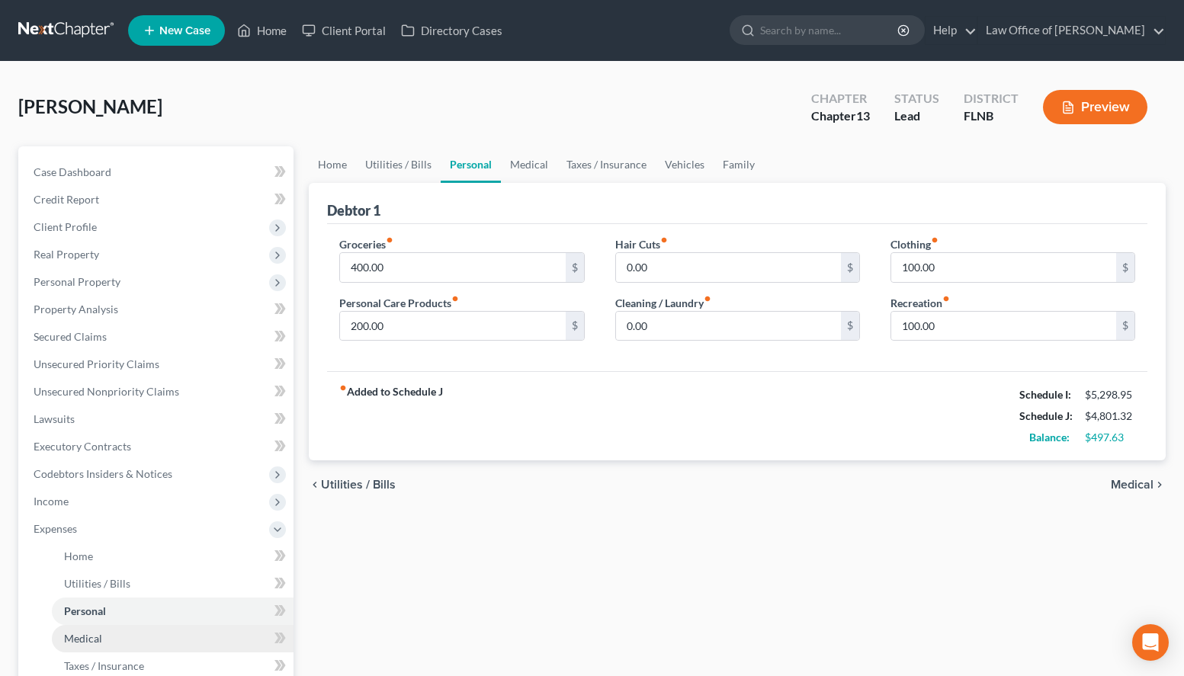
click at [104, 638] on link "Medical" at bounding box center [173, 638] width 242 height 27
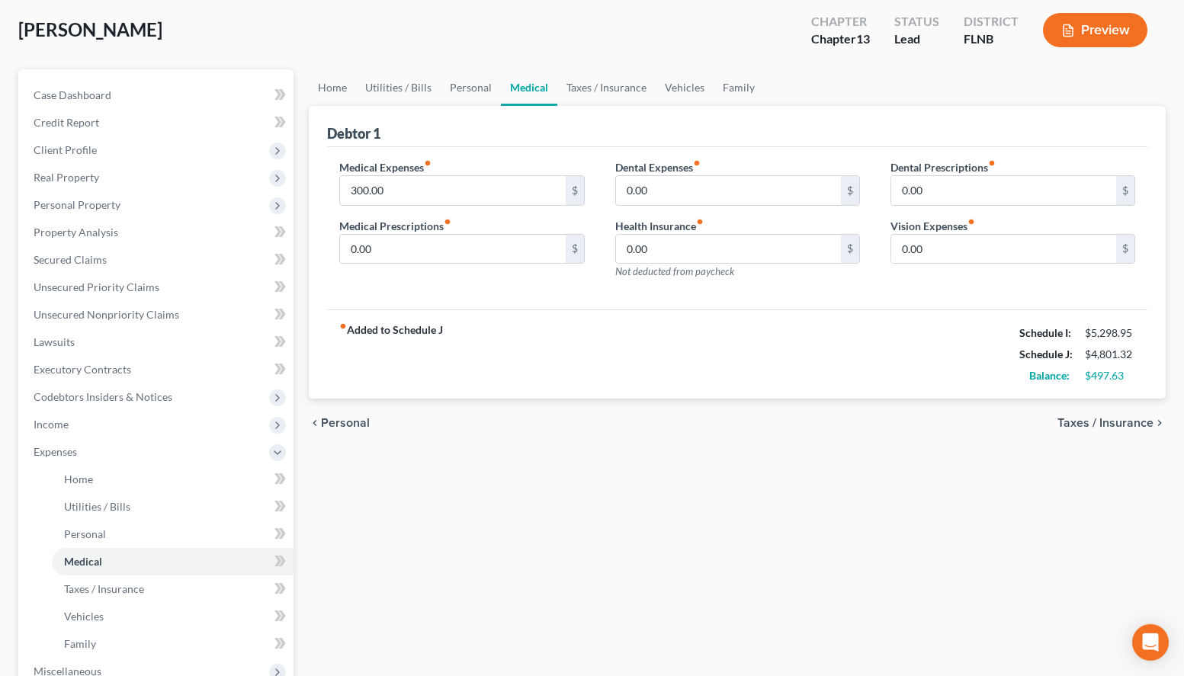
scroll to position [78, 0]
click at [142, 584] on span "Taxes / Insurance" at bounding box center [104, 588] width 80 height 13
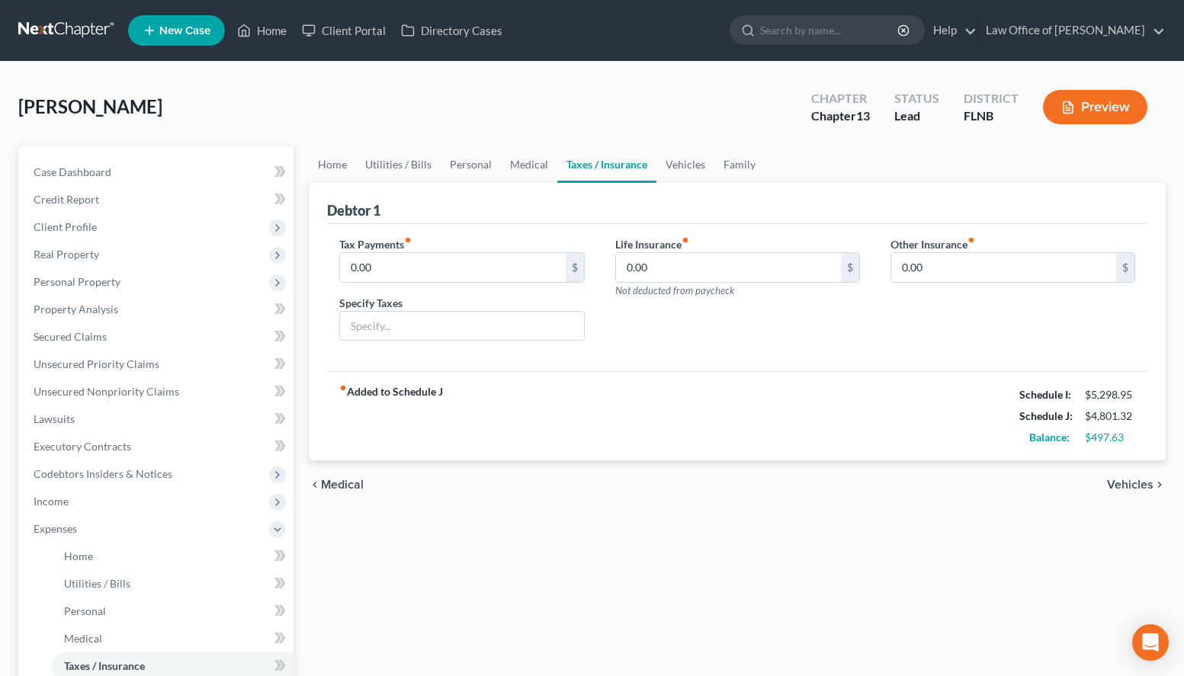
click at [1120, 488] on span "Vehicles" at bounding box center [1130, 485] width 46 height 12
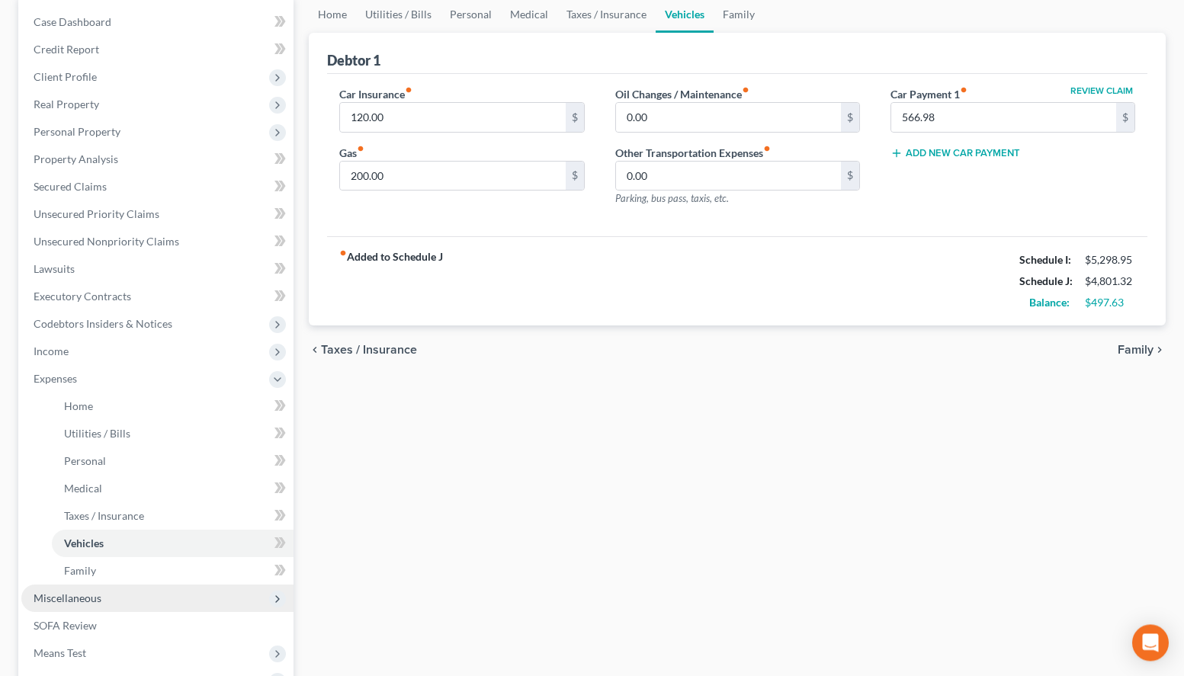
scroll to position [155, 0]
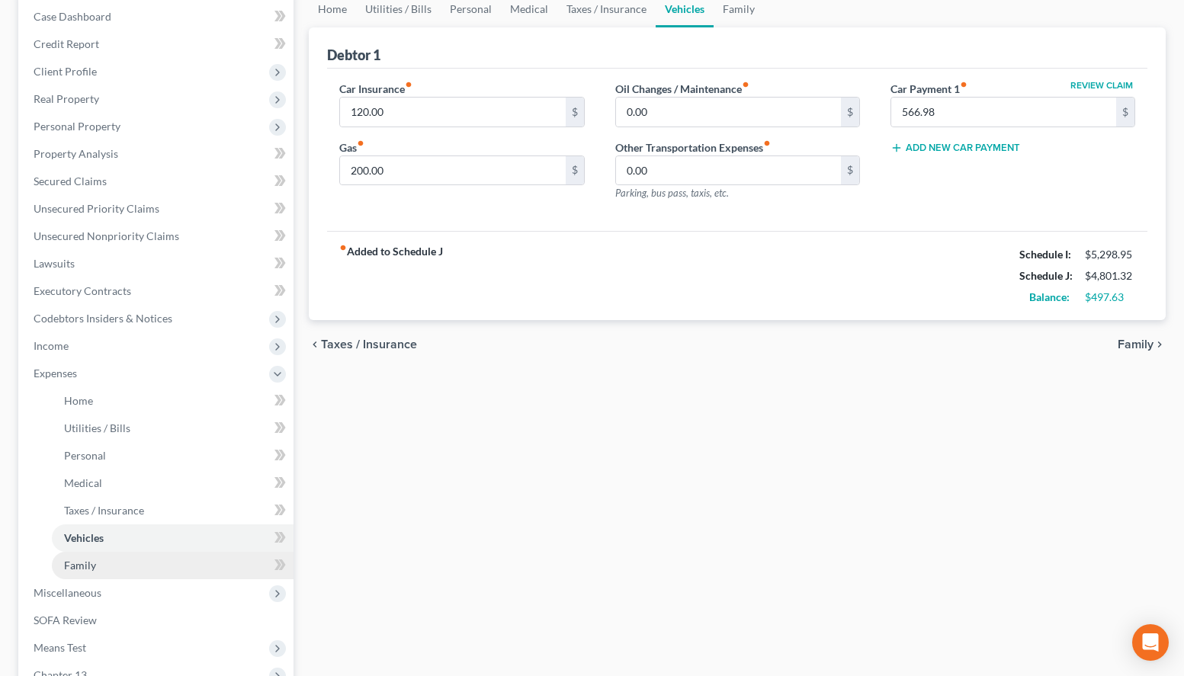
click at [211, 556] on link "Family" at bounding box center [173, 565] width 242 height 27
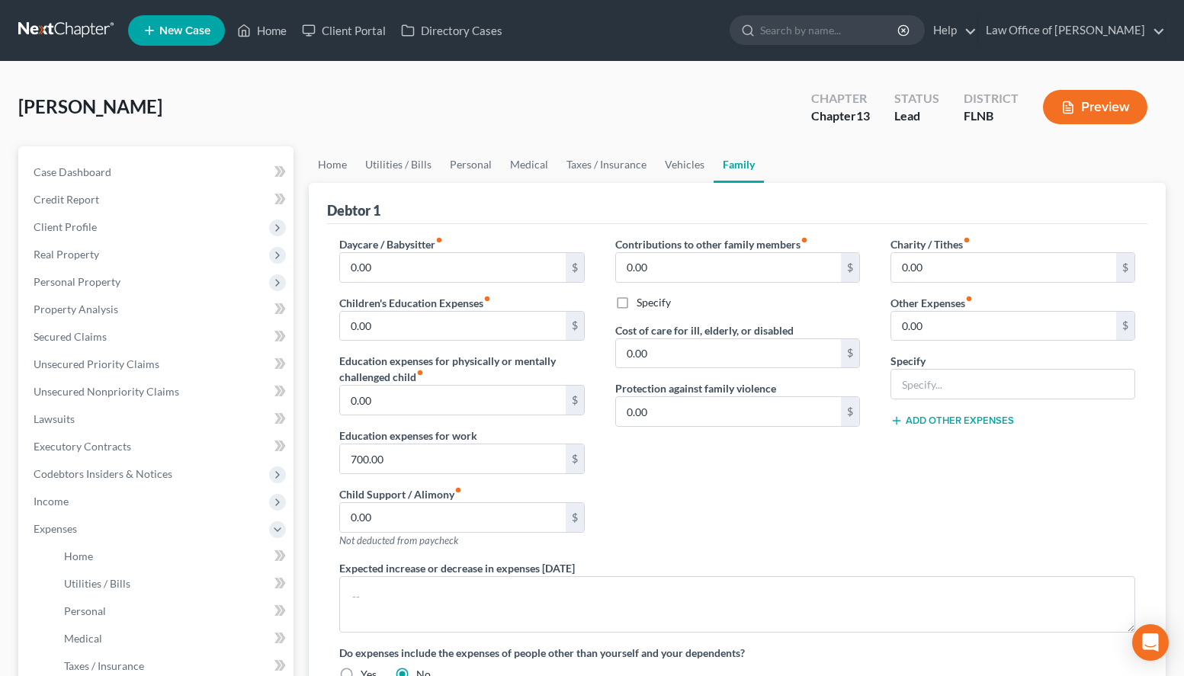
scroll to position [233, 0]
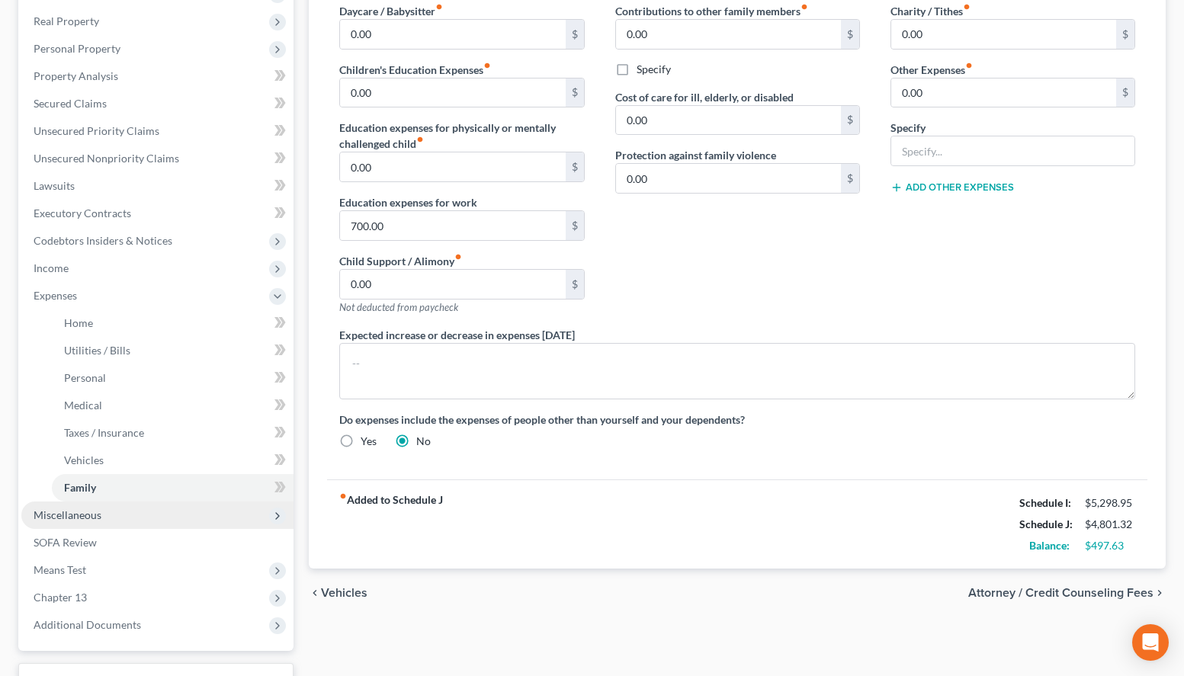
click at [70, 524] on span "Miscellaneous" at bounding box center [157, 515] width 272 height 27
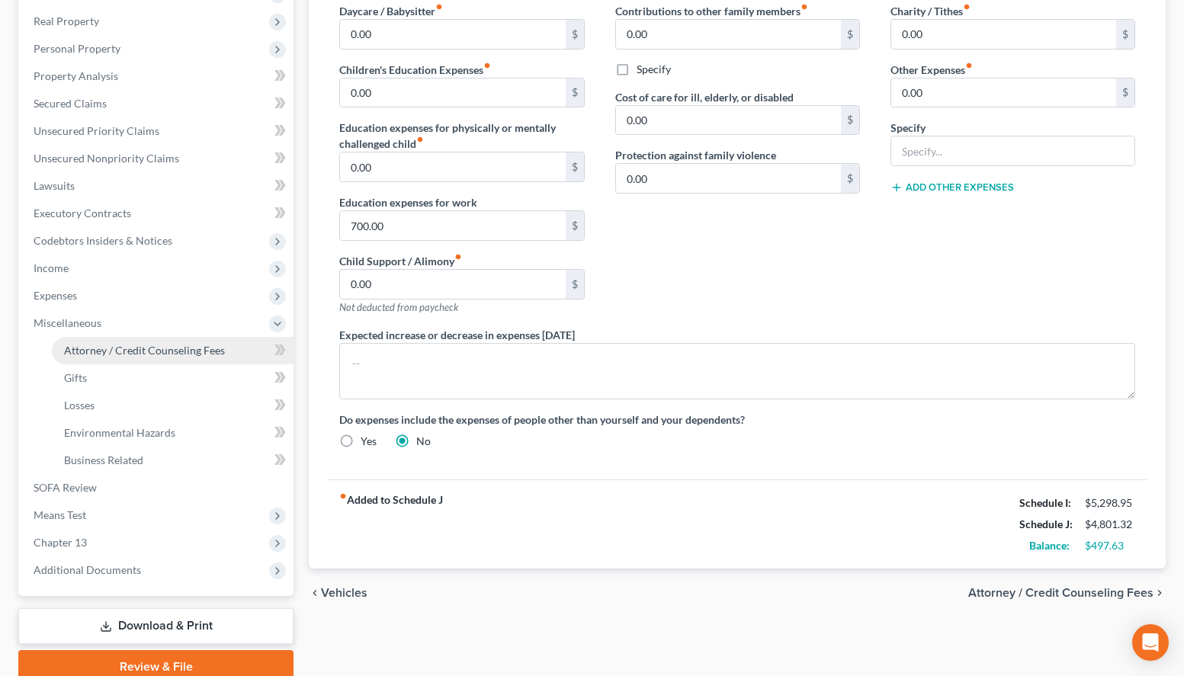
click at [104, 362] on link "Attorney / Credit Counseling Fees" at bounding box center [173, 350] width 242 height 27
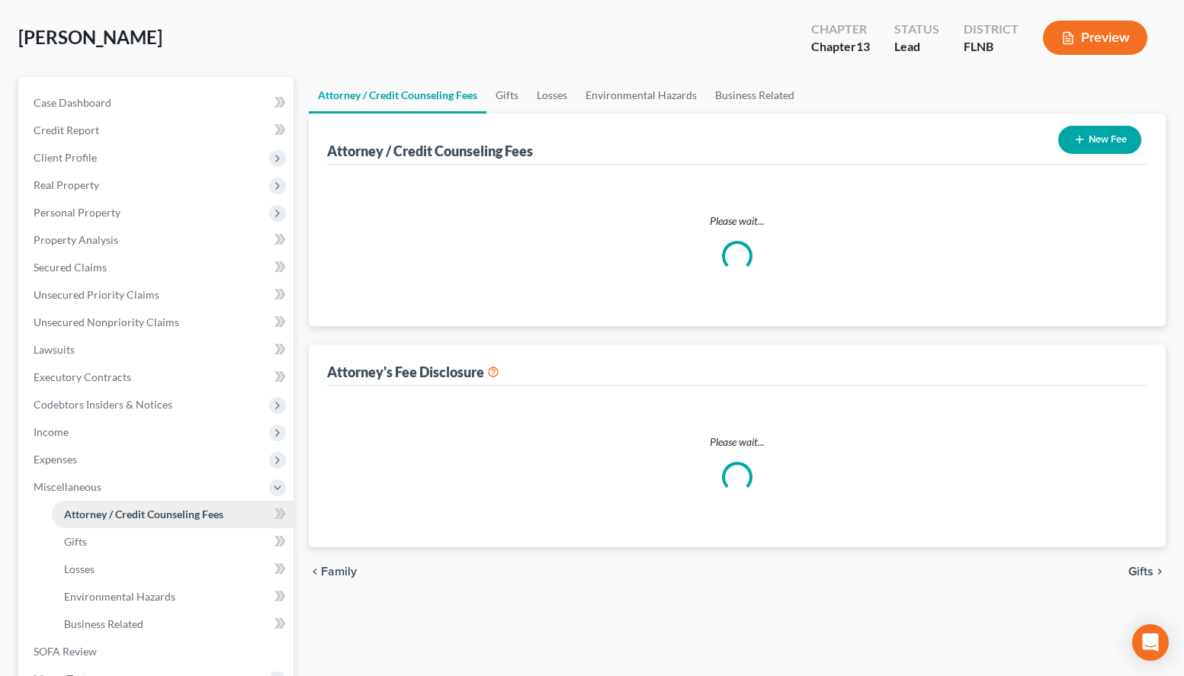
select select "6"
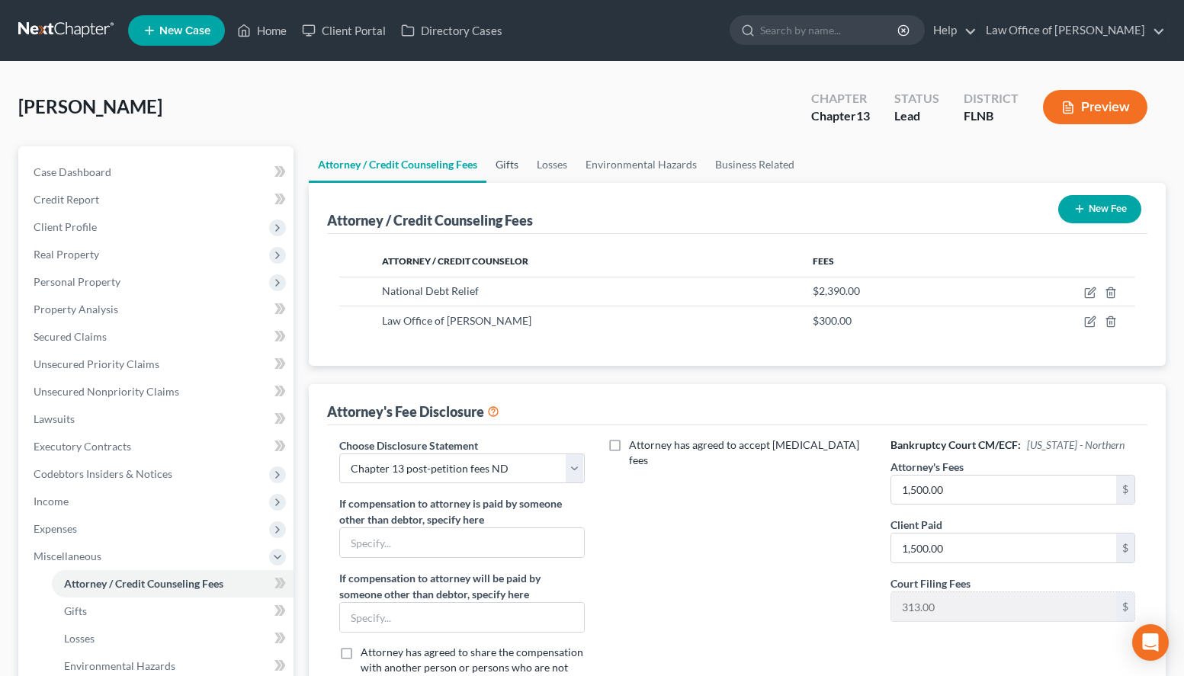
click at [508, 170] on link "Gifts" at bounding box center [506, 164] width 41 height 37
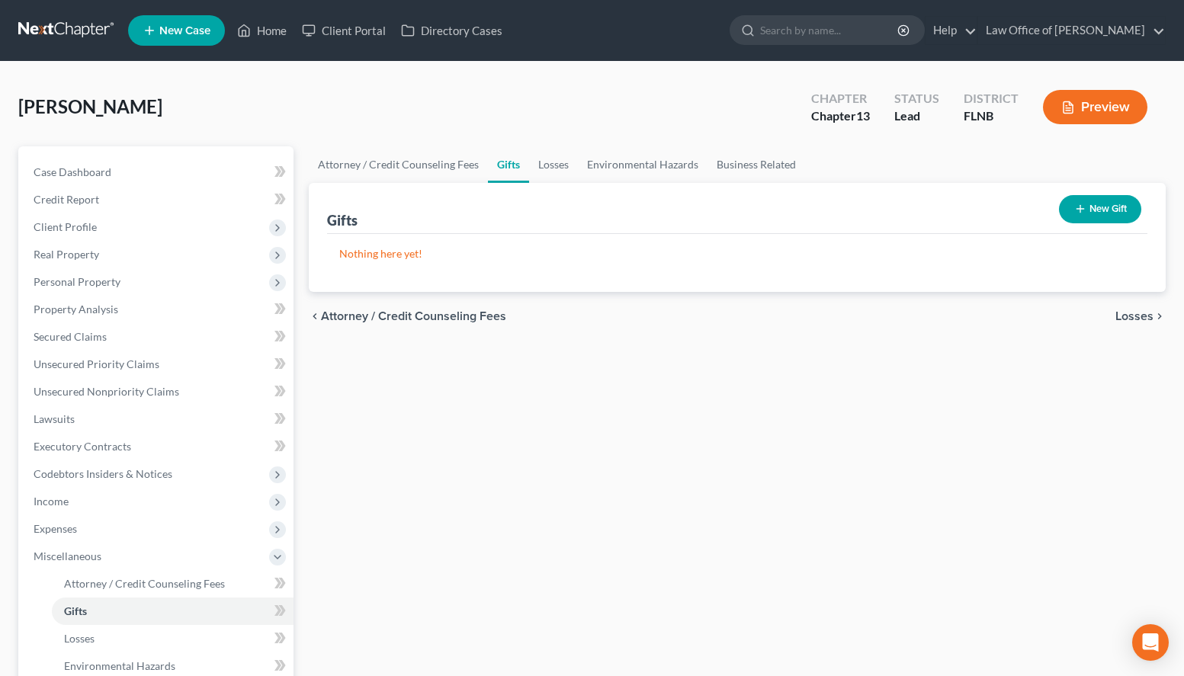
click at [772, 643] on div "Attorney / Credit Counseling Fees Gifts Losses Environmental Hazards Business R…" at bounding box center [737, 531] width 872 height 771
click at [122, 232] on span "Client Profile" at bounding box center [157, 226] width 272 height 27
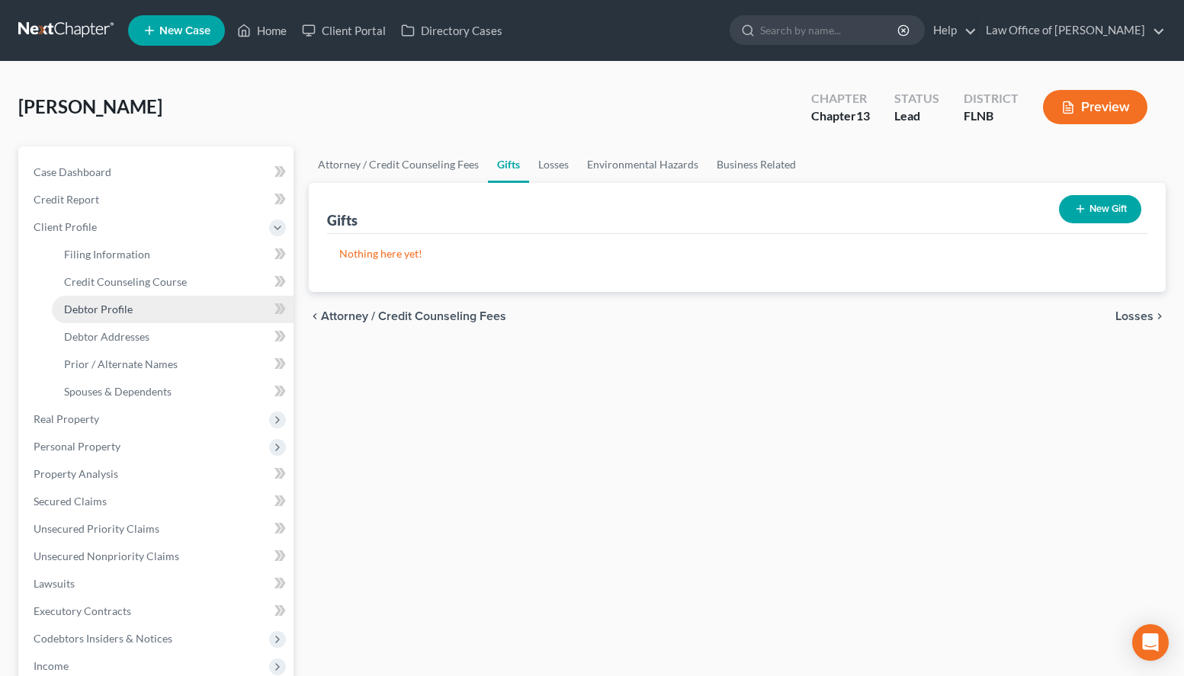
click at [165, 316] on link "Debtor Profile" at bounding box center [173, 309] width 242 height 27
select select "0"
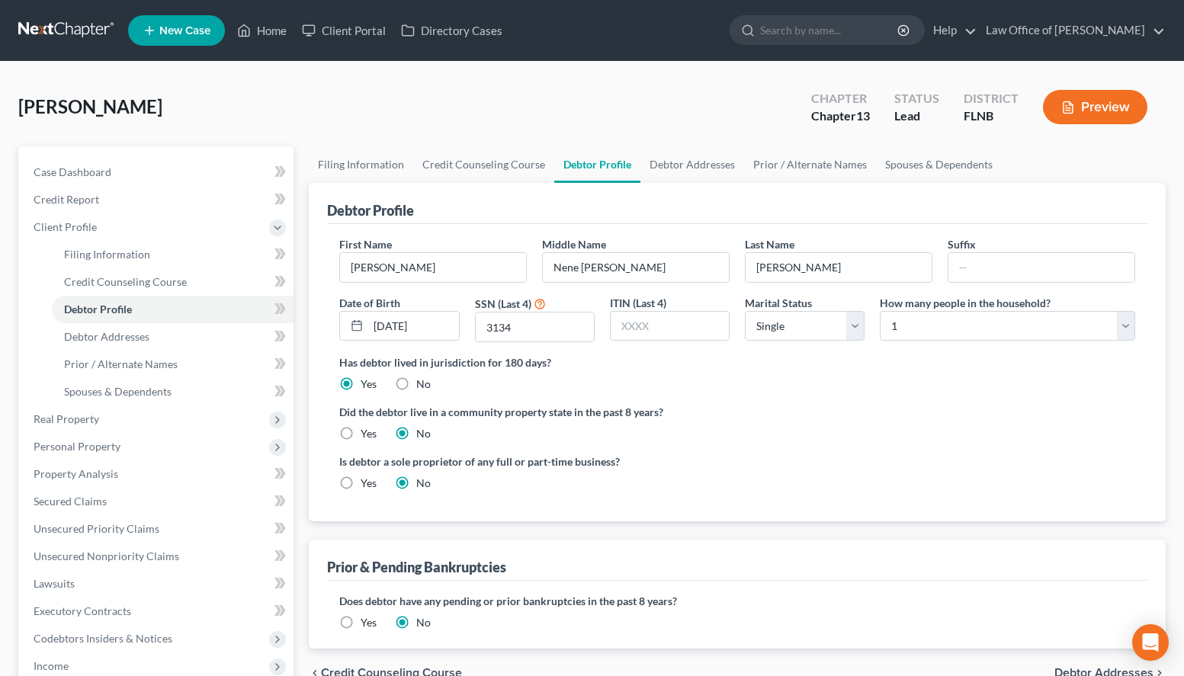
click at [877, 479] on div "Is debtor a sole proprietor of any full or part-time business? Yes No" at bounding box center [737, 479] width 811 height 50
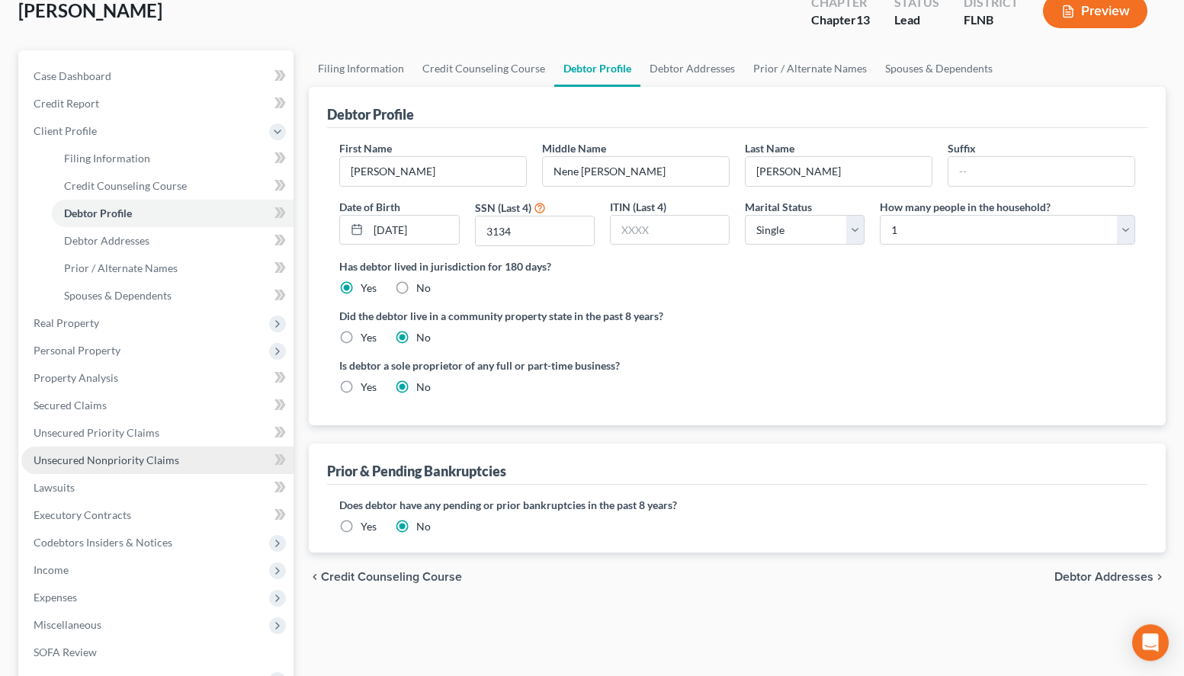
scroll to position [155, 0]
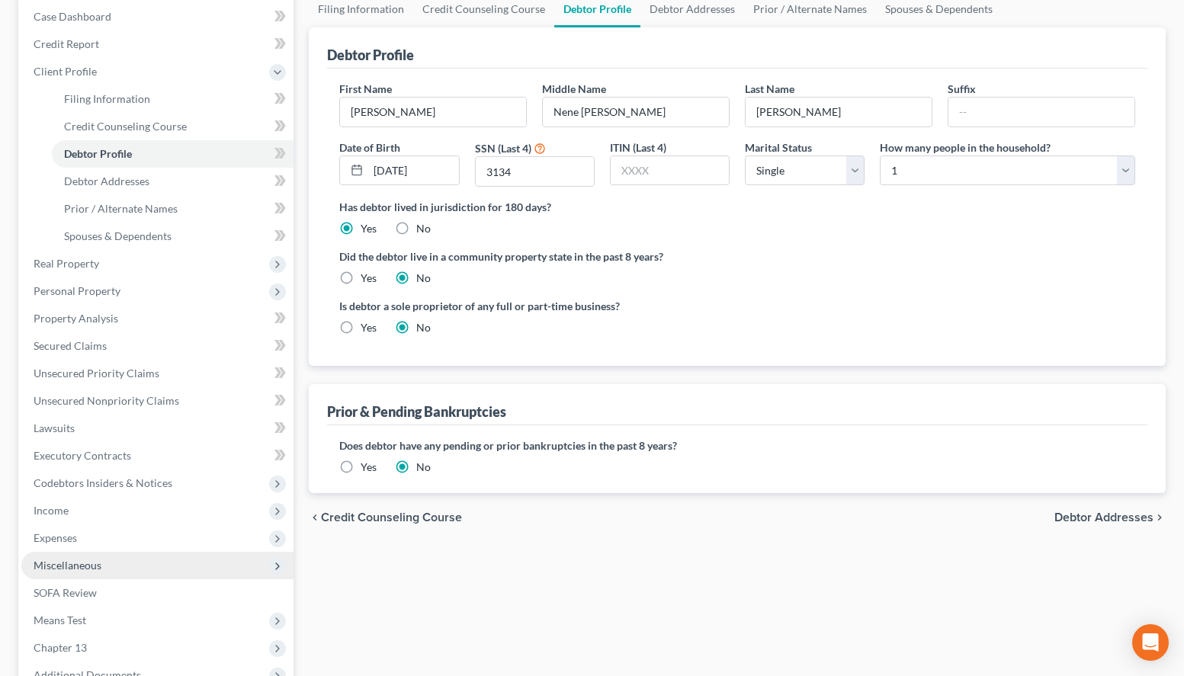
click at [46, 568] on span "Miscellaneous" at bounding box center [68, 565] width 68 height 13
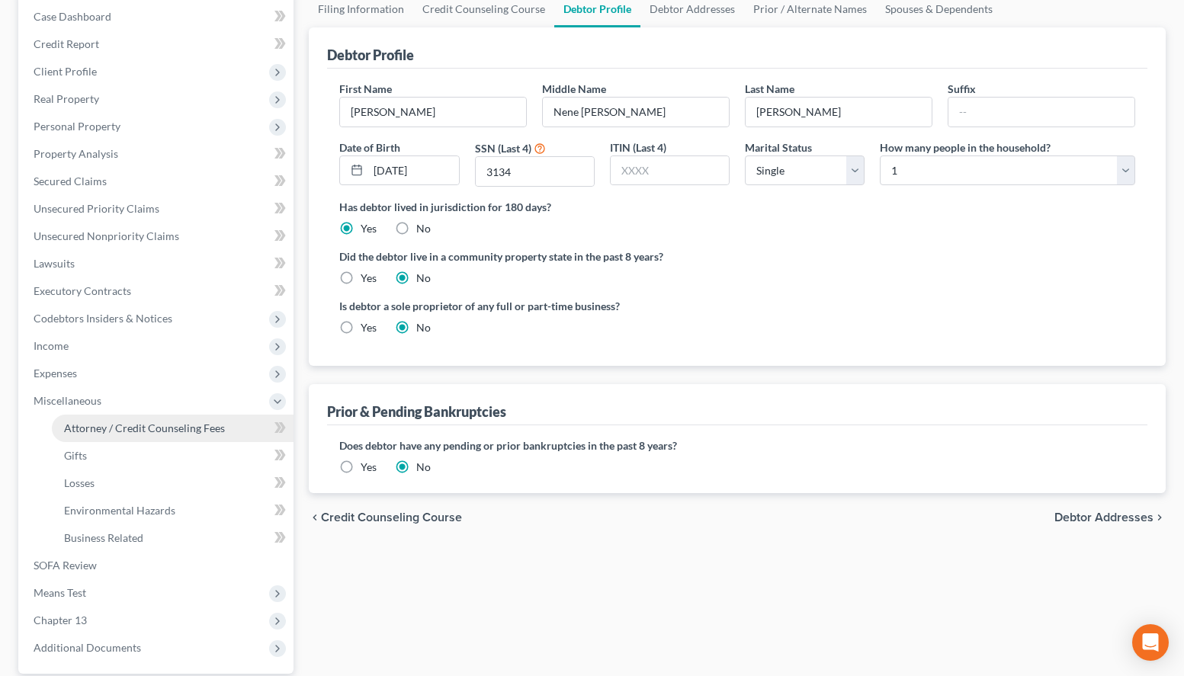
click at [130, 433] on span "Attorney / Credit Counseling Fees" at bounding box center [144, 428] width 161 height 13
select select "6"
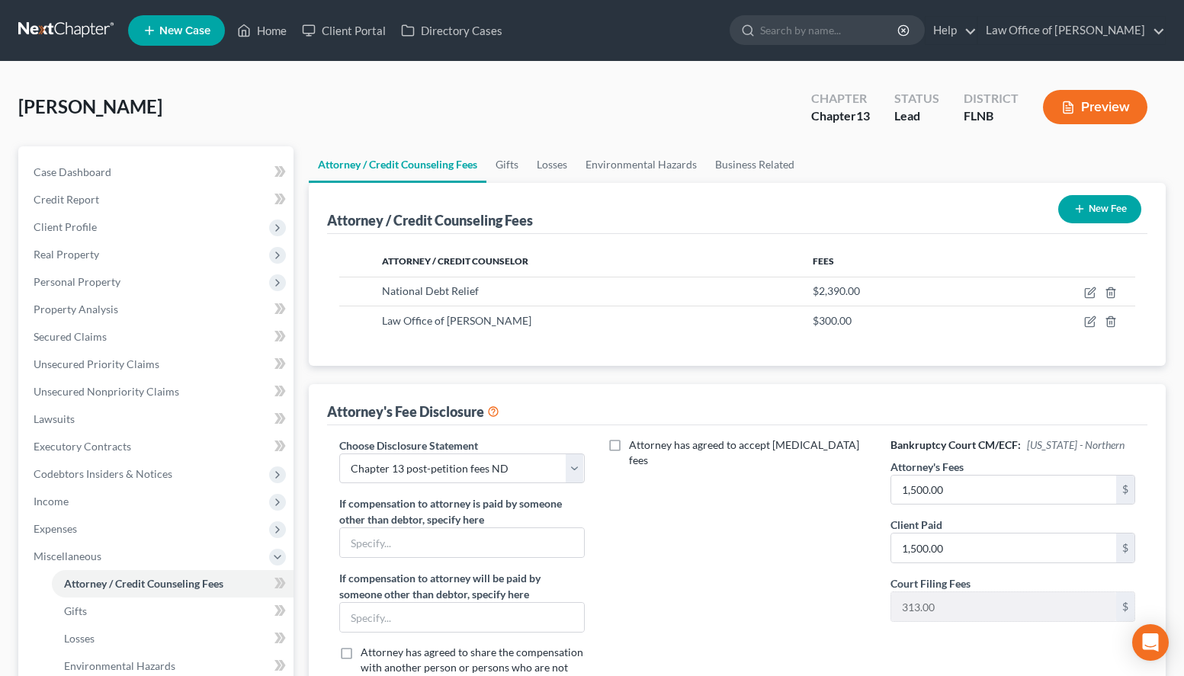
click at [1128, 214] on button "New Fee" at bounding box center [1099, 209] width 83 height 28
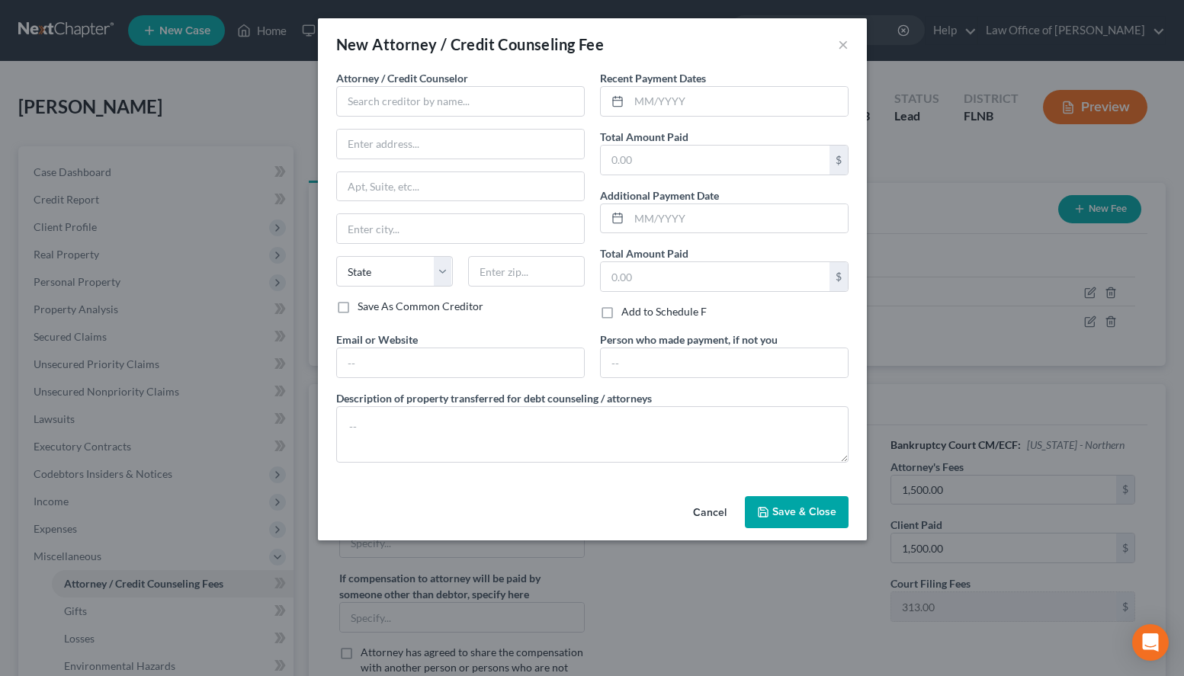
click at [794, 65] on div "New Attorney / Credit Counseling Fee ×" at bounding box center [592, 44] width 549 height 52
click at [398, 87] on input "text" at bounding box center [460, 101] width 248 height 30
paste input "National Debt Relief"
type input "National Debt Relief"
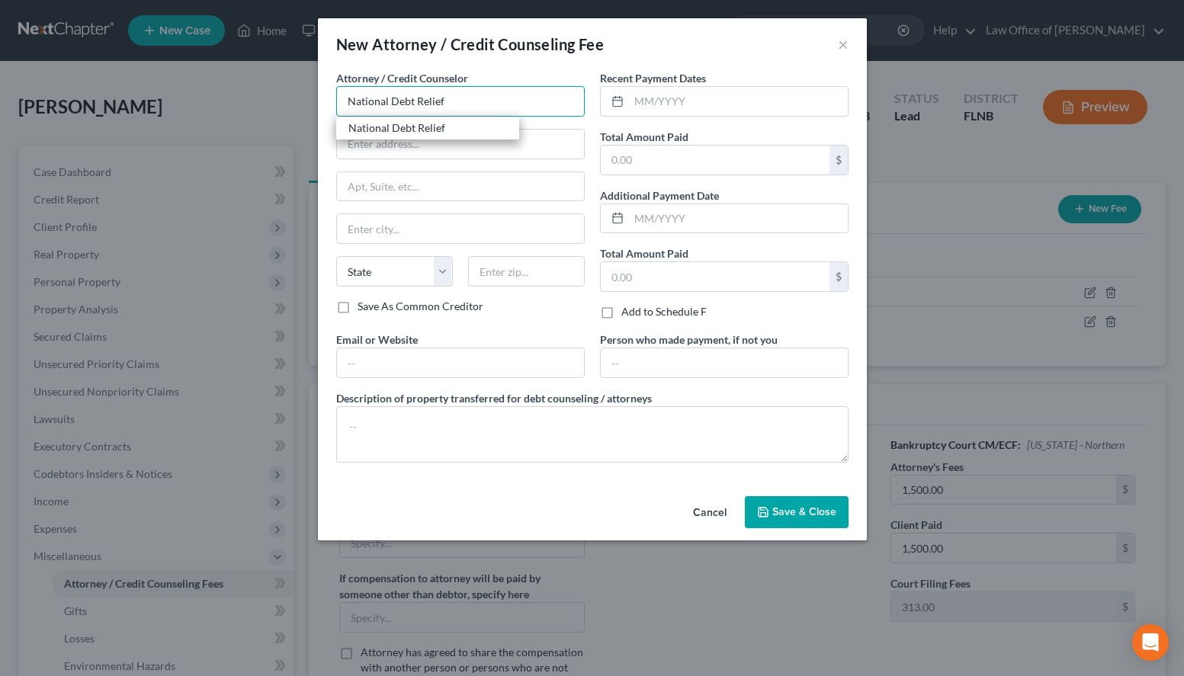
type input "180 Maiden Lane"
type input "30th Floor"
type input "New York"
select select "35"
type input "10038"
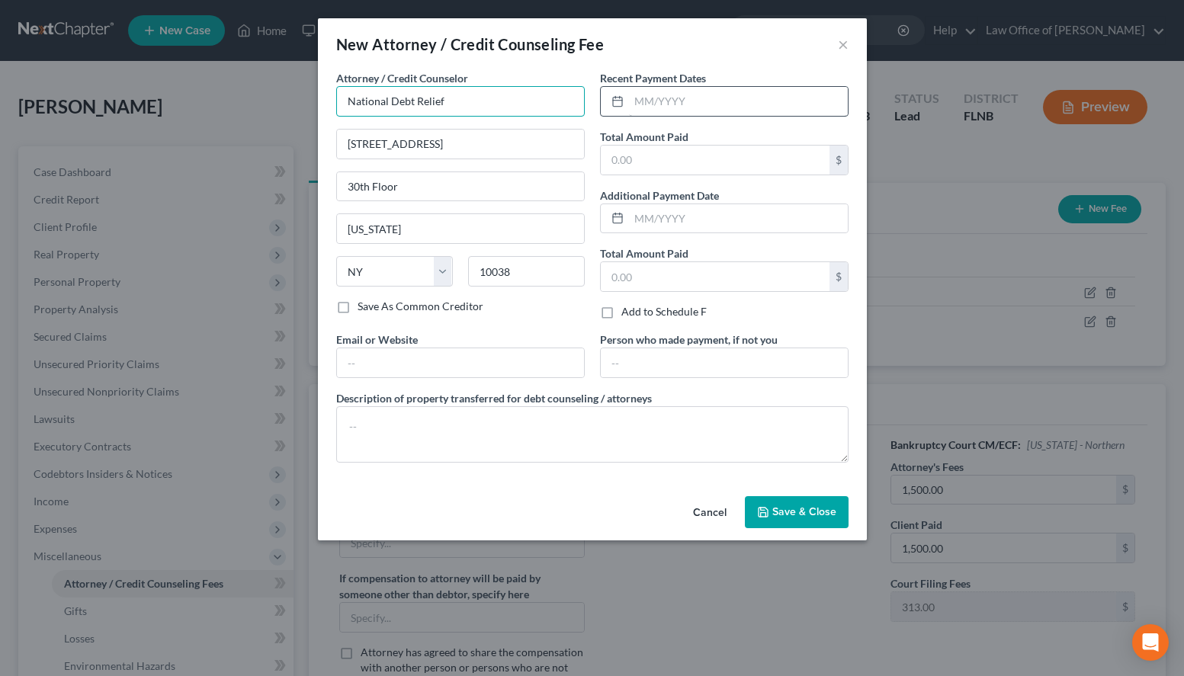
type input "National Debt Relief"
click at [771, 106] on input "text" at bounding box center [738, 101] width 219 height 29
type input "01/2025"
click at [756, 146] on input "text" at bounding box center [715, 160] width 229 height 29
click at [791, 146] on input "text" at bounding box center [715, 160] width 229 height 29
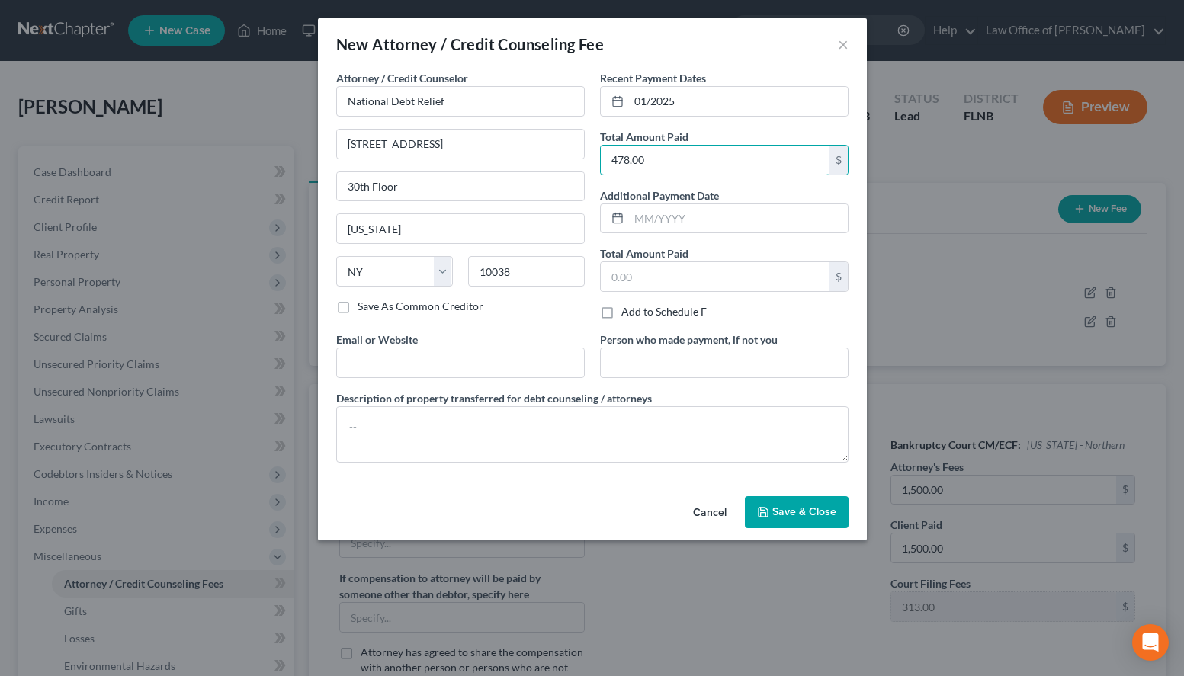
type input "478.00"
click at [781, 30] on div "New Attorney / Credit Counseling Fee ×" at bounding box center [592, 44] width 549 height 52
click at [500, 435] on textarea at bounding box center [592, 434] width 512 height 56
paste textarea "$478/month starting 2/16/25 This went toward my"
click at [740, 400] on div "Description of property transferred for debt counseling / attorneys $478/month …" at bounding box center [592, 426] width 527 height 72
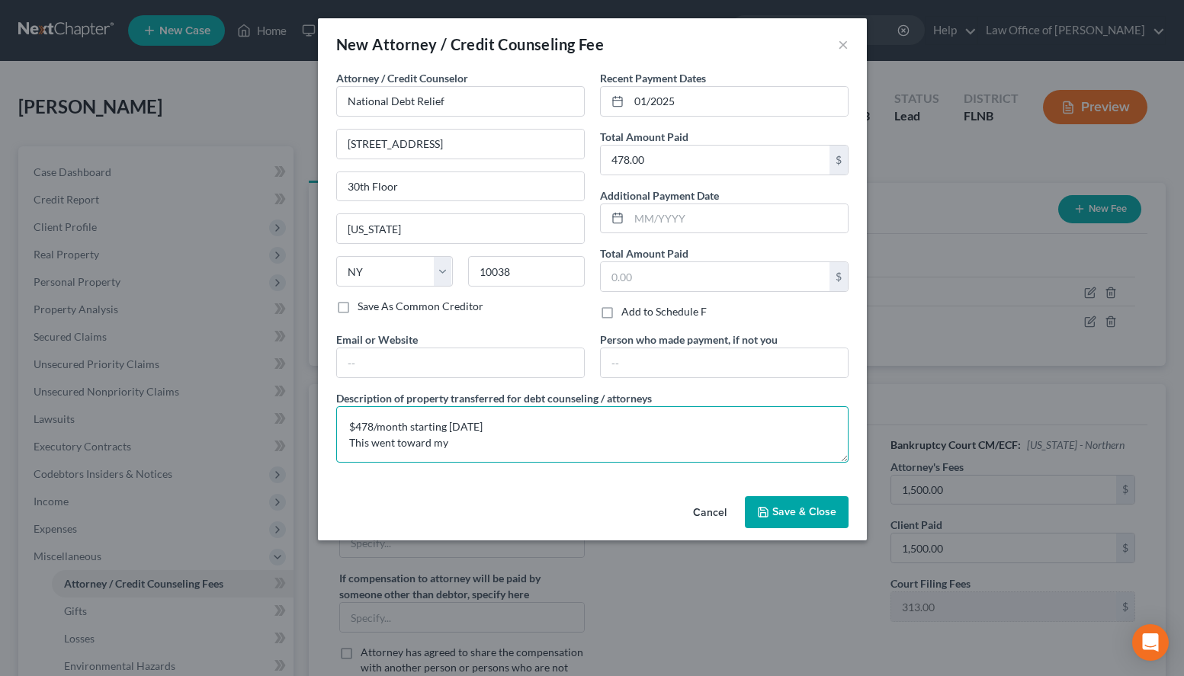
click at [736, 420] on textarea "$478/month starting 2/16/25 This went toward my" at bounding box center [592, 434] width 512 height 56
paste textarea "This went toward my Amex"
drag, startPoint x: 470, startPoint y: 438, endPoint x: 257, endPoint y: 438, distance: 212.7
click at [336, 438] on textarea "$478/month starting 2/16/25 This went toward my This went toward my Amex" at bounding box center [592, 434] width 512 height 56
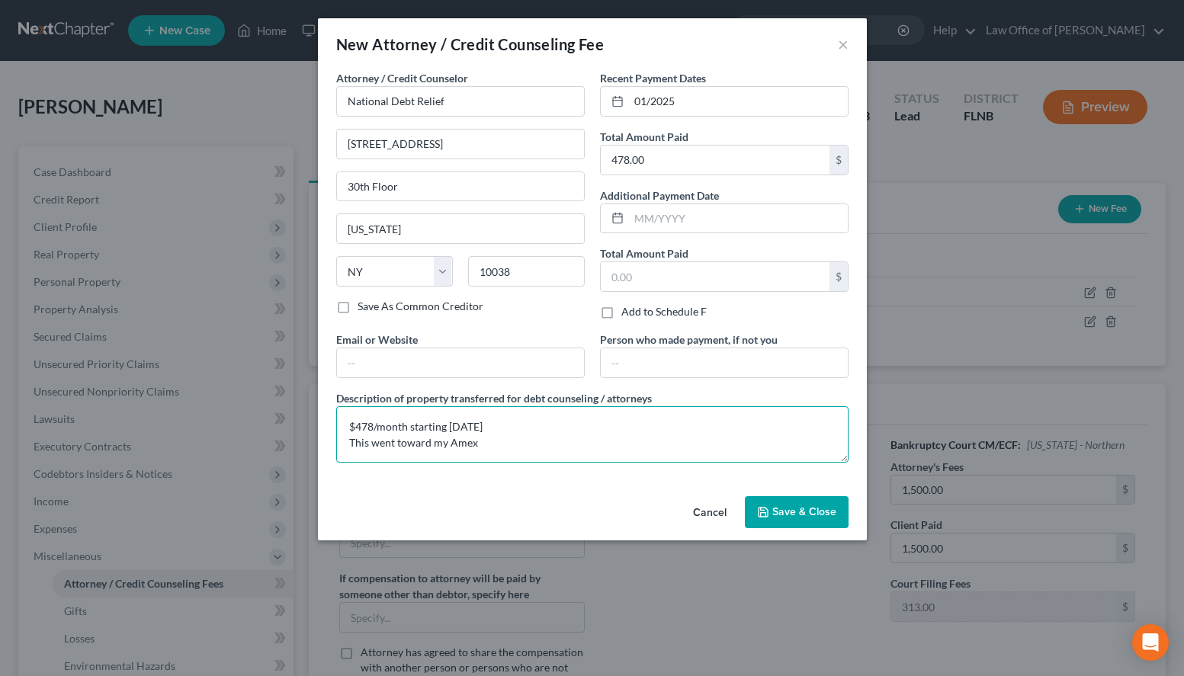
scroll to position [0, 0]
type textarea "$478/month starting 2/16/25 This went toward my Amex"
click at [767, 509] on icon "button" at bounding box center [762, 512] width 9 height 9
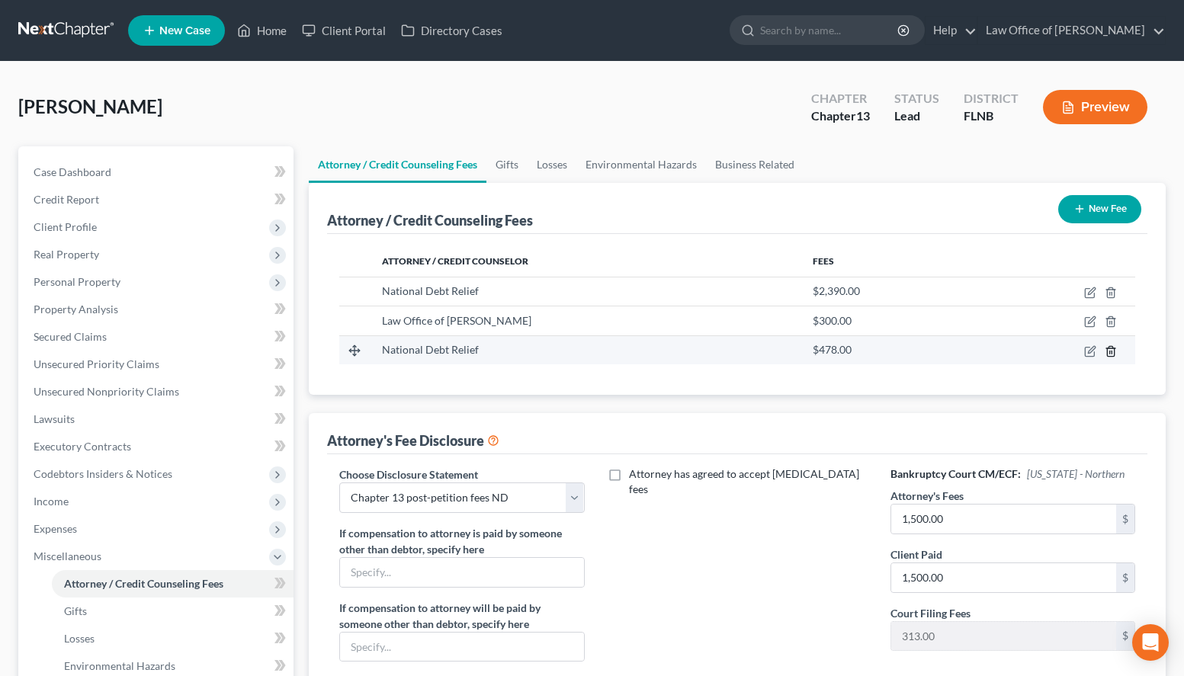
click at [1111, 351] on icon "button" at bounding box center [1110, 351] width 12 height 12
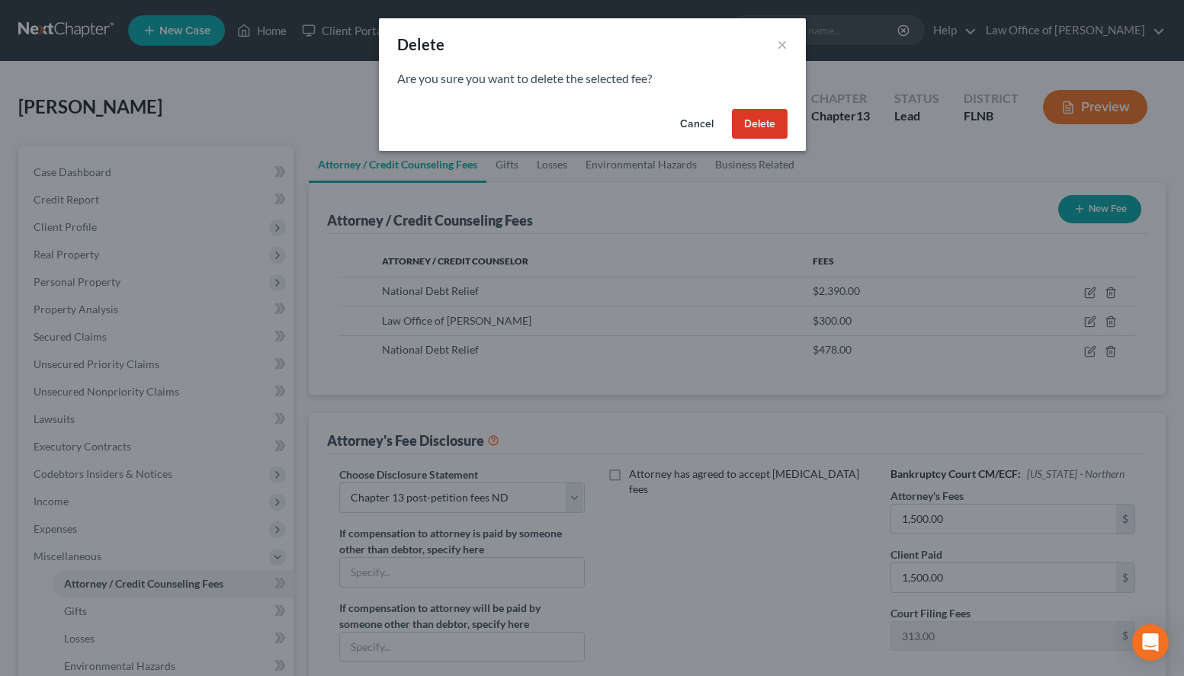
click at [749, 129] on button "Delete" at bounding box center [760, 124] width 56 height 30
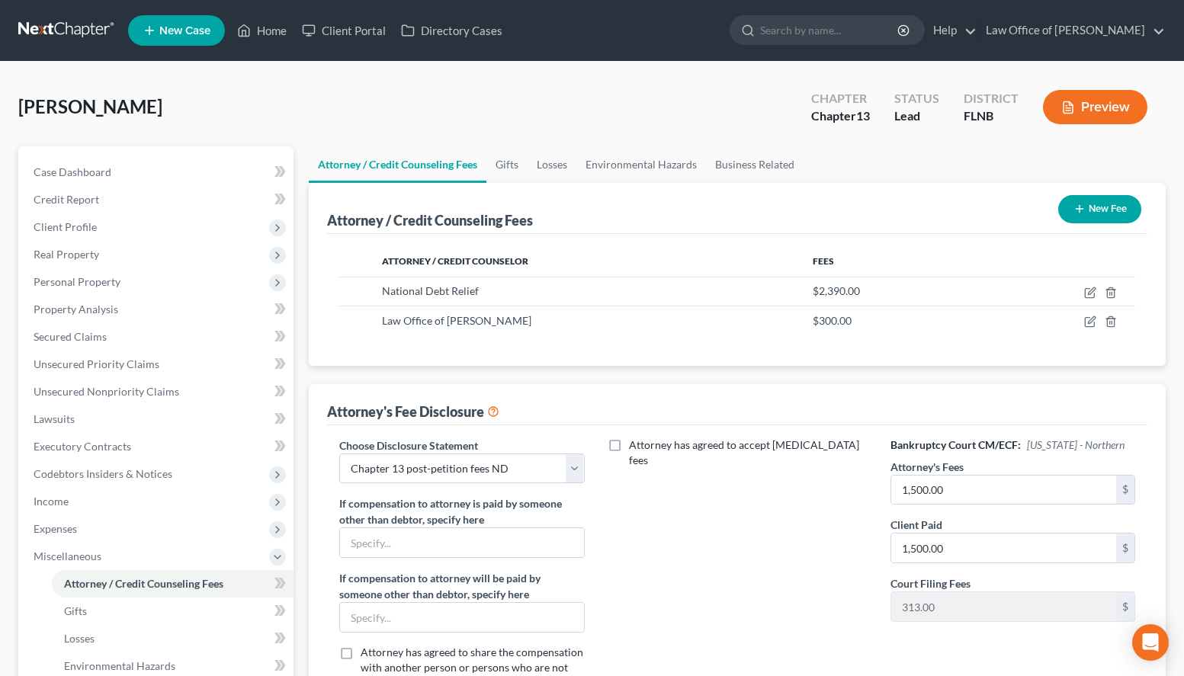
click at [1120, 216] on button "New Fee" at bounding box center [1099, 209] width 83 height 28
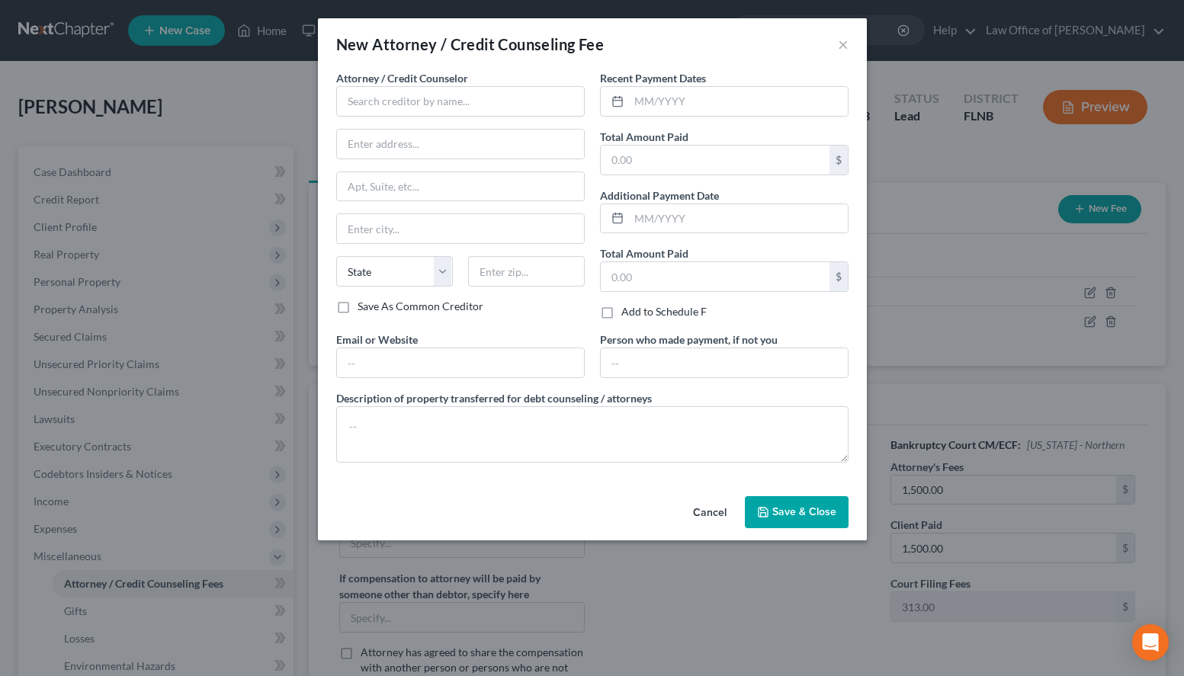
click at [768, 63] on div "New Attorney / Credit Counseling Fee ×" at bounding box center [592, 44] width 549 height 52
click at [449, 104] on input "text" at bounding box center [460, 101] width 248 height 30
paste input "Allen Credit and Debt Counseling Agency"
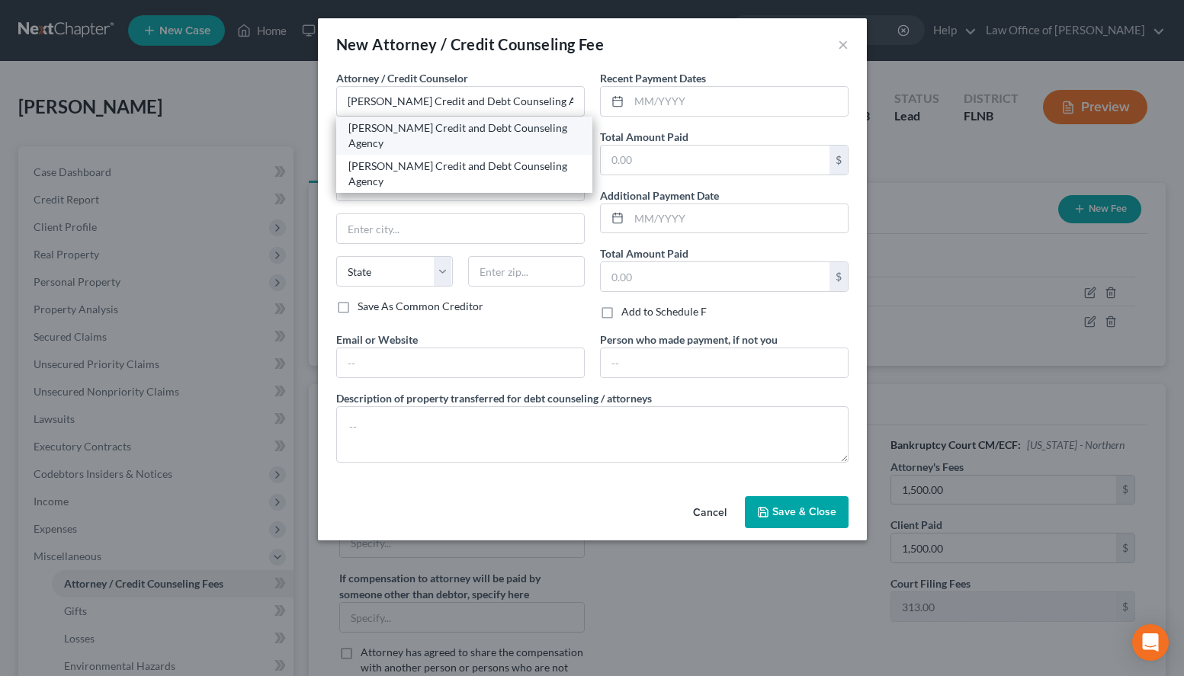
click at [508, 138] on div "Allen Credit and Debt Counseling Agency" at bounding box center [464, 136] width 256 height 38
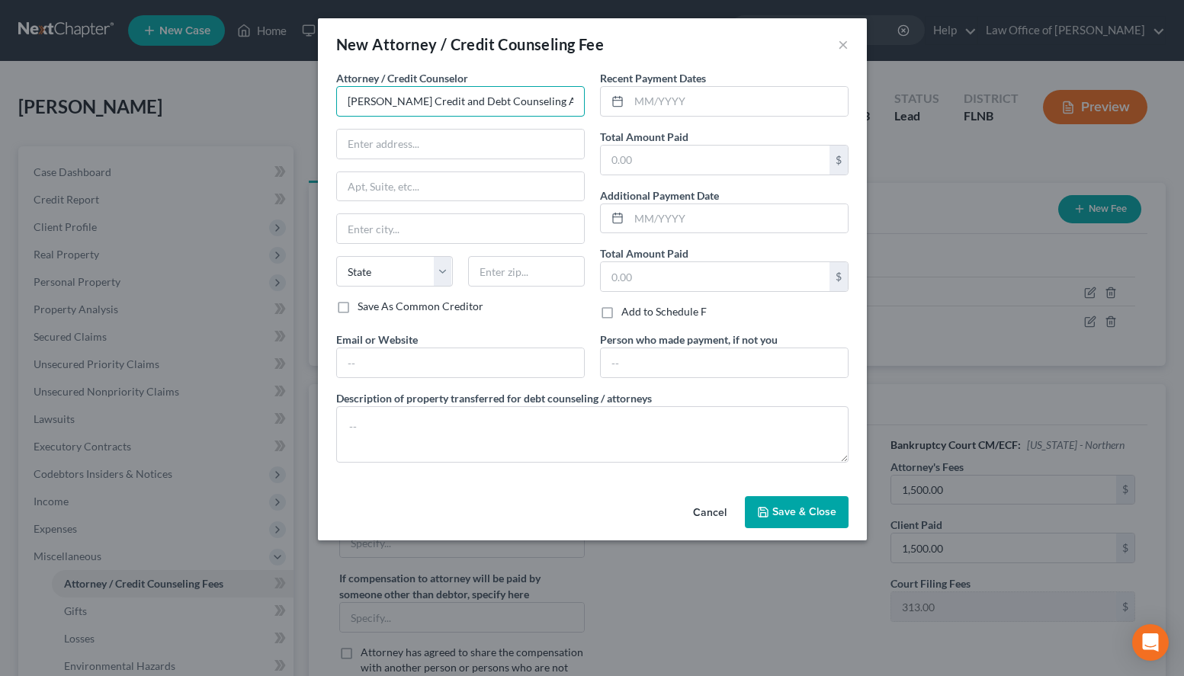
click at [550, 99] on input "Allen Credit and Debt Counseling Agency" at bounding box center [460, 101] width 248 height 30
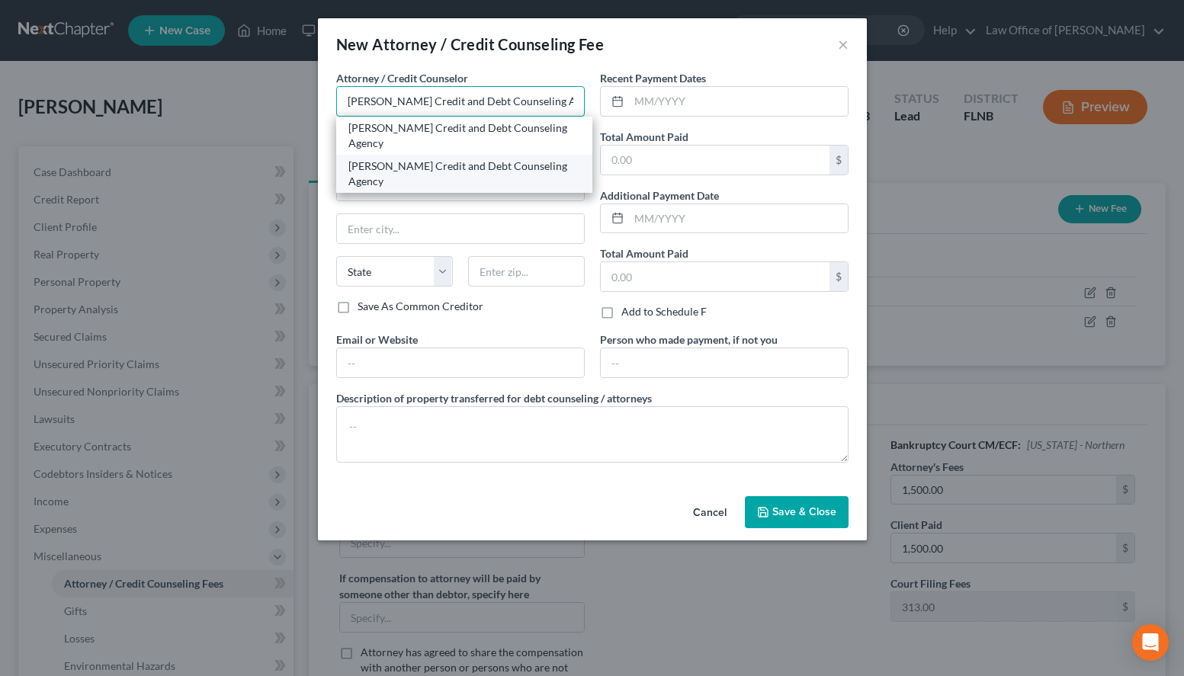
type input "Allen Credit and Debt Counseling Agency"
click at [438, 159] on div "Allen Credit and Debt Counseling Agency" at bounding box center [464, 174] width 232 height 30
type input "800 Dakota Ave. N"
type input "Huron"
select select "43"
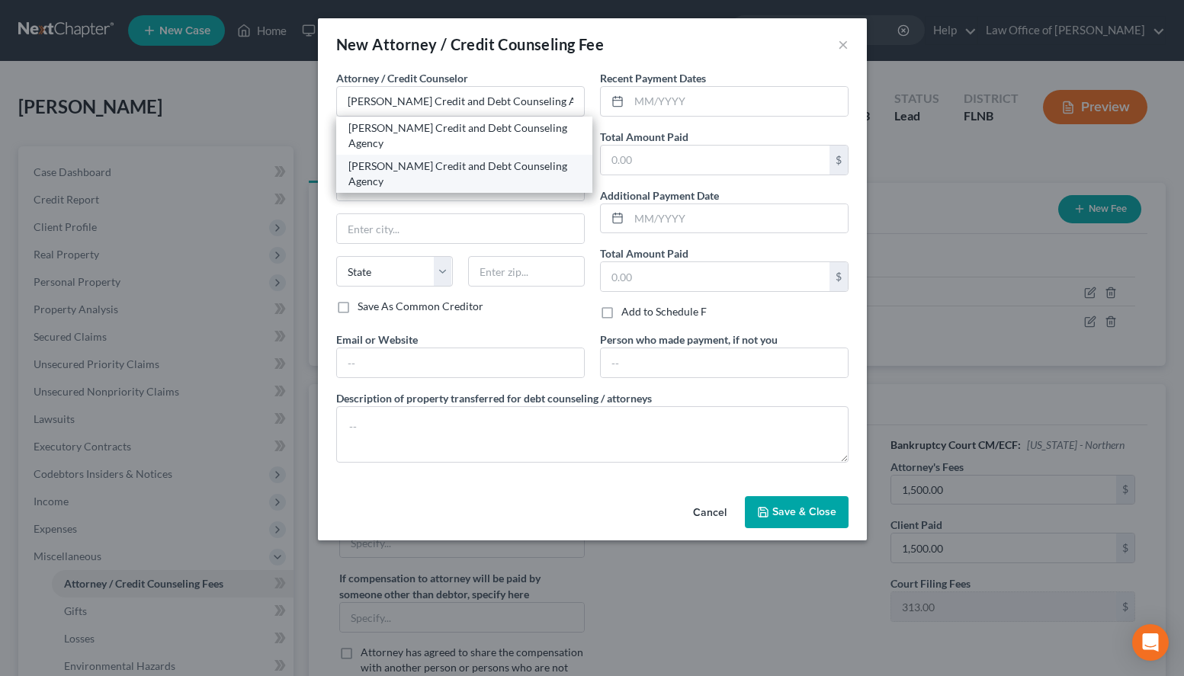
type input "57350"
type input "Allen Credit and Debt Counseling Agency"
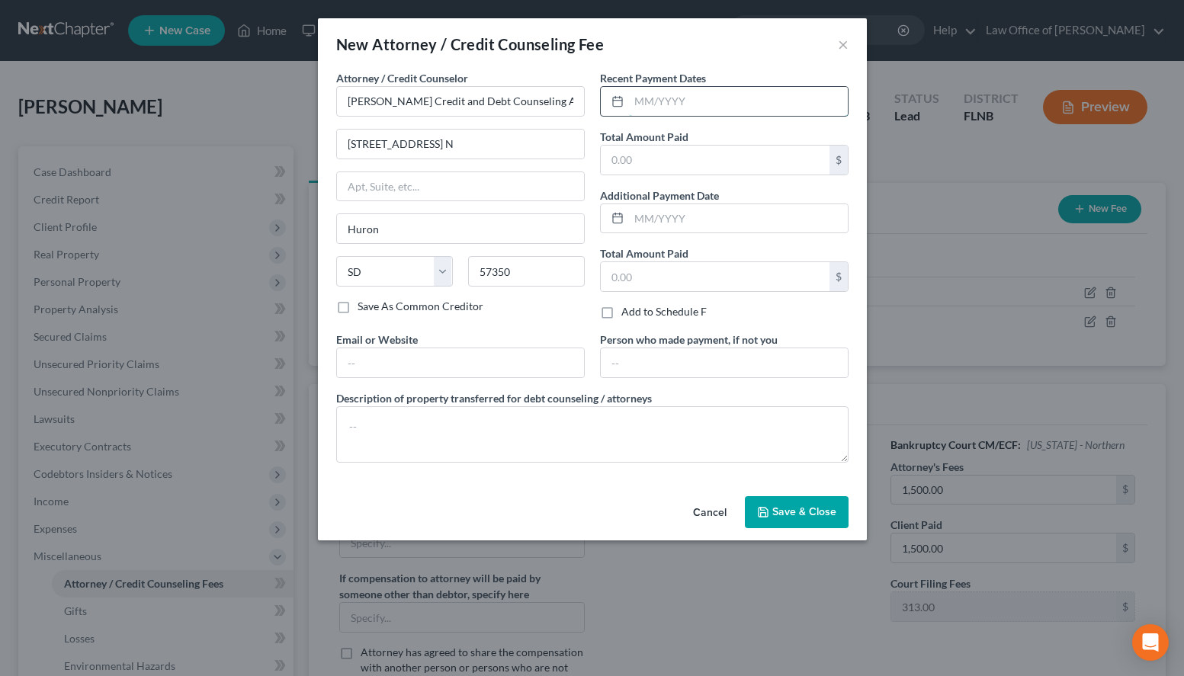
click at [694, 107] on input "text" at bounding box center [738, 101] width 219 height 29
type input "07/03/2025"
click at [709, 165] on input "text" at bounding box center [715, 160] width 229 height 29
type input "25.00"
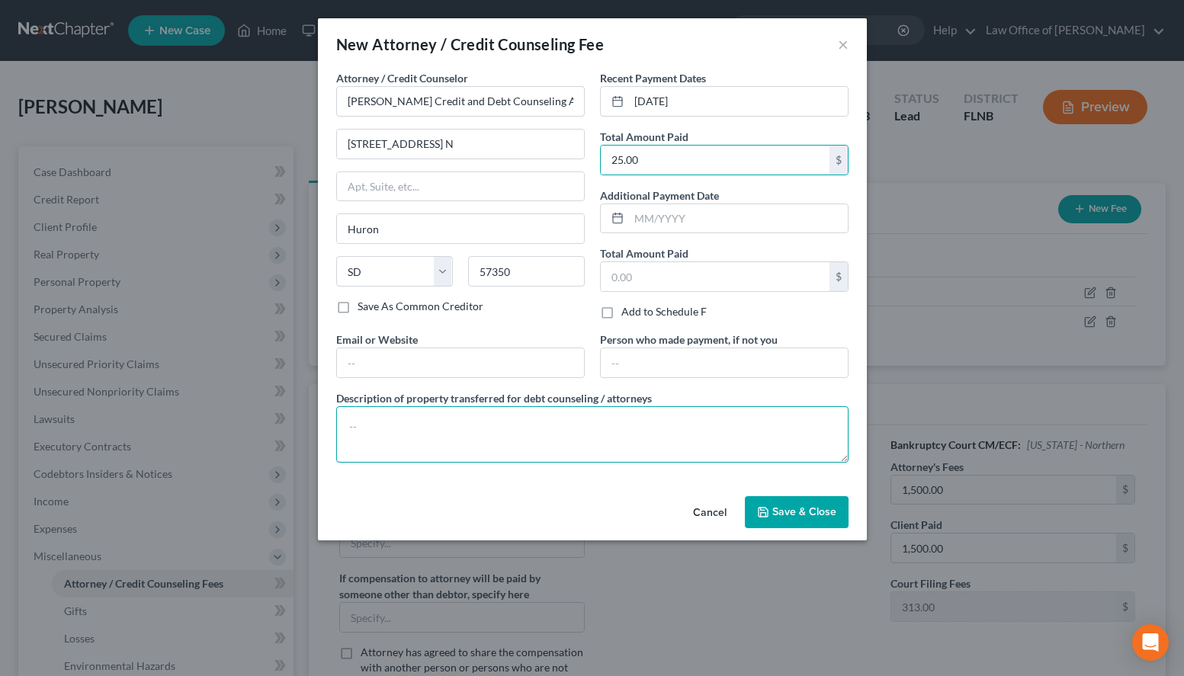
click at [726, 415] on textarea at bounding box center [592, 434] width 512 height 56
type textarea "Credit Counseling Course"
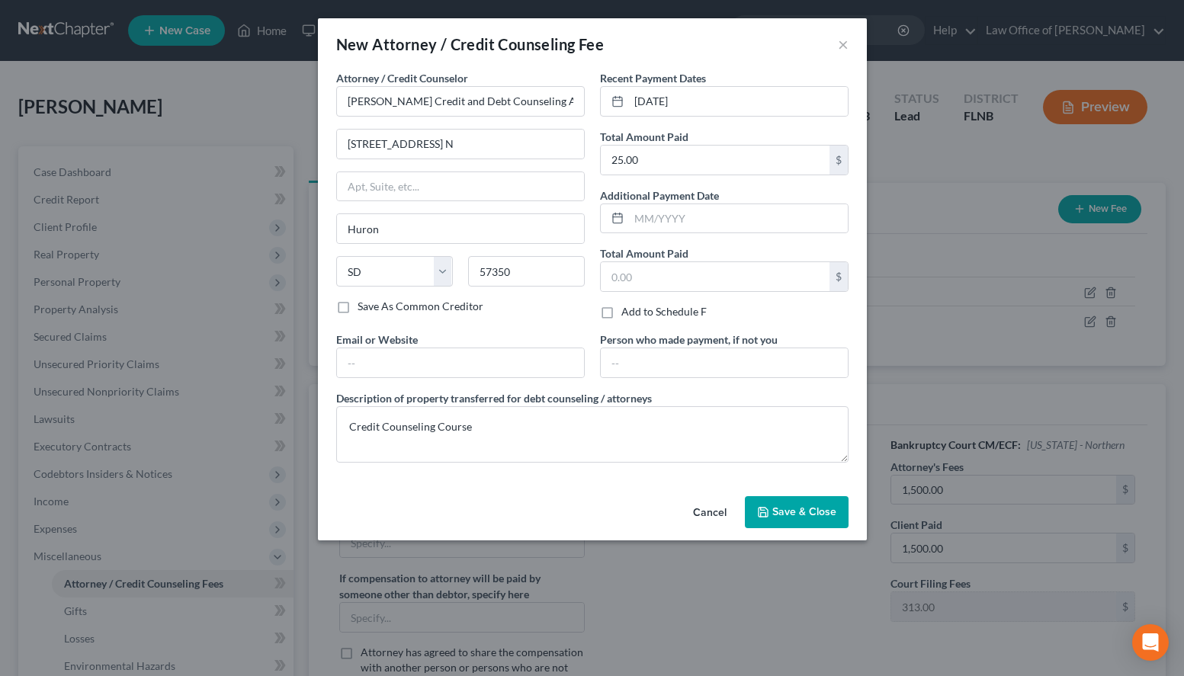
click at [793, 43] on div "New Attorney / Credit Counseling Fee ×" at bounding box center [592, 44] width 549 height 52
click at [761, 518] on button "Save & Close" at bounding box center [797, 512] width 104 height 32
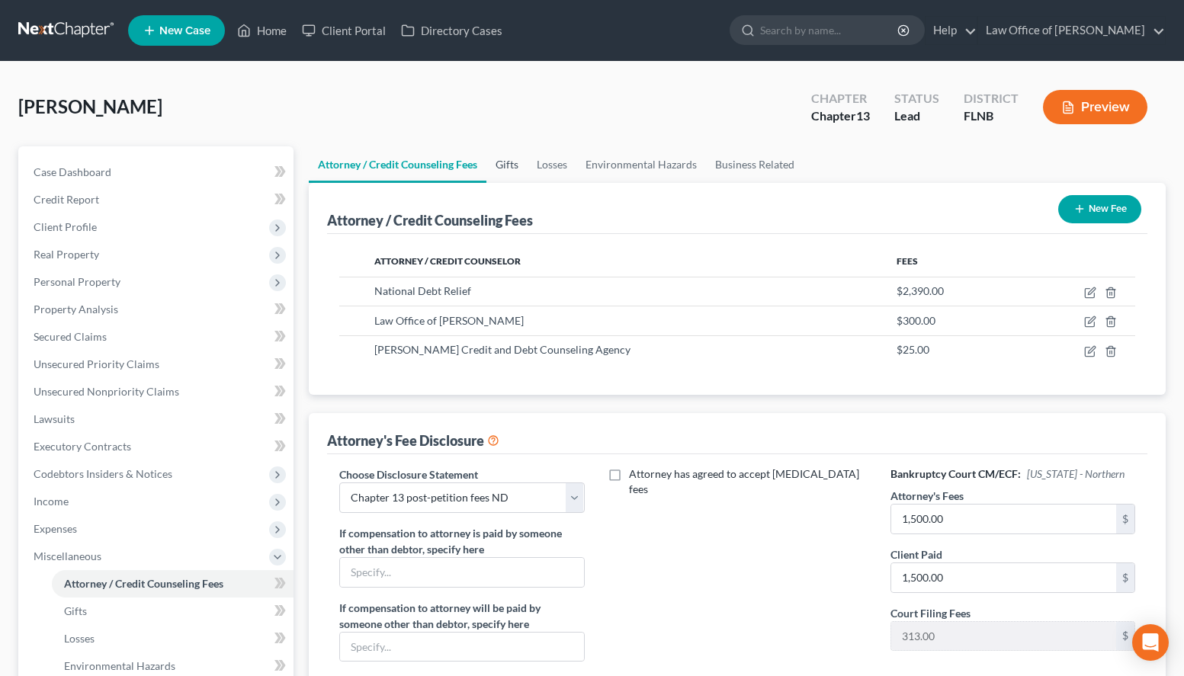
click at [499, 162] on link "Gifts" at bounding box center [506, 164] width 41 height 37
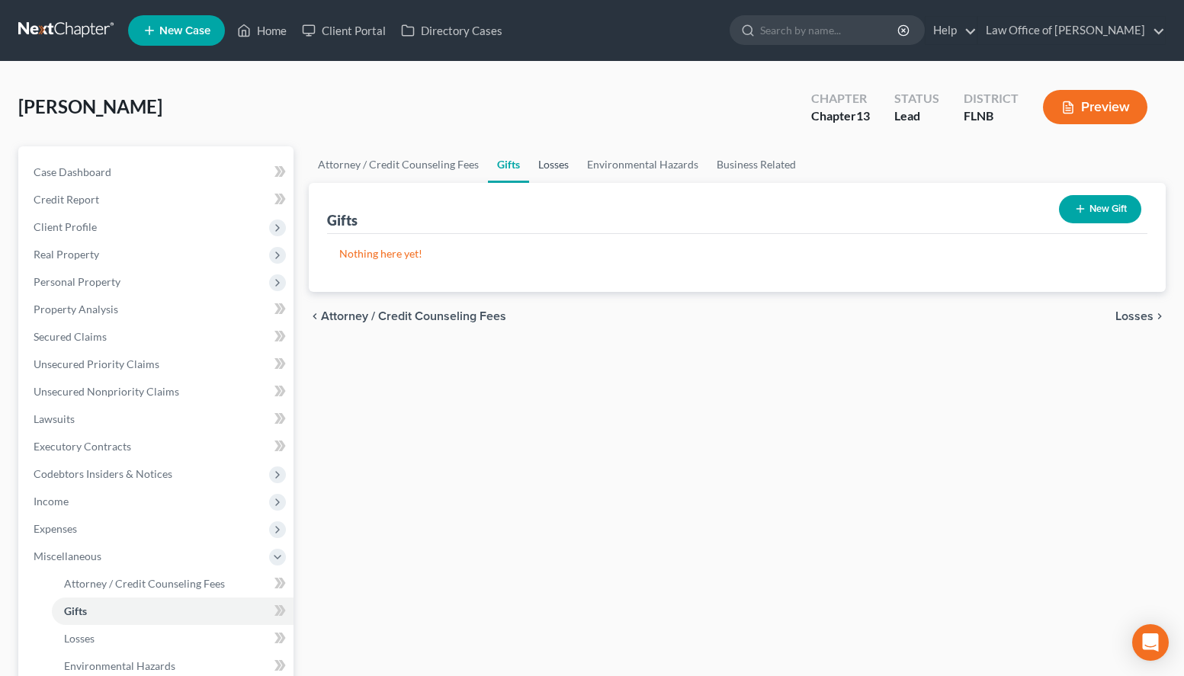
click at [553, 162] on link "Losses" at bounding box center [553, 164] width 49 height 37
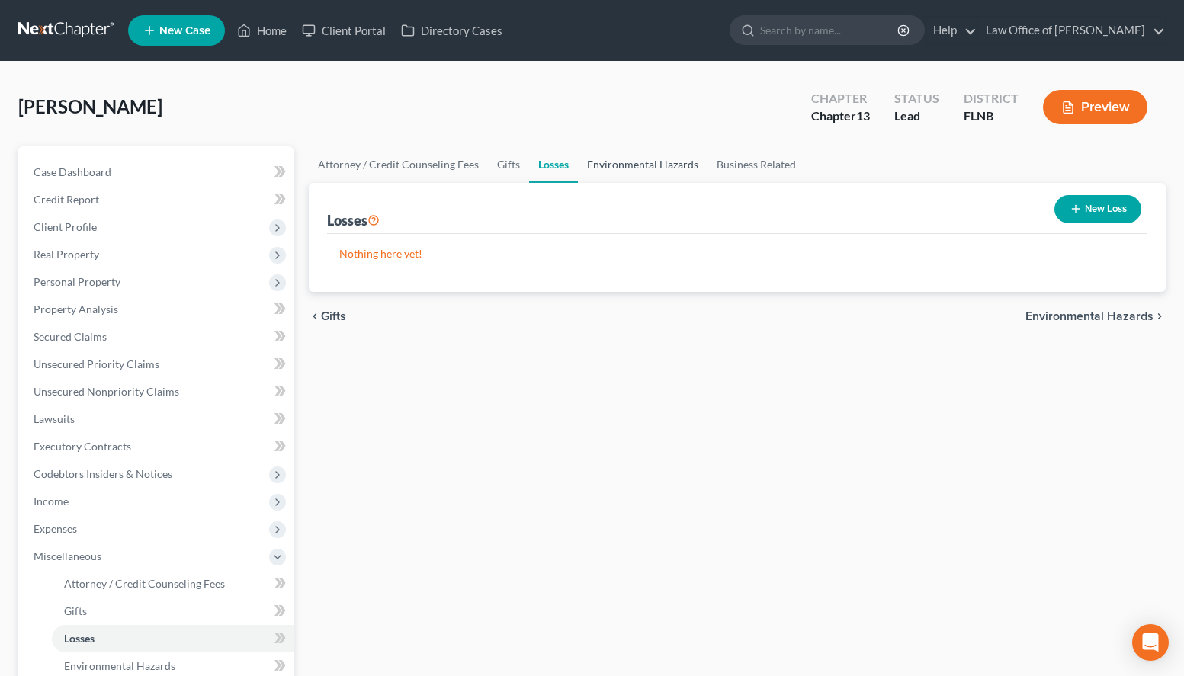
click at [620, 162] on link "Environmental Hazards" at bounding box center [643, 164] width 130 height 37
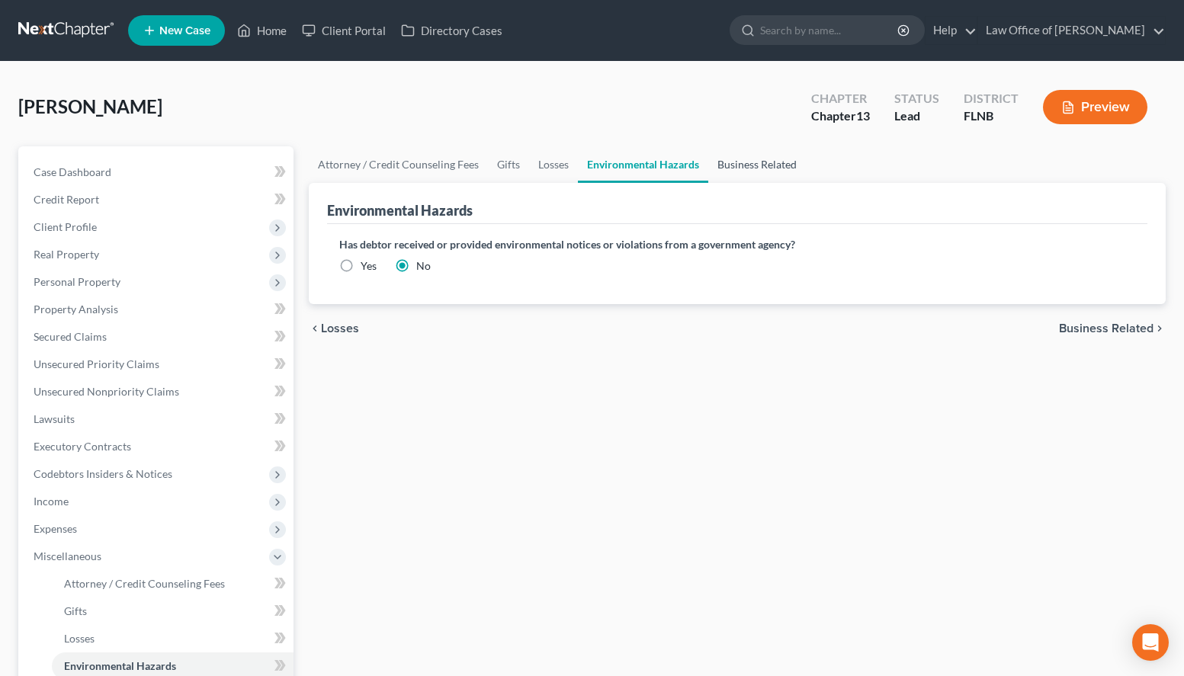
click at [768, 165] on link "Business Related" at bounding box center [757, 164] width 98 height 37
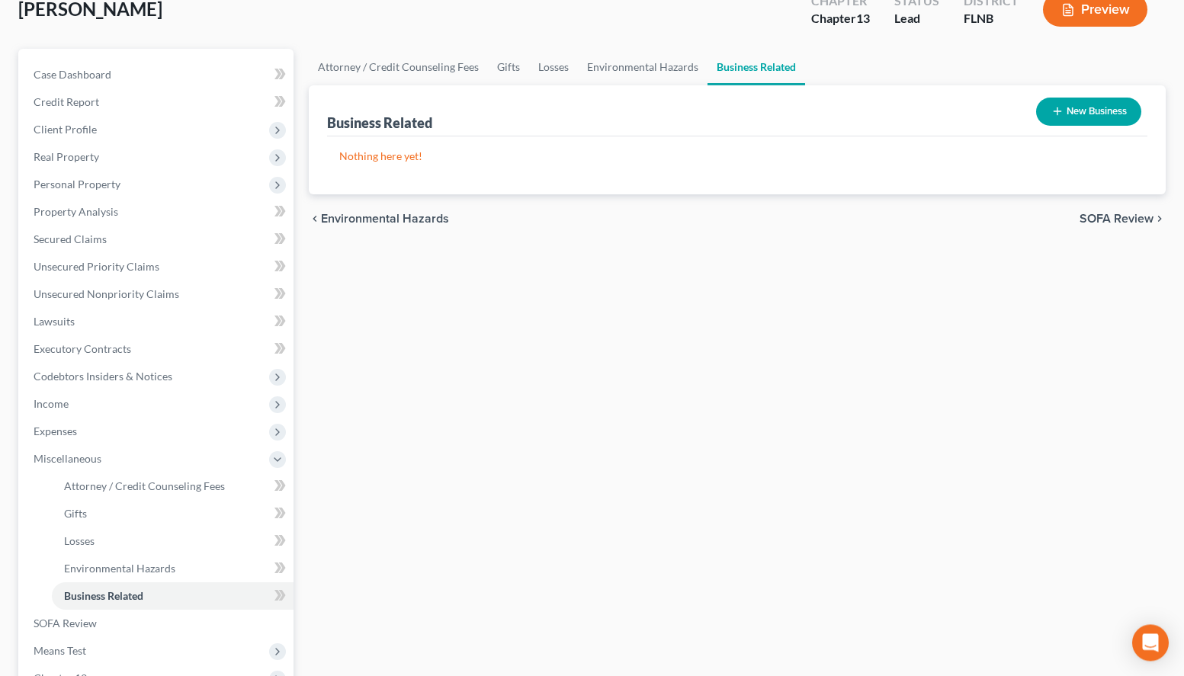
scroll to position [155, 0]
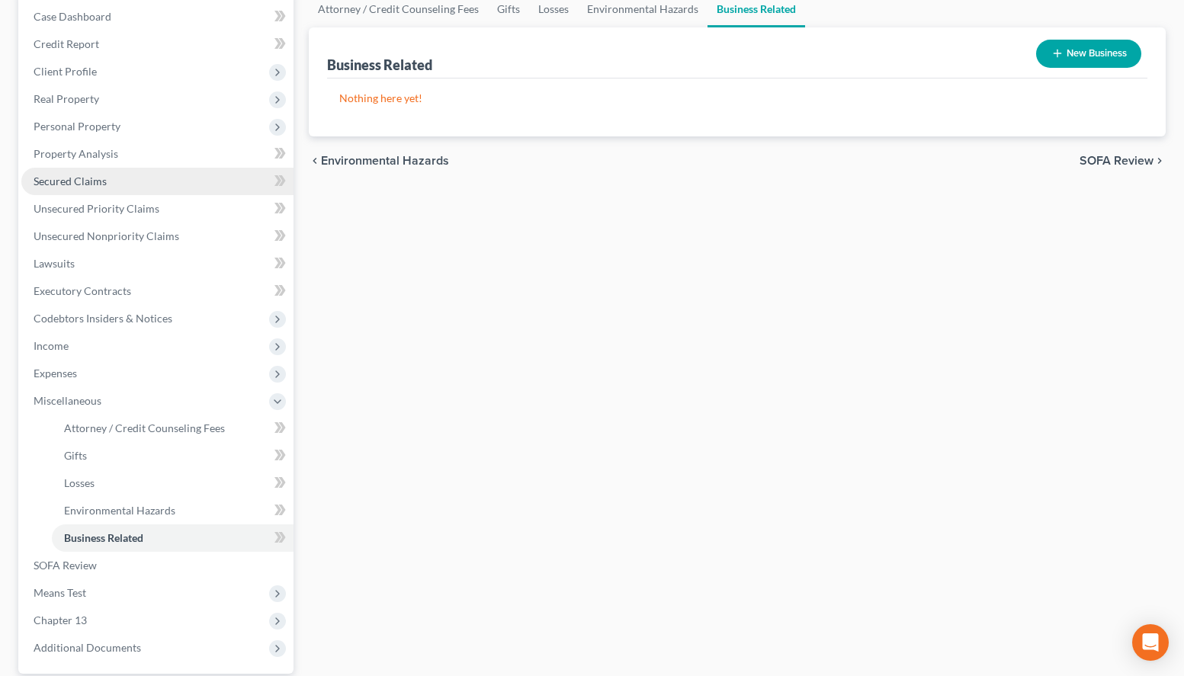
click at [202, 168] on link "Secured Claims" at bounding box center [157, 181] width 272 height 27
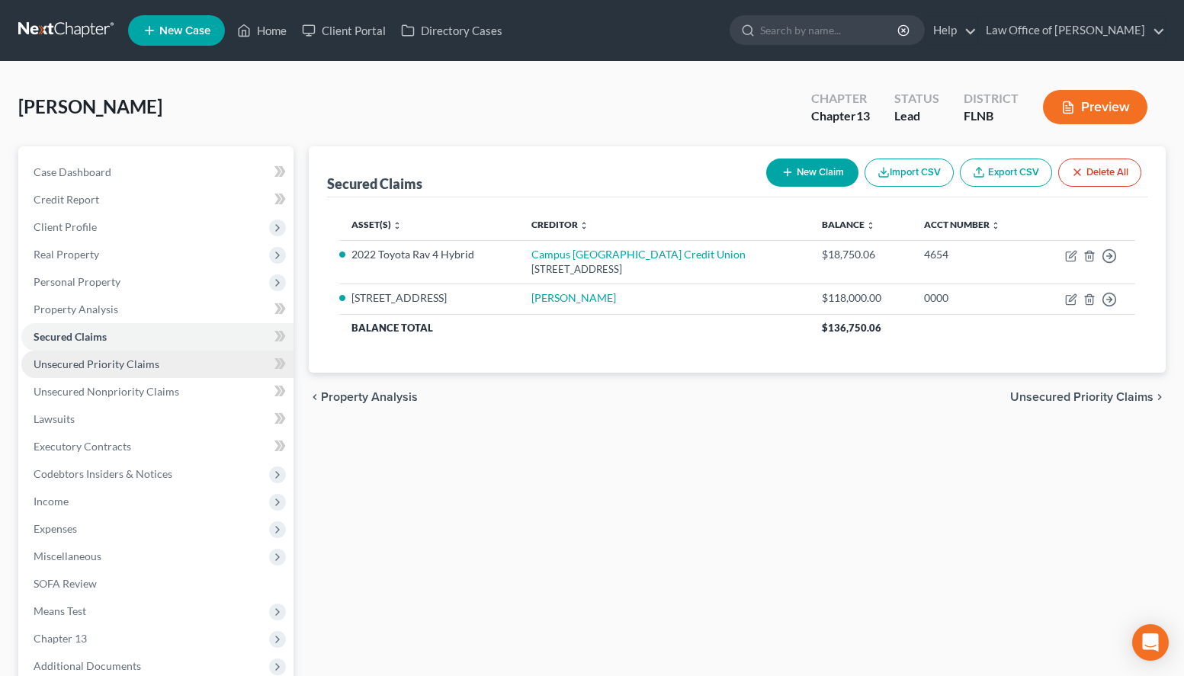
click at [136, 370] on link "Unsecured Priority Claims" at bounding box center [157, 364] width 272 height 27
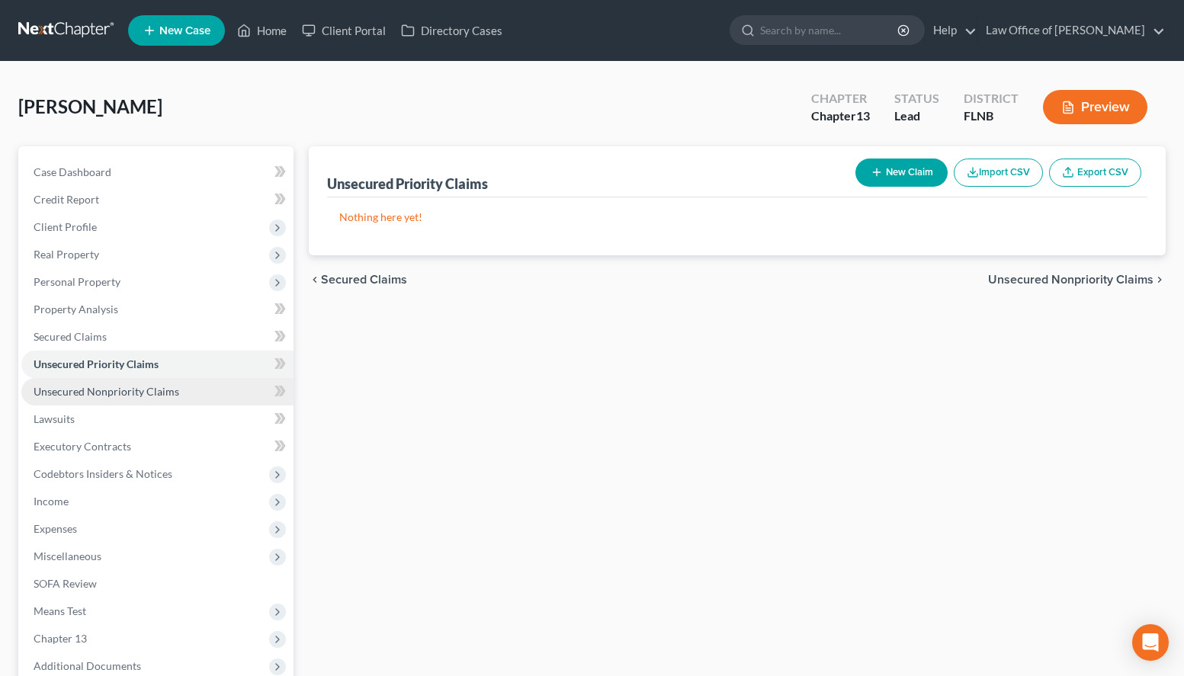
click at [136, 401] on link "Unsecured Nonpriority Claims" at bounding box center [157, 391] width 272 height 27
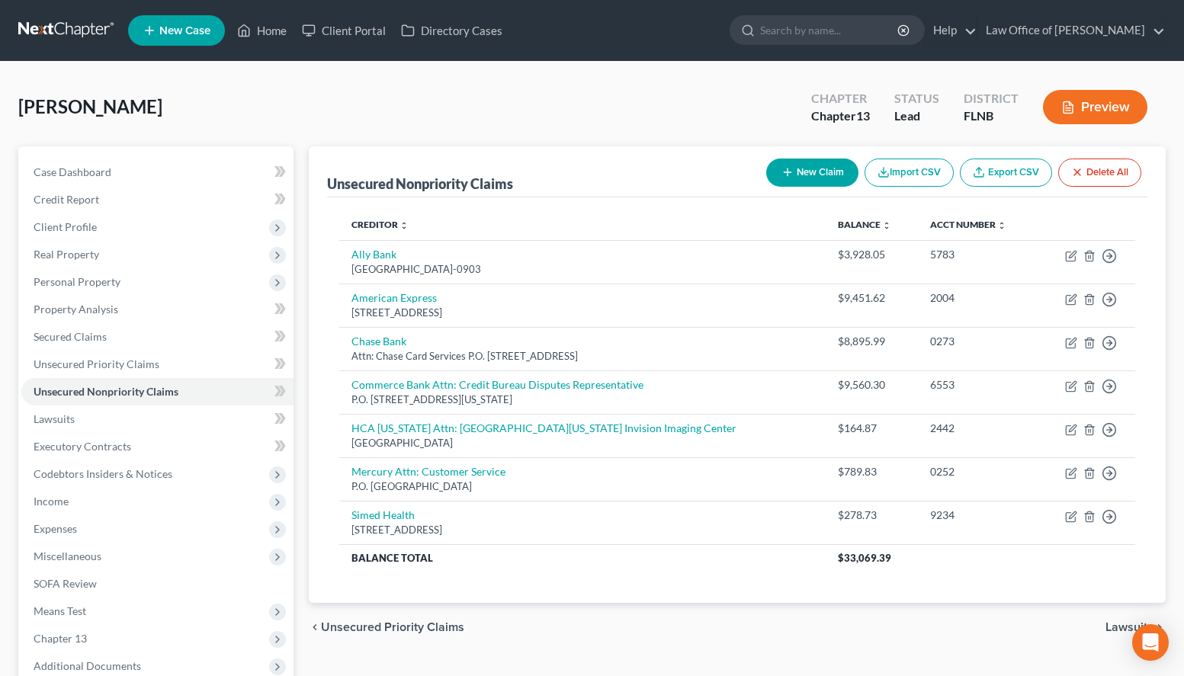
click at [770, 643] on div "chevron_left Unsecured Priority Claims Lawsuits chevron_right" at bounding box center [737, 627] width 857 height 49
click at [771, 174] on button "New Claim" at bounding box center [812, 173] width 92 height 28
select select "0"
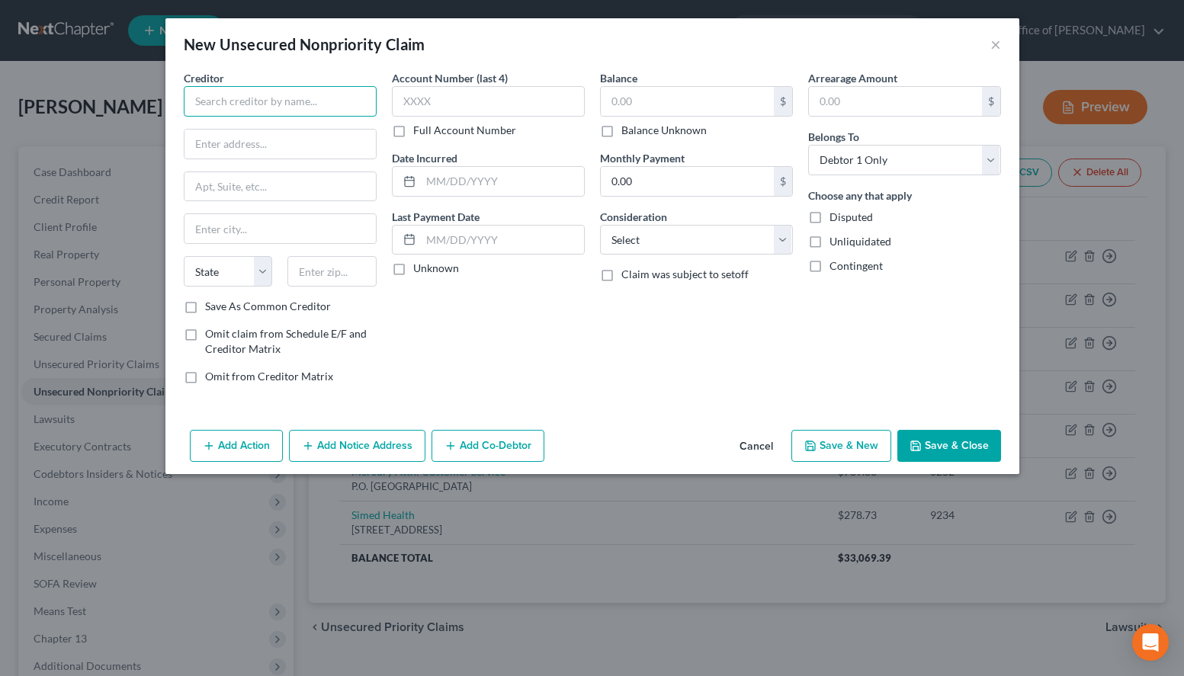
click at [277, 103] on input "text" at bounding box center [280, 101] width 193 height 30
click at [739, 439] on button "Cancel" at bounding box center [756, 446] width 58 height 30
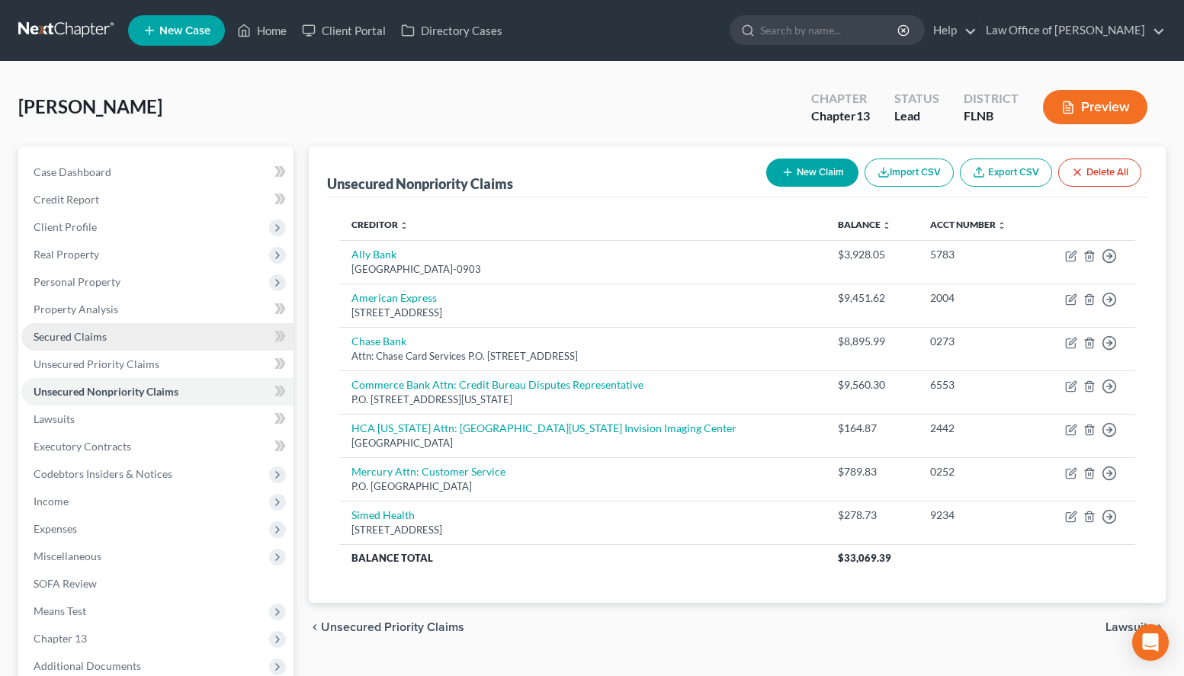
click at [104, 338] on span "Secured Claims" at bounding box center [70, 336] width 73 height 13
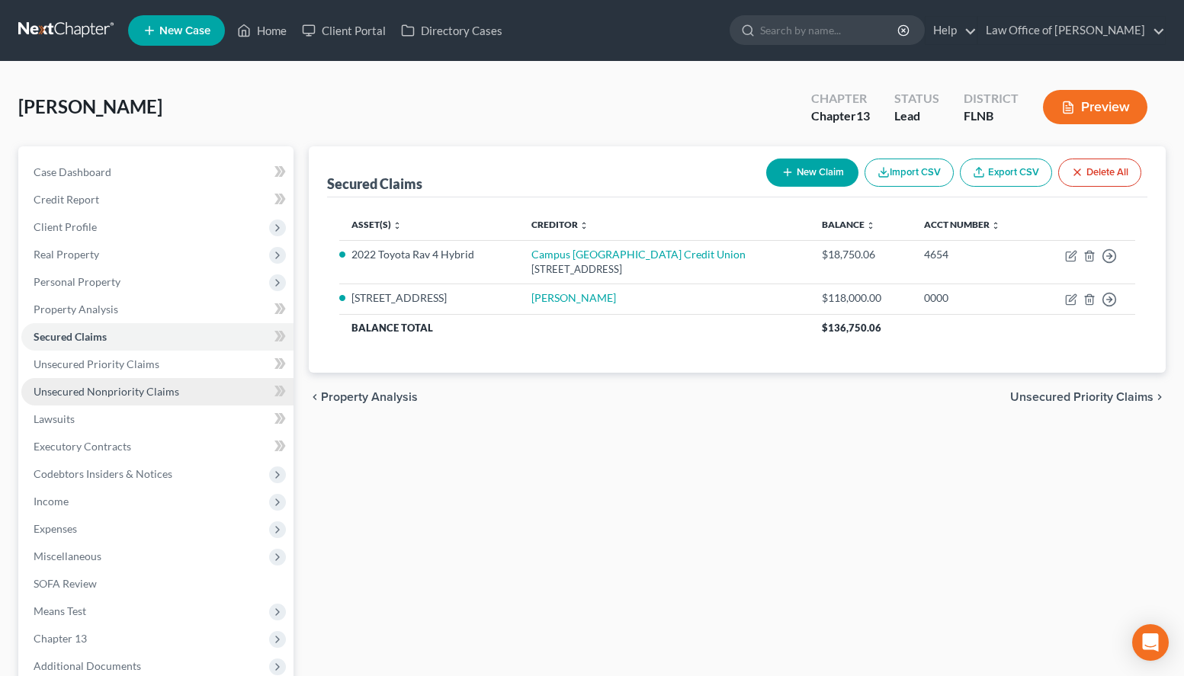
click at [248, 385] on link "Unsecured Nonpriority Claims" at bounding box center [157, 391] width 272 height 27
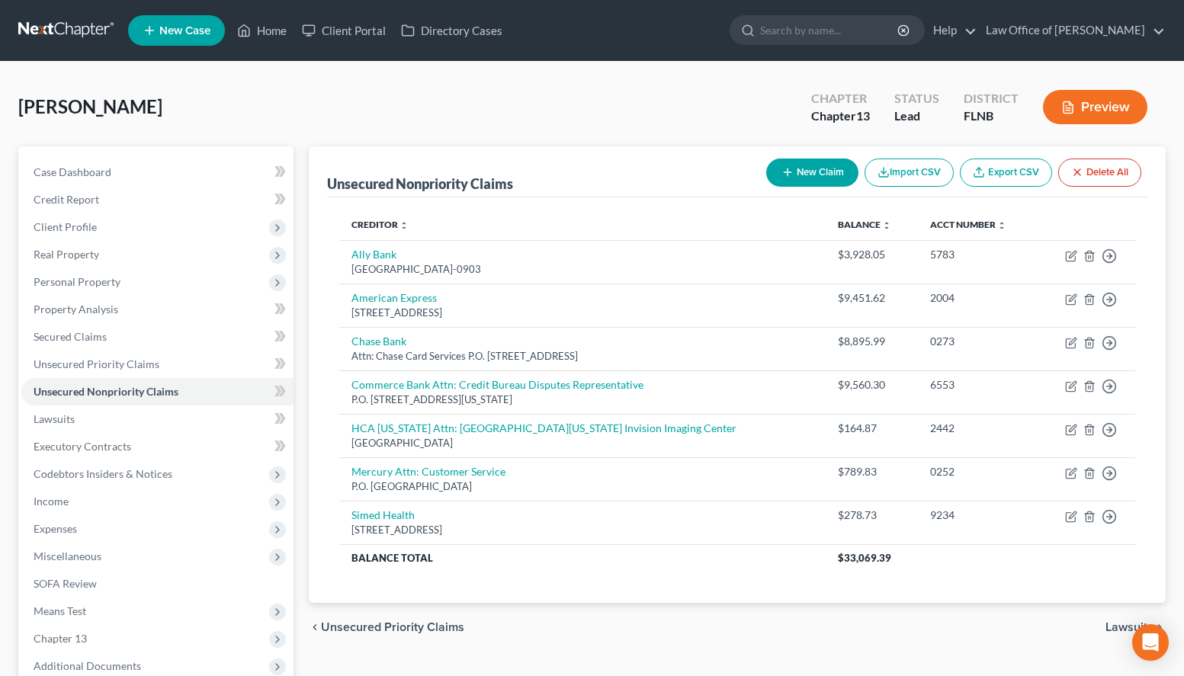
click at [806, 178] on button "New Claim" at bounding box center [812, 173] width 92 height 28
select select "0"
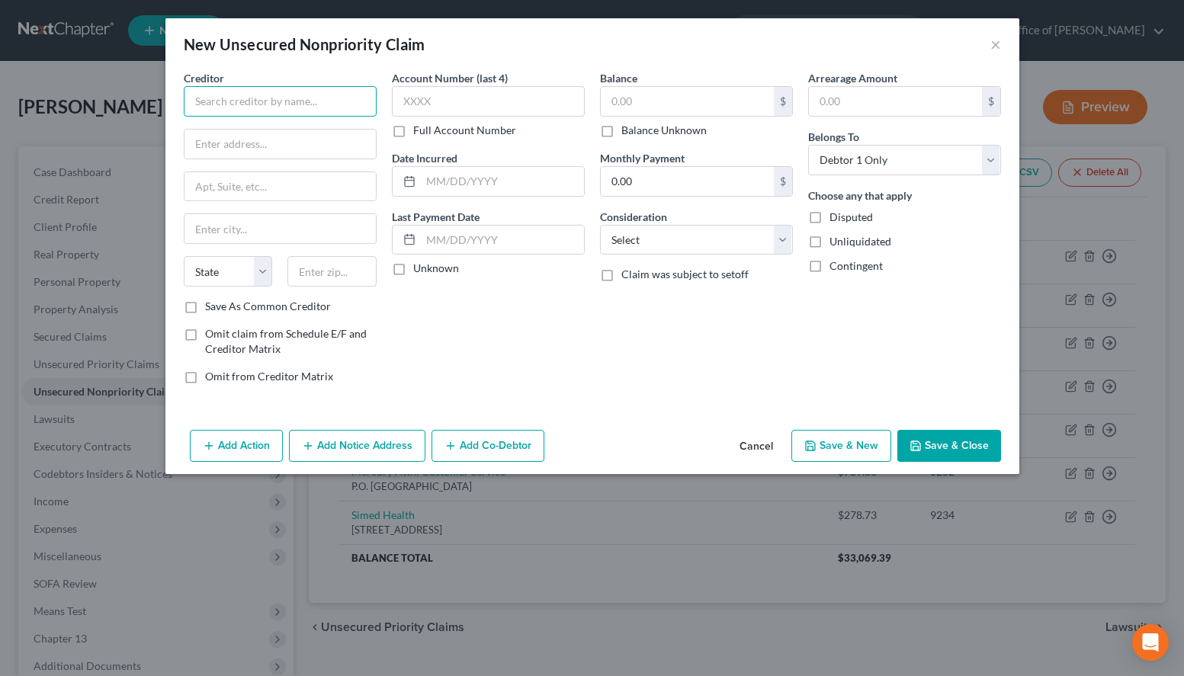
click at [330, 106] on input "text" at bounding box center [280, 101] width 193 height 30
click at [755, 444] on button "Cancel" at bounding box center [756, 446] width 58 height 30
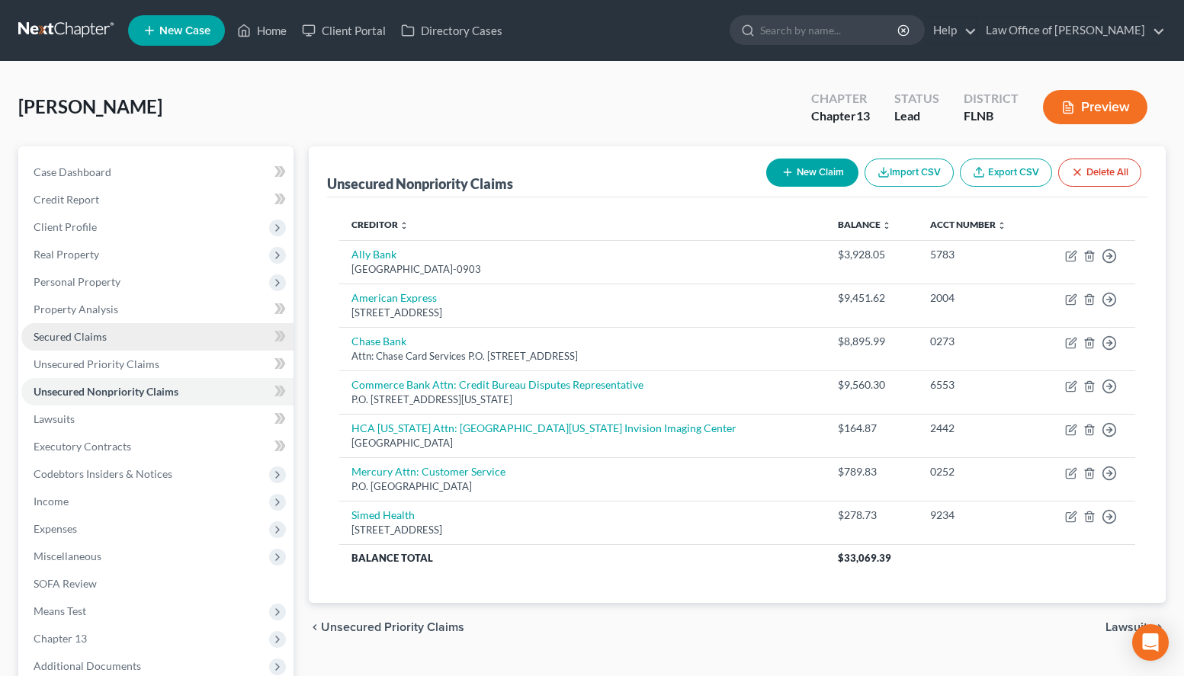
click at [87, 348] on link "Secured Claims" at bounding box center [157, 336] width 272 height 27
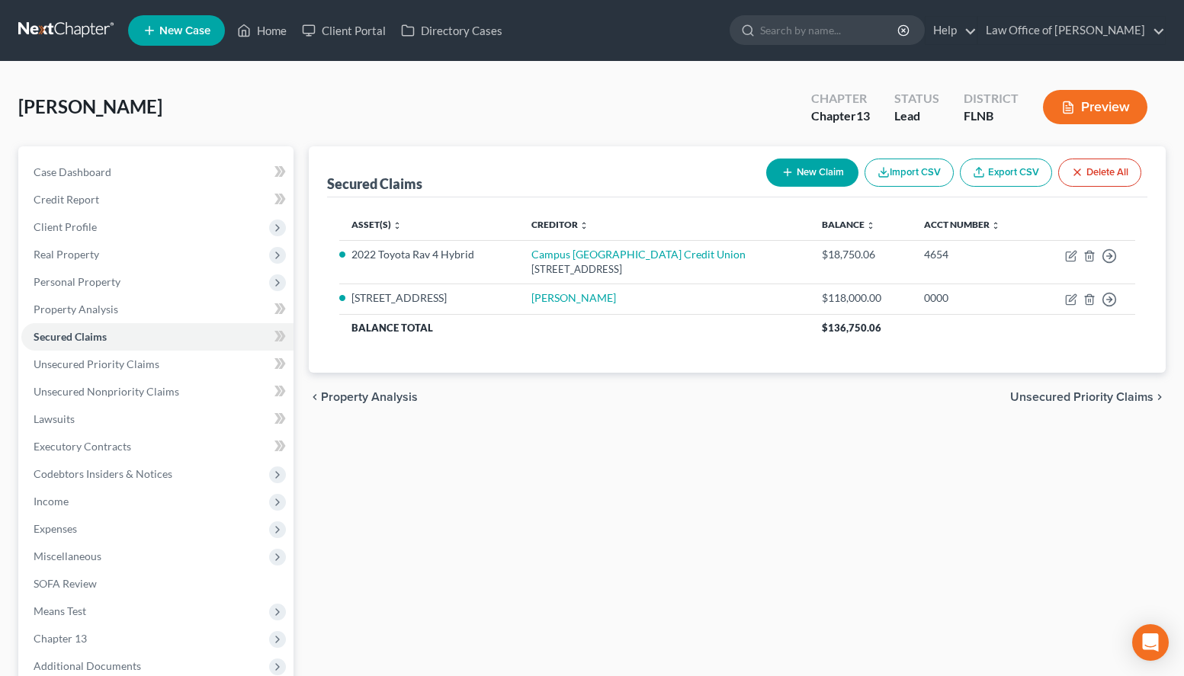
click at [907, 450] on div "Secured Claims New Claim Import CSV Export CSV Delete All Asset(s) expand_more …" at bounding box center [737, 462] width 872 height 633
click at [261, 385] on link "Unsecured Nonpriority Claims" at bounding box center [157, 391] width 272 height 27
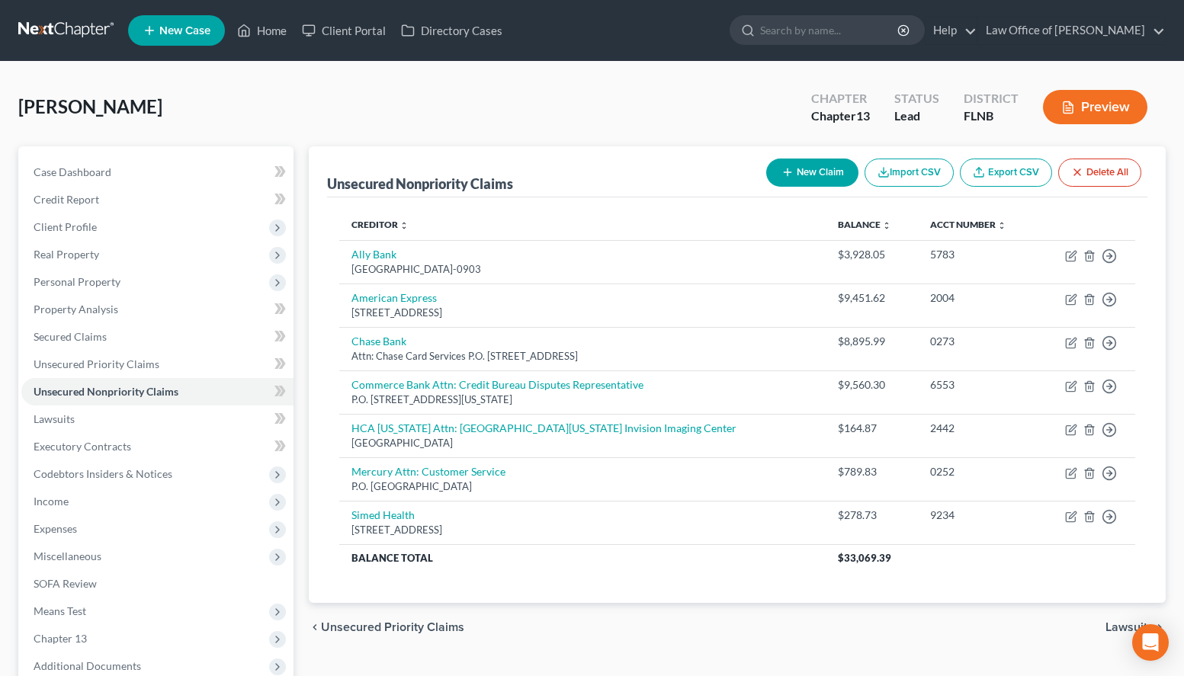
click at [781, 591] on div "Creditor expand_more expand_less unfold_more Balance expand_more expand_less un…" at bounding box center [737, 400] width 820 height 406
click at [717, 610] on div "chevron_left Unsecured Priority Claims Lawsuits chevron_right" at bounding box center [737, 627] width 857 height 49
click at [746, 617] on div "chevron_left Unsecured Priority Claims Lawsuits chevron_right" at bounding box center [737, 627] width 857 height 49
click at [111, 276] on span "Personal Property" at bounding box center [77, 281] width 87 height 13
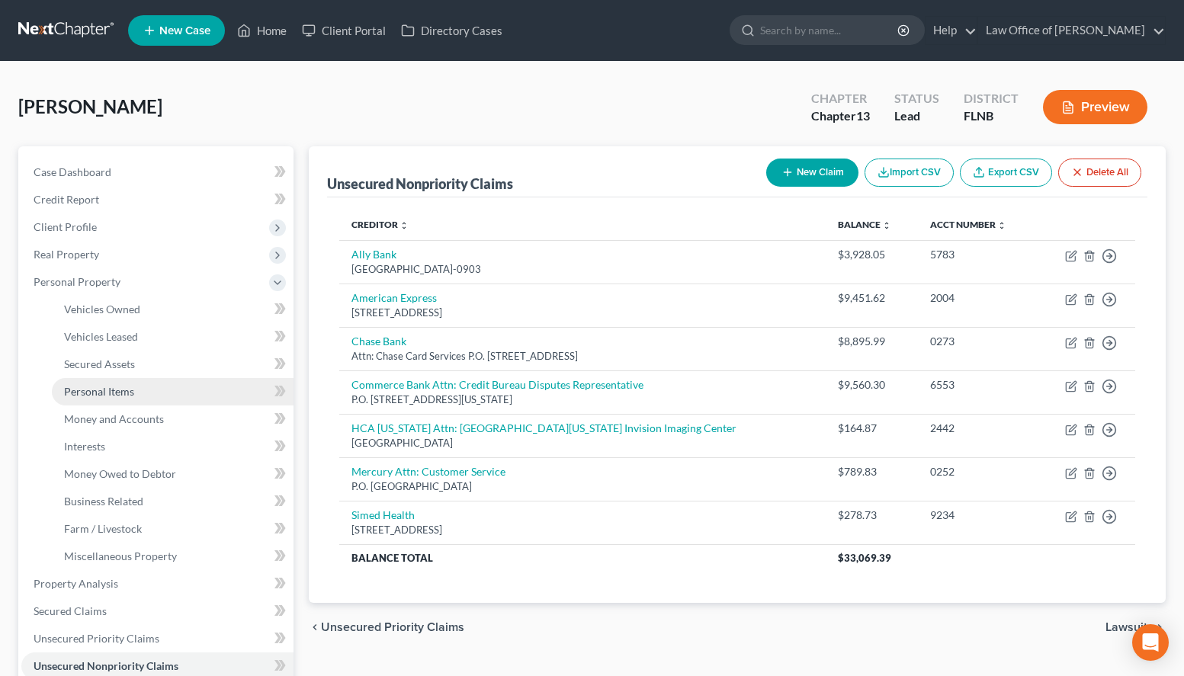
click at [180, 389] on link "Personal Items" at bounding box center [173, 391] width 242 height 27
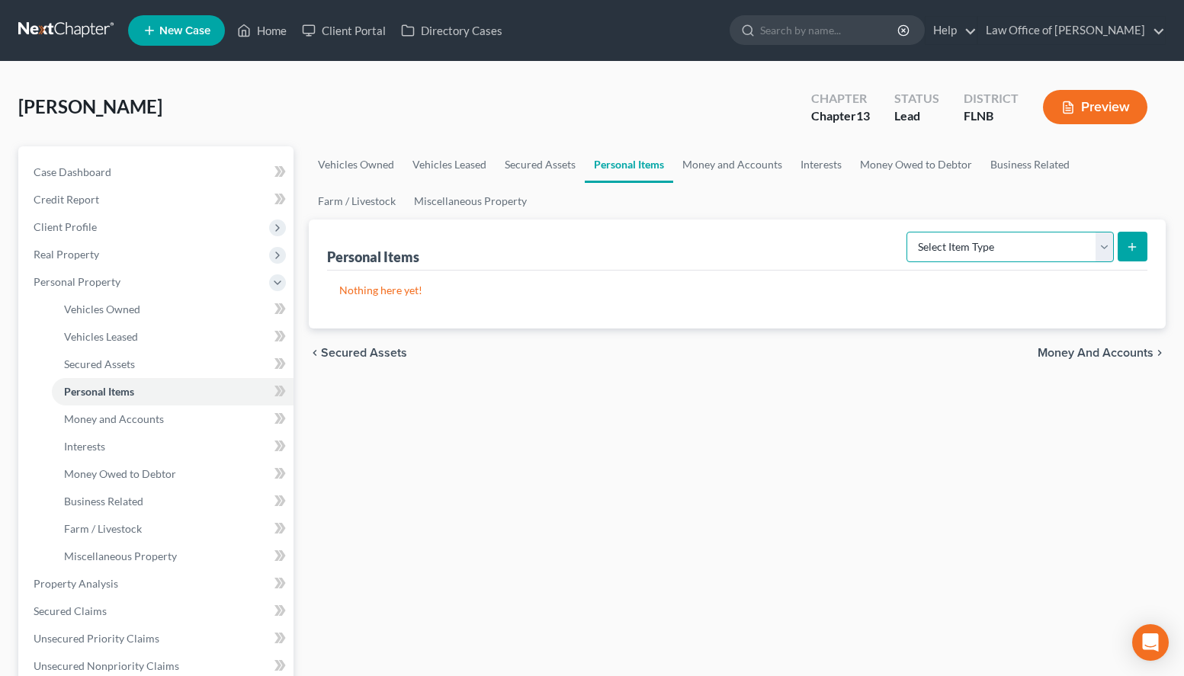
click at [906, 232] on select "Select Item Type Clothing (A/B: 11) Collectibles Of Value (A/B: 8) Electronics …" at bounding box center [1009, 247] width 207 height 30
select select "household_goods"
click option "Household Goods (A/B: 6)" at bounding box center [0, 0] width 0 height 0
click at [1134, 241] on icon "submit" at bounding box center [1132, 247] width 12 height 12
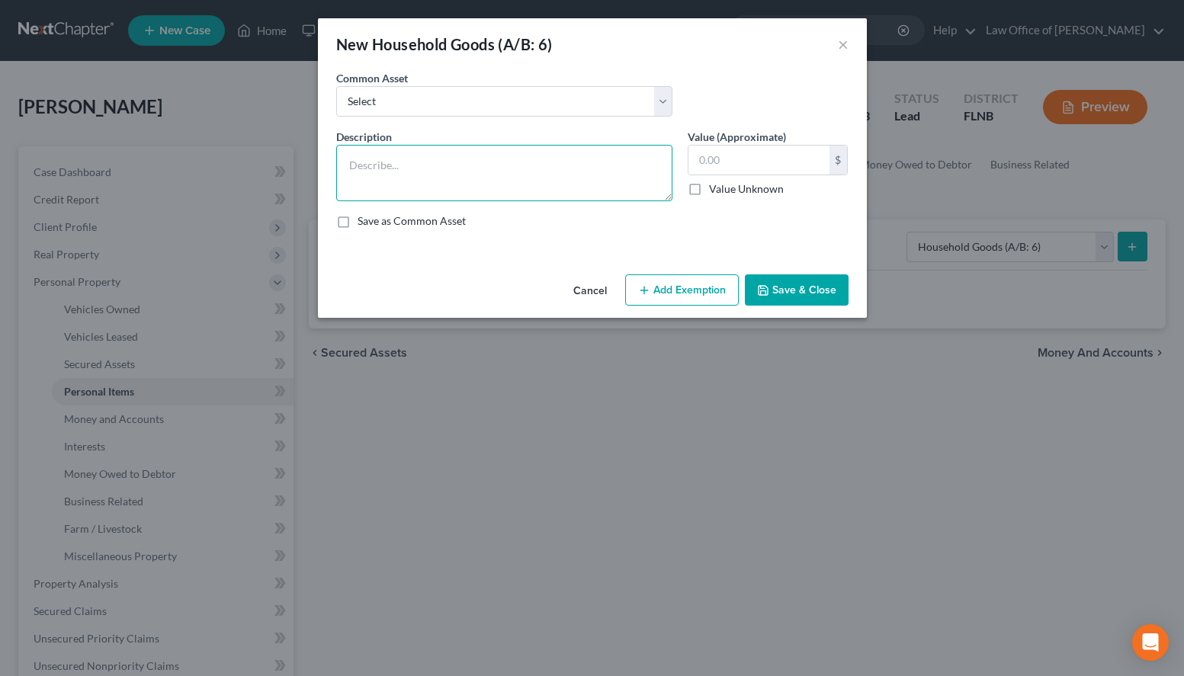
click at [636, 181] on textarea at bounding box center [504, 173] width 336 height 56
paste textarea "Kitchenware: Dishes $100.00 Utensils $100.00 Appliances: Air Fryer $20.00 Coffe…"
type textarea "Kitchenware: Dishes $100.00 Utensils $100.00 Appliances: Air Fryer $20.00 Coffe…"
click at [745, 150] on input "text" at bounding box center [758, 160] width 141 height 29
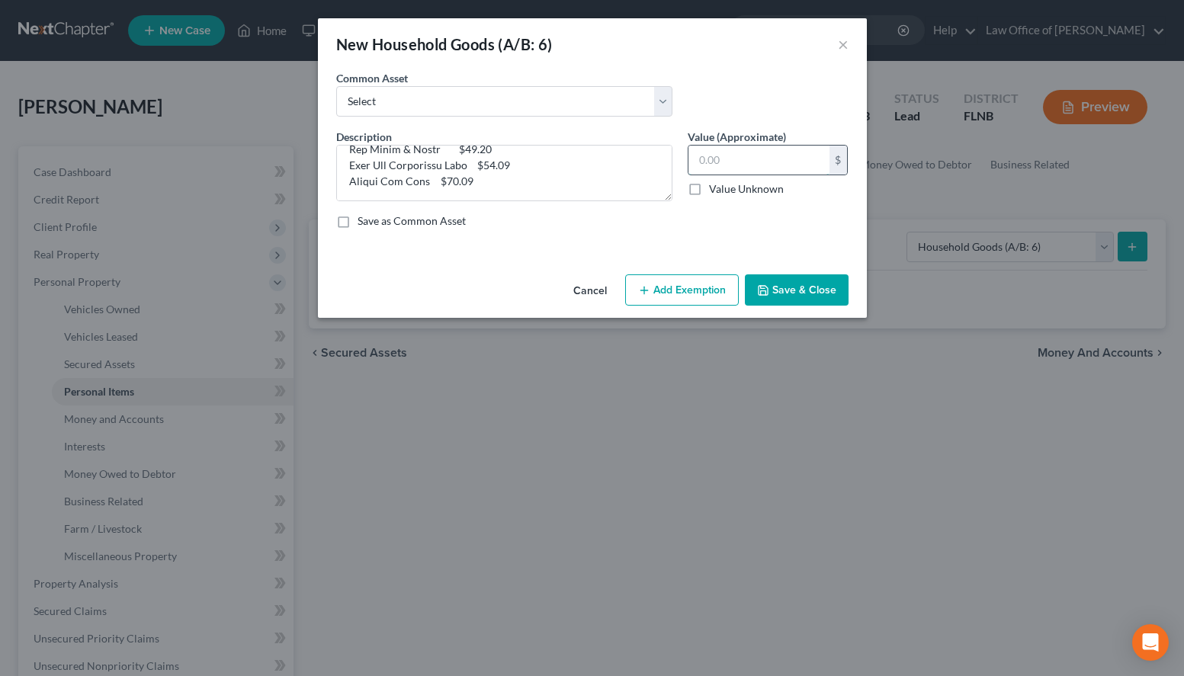
click at [745, 155] on input "text" at bounding box center [758, 160] width 141 height 29
type input "3,645.00"
click at [379, 216] on label "Save as Common Asset" at bounding box center [411, 220] width 108 height 15
click at [373, 216] on input "Save as Common Asset" at bounding box center [369, 218] width 10 height 10
checkbox input "true"
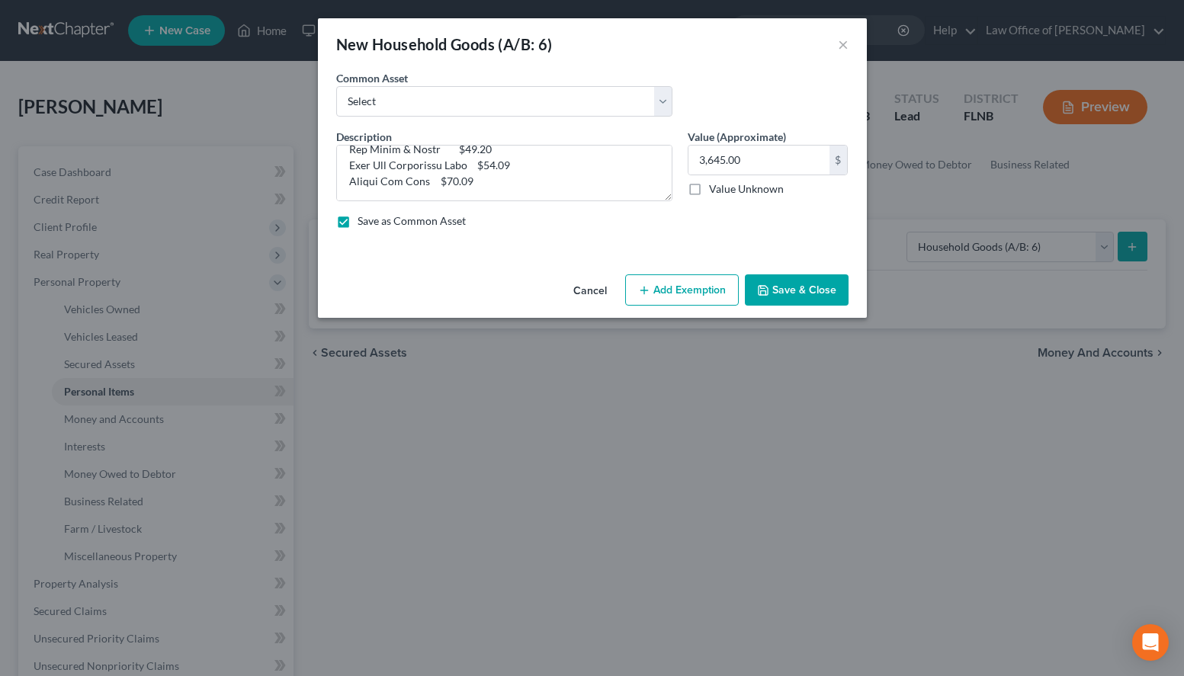
click at [771, 306] on button "Save & Close" at bounding box center [797, 290] width 104 height 32
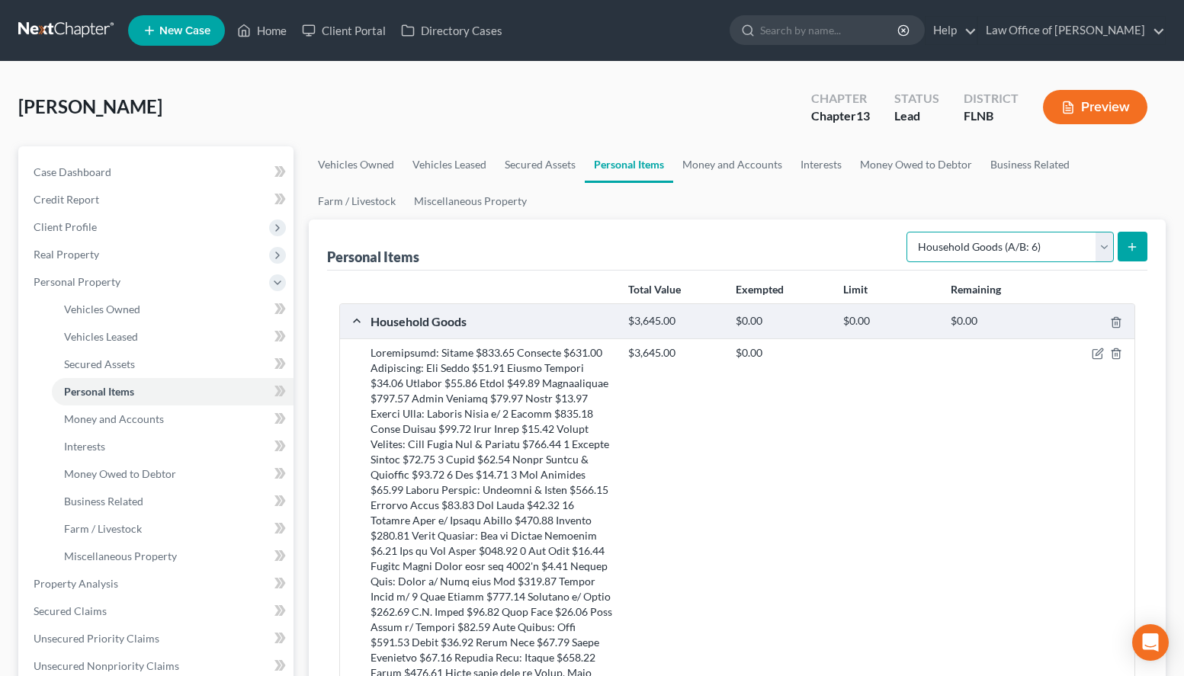
click at [906, 232] on select "Select Item Type Clothing (A/B: 11) Collectibles Of Value (A/B: 8) Electronics …" at bounding box center [1009, 247] width 207 height 30
select select "electronics"
click option "Electronics (A/B: 7)" at bounding box center [0, 0] width 0 height 0
click at [1124, 242] on button "submit" at bounding box center [1132, 247] width 30 height 30
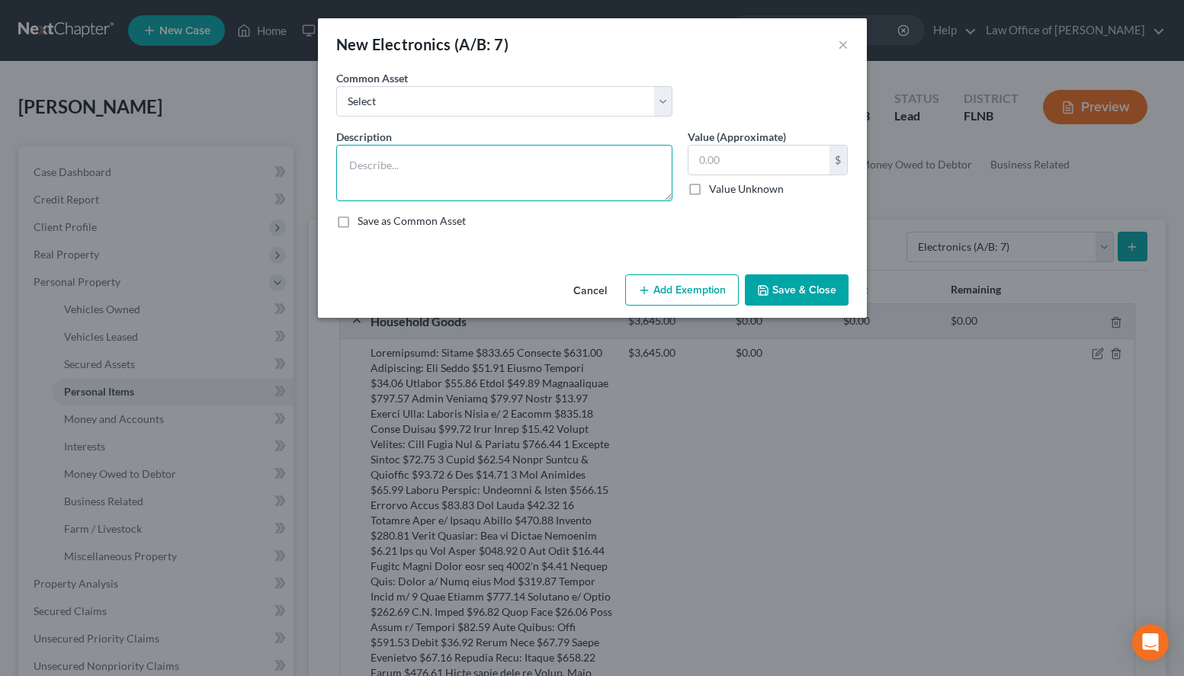
click at [661, 169] on textarea at bounding box center [504, 173] width 336 height 56
paste textarea "Computer “Broken” - Third Bedroom $50.00 T.V. - Living Room $75.00 Printer - Ho…"
type textarea "Computer “Broken” - Third Bedroom $50.00 T.V. - Living Room $75.00 Printer - Ho…"
click at [362, 222] on label "Save as Common Asset" at bounding box center [411, 220] width 108 height 15
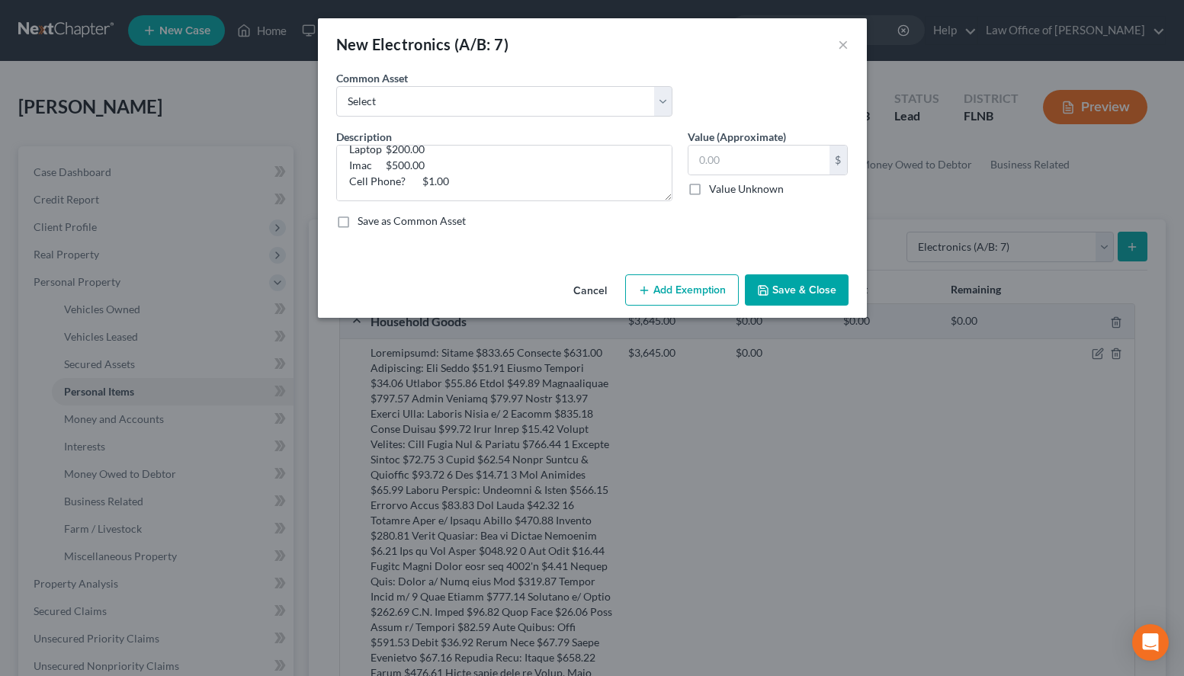
click at [364, 222] on input "Save as Common Asset" at bounding box center [369, 218] width 10 height 10
checkbox input "true"
click at [741, 165] on input "text" at bounding box center [758, 160] width 141 height 29
drag, startPoint x: 473, startPoint y: 185, endPoint x: 408, endPoint y: 193, distance: 66.0
click at [408, 193] on textarea "Computer “Broken” - Third Bedroom $50.00 T.V. - Living Room $75.00 Printer - Ho…" at bounding box center [504, 173] width 336 height 56
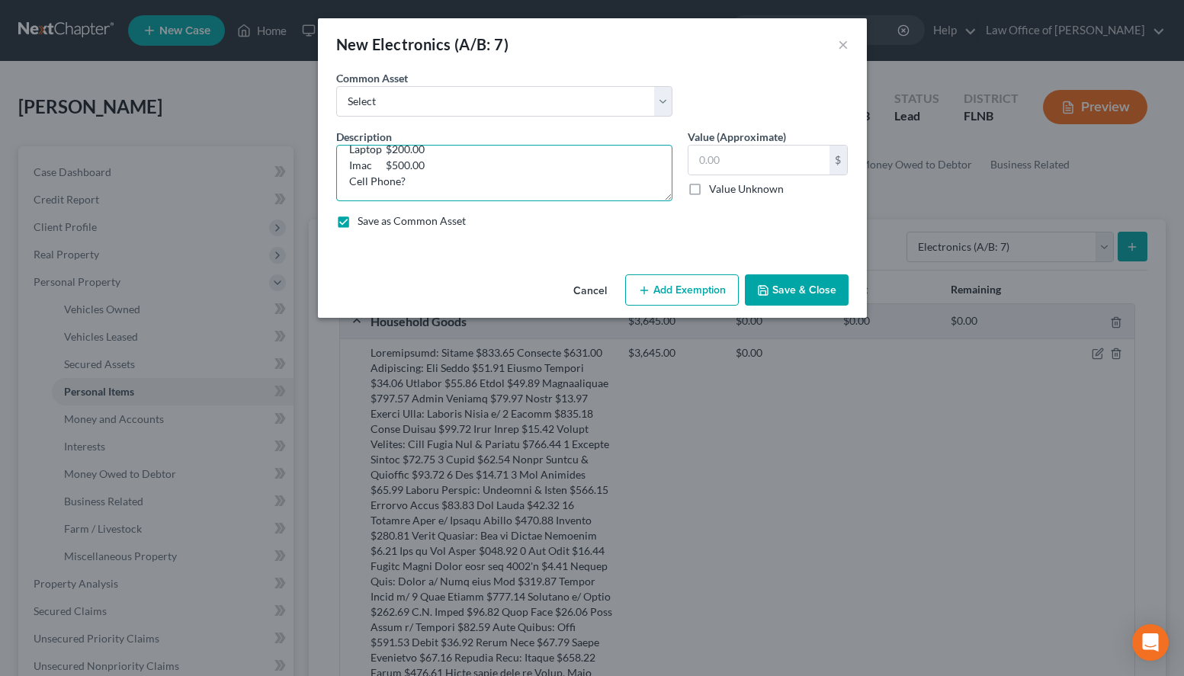
type textarea "Computer “Broken” - Third Bedroom $50.00 T.V. - Living Room $75.00 Printer - Ho…"
click at [785, 144] on label "Value (Approximate)" at bounding box center [737, 137] width 98 height 16
click at [752, 159] on input "text" at bounding box center [758, 160] width 141 height 29
type input "1,000.00"
click at [783, 277] on button "Save & Close" at bounding box center [797, 290] width 104 height 32
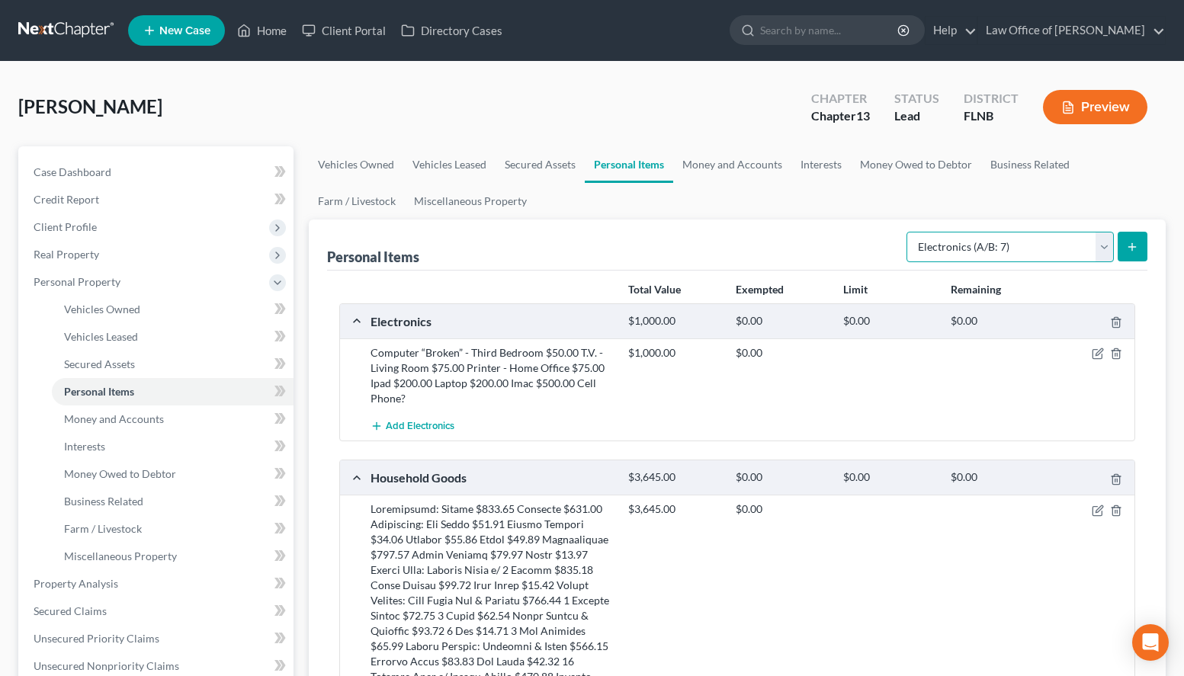
click at [906, 232] on select "Select Item Type Clothing (A/B: 11) Collectibles Of Value (A/B: 8) Electronics …" at bounding box center [1009, 247] width 207 height 30
select select "sports_and_hobby_equipment"
click option "Sports & Hobby Equipment (A/B: 9)" at bounding box center [0, 0] width 0 height 0
click at [1130, 244] on icon "submit" at bounding box center [1132, 247] width 12 height 12
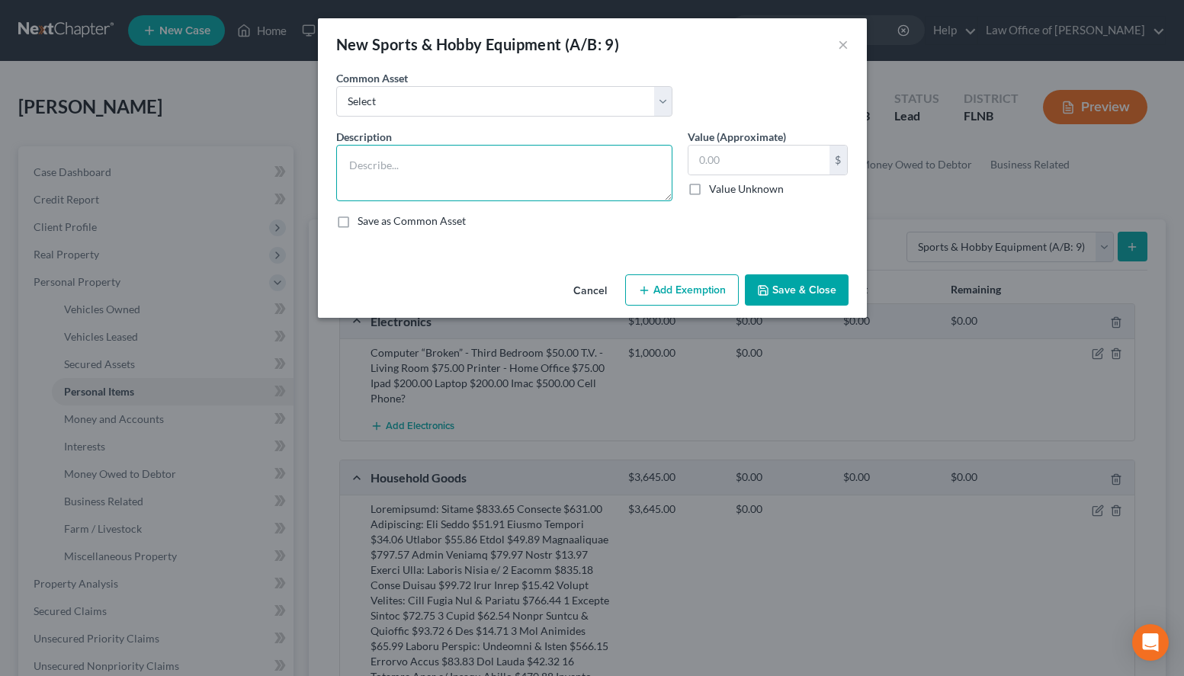
click at [423, 172] on textarea at bounding box center [504, 173] width 336 height 56
paste textarea "Rowing Machine $150.00 Exercise Step $20.00"
type textarea "Rowing Machine $150.00 Exercise Step $20.00"
click at [413, 216] on label "Save as Common Asset" at bounding box center [411, 220] width 108 height 15
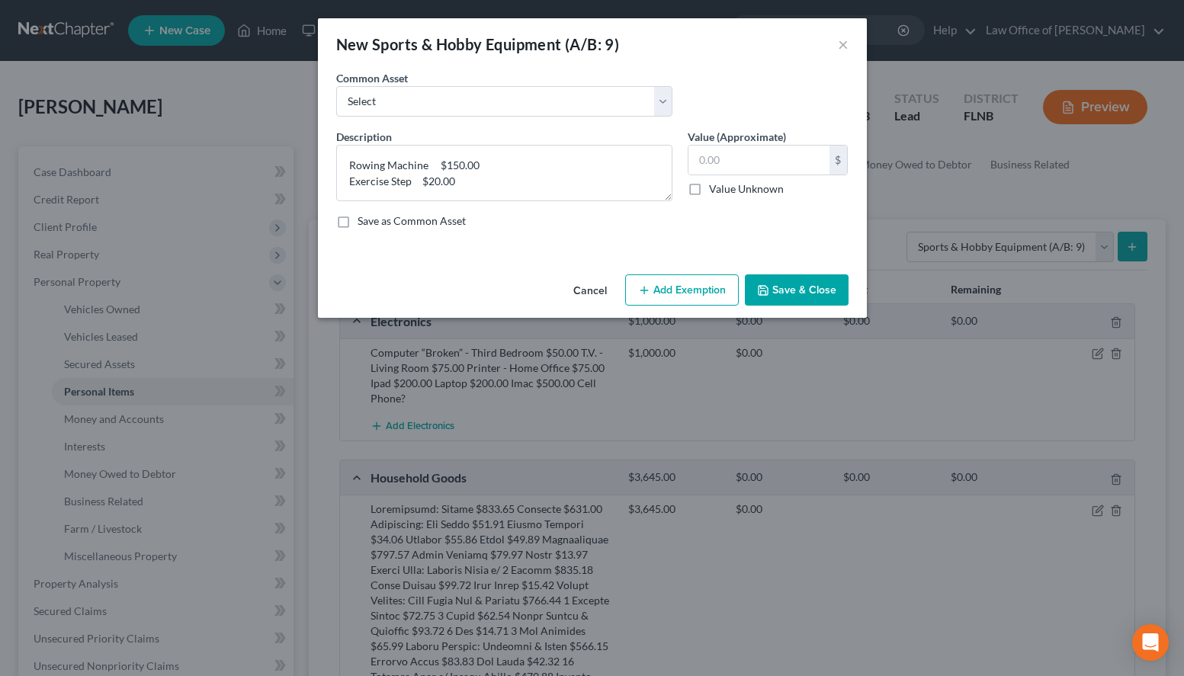
click at [373, 216] on input "Save as Common Asset" at bounding box center [369, 218] width 10 height 10
checkbox input "true"
click at [735, 160] on input "text" at bounding box center [758, 160] width 141 height 29
type input "170.00"
click at [816, 282] on button "Save & Close" at bounding box center [797, 290] width 104 height 32
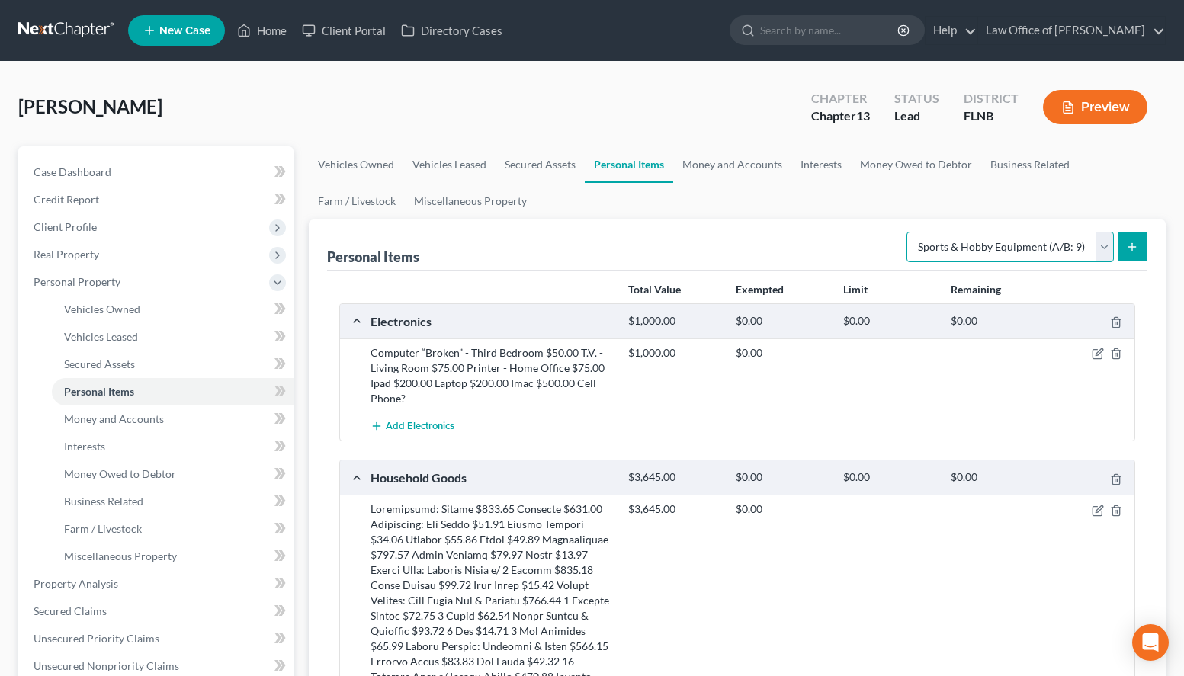
click at [906, 232] on select "Select Item Type Clothing (A/B: 11) Collectibles Of Value (A/B: 8) Electronics …" at bounding box center [1009, 247] width 207 height 30
select select "clothing"
click option "Clothing (A/B: 11)" at bounding box center [0, 0] width 0 height 0
click at [1143, 246] on button "submit" at bounding box center [1132, 247] width 30 height 30
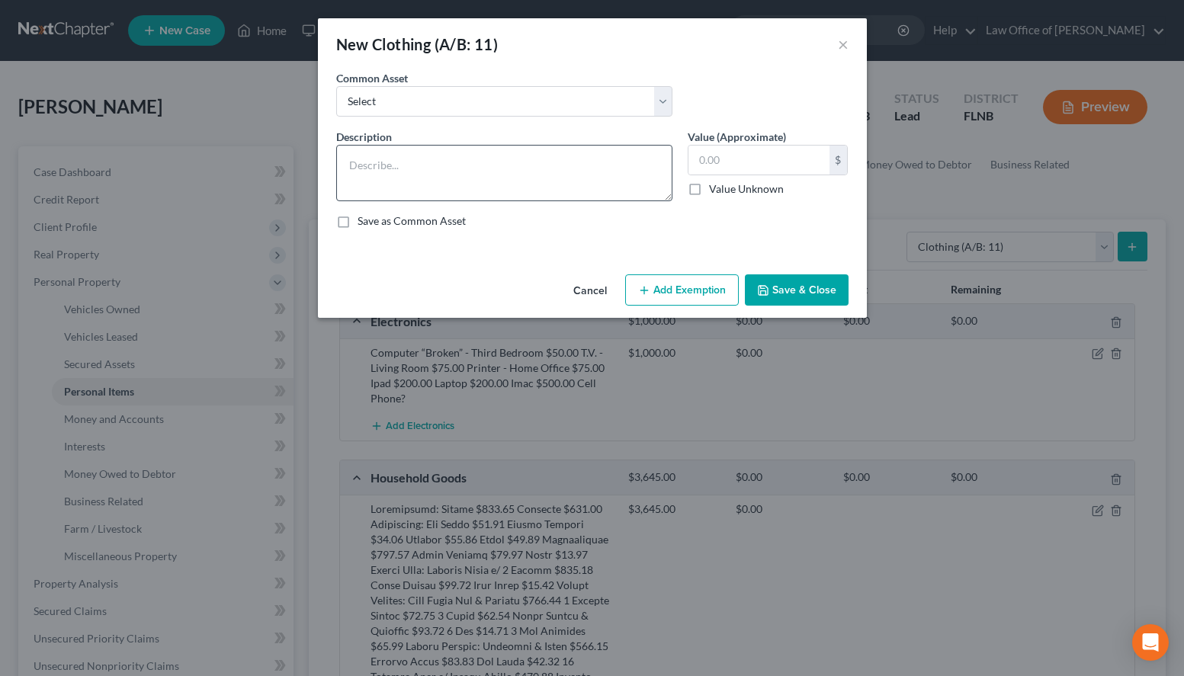
click at [448, 125] on div "Common Asset Select Men’s Clothes $100.00 Women’s Clothes $100.00 Men’s Clothes…" at bounding box center [592, 99] width 527 height 59
click at [448, 154] on textarea at bounding box center [504, 173] width 336 height 56
paste textarea "Women’s Clothes"
type textarea "Women’s Clothes"
click at [691, 168] on input "text" at bounding box center [758, 160] width 141 height 29
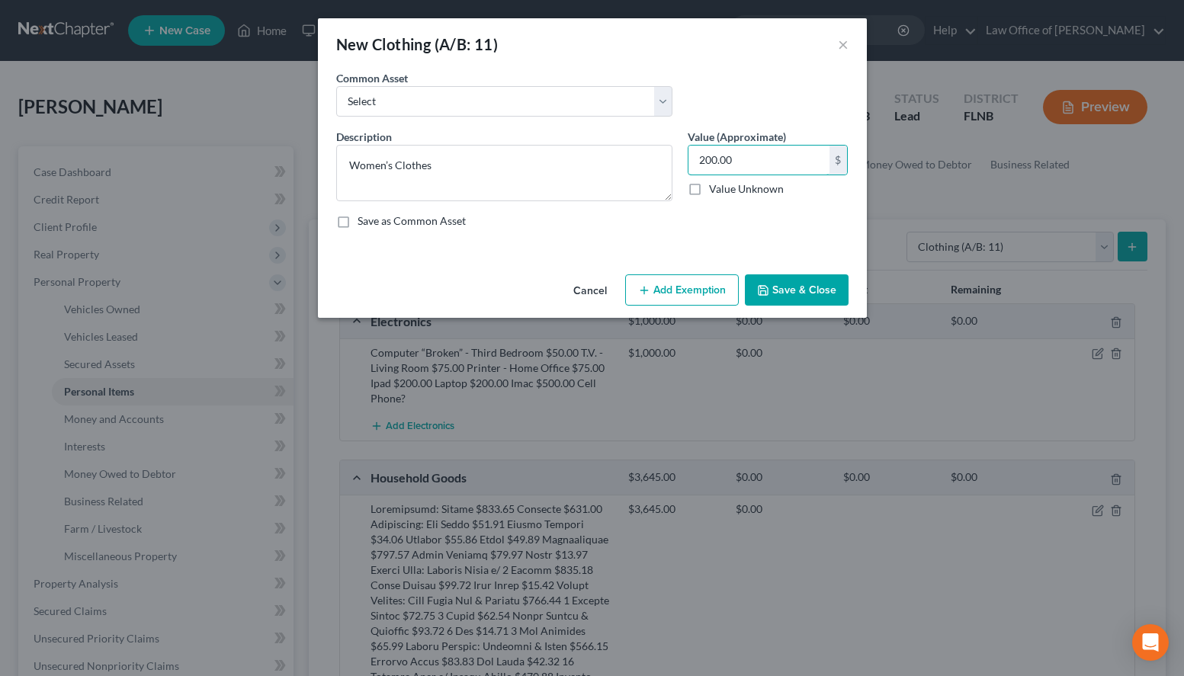
type input "200.00"
click at [370, 218] on label "Save as Common Asset" at bounding box center [411, 220] width 108 height 15
click at [370, 218] on input "Save as Common Asset" at bounding box center [369, 218] width 10 height 10
checkbox input "true"
click at [816, 278] on button "Save & Close" at bounding box center [797, 290] width 104 height 32
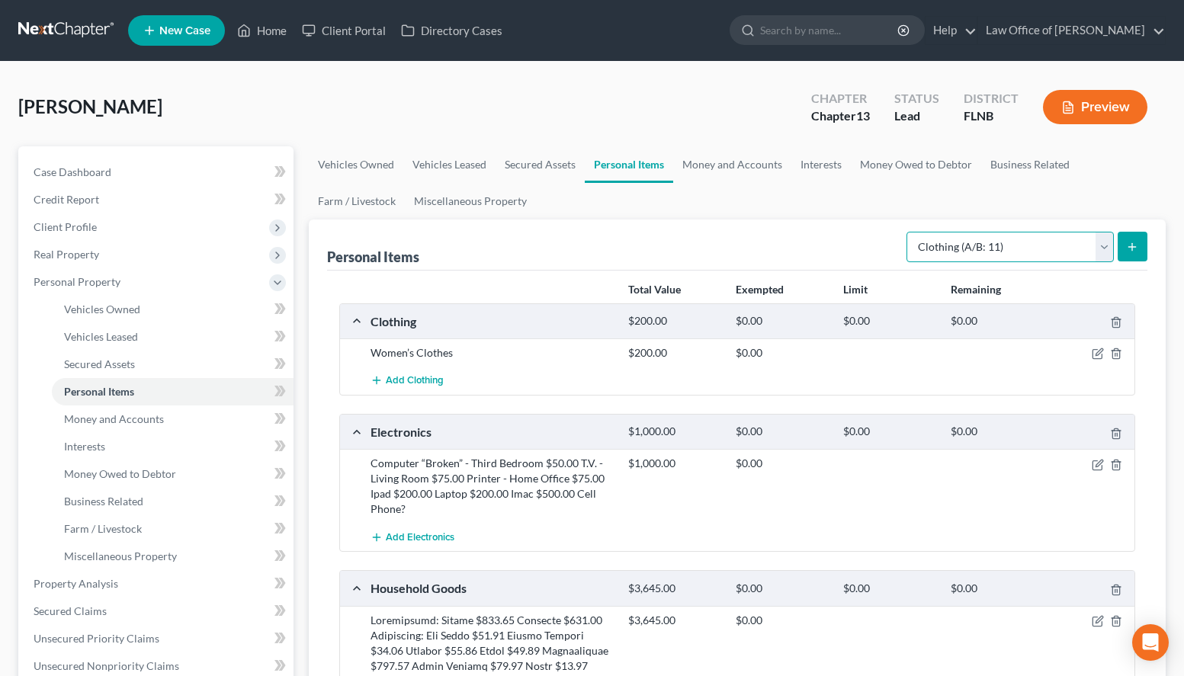
click at [906, 232] on select "Select Item Type Clothing (A/B: 11) Collectibles Of Value (A/B: 8) Electronics …" at bounding box center [1009, 247] width 207 height 30
select select "jewelry"
click option "Jewelry (A/B: 12)" at bounding box center [0, 0] width 0 height 0
click at [1141, 240] on button "submit" at bounding box center [1132, 247] width 30 height 30
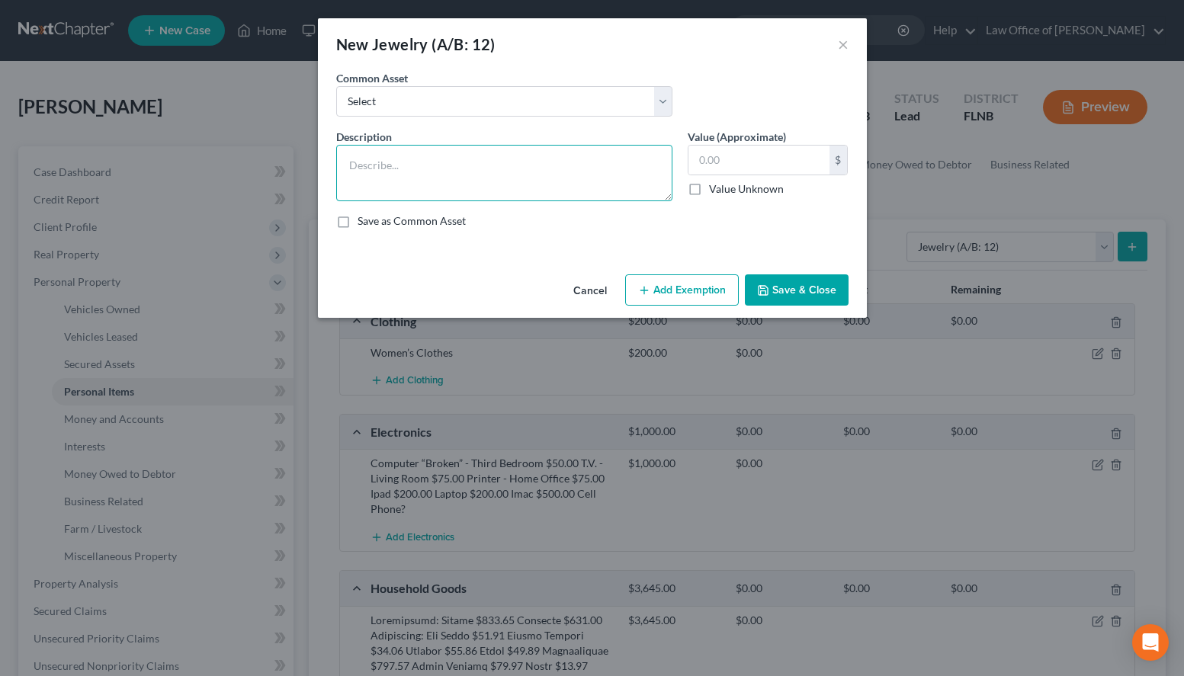
click at [472, 159] on textarea at bounding box center [504, 173] width 336 height 56
paste textarea "3 Rings $200.00 5 Sets of Earrings $100.00 1 Necklace $300.00"
type textarea "3 Rings $200.00 5 Sets of Earrings $100.00 1 Necklace $300.00"
click at [434, 220] on label "Save as Common Asset" at bounding box center [411, 220] width 108 height 15
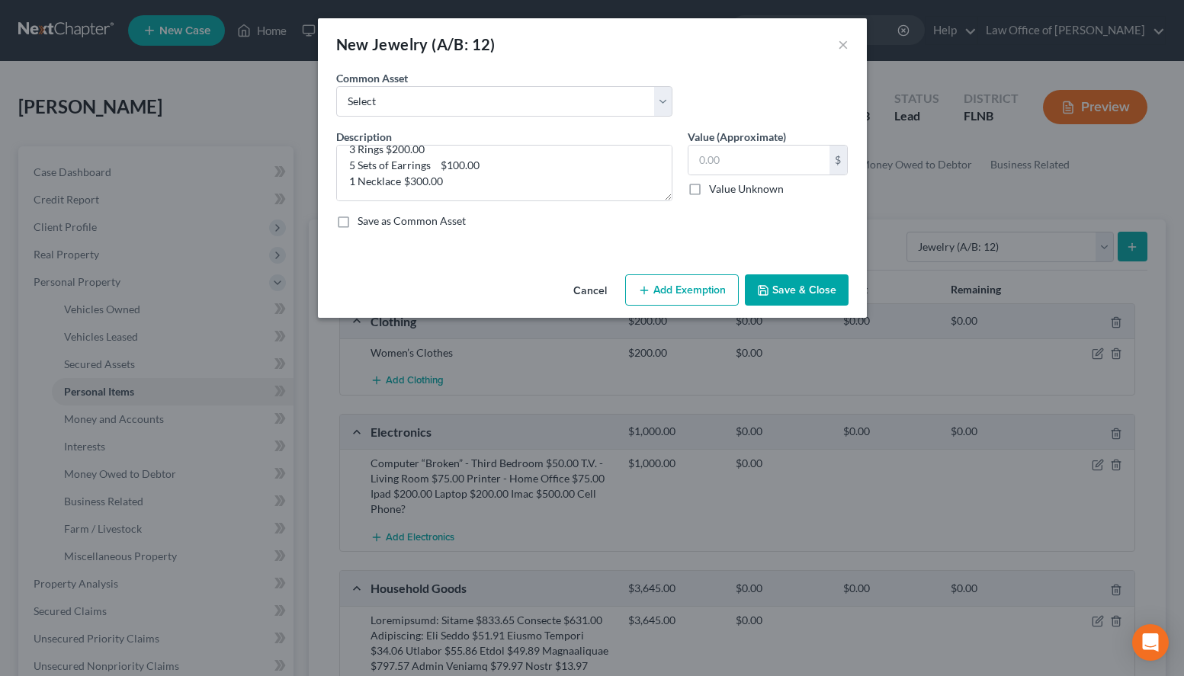
click at [373, 220] on input "Save as Common Asset" at bounding box center [369, 218] width 10 height 10
checkbox input "true"
click at [791, 152] on input "text" at bounding box center [758, 160] width 141 height 29
type input "600.00"
click at [803, 277] on button "Save & Close" at bounding box center [797, 290] width 104 height 32
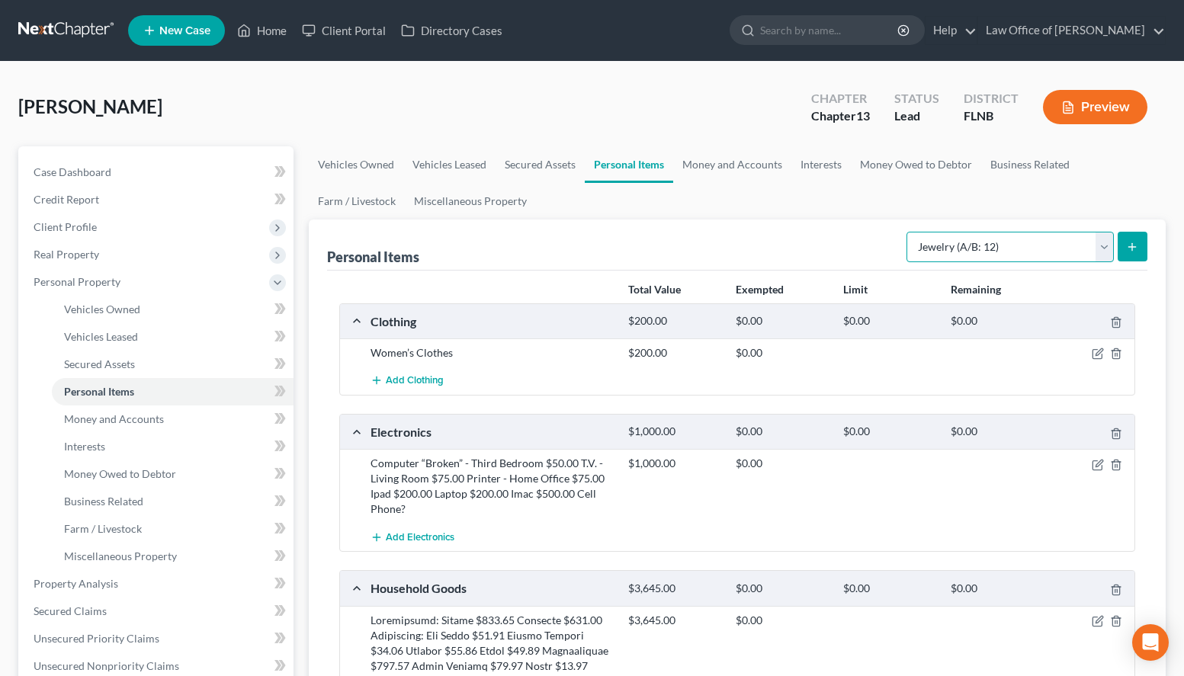
click at [906, 232] on select "Select Item Type Clothing (A/B: 11) Collectibles Of Value (A/B: 8) Electronics …" at bounding box center [1009, 247] width 207 height 30
select select "pets"
click option "Pet(s) (A/B: 13)" at bounding box center [0, 0] width 0 height 0
click at [1129, 247] on line "submit" at bounding box center [1132, 247] width 7 height 0
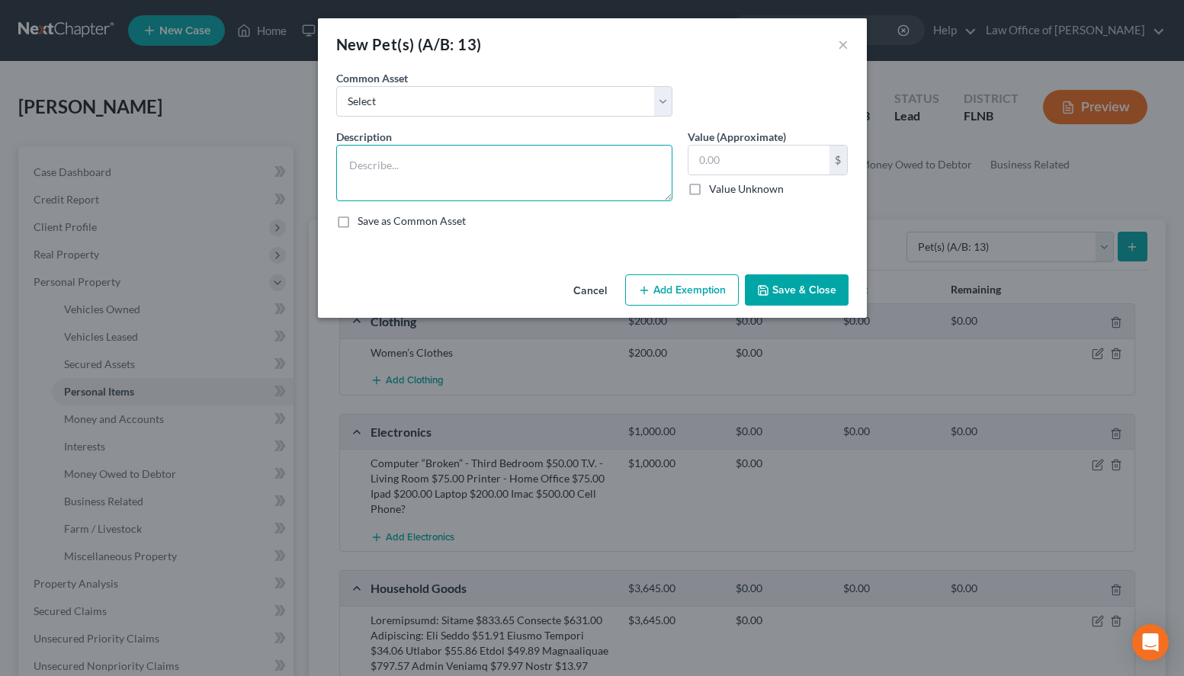
click at [626, 189] on textarea at bounding box center [504, 173] width 336 height 56
paste textarea "1 Rag Doll Cat"
type textarea "1 Rag Doll Cat"
click at [749, 184] on label "Value Unknown" at bounding box center [746, 188] width 75 height 15
click at [725, 184] on input "Value Unknown" at bounding box center [720, 186] width 10 height 10
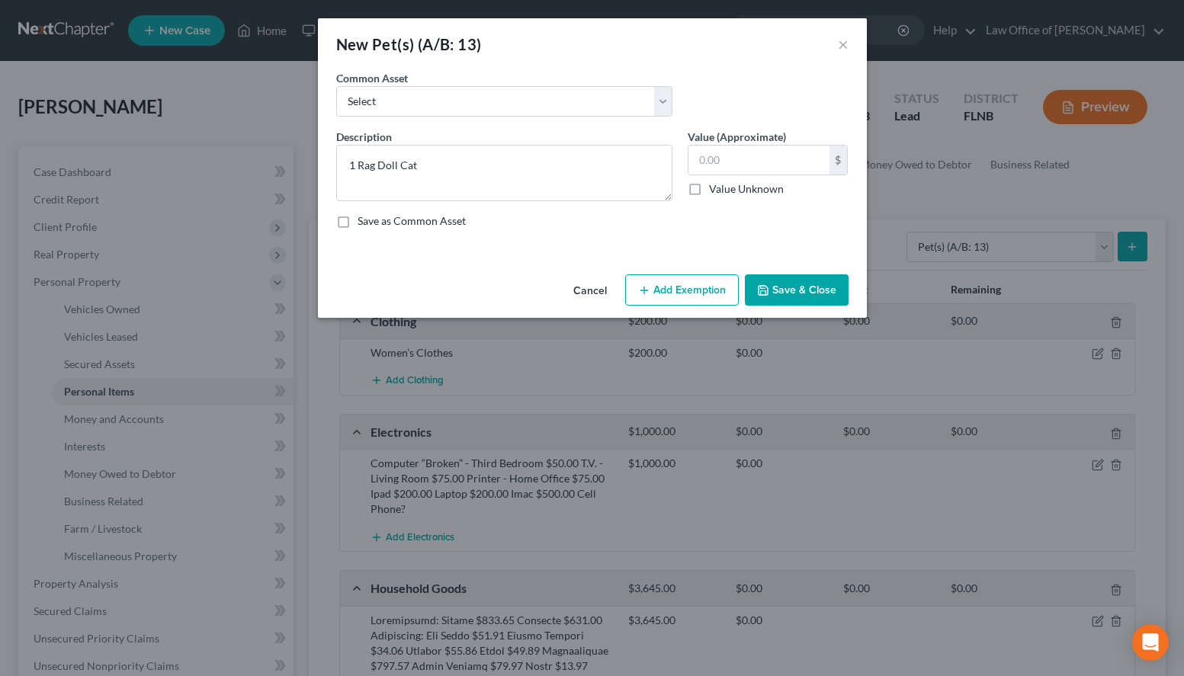
checkbox input "true"
type input "0.00"
click at [370, 221] on label "Save as Common Asset" at bounding box center [411, 220] width 108 height 15
click at [370, 221] on input "Save as Common Asset" at bounding box center [369, 218] width 10 height 10
checkbox input "true"
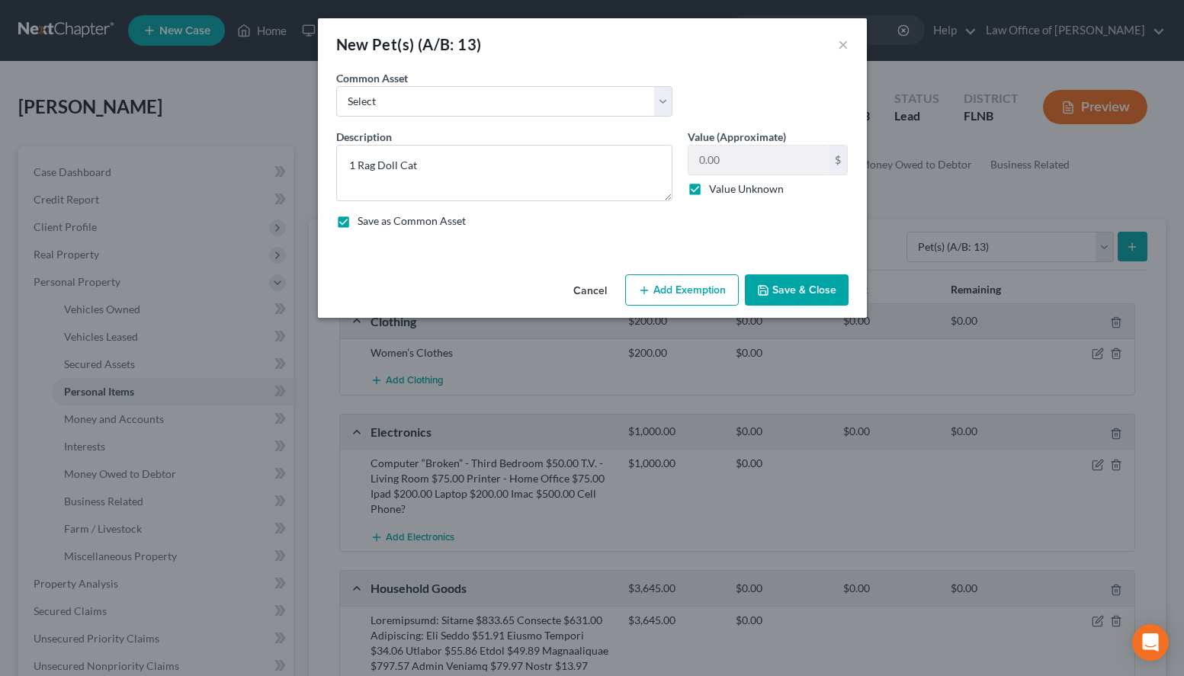
click at [798, 281] on button "Save & Close" at bounding box center [797, 290] width 104 height 32
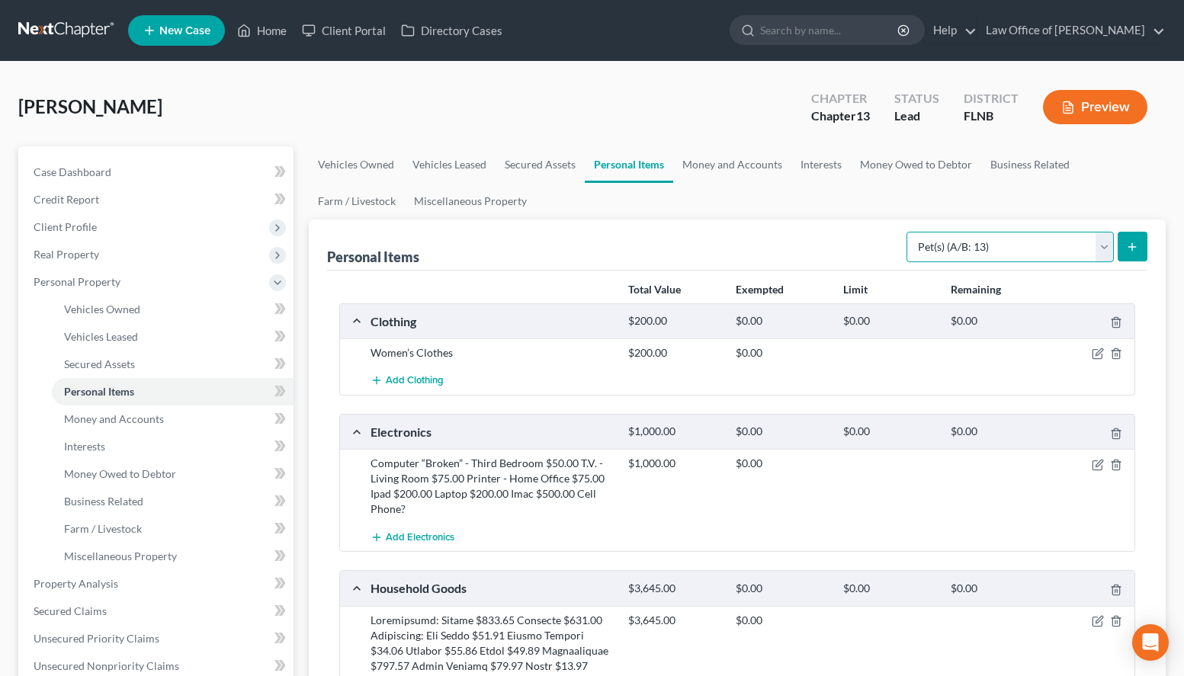
click at [906, 232] on select "Select Item Type Clothing (A/B: 11) Collectibles Of Value (A/B: 8) Electronics …" at bounding box center [1009, 247] width 207 height 30
select select "other"
click option "Other (A/B: 14)" at bounding box center [0, 0] width 0 height 0
click at [1139, 245] on button "submit" at bounding box center [1132, 247] width 30 height 30
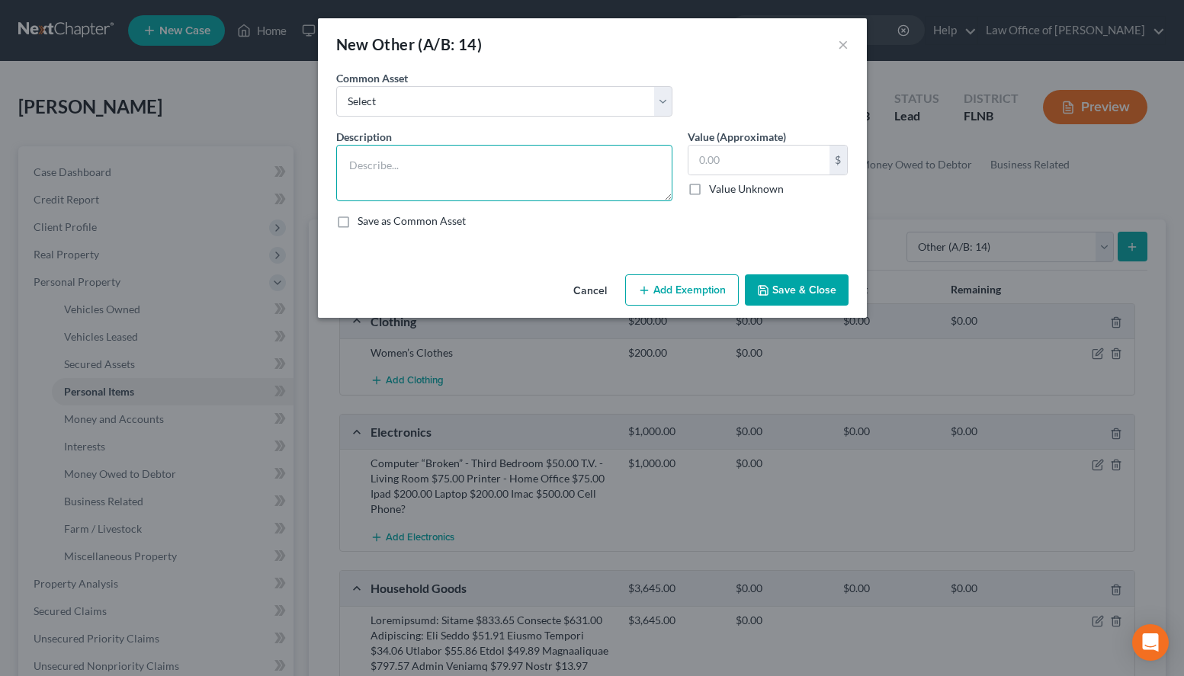
click at [634, 164] on textarea at bounding box center [504, 173] width 336 height 56
paste textarea "Candles $75.00 Knick Knacks $100.00 Lamps $75.00 Pictures $75.00"
type textarea "Candles $75.00 Knick Knacks $100.00 Lamps $75.00 Pictures $75.00"
click at [388, 214] on label "Save as Common Asset" at bounding box center [411, 220] width 108 height 15
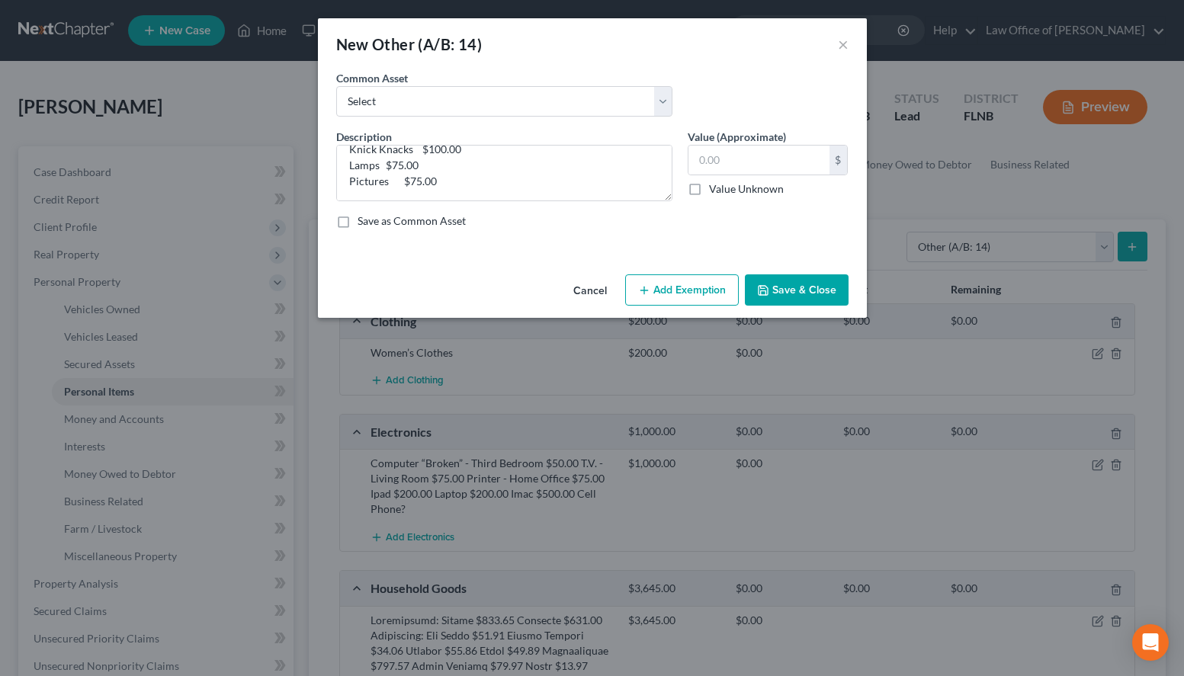
click at [373, 214] on input "Save as Common Asset" at bounding box center [369, 218] width 10 height 10
checkbox input "true"
click at [707, 161] on input "text" at bounding box center [758, 160] width 141 height 29
type input "325.00"
click at [785, 293] on button "Save & Close" at bounding box center [797, 290] width 104 height 32
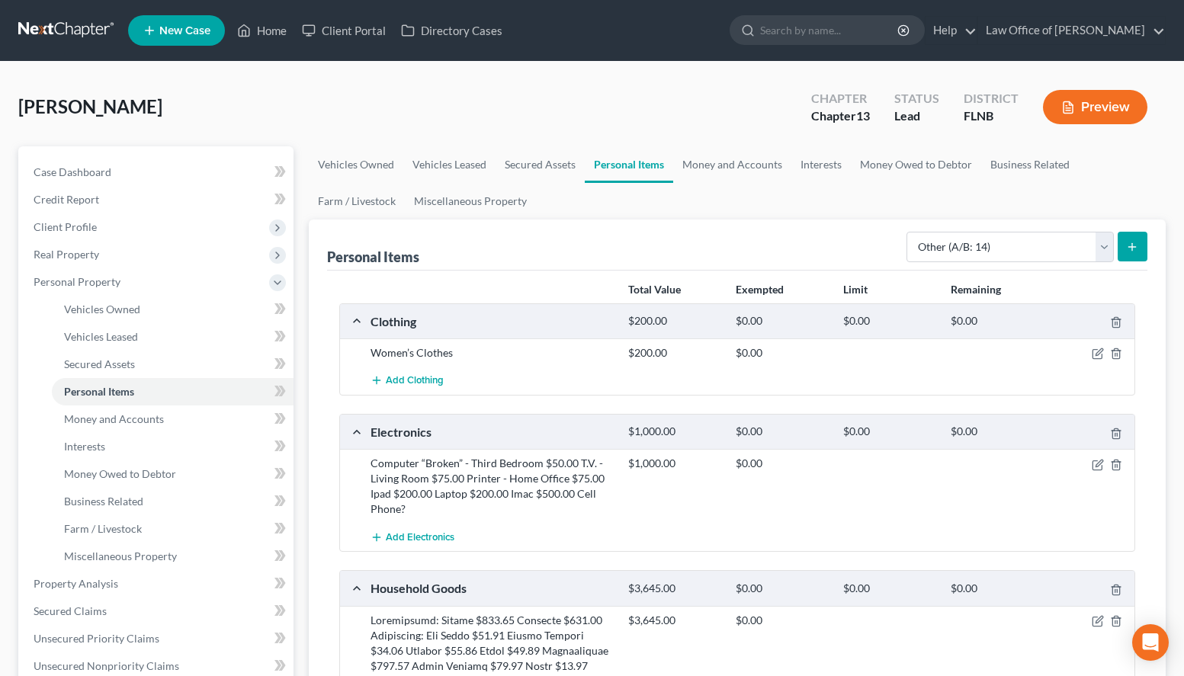
click at [23, 24] on link at bounding box center [67, 30] width 98 height 27
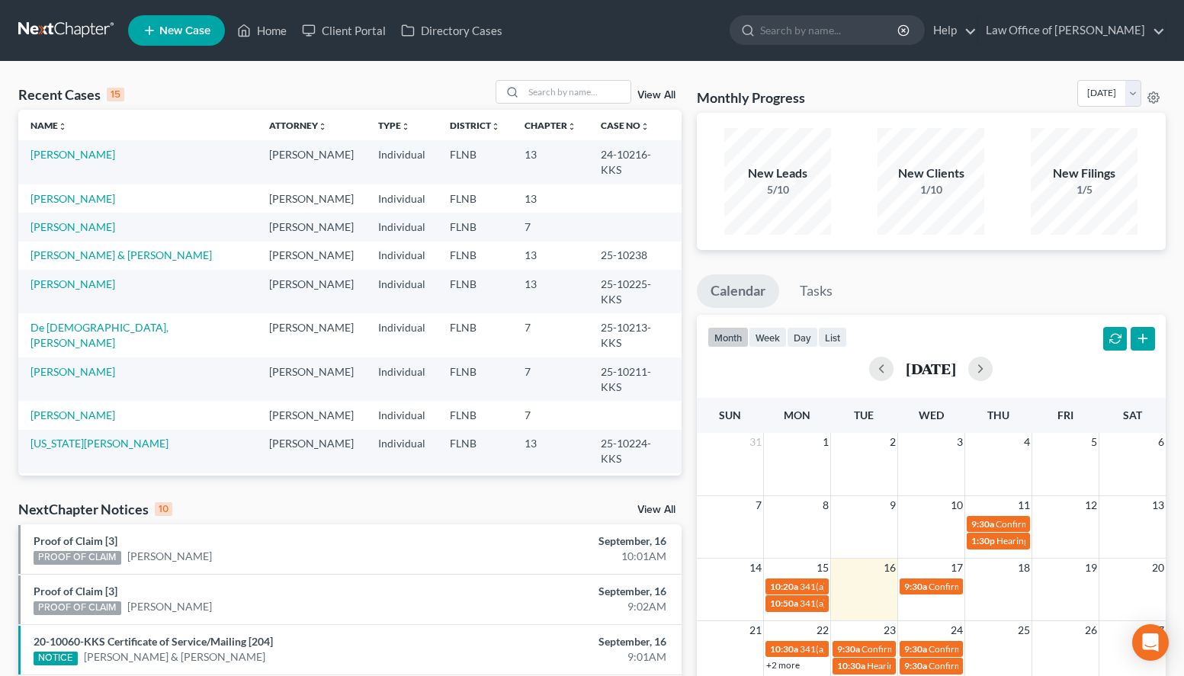
click at [1169, 121] on div "Monthly Progress Bankruptcy Bankruptcy September 2025 August 2025 July 2025 Jun…" at bounding box center [931, 581] width 484 height 1002
click at [847, 68] on div "Recent Cases 15 View All Name unfold_more expand_more expand_less Attorney unfo…" at bounding box center [592, 581] width 1184 height 1038
drag, startPoint x: 591, startPoint y: 242, endPoint x: 658, endPoint y: 242, distance: 67.1
click at [658, 242] on td "25-10238" at bounding box center [634, 256] width 93 height 28
copy td "25-10238"
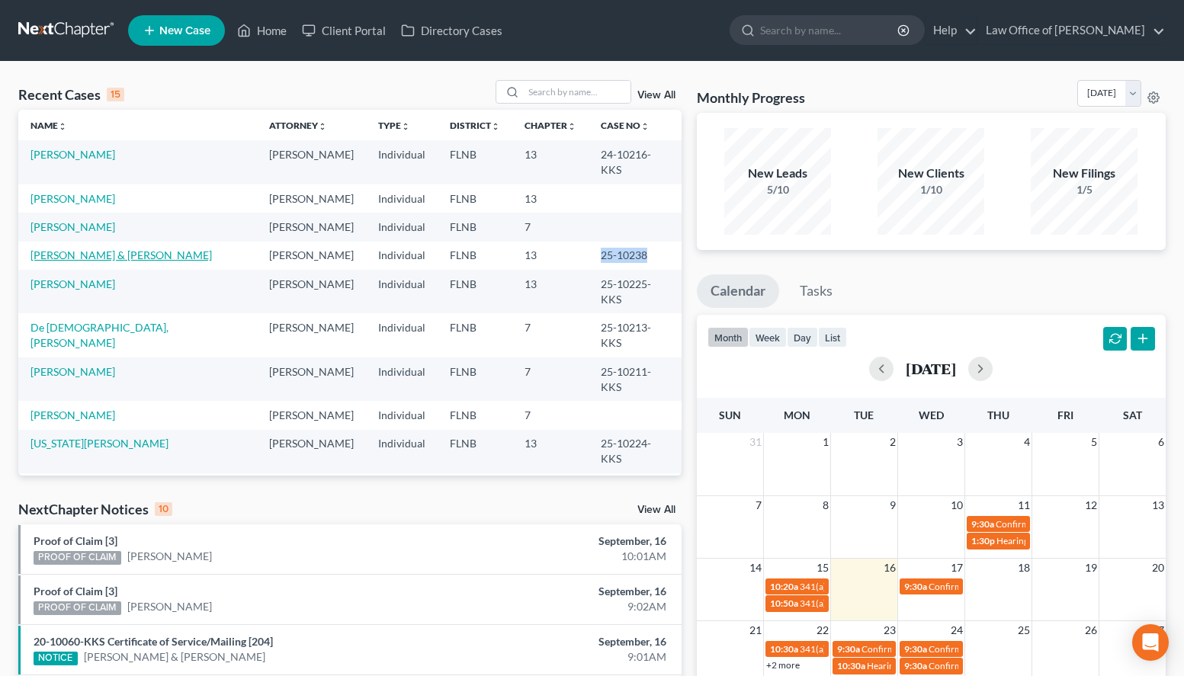
click at [65, 248] on link "[PERSON_NAME] & [PERSON_NAME]" at bounding box center [120, 254] width 181 height 13
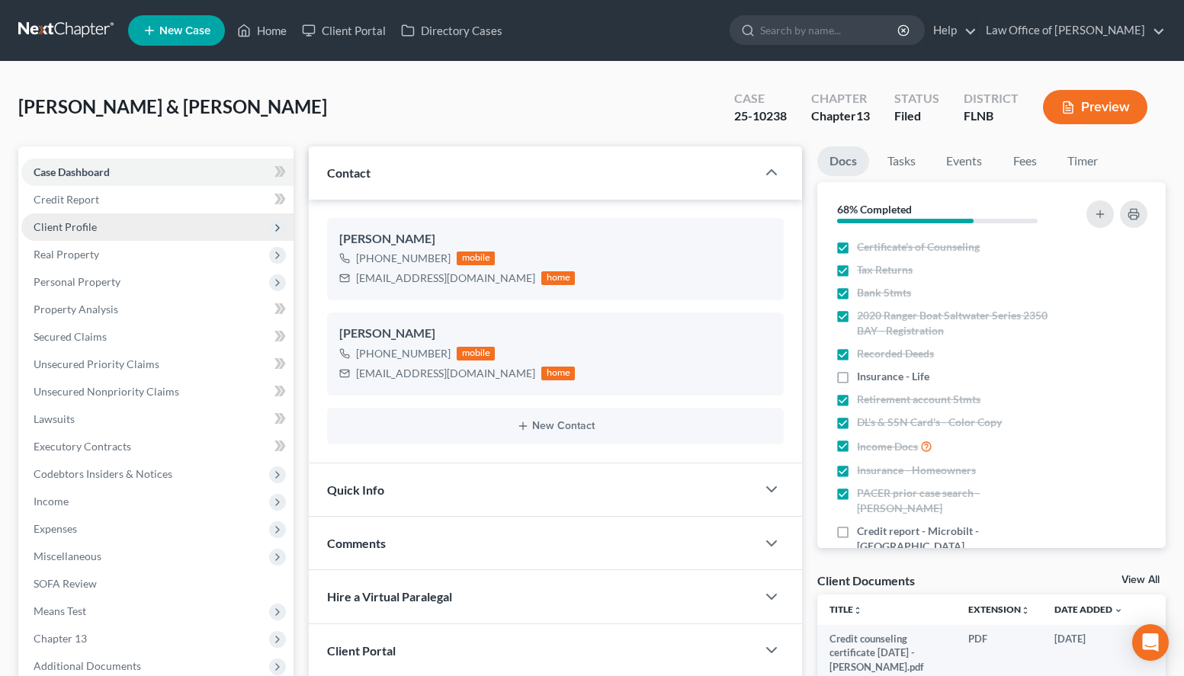
click at [154, 231] on span "Client Profile" at bounding box center [157, 226] width 272 height 27
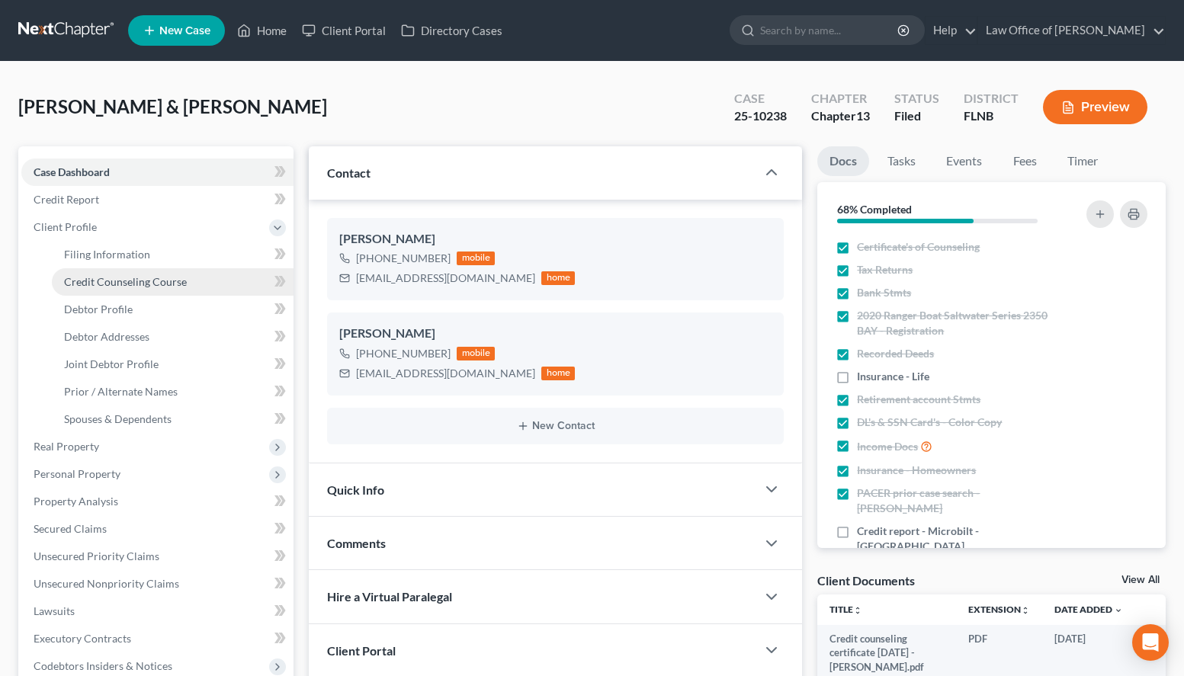
click at [193, 277] on link "Credit Counseling Course" at bounding box center [173, 281] width 242 height 27
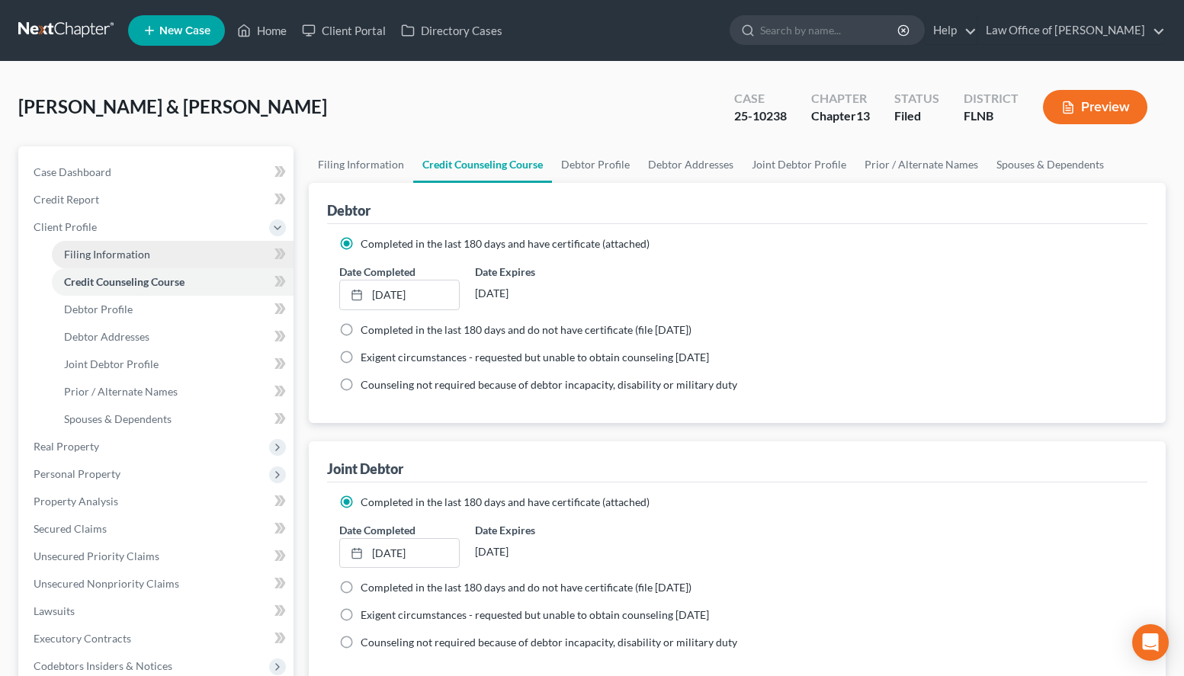
click at [194, 262] on link "Filing Information" at bounding box center [173, 254] width 242 height 27
select select "1"
select select "3"
select select "16"
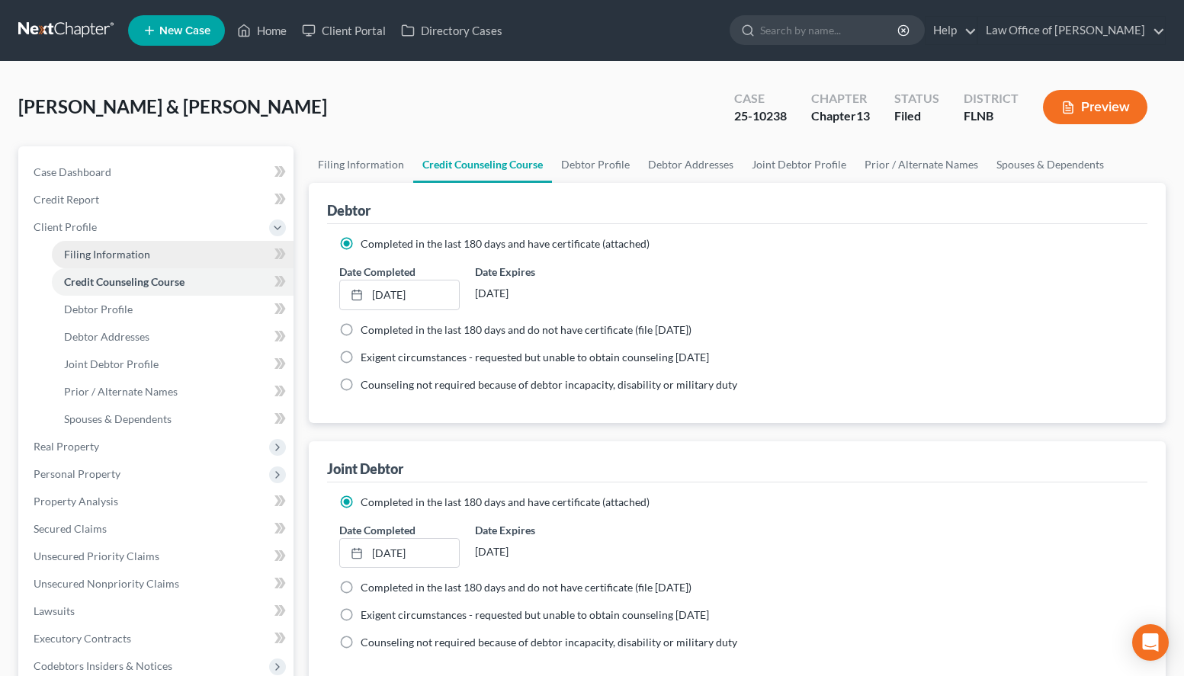
select select "0"
select select "9"
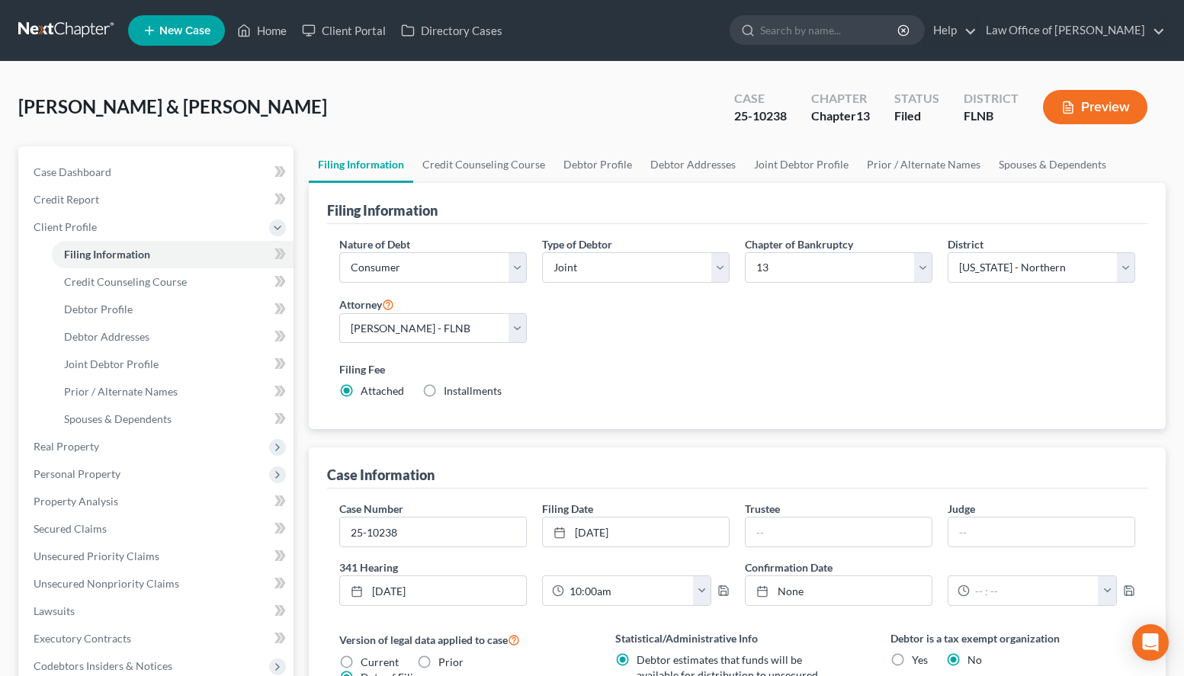
click at [830, 406] on div "Filing Fee Attached Installments Installments" at bounding box center [737, 383] width 811 height 56
click at [507, 541] on input "25-10238" at bounding box center [433, 532] width 186 height 29
type input "25-10238-KKS"
click at [53, 26] on link at bounding box center [67, 30] width 98 height 27
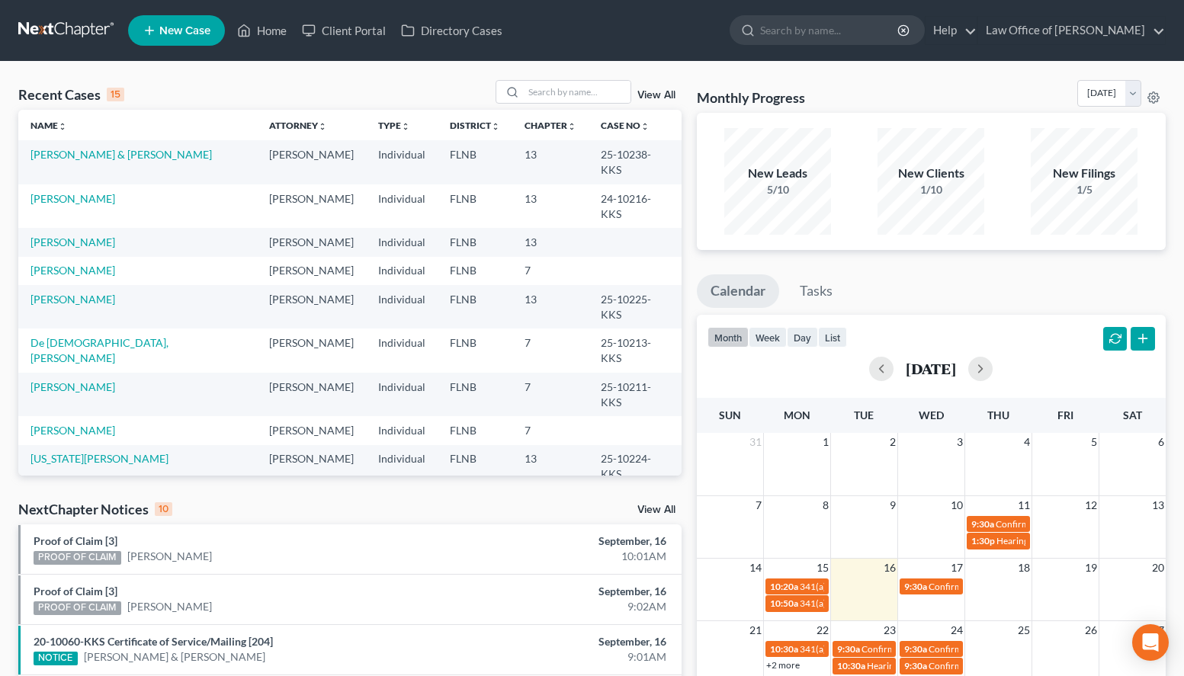
click at [1168, 148] on div "Monthly Progress Bankruptcy Bankruptcy [DATE] [DATE] [DATE] [DATE] [DATE] [DATE…" at bounding box center [931, 581] width 484 height 1002
click at [73, 264] on link "[PERSON_NAME]" at bounding box center [72, 270] width 85 height 13
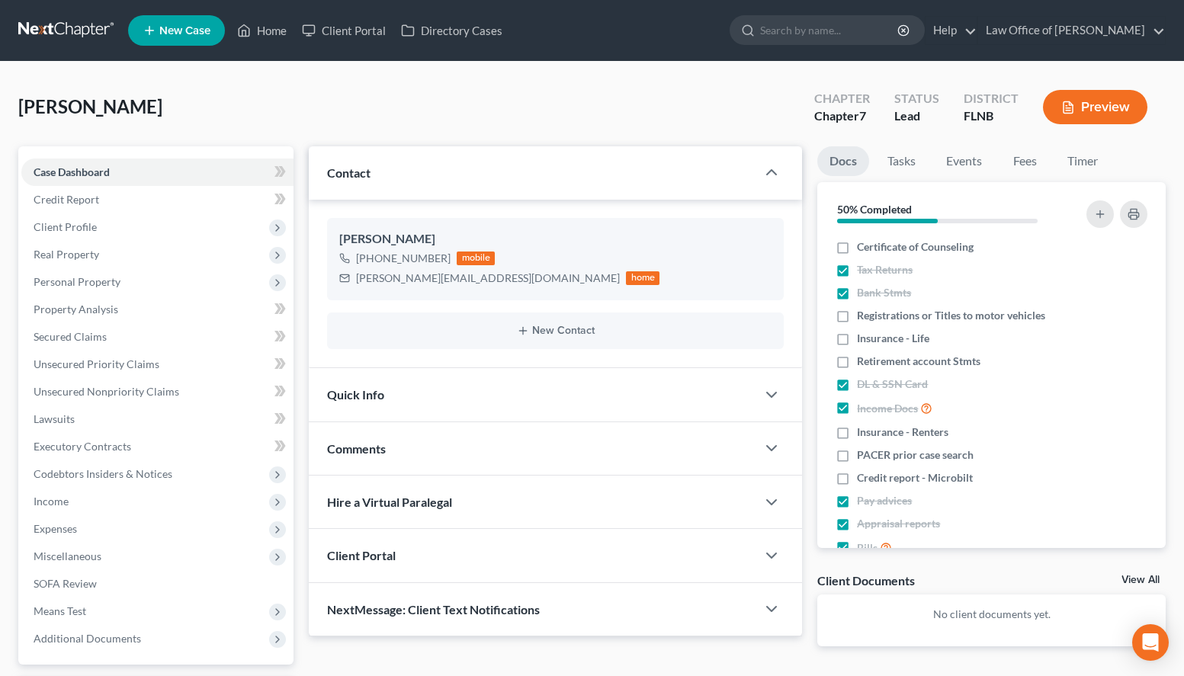
click at [50, 36] on link at bounding box center [67, 30] width 98 height 27
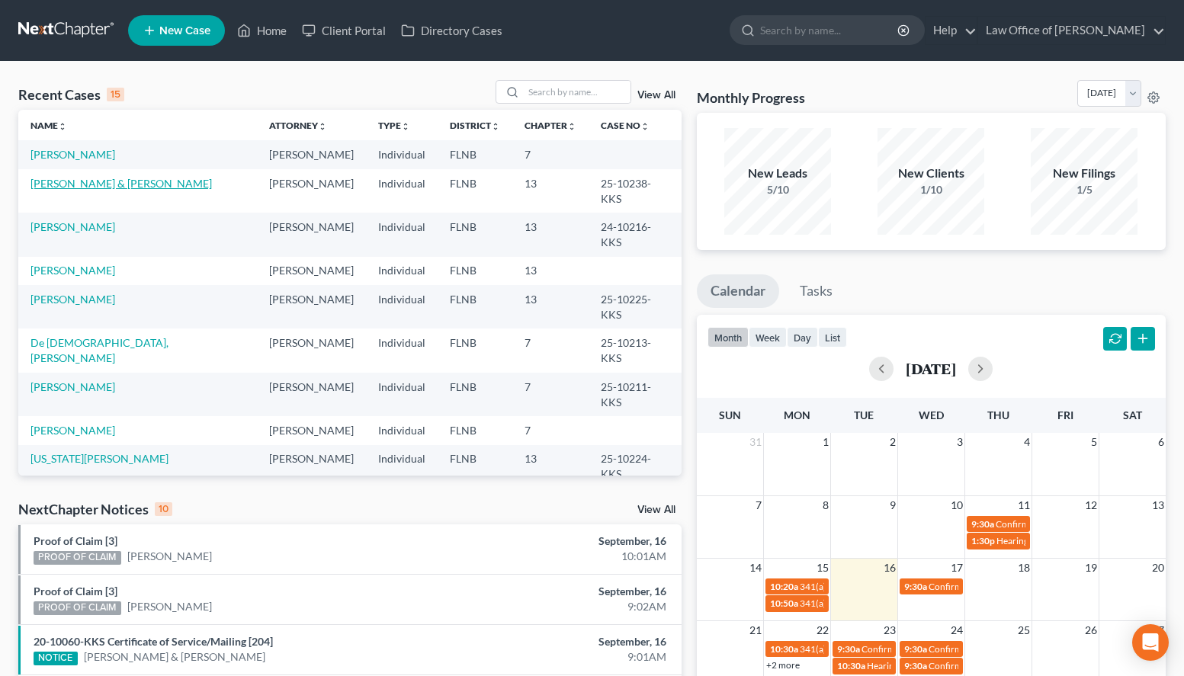
click at [128, 180] on link "[PERSON_NAME] & [PERSON_NAME]" at bounding box center [120, 183] width 181 height 13
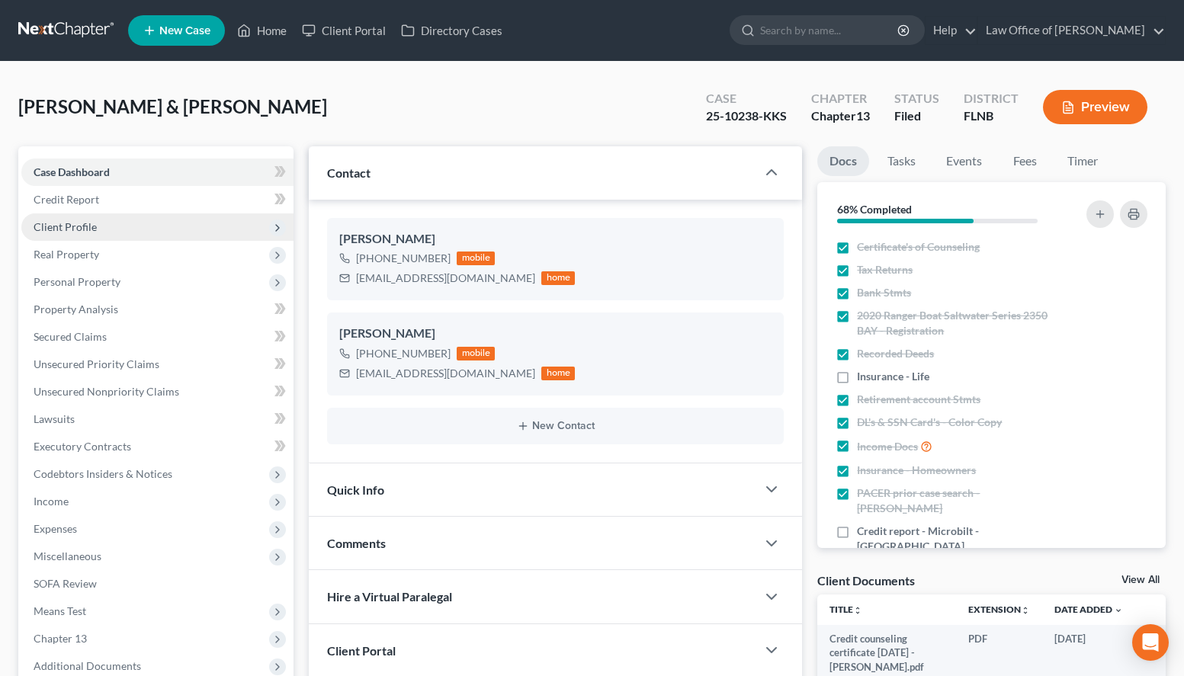
click at [130, 221] on span "Client Profile" at bounding box center [157, 226] width 272 height 27
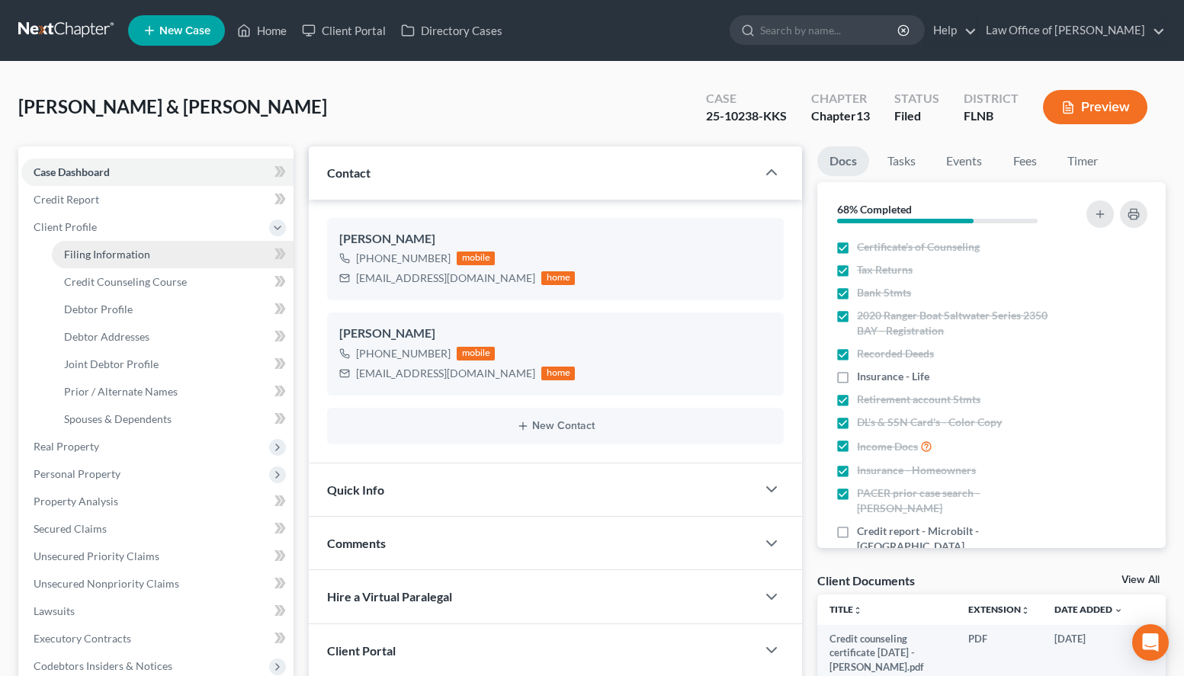
click at [133, 254] on span "Filing Information" at bounding box center [107, 254] width 86 height 13
select select "1"
select select "3"
select select "16"
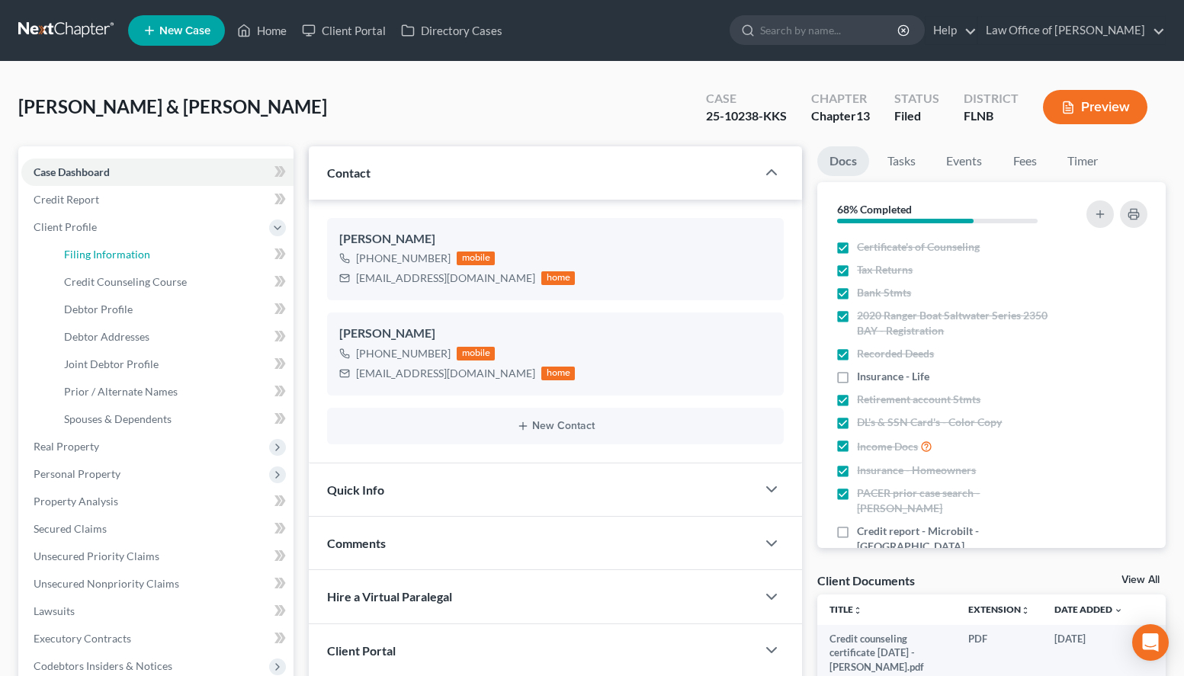
select select "0"
select select "9"
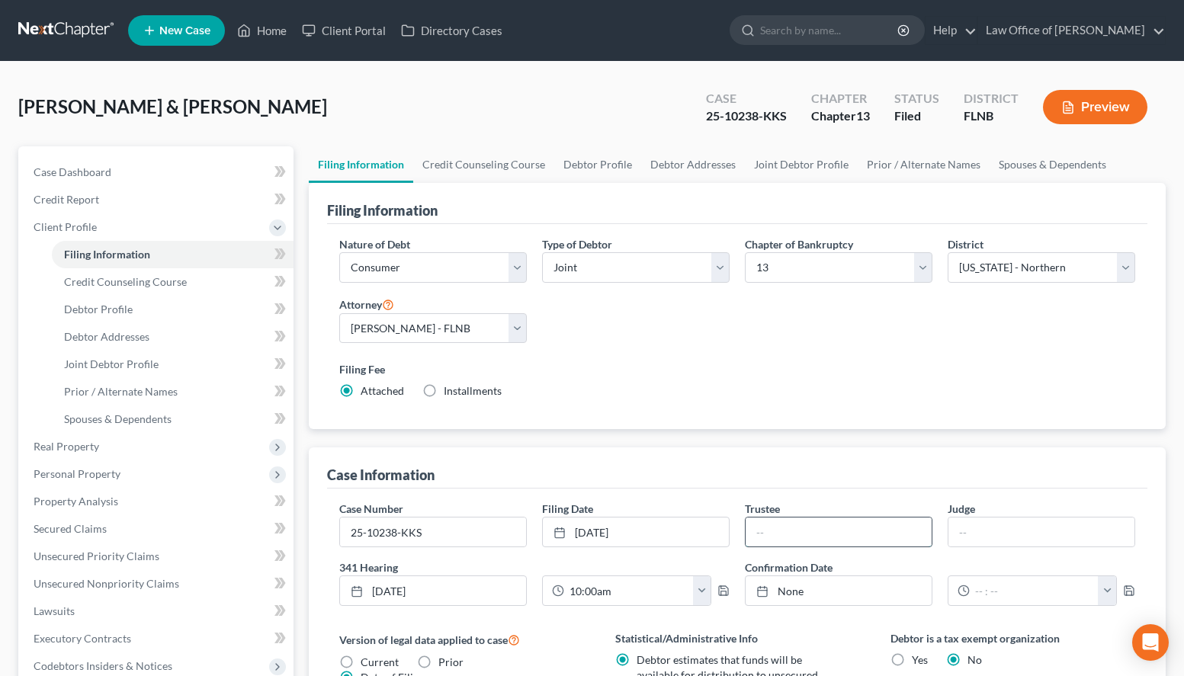
click at [806, 533] on input "text" at bounding box center [838, 532] width 186 height 29
paste input "Leigh A. Duncan"
type input "Leigh A. Duncan"
click at [1004, 524] on input "text" at bounding box center [1041, 532] width 186 height 29
type input "Karen K. Specie"
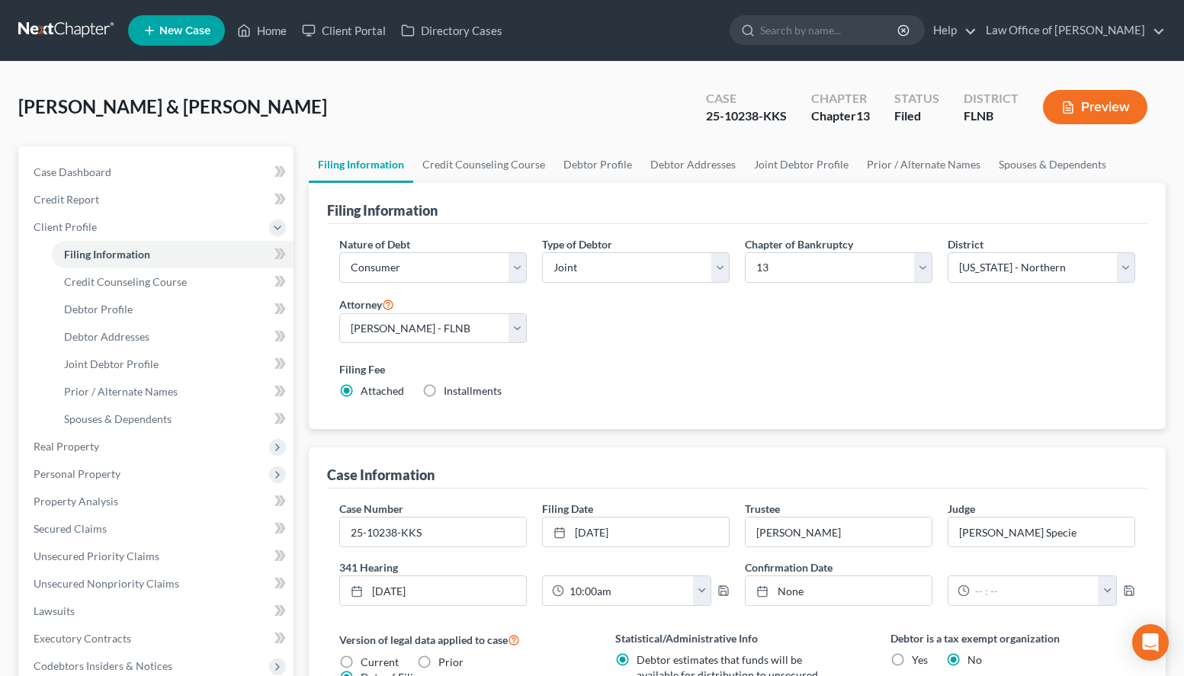
click at [1156, 336] on div "Filing Information Nature of Debt Select Business Consumer Other Nature of Busi…" at bounding box center [737, 306] width 857 height 247
drag, startPoint x: 434, startPoint y: 525, endPoint x: 178, endPoint y: 570, distance: 260.0
click at [340, 547] on input "25-10238-KKS" at bounding box center [433, 532] width 186 height 29
click at [49, 28] on link at bounding box center [67, 30] width 98 height 27
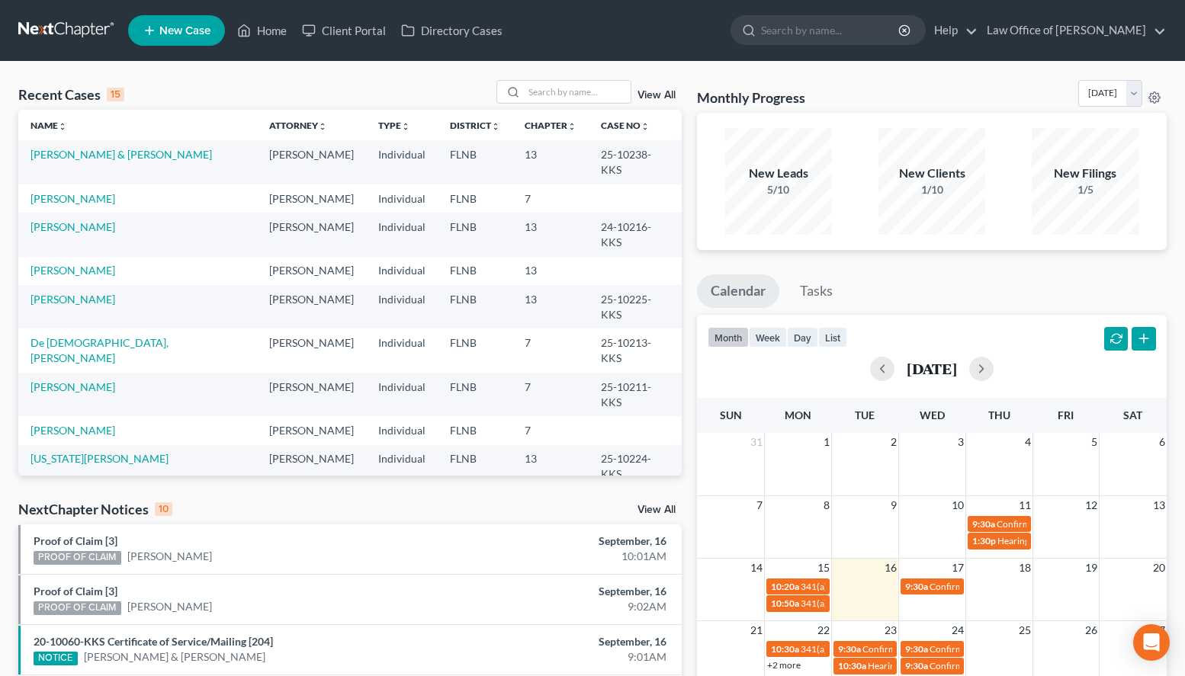
click at [81, 540] on link "[PERSON_NAME] & [PERSON_NAME]" at bounding box center [120, 546] width 181 height 13
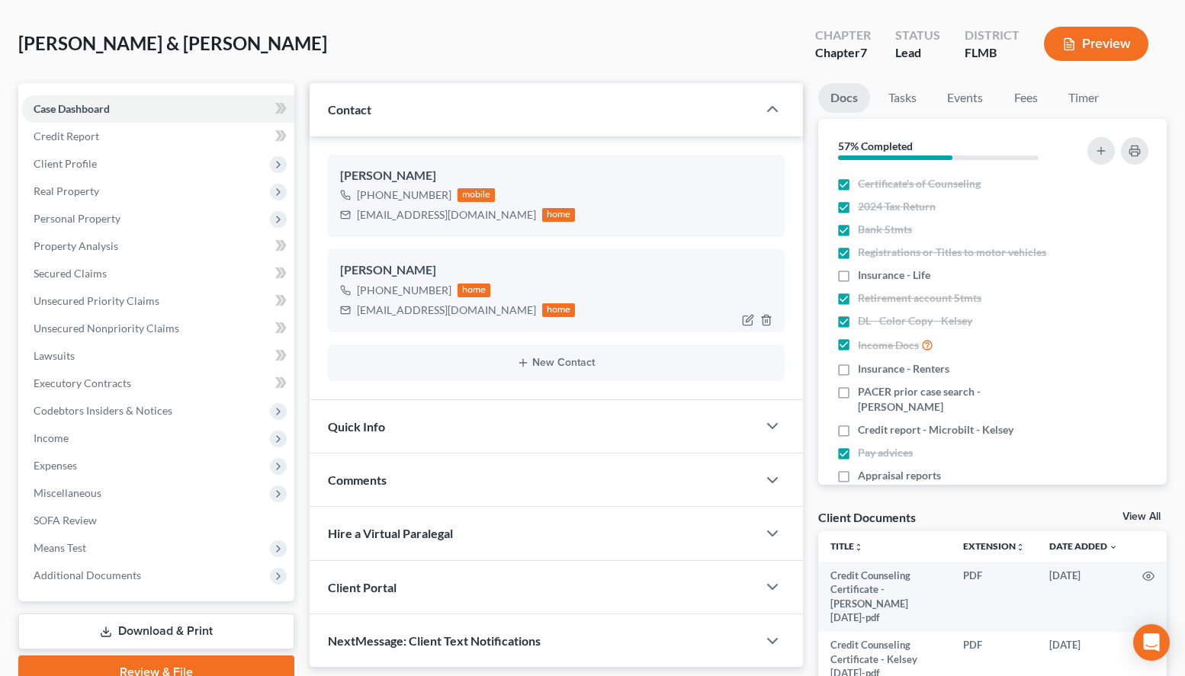
scroll to position [78, 0]
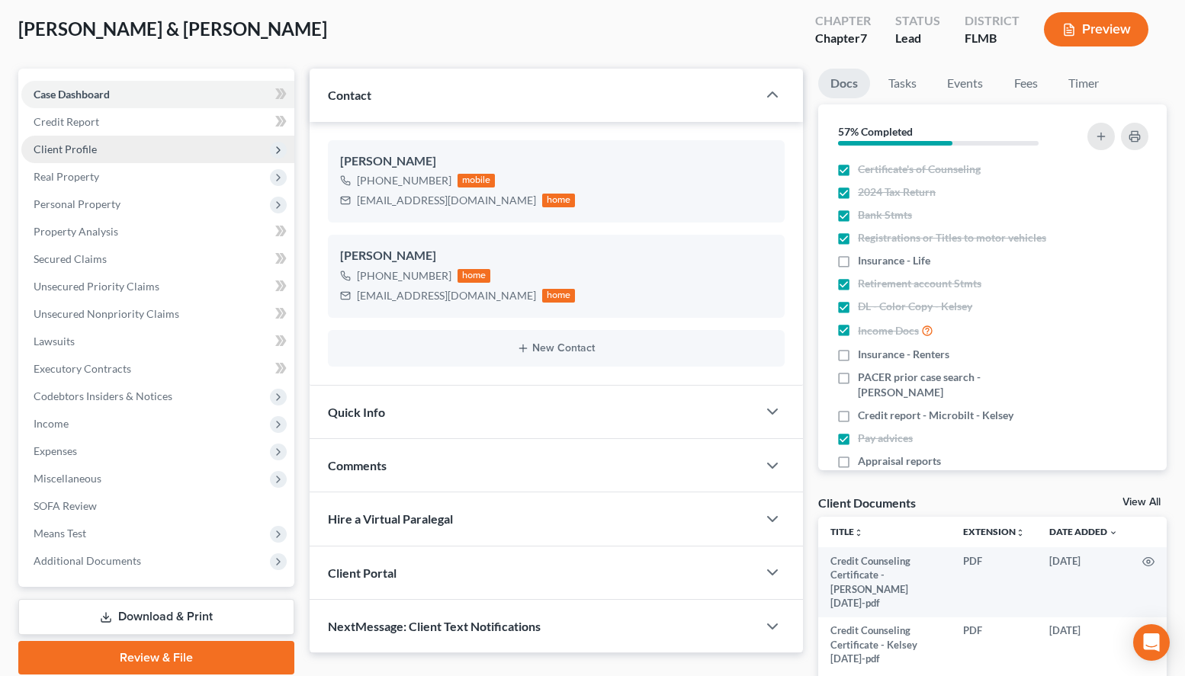
click at [180, 147] on span "Client Profile" at bounding box center [157, 149] width 273 height 27
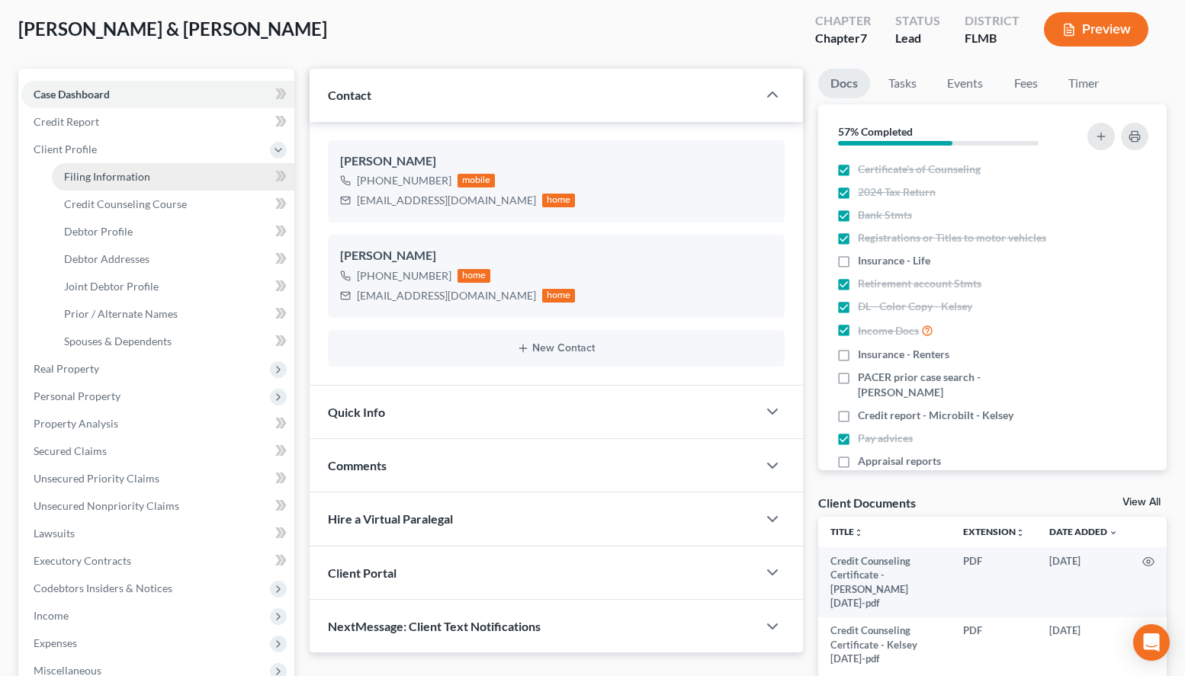
click at [188, 181] on link "Filing Information" at bounding box center [173, 176] width 242 height 27
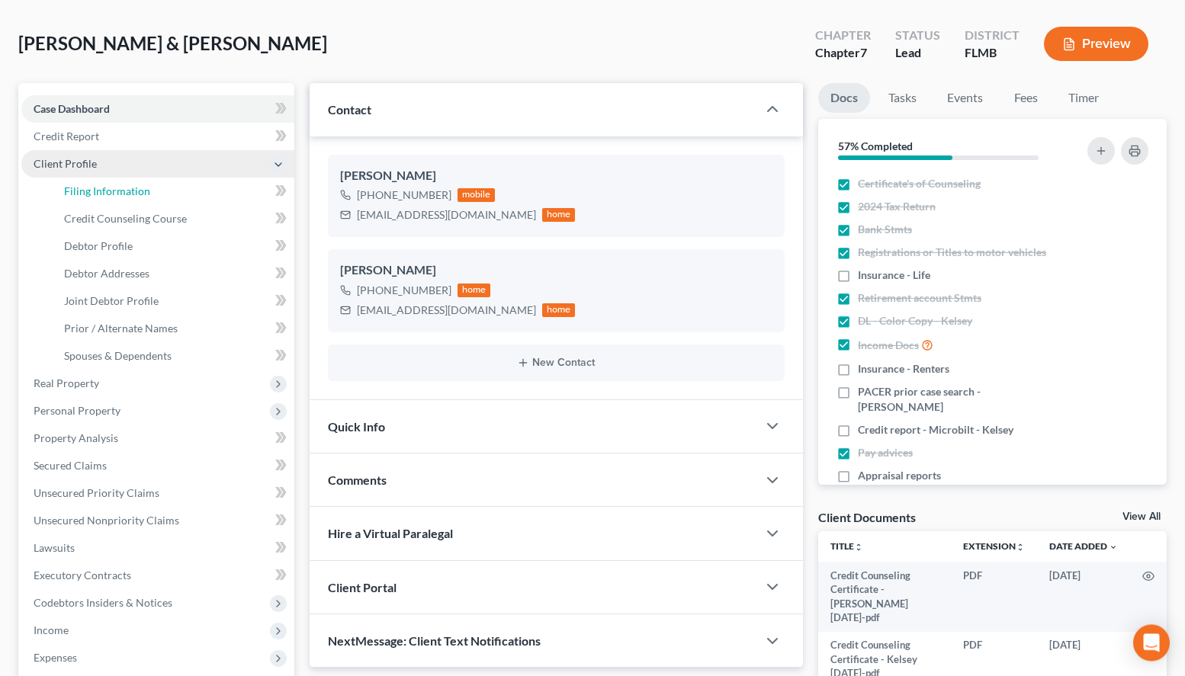
select select "1"
select select "0"
select select "15"
select select "0"
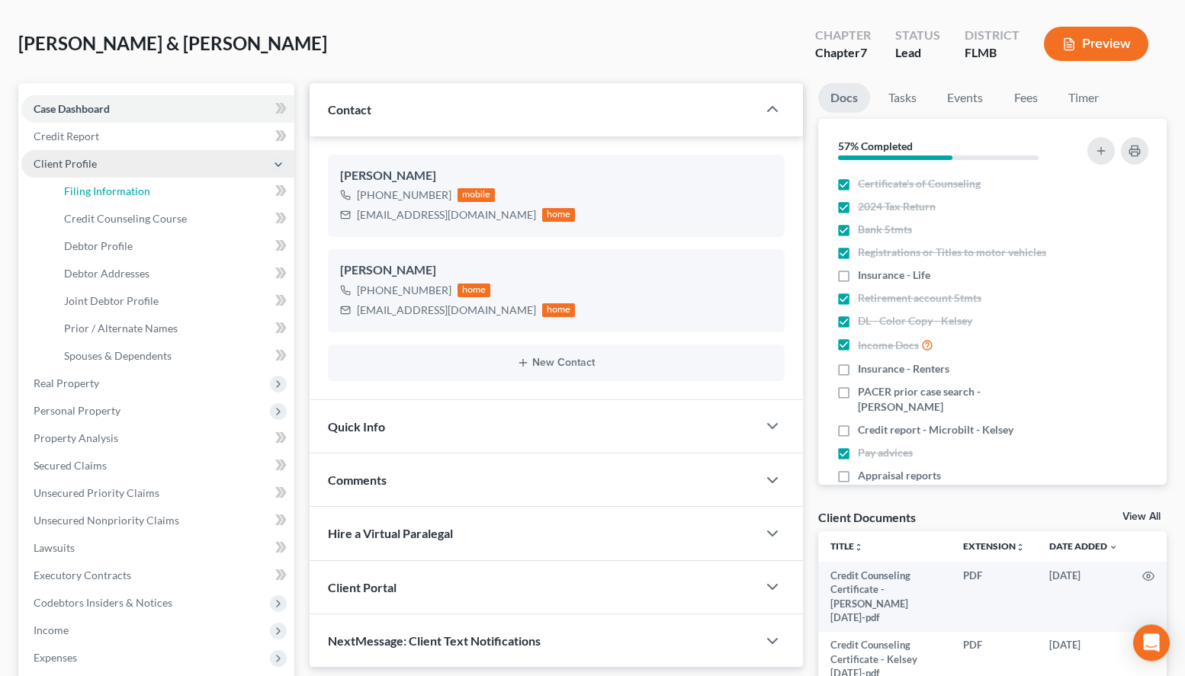
select select "9"
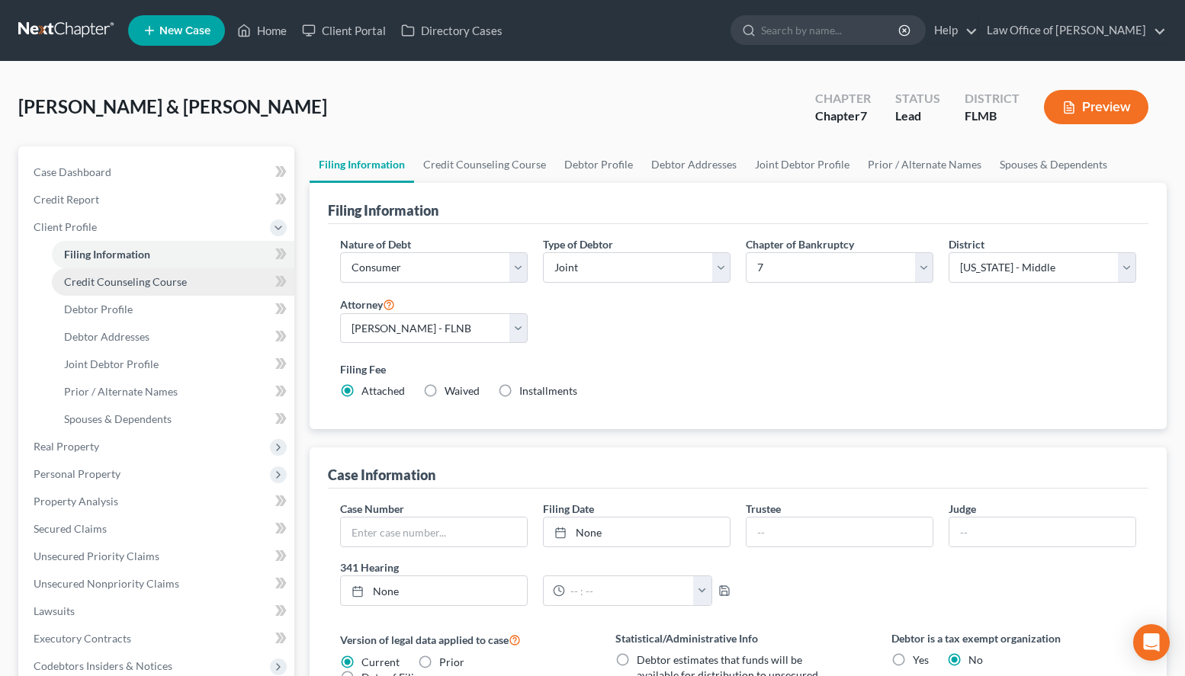
click at [206, 271] on link "Credit Counseling Course" at bounding box center [173, 281] width 242 height 27
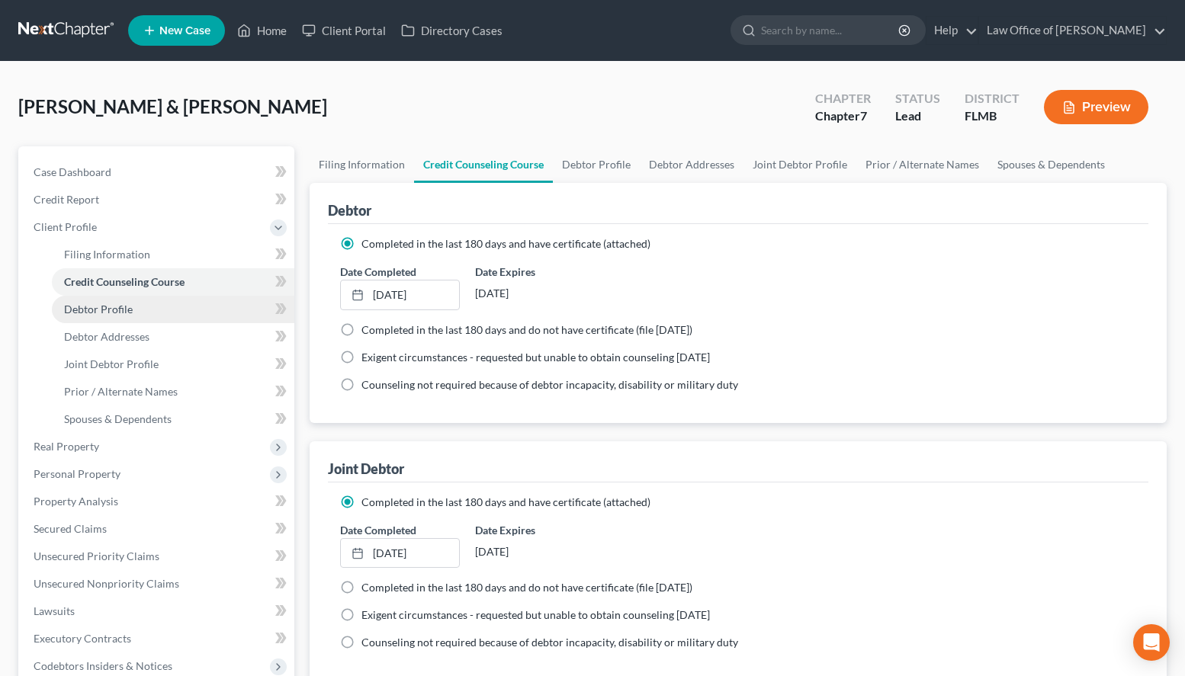
click at [216, 313] on link "Debtor Profile" at bounding box center [173, 309] width 242 height 27
select select "1"
select select "2"
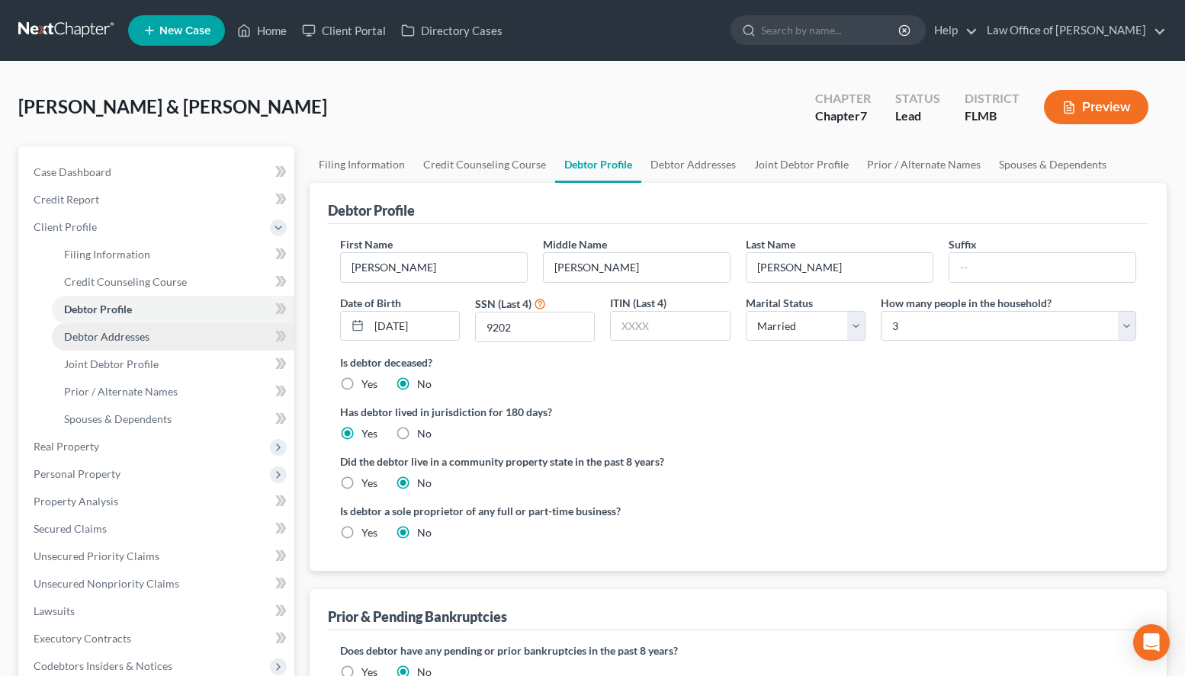
click at [229, 327] on link "Debtor Addresses" at bounding box center [173, 336] width 242 height 27
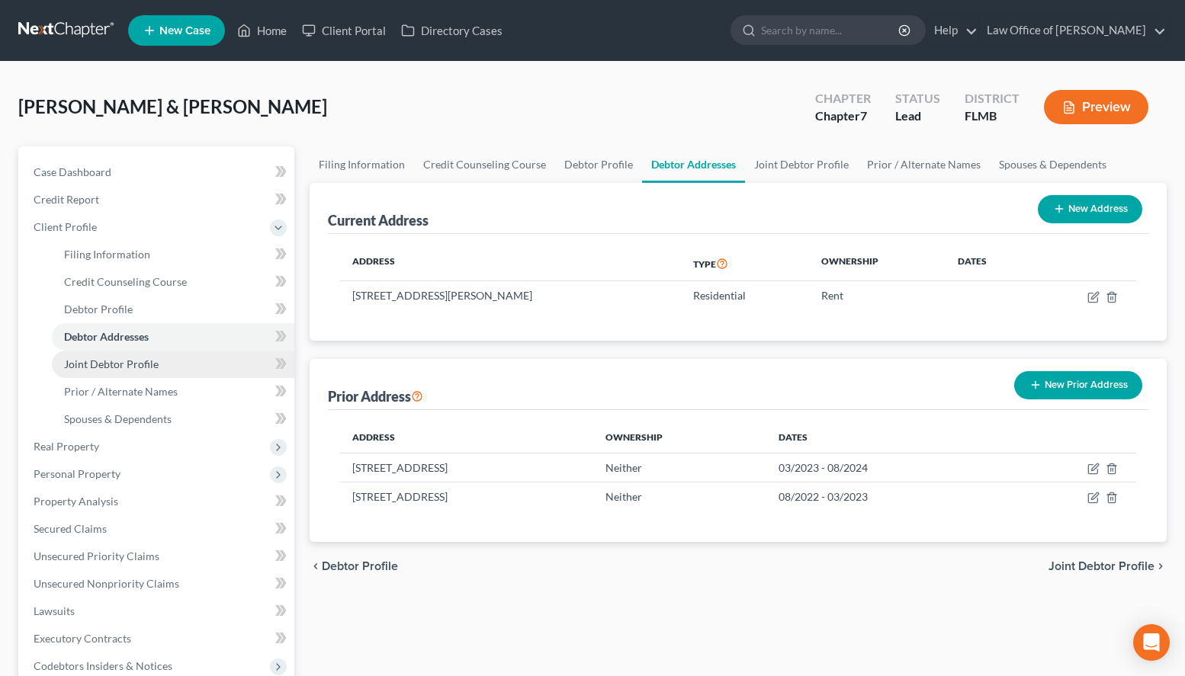
click at [231, 357] on link "Joint Debtor Profile" at bounding box center [173, 364] width 242 height 27
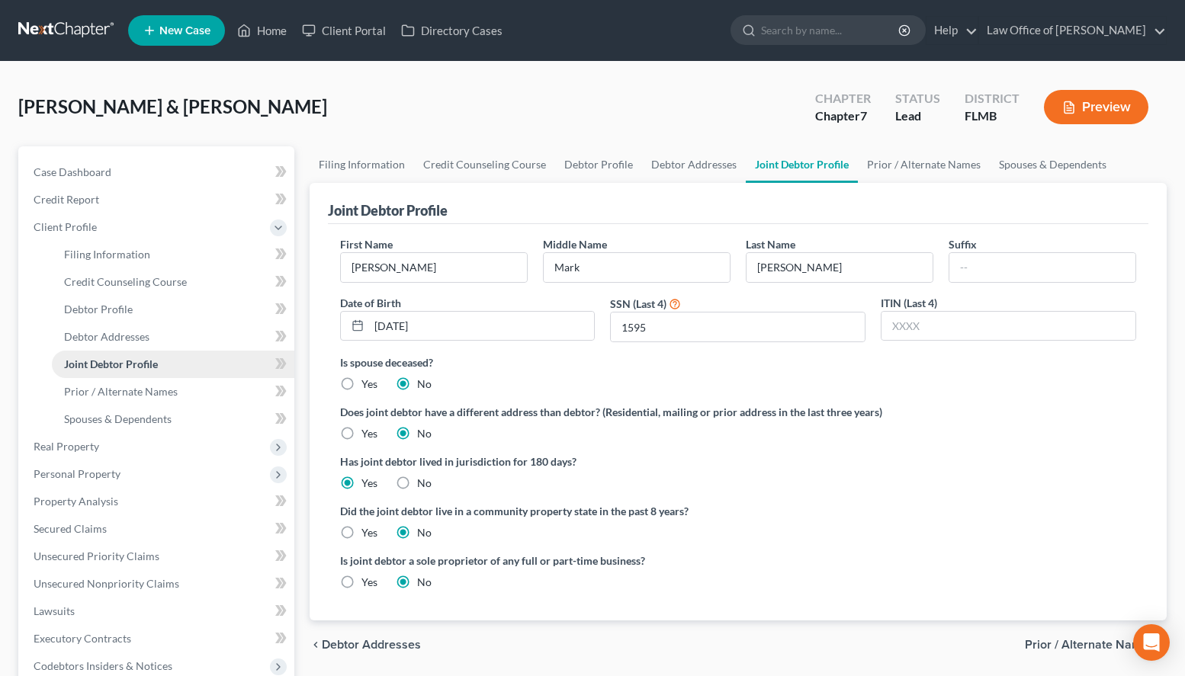
click at [229, 374] on link "Joint Debtor Profile" at bounding box center [173, 364] width 242 height 27
click at [228, 386] on link "Prior / Alternate Names" at bounding box center [173, 391] width 242 height 27
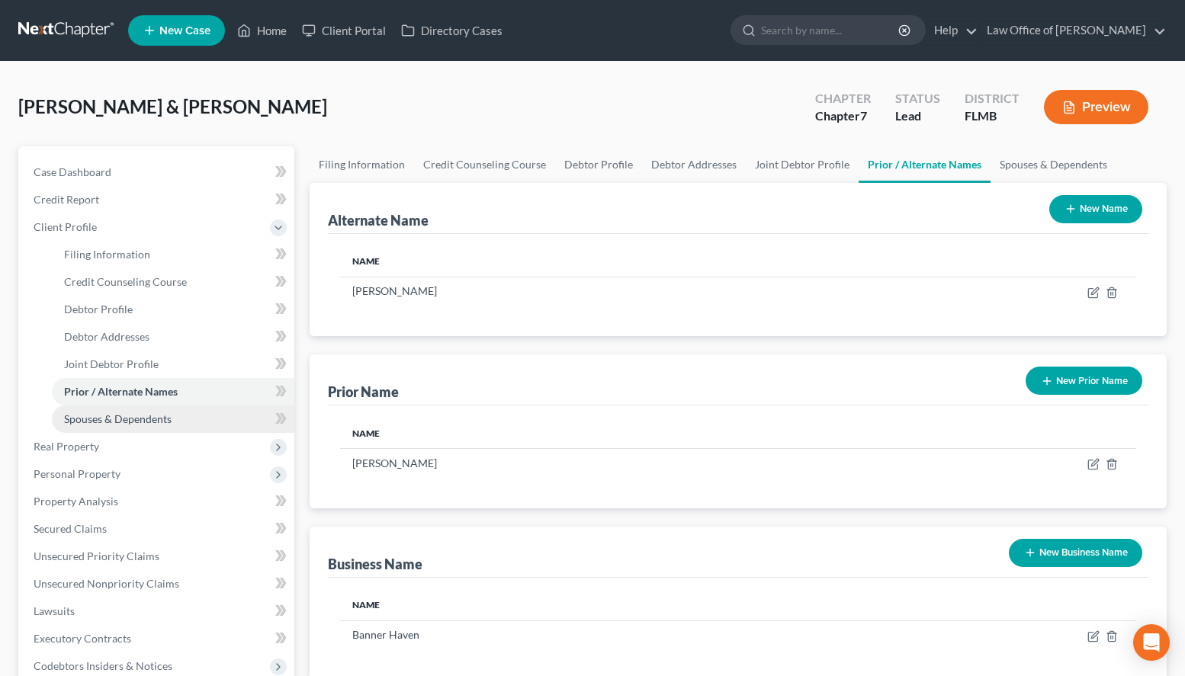
click at [217, 418] on link "Spouses & Dependents" at bounding box center [173, 419] width 242 height 27
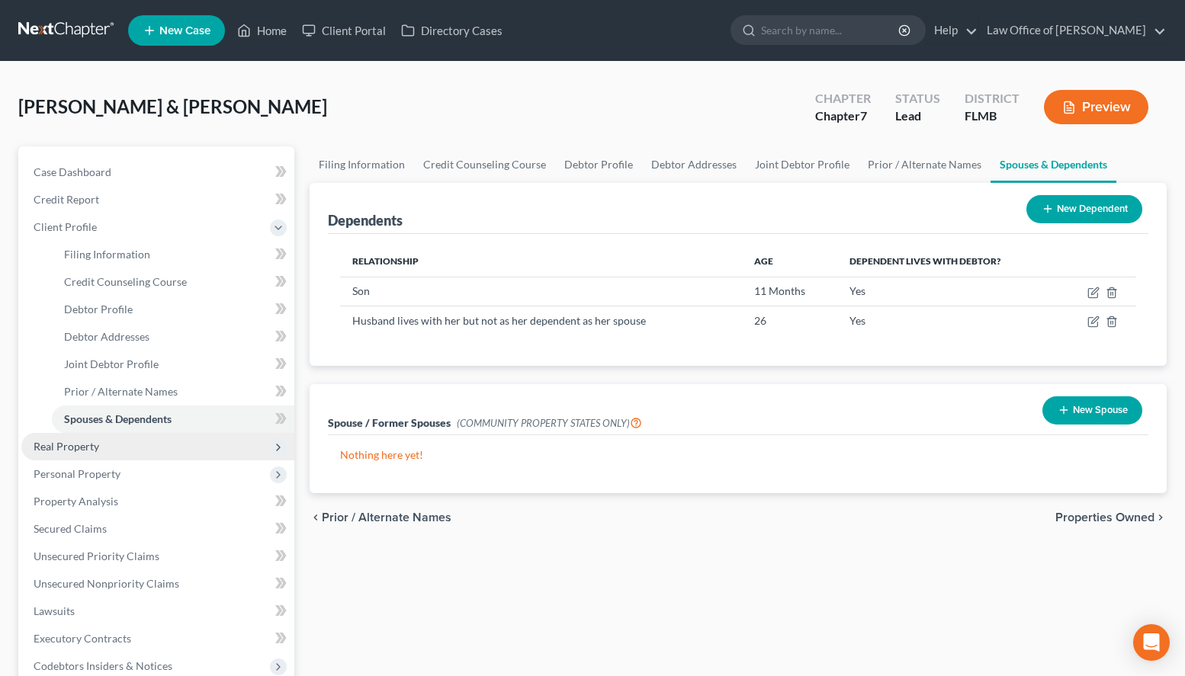
click at [193, 440] on span "Real Property" at bounding box center [157, 446] width 273 height 27
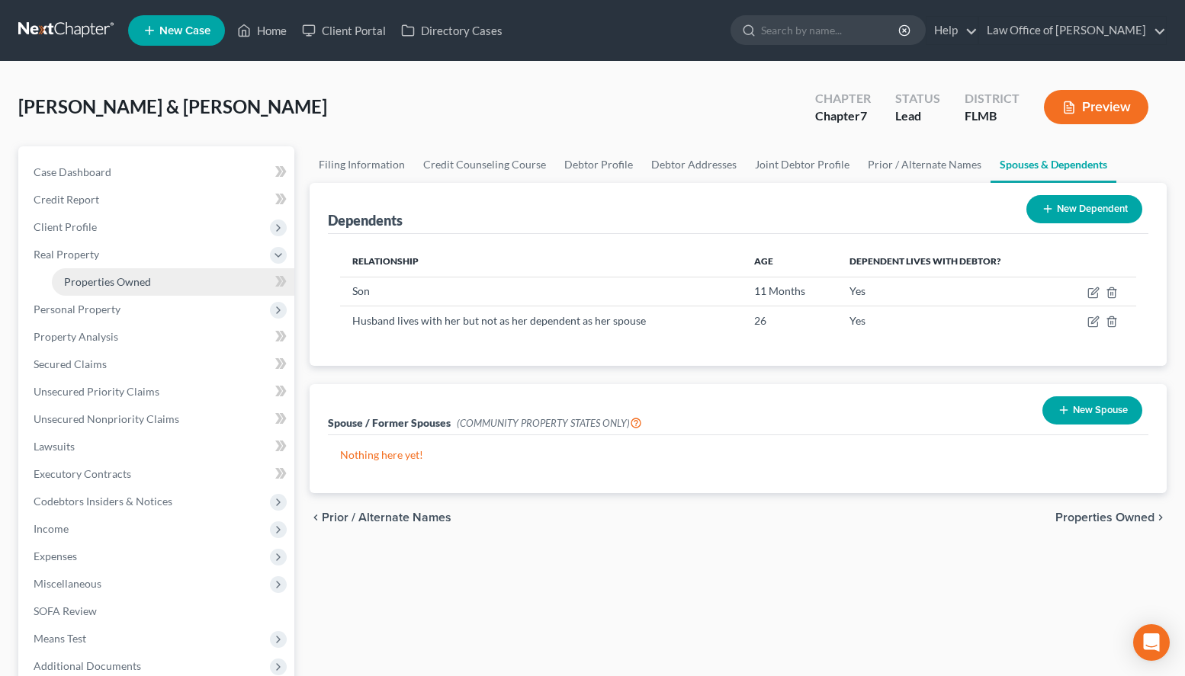
click at [172, 270] on link "Properties Owned" at bounding box center [173, 281] width 242 height 27
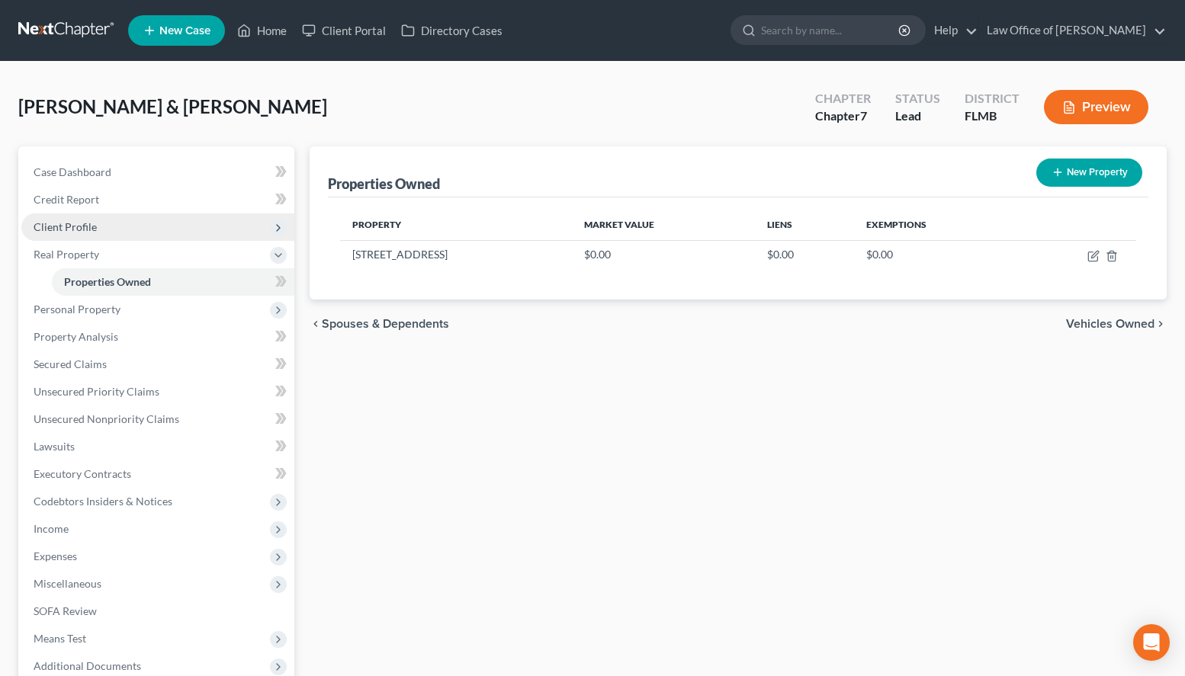
click at [141, 234] on span "Client Profile" at bounding box center [157, 226] width 273 height 27
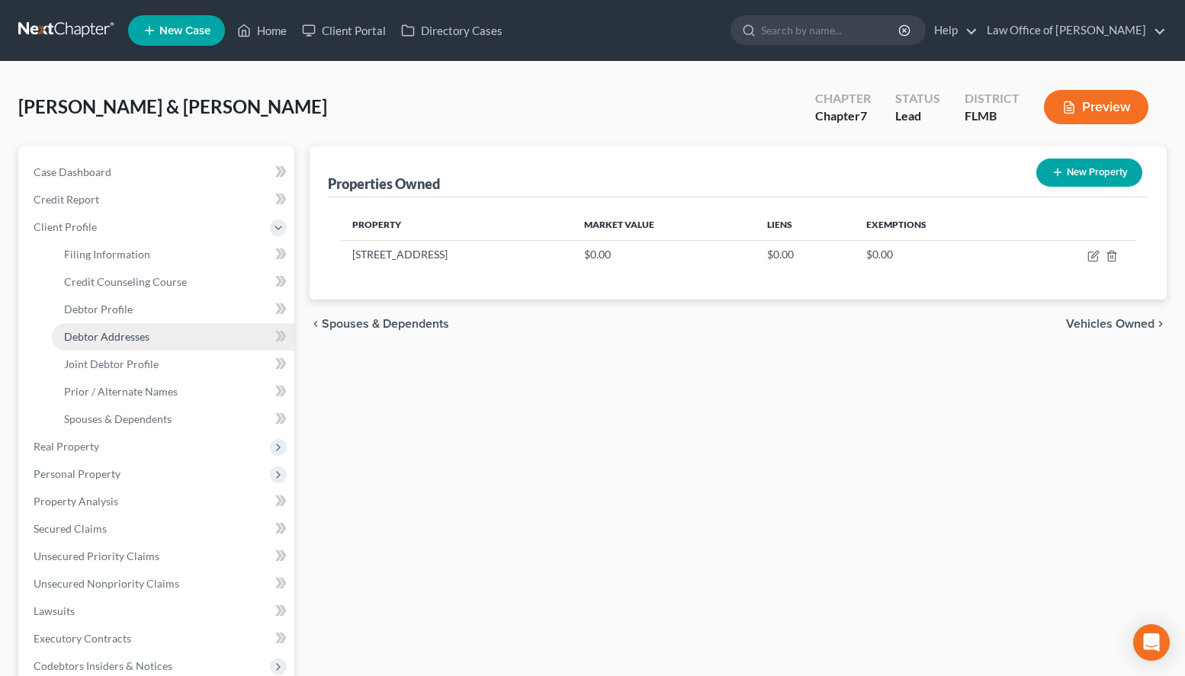
click at [212, 341] on link "Debtor Addresses" at bounding box center [173, 336] width 242 height 27
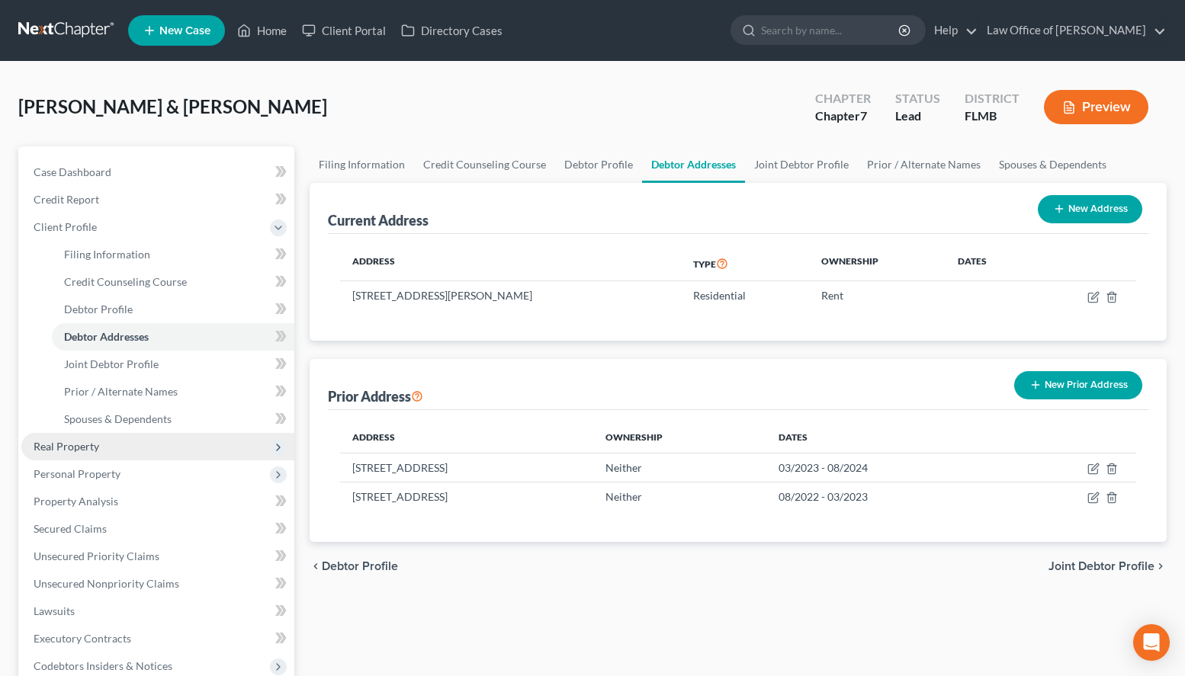
click at [182, 441] on span "Real Property" at bounding box center [157, 446] width 273 height 27
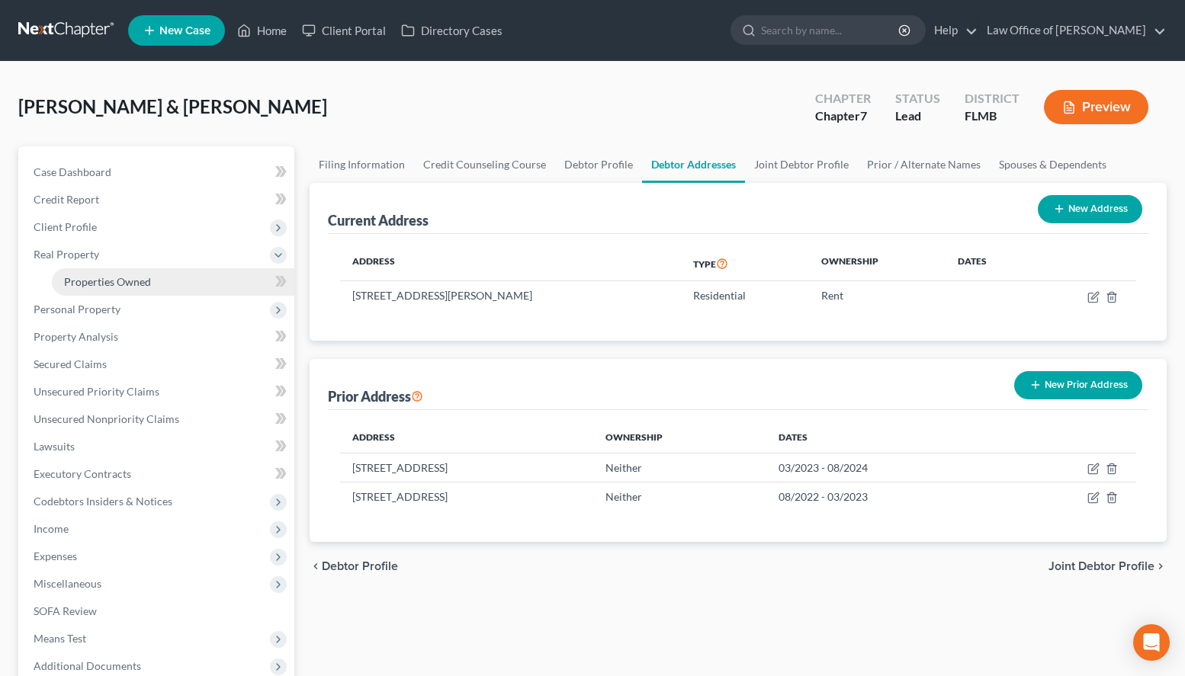
click at [188, 277] on link "Properties Owned" at bounding box center [173, 281] width 242 height 27
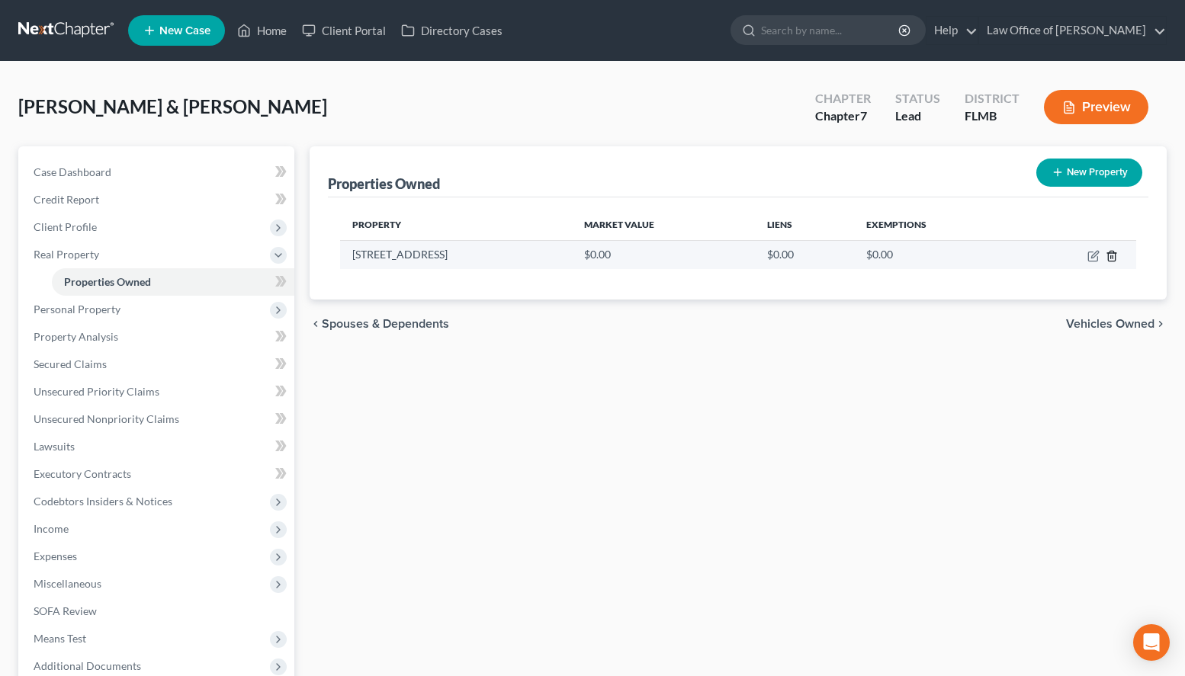
click at [1116, 258] on icon "button" at bounding box center [1111, 256] width 12 height 12
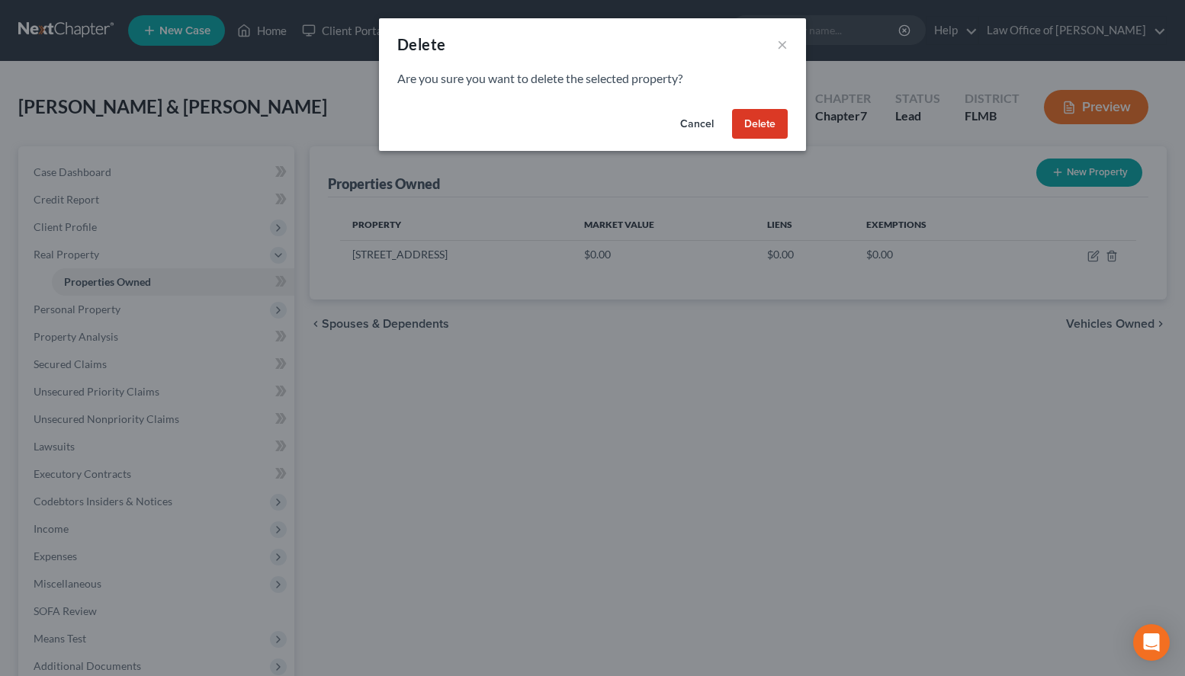
click at [758, 120] on button "Delete" at bounding box center [760, 124] width 56 height 30
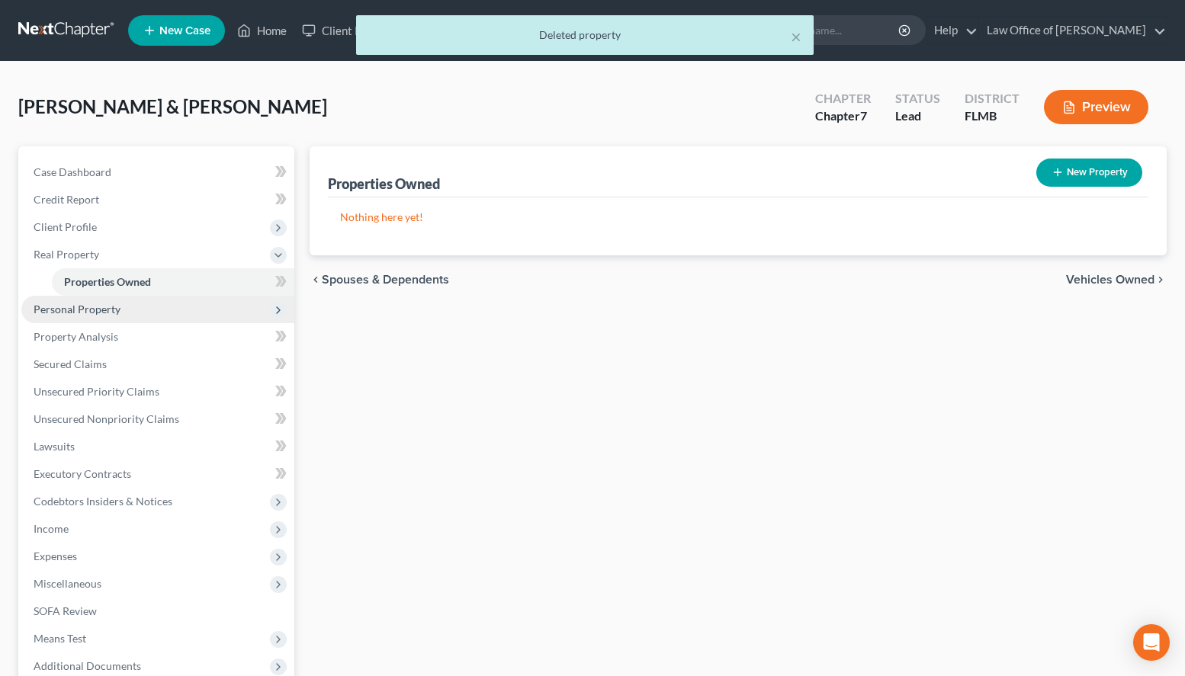
click at [175, 300] on span "Personal Property" at bounding box center [157, 309] width 273 height 27
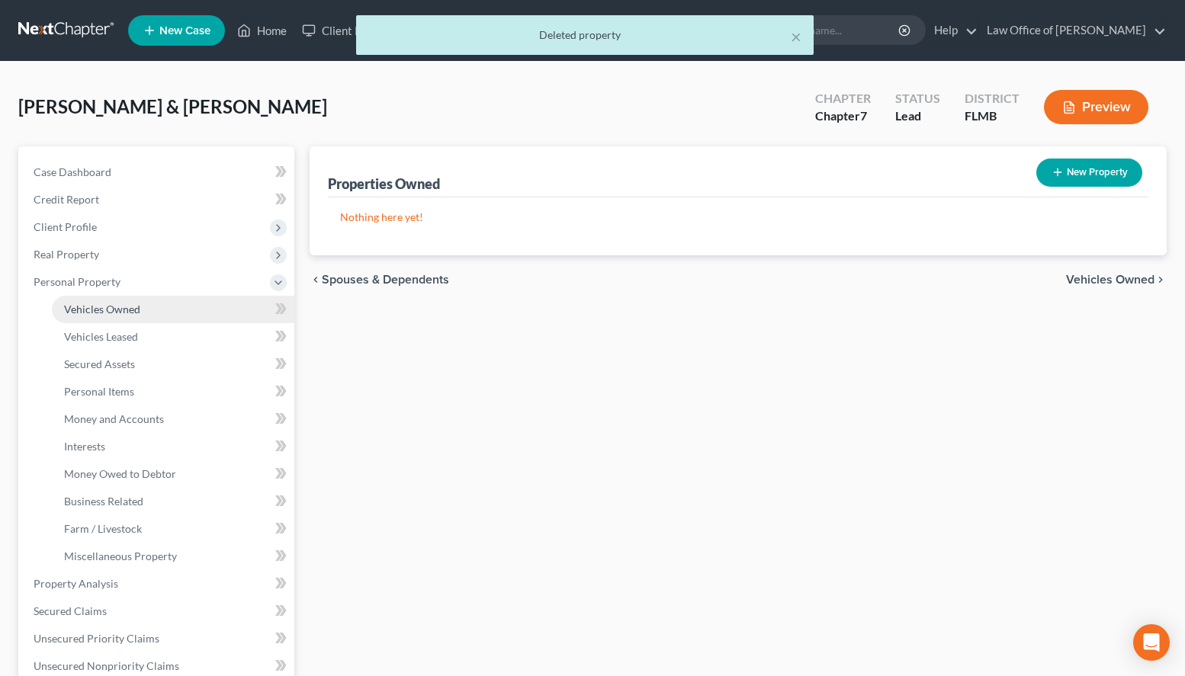
click at [188, 313] on link "Vehicles Owned" at bounding box center [173, 309] width 242 height 27
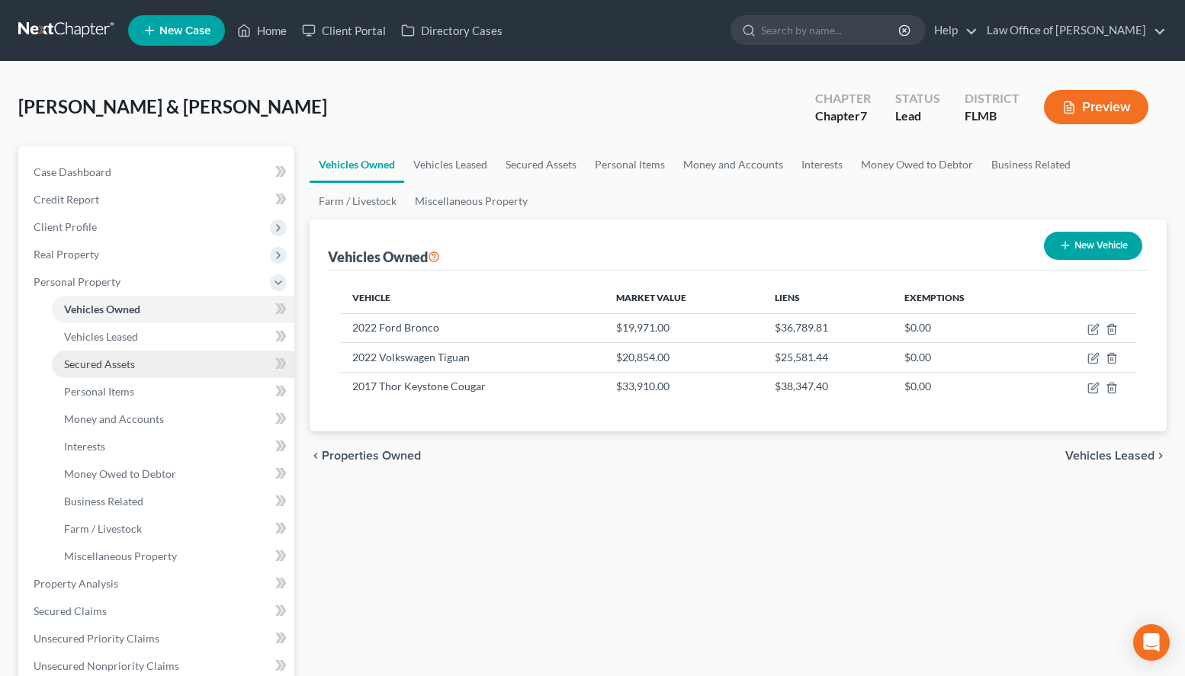
click at [242, 362] on link "Secured Assets" at bounding box center [173, 364] width 242 height 27
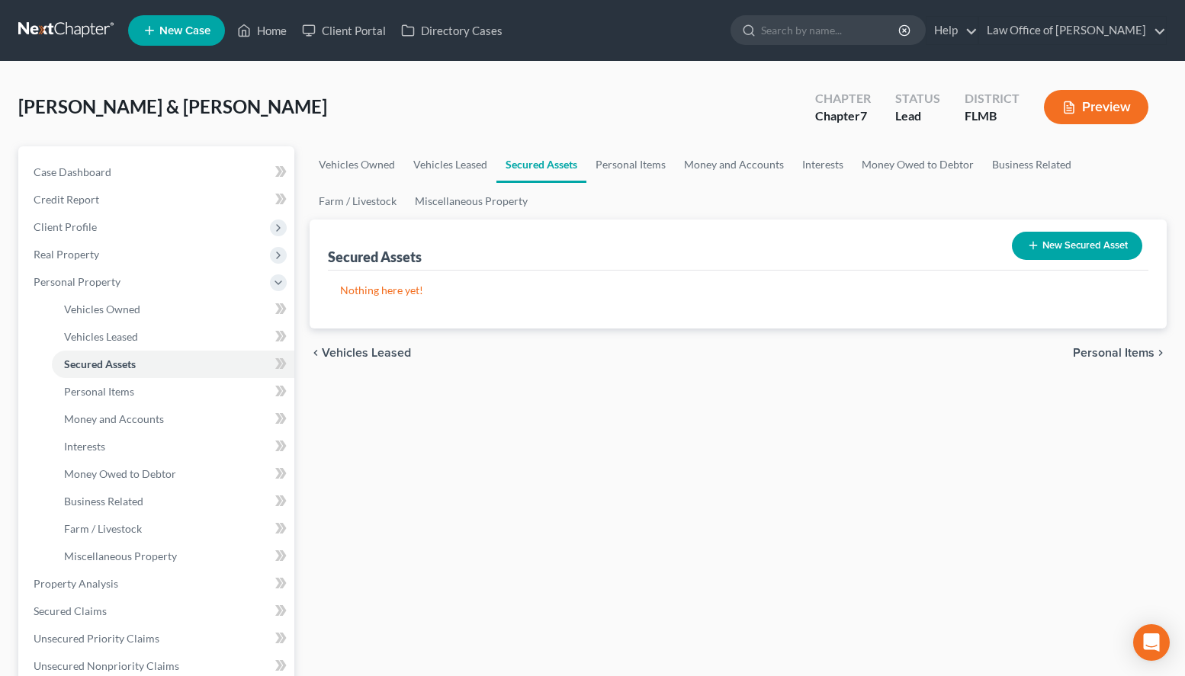
click at [1162, 595] on div "Vehicles Owned Vehicles Leased Secured Assets Personal Items Money and Accounts…" at bounding box center [738, 586] width 873 height 880
click at [126, 168] on link "Case Dashboard" at bounding box center [157, 172] width 273 height 27
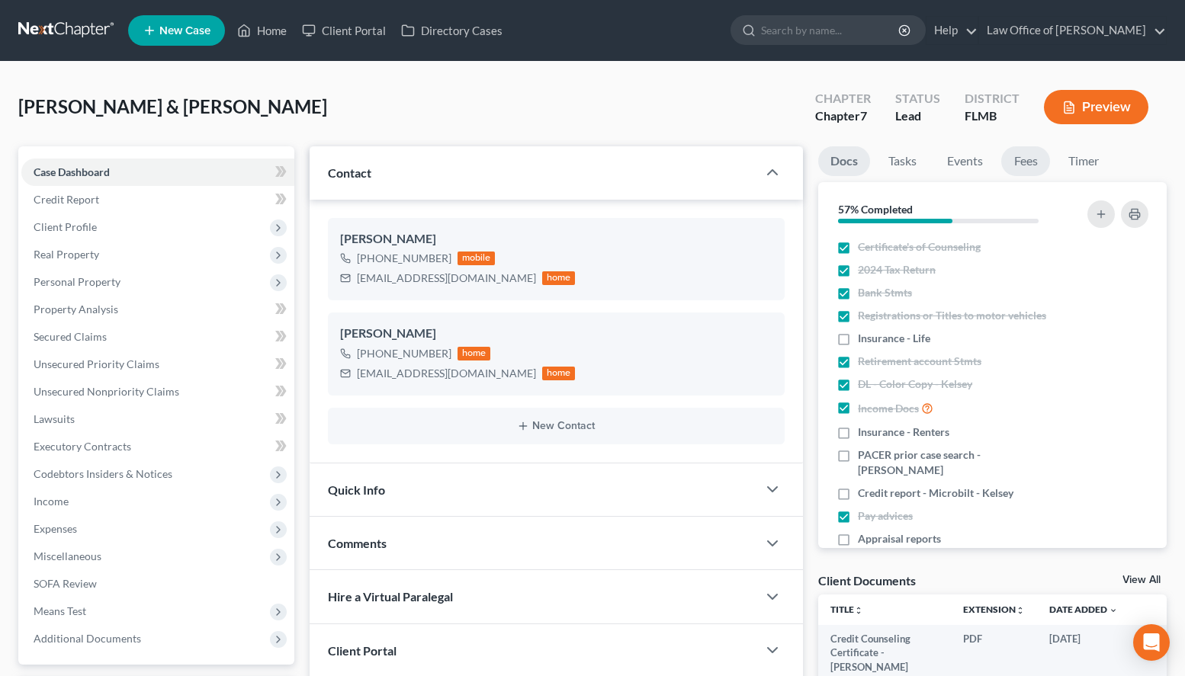
click at [1039, 168] on link "Fees" at bounding box center [1025, 161] width 49 height 30
